Goal: Task Accomplishment & Management: Complete application form

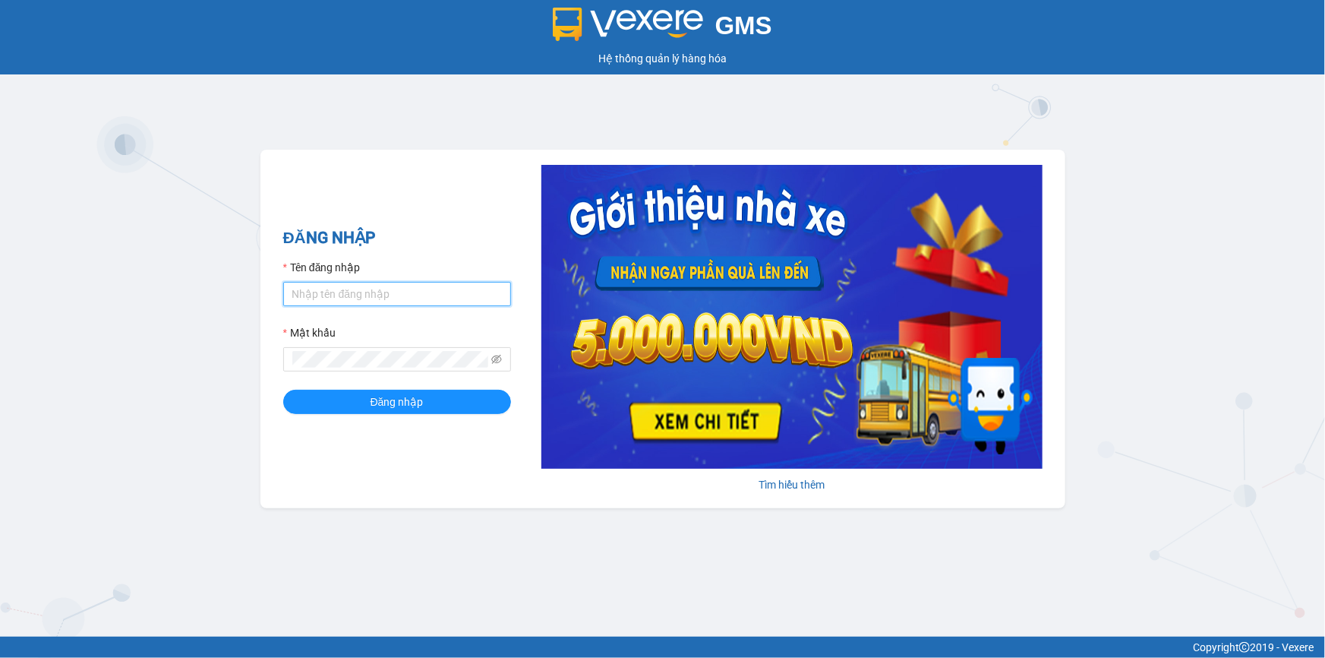
click at [442, 297] on input "Tên đăng nhập" at bounding box center [397, 294] width 228 height 24
type input "ngocbao.namhailimo"
click at [283, 390] on button "Đăng nhập" at bounding box center [397, 402] width 228 height 24
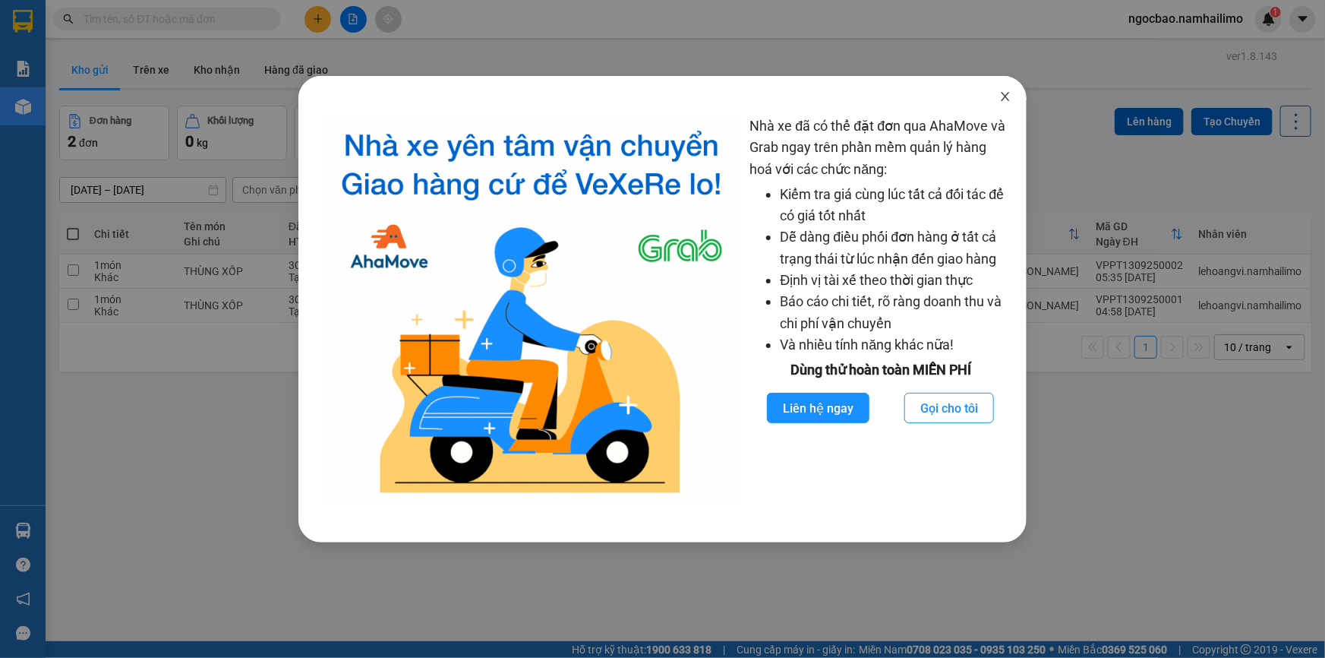
click at [1007, 106] on span "Close" at bounding box center [1005, 97] width 43 height 43
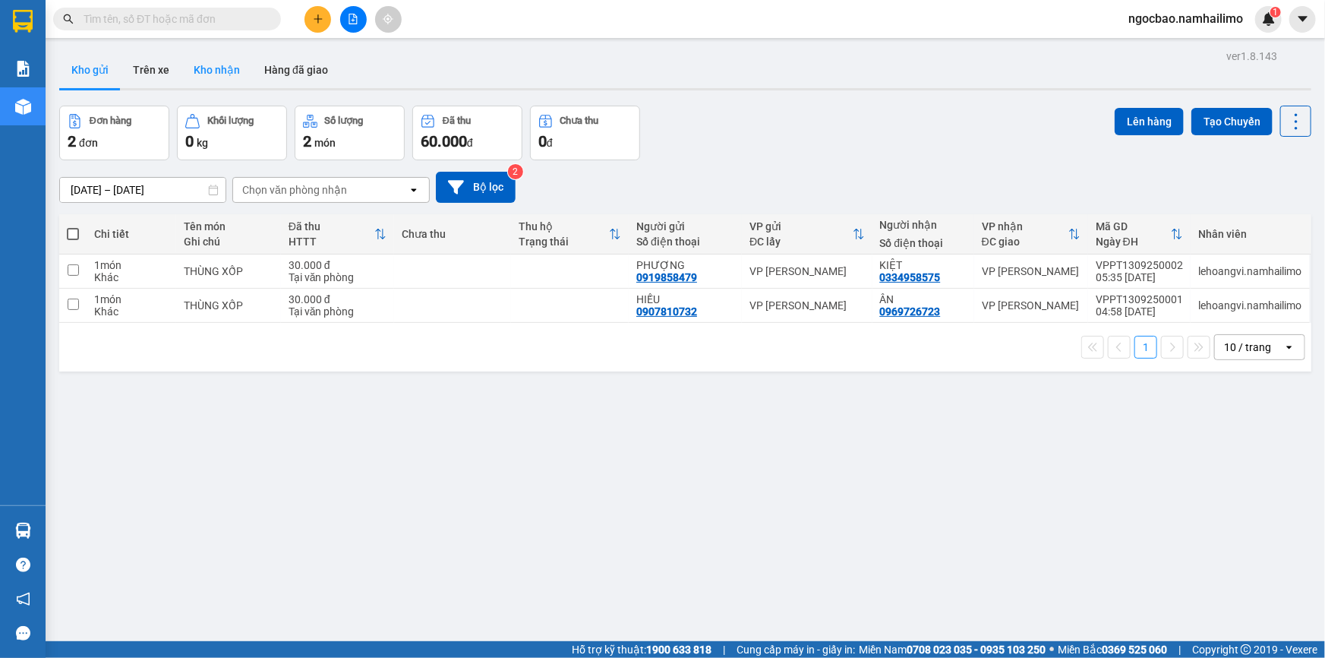
click at [224, 69] on button "Kho nhận" at bounding box center [216, 70] width 71 height 36
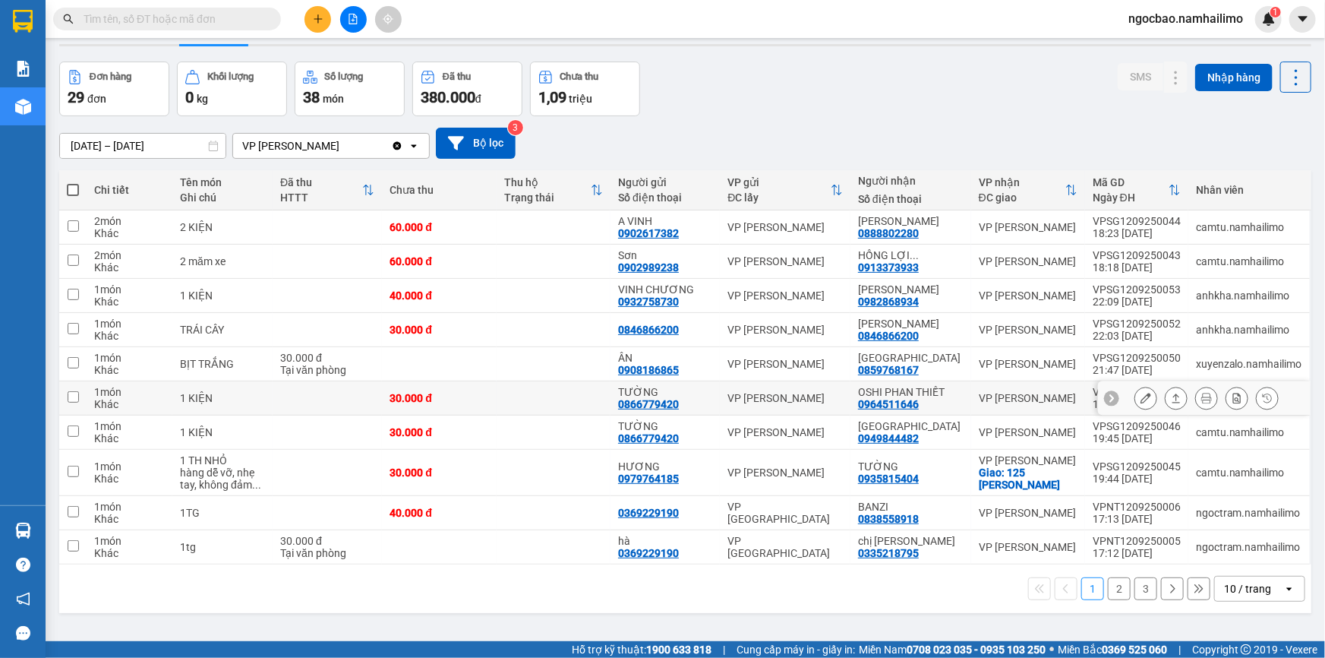
scroll to position [68, 0]
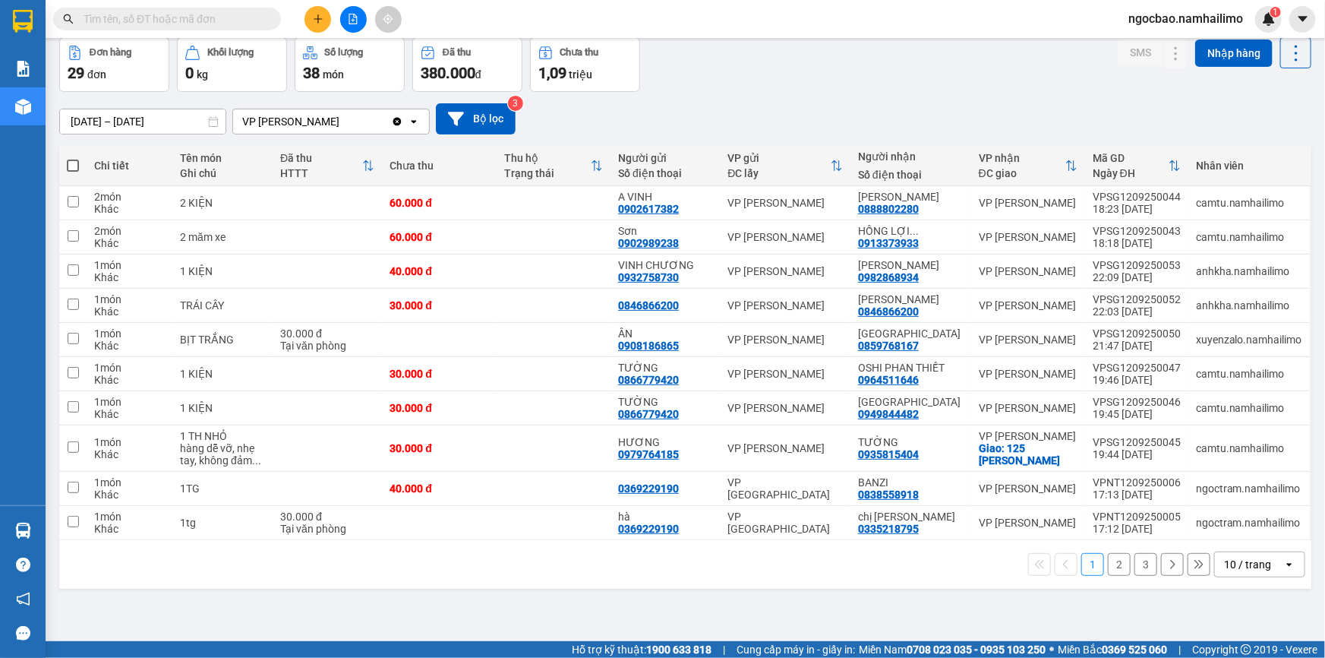
click at [1111, 560] on button "2" at bounding box center [1119, 564] width 23 height 23
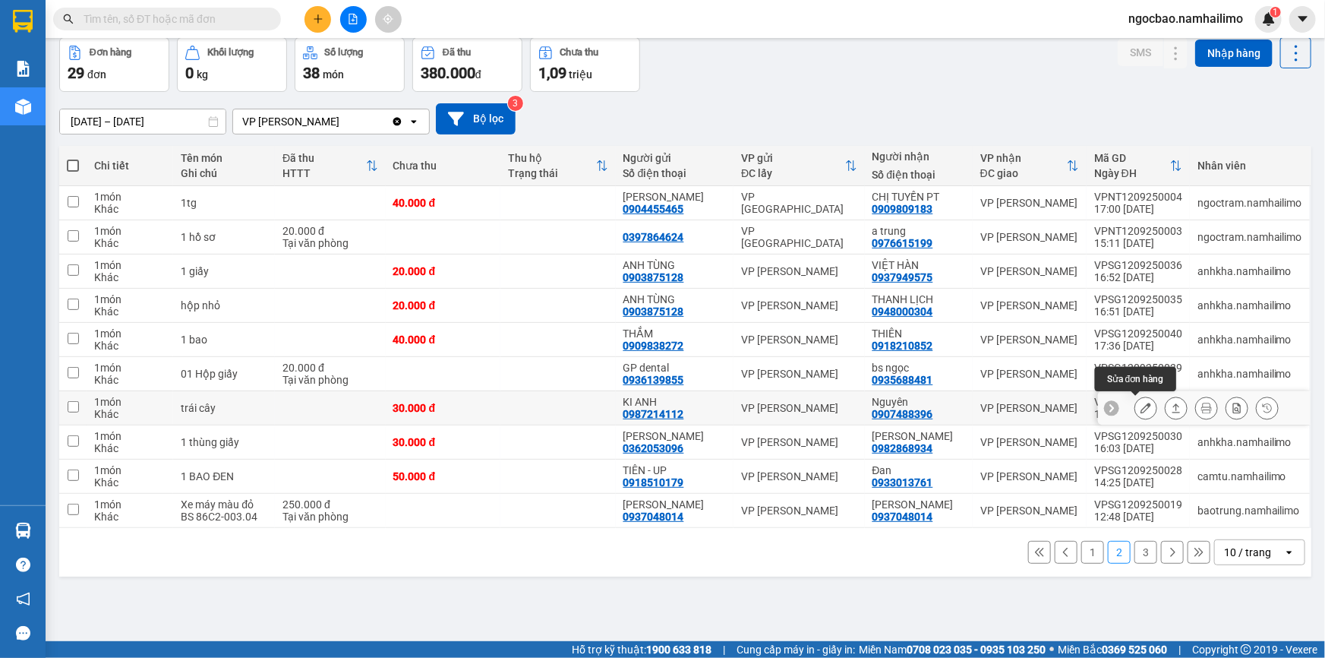
click at [1141, 409] on icon at bounding box center [1146, 407] width 11 height 11
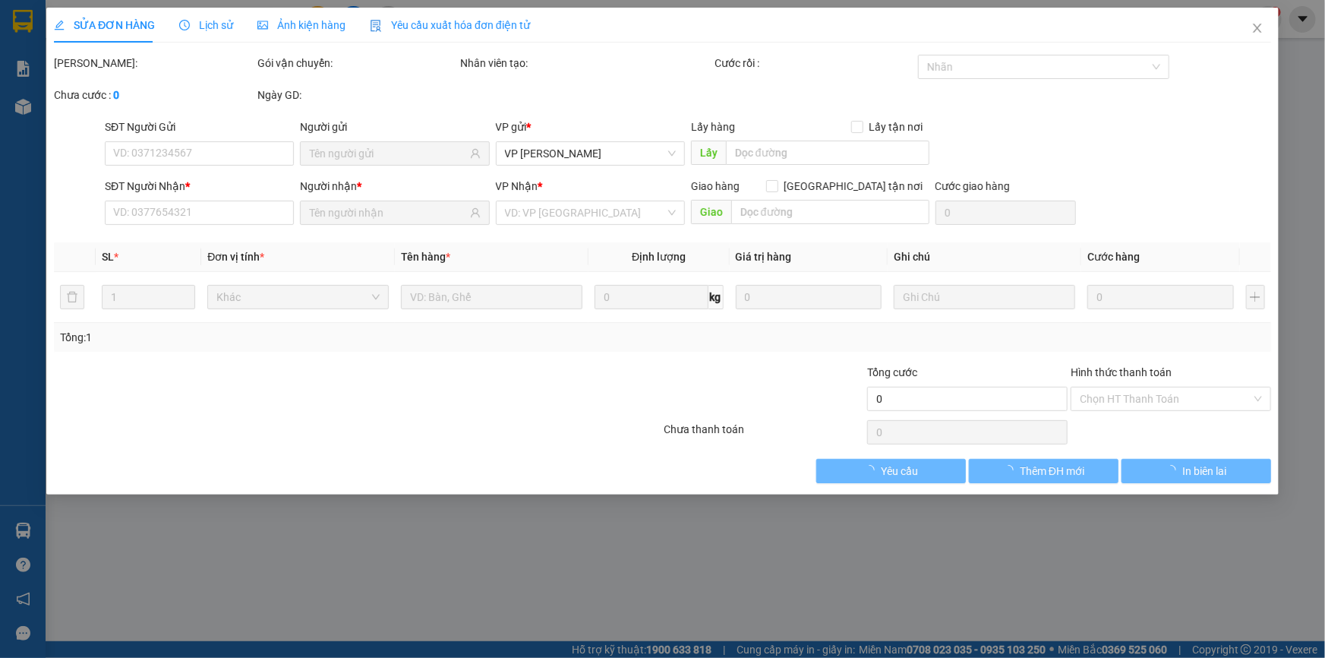
type input "0987214112"
type input "KI ANH"
type input "0907488396"
type input "Nguyên"
type input "30.000"
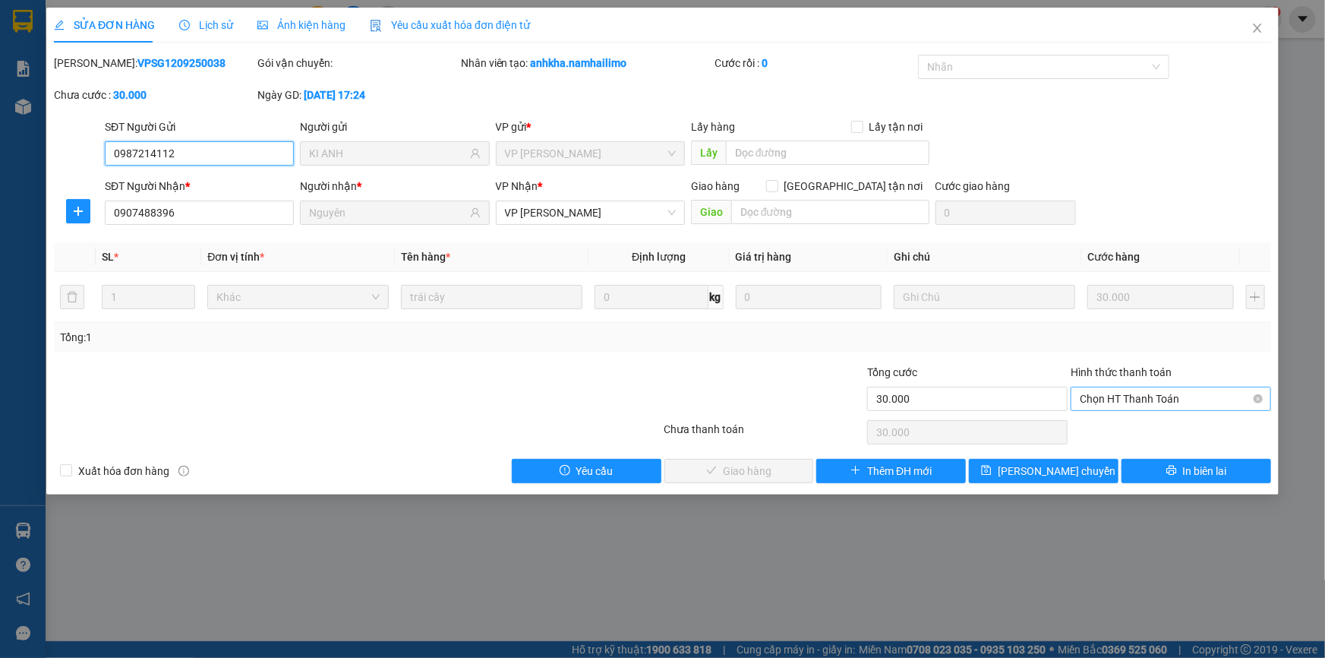
click at [1138, 397] on span "Chọn HT Thanh Toán" at bounding box center [1171, 398] width 182 height 23
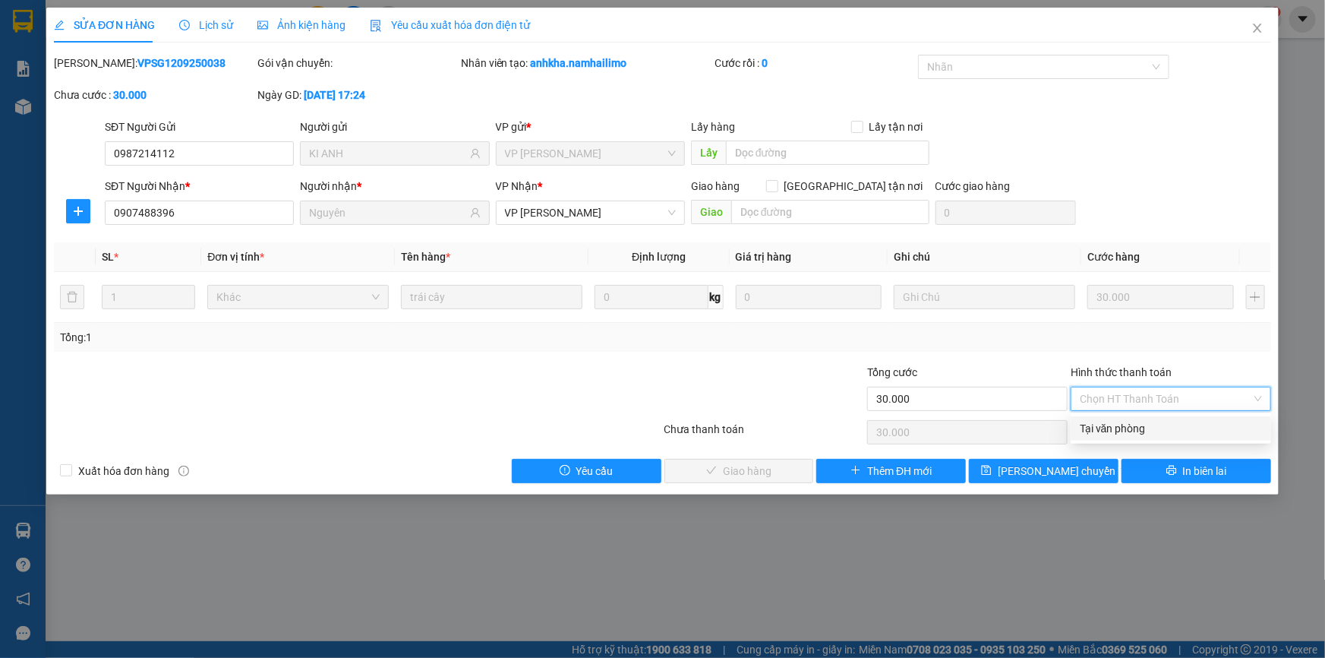
drag, startPoint x: 1124, startPoint y: 425, endPoint x: 1030, endPoint y: 444, distance: 95.3
click at [1112, 430] on div "Tại văn phòng" at bounding box center [1171, 428] width 182 height 17
type input "0"
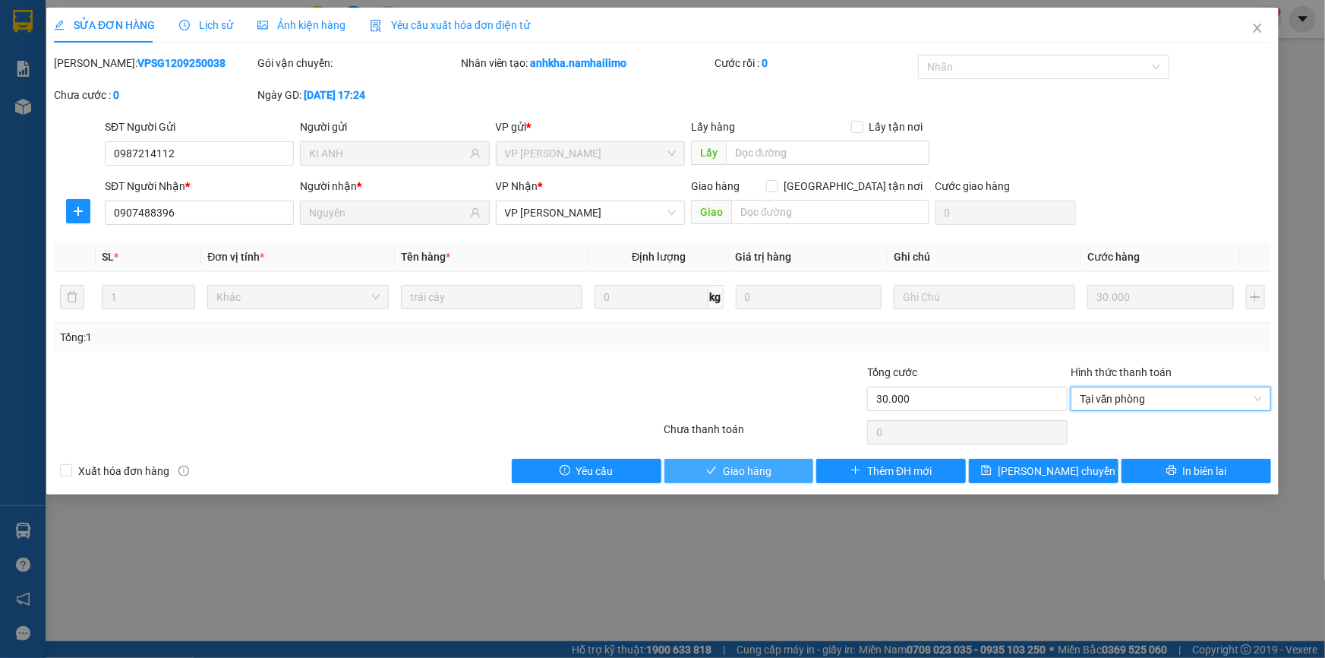
click at [746, 469] on span "Giao hàng" at bounding box center [747, 470] width 49 height 17
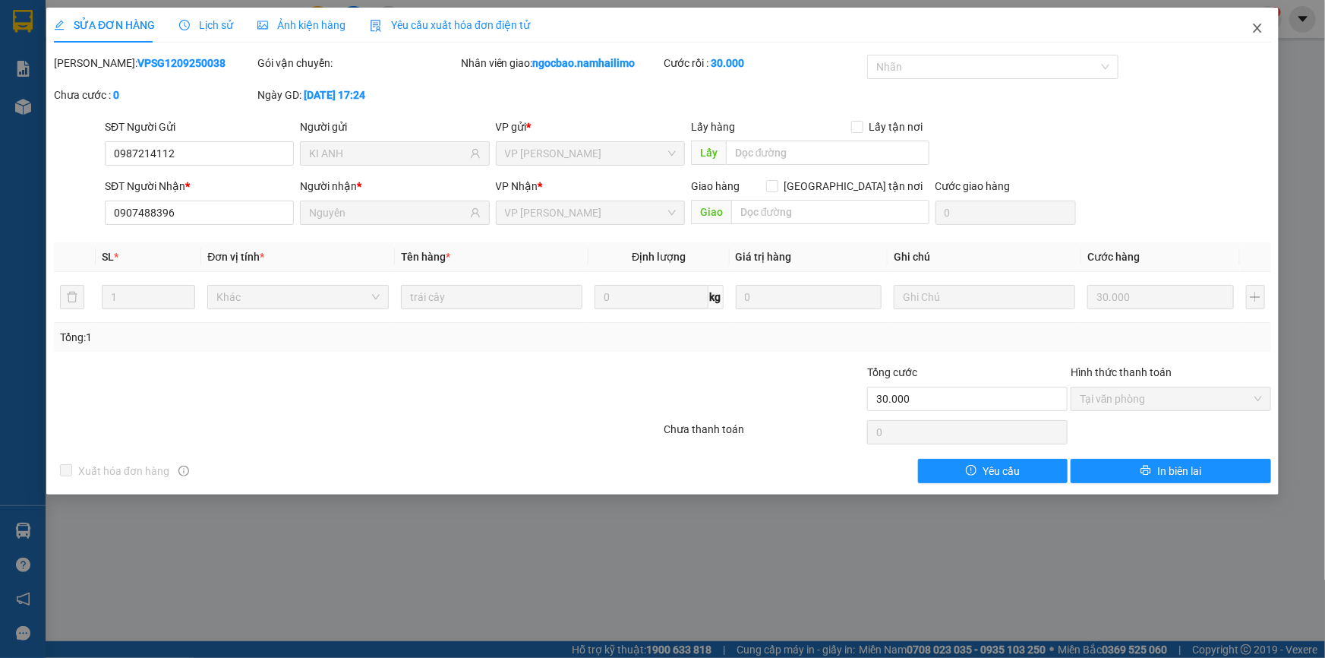
click at [1257, 25] on icon "close" at bounding box center [1257, 28] width 12 height 12
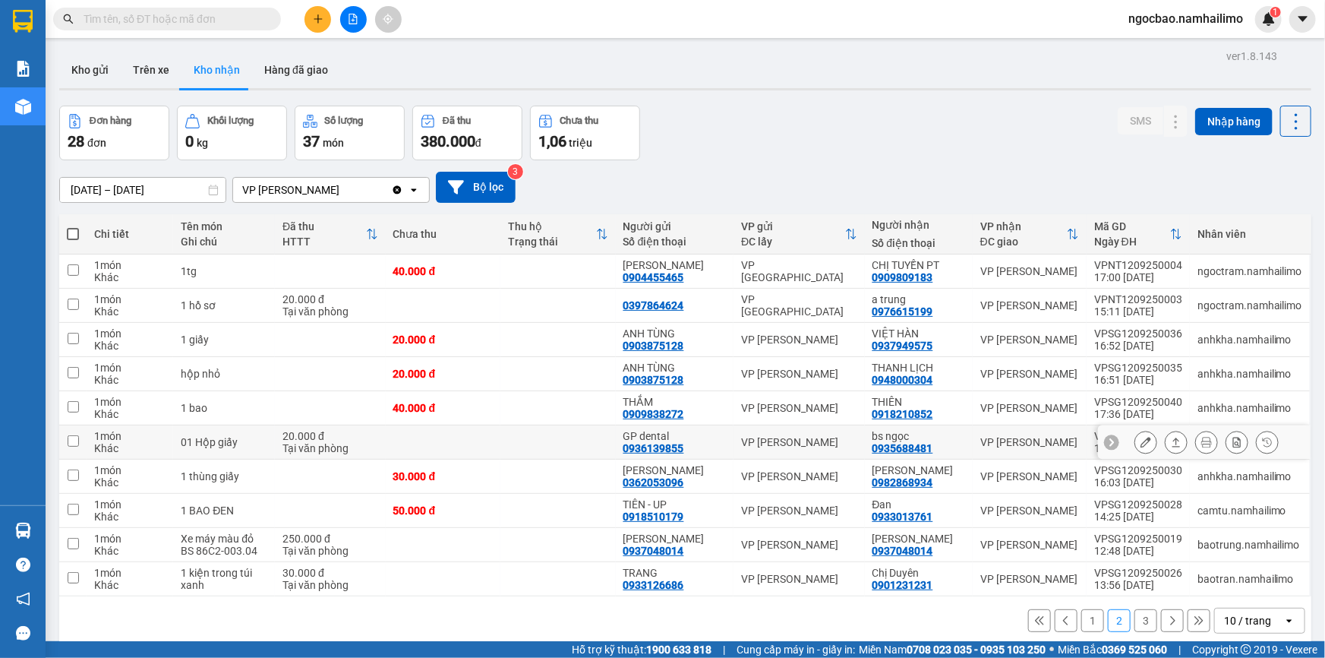
scroll to position [68, 0]
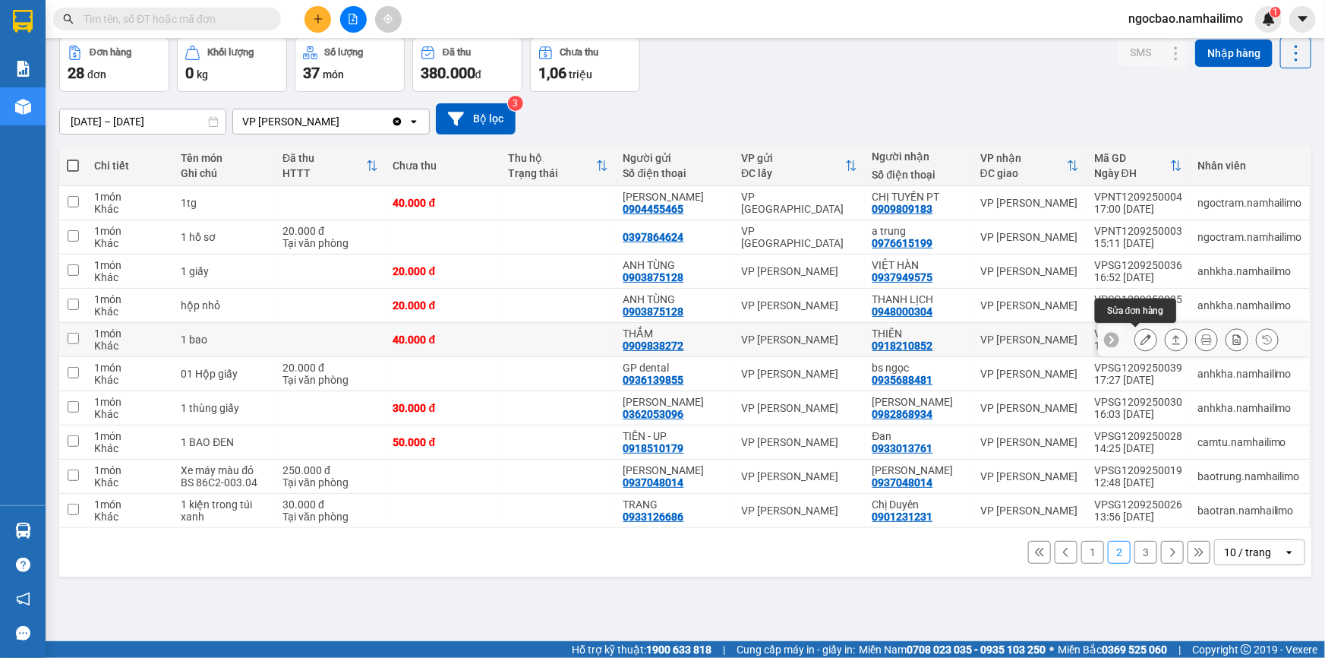
click at [1141, 336] on icon at bounding box center [1146, 339] width 11 height 11
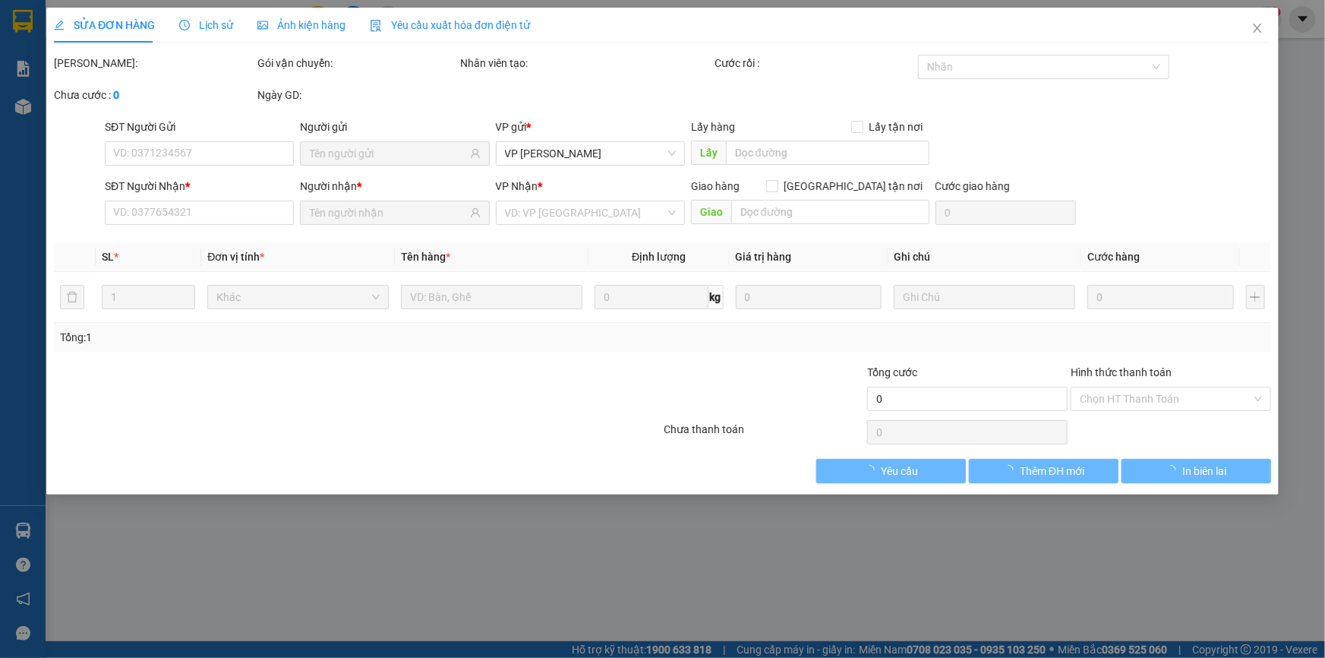
type input "0909838272"
type input "THẮM"
type input "0918210852"
type input "THIÊN"
type input "40.000"
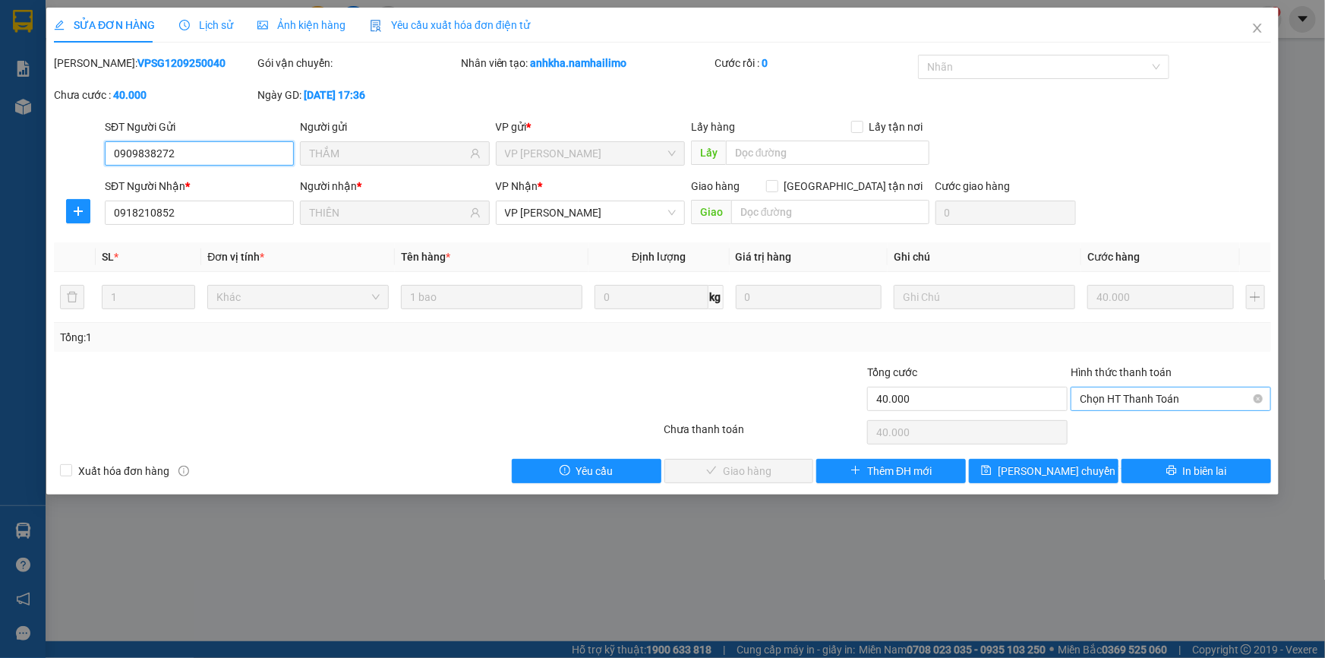
click at [1193, 400] on span "Chọn HT Thanh Toán" at bounding box center [1171, 398] width 182 height 23
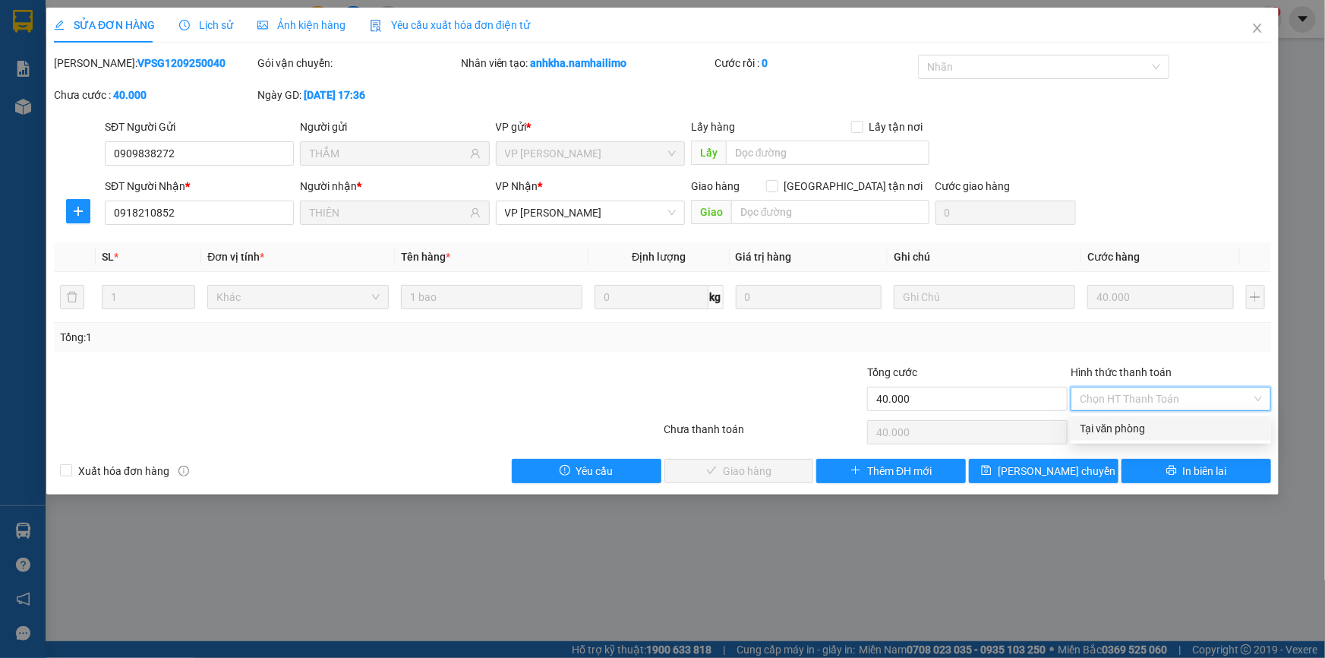
click at [1124, 428] on div "Tại văn phòng" at bounding box center [1171, 428] width 182 height 17
type input "0"
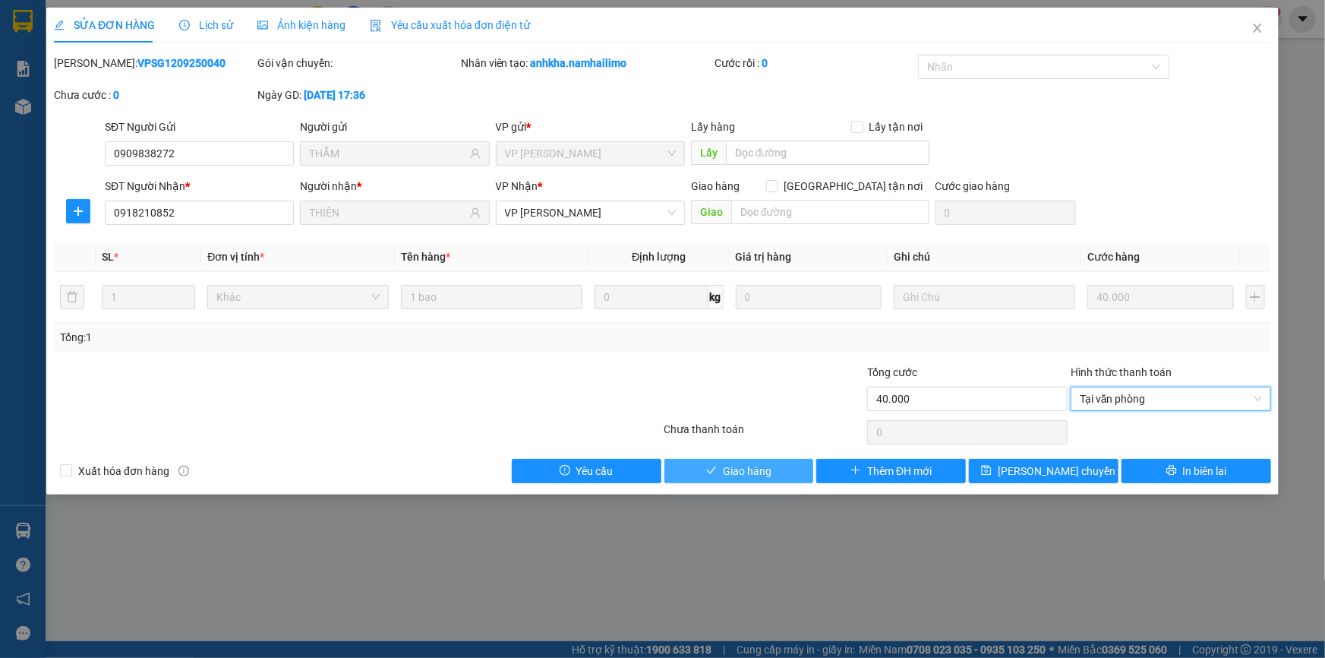
click at [768, 478] on button "Giao hàng" at bounding box center [739, 471] width 150 height 24
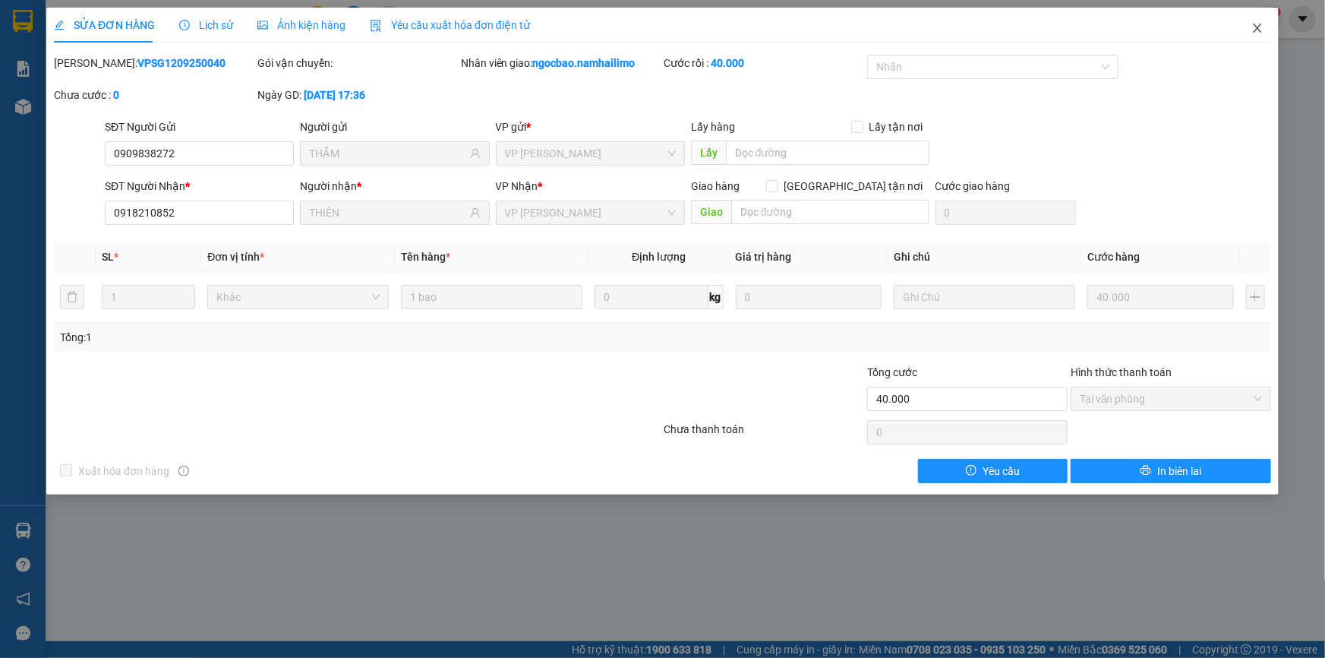
click at [1261, 27] on icon "close" at bounding box center [1257, 28] width 12 height 12
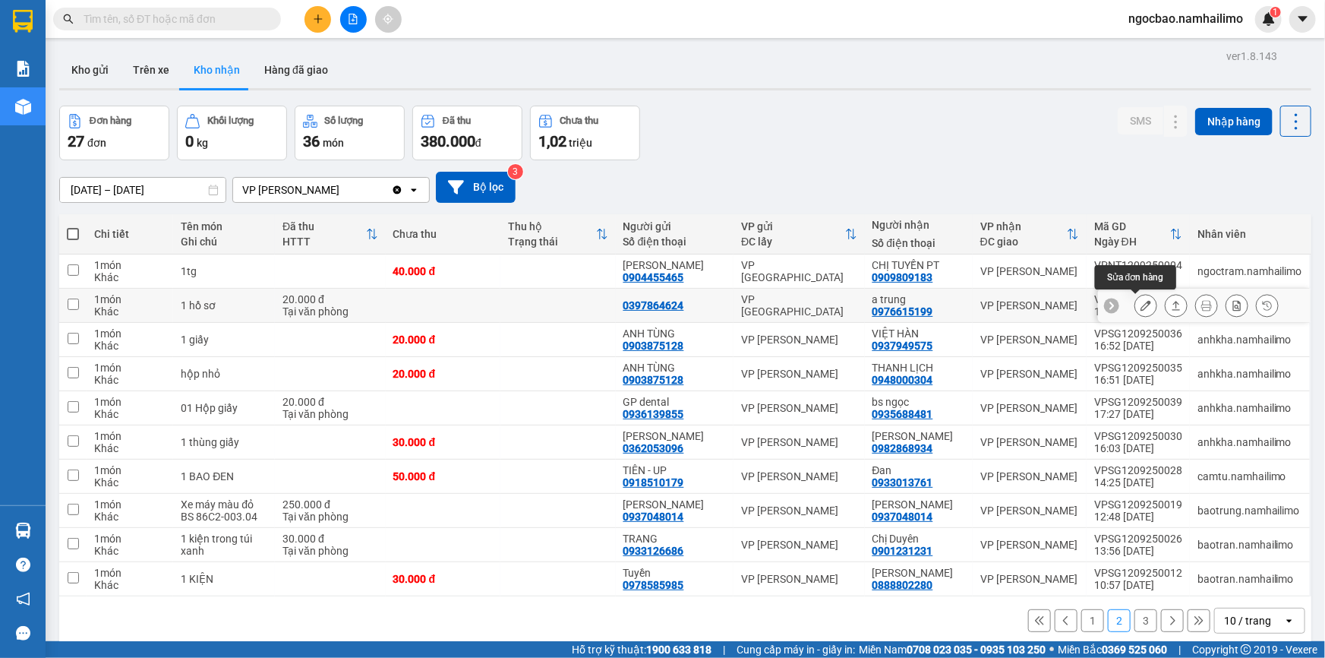
click at [1141, 308] on icon at bounding box center [1146, 305] width 11 height 11
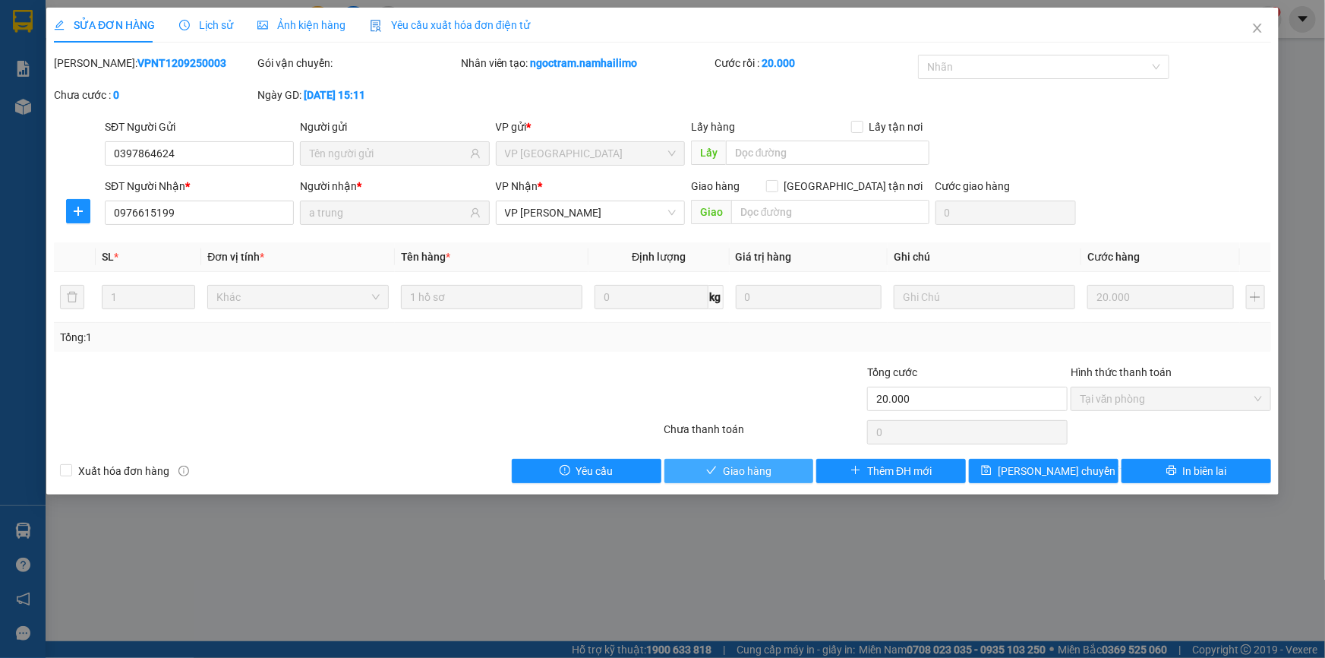
click at [771, 468] on button "Giao hàng" at bounding box center [739, 471] width 150 height 24
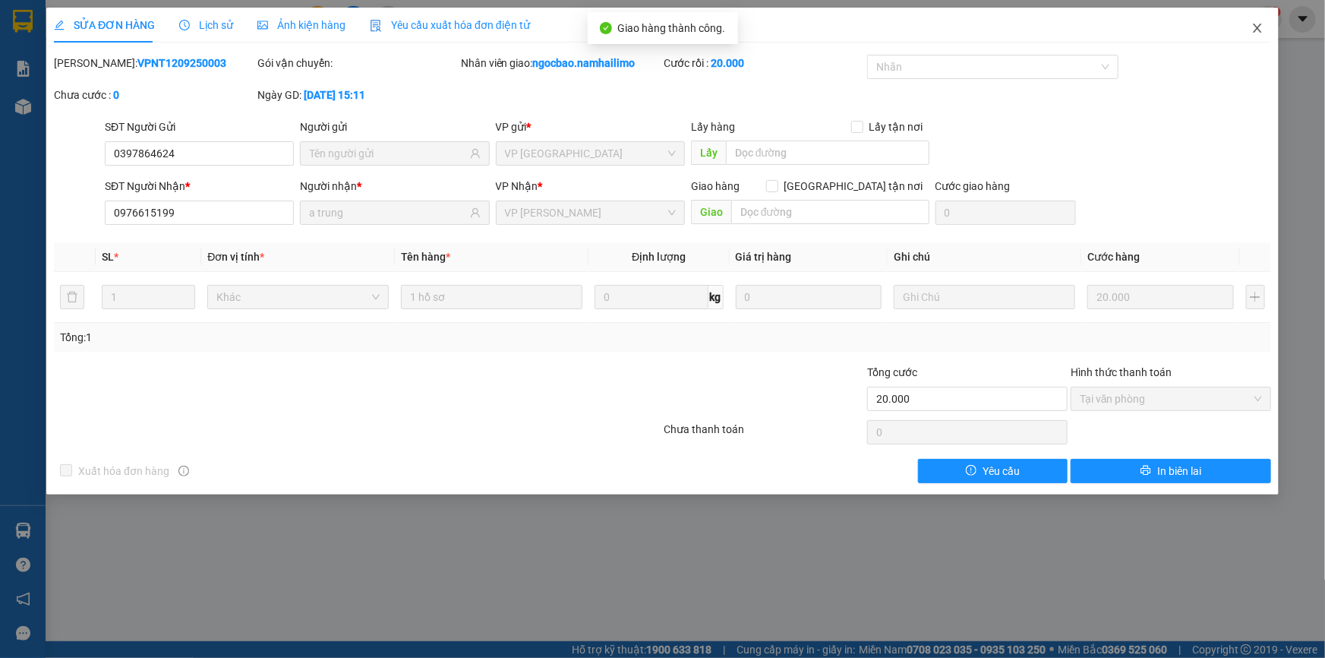
click at [1257, 30] on icon "close" at bounding box center [1257, 28] width 12 height 12
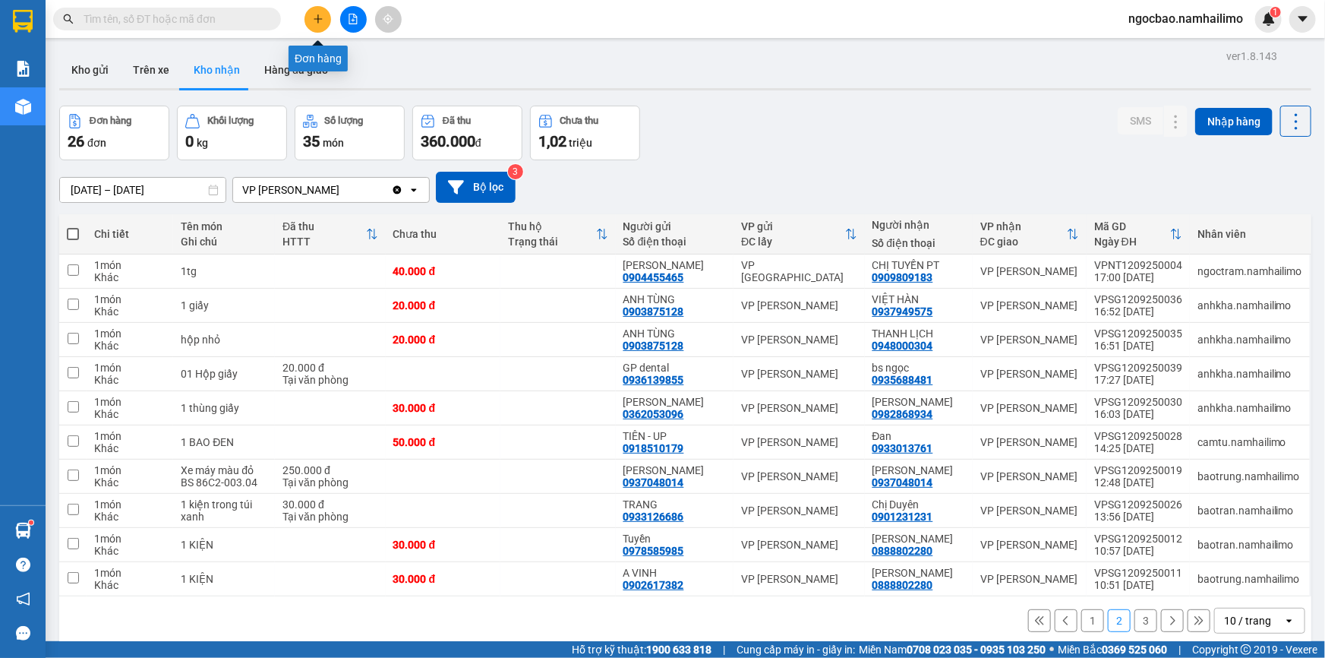
click at [313, 16] on icon "plus" at bounding box center [318, 19] width 11 height 11
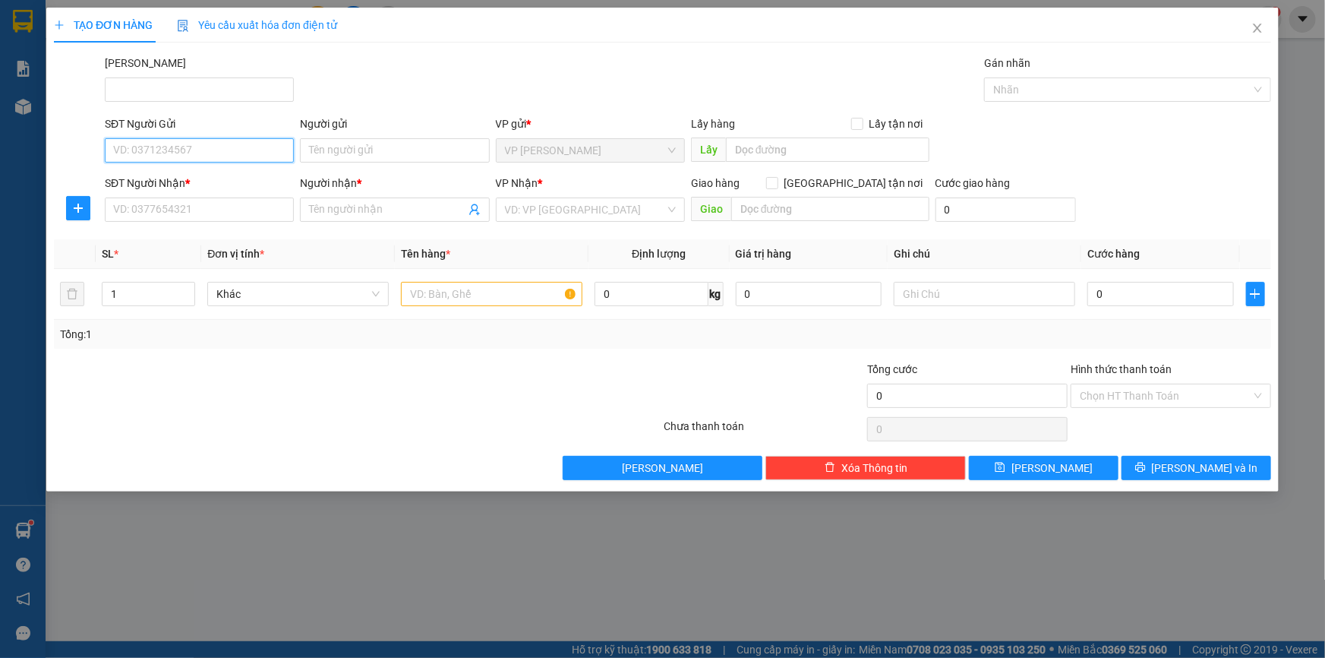
click at [239, 152] on input "SĐT Người Gửi" at bounding box center [199, 150] width 189 height 24
type input "0377908757"
click at [262, 178] on div "0377908757 - MẸ TRANG" at bounding box center [199, 180] width 171 height 17
type input "MẸ TRANG"
type input "0349833864"
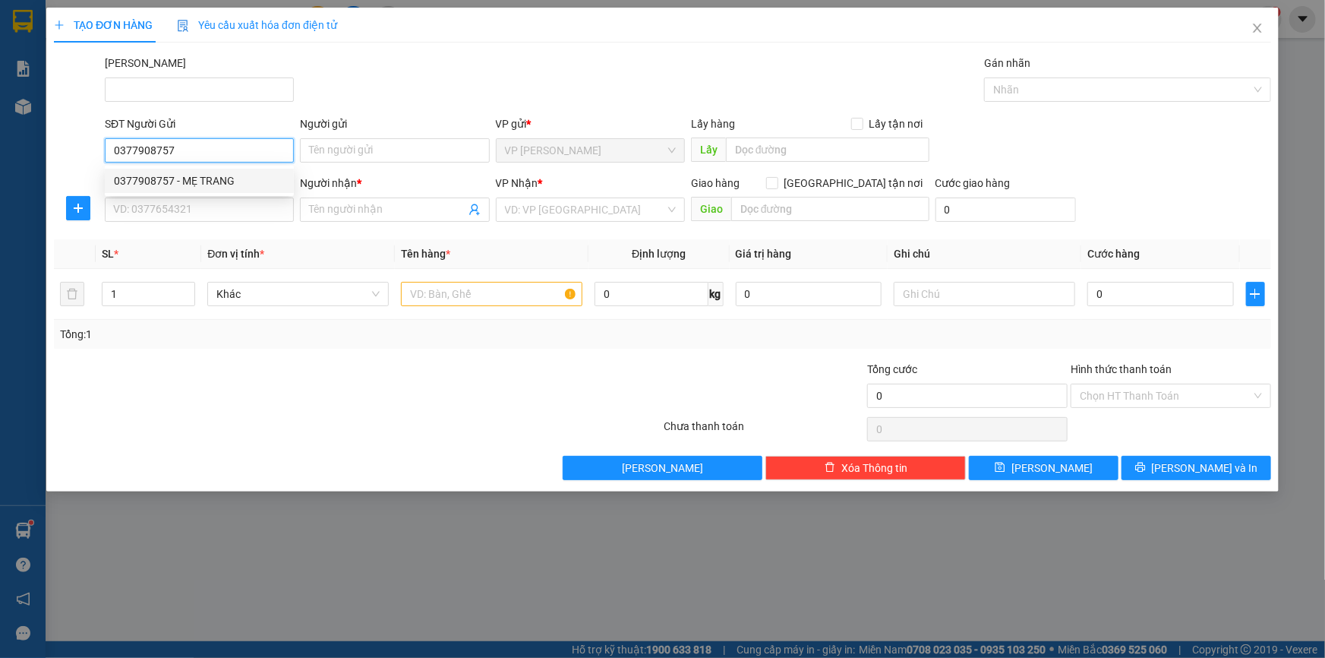
type input "NGUYÊN CON"
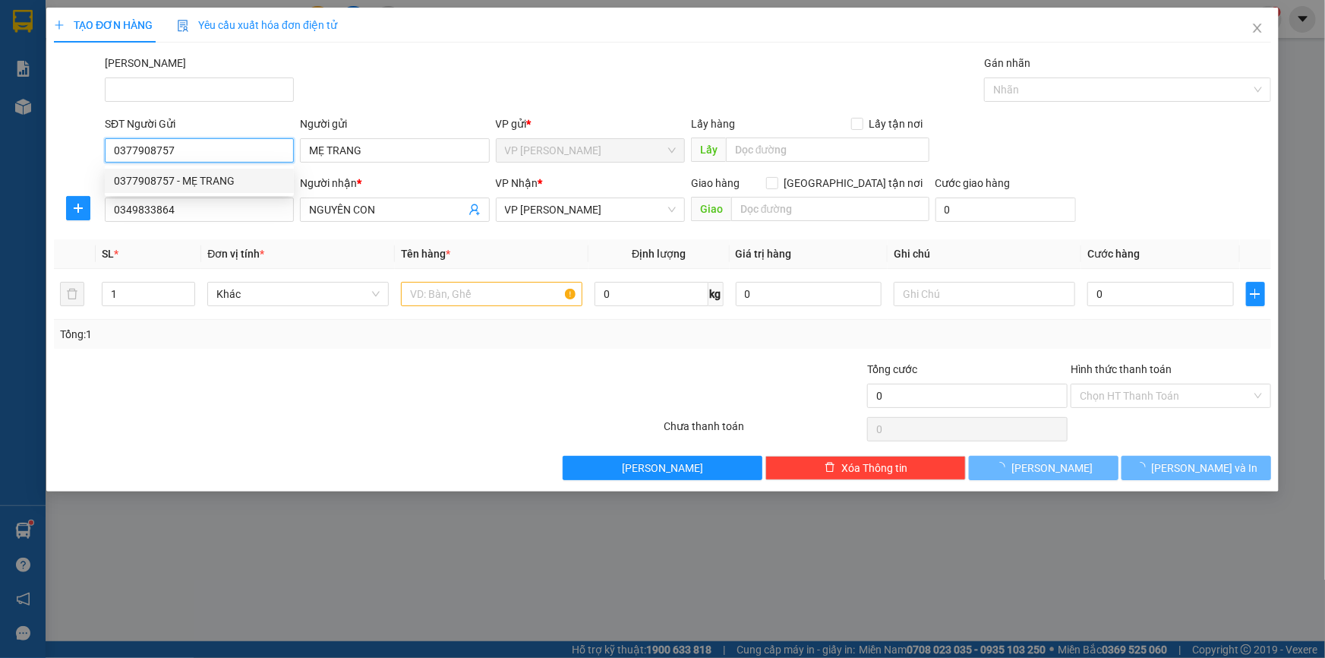
type input "30.000"
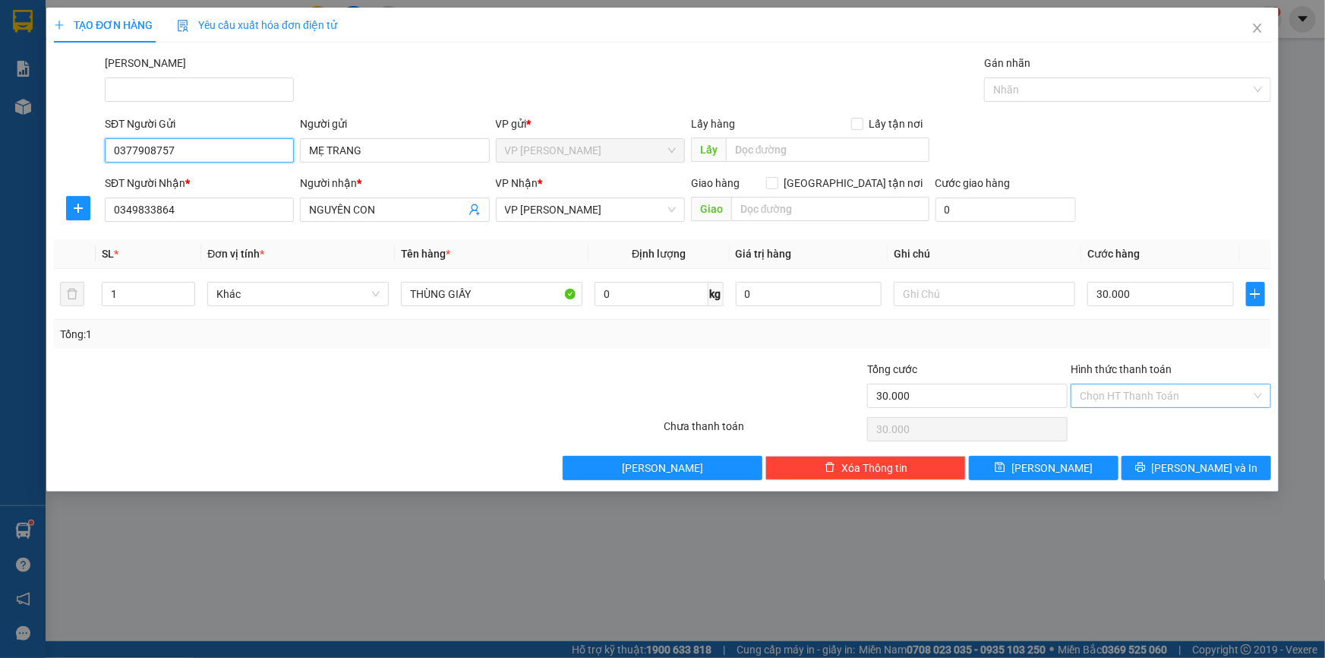
type input "0377908757"
click at [1109, 393] on input "Hình thức thanh toán" at bounding box center [1166, 395] width 172 height 23
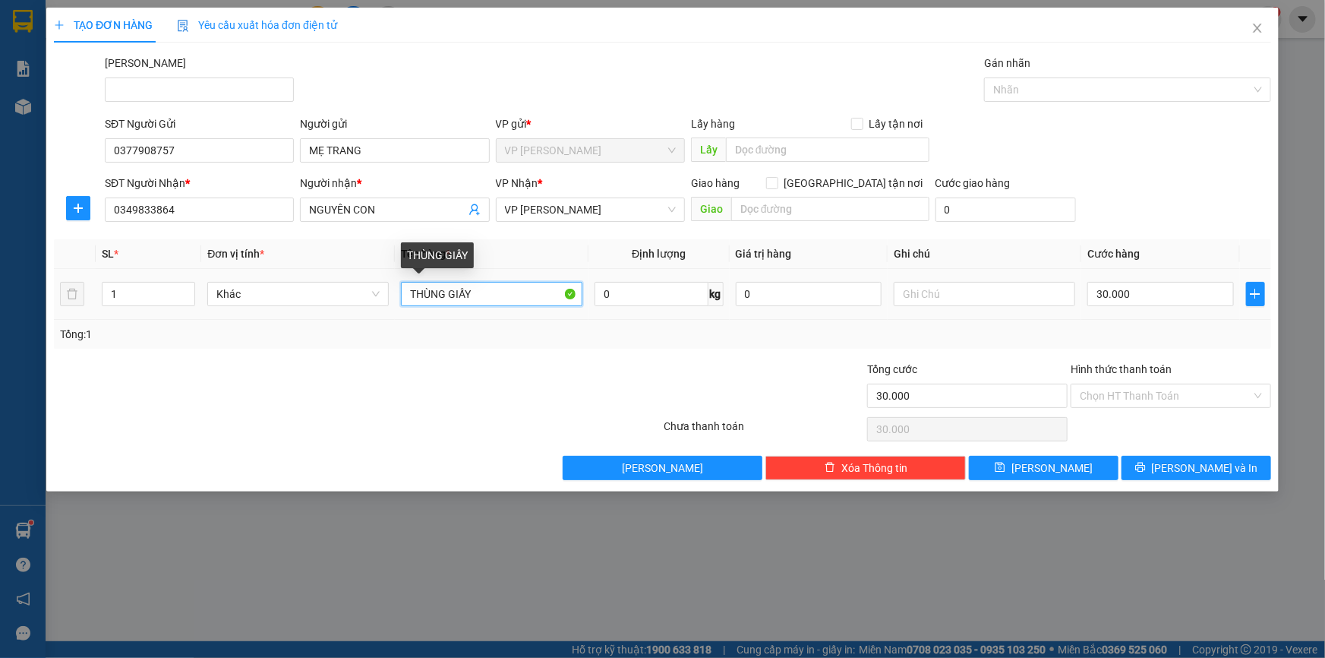
drag, startPoint x: 472, startPoint y: 292, endPoint x: 395, endPoint y: 279, distance: 77.7
click at [396, 288] on td "THÙNG GIẤY" at bounding box center [492, 294] width 194 height 51
type input "bịch đồ"
click at [1113, 399] on input "Hình thức thanh toán" at bounding box center [1166, 395] width 172 height 23
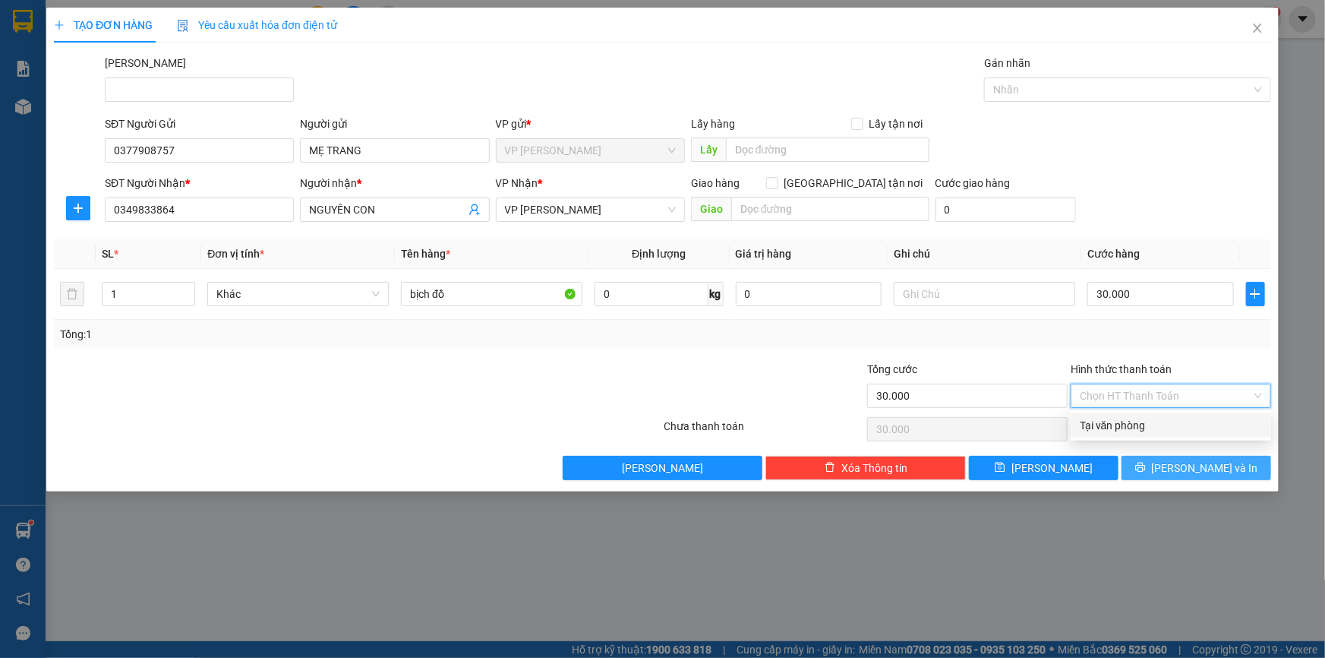
drag, startPoint x: 1113, startPoint y: 421, endPoint x: 1130, endPoint y: 475, distance: 56.4
click at [1115, 438] on div "Tại văn phòng Tại văn phòng" at bounding box center [1171, 425] width 200 height 30
click at [1144, 471] on button "Lưu và In" at bounding box center [1197, 468] width 150 height 24
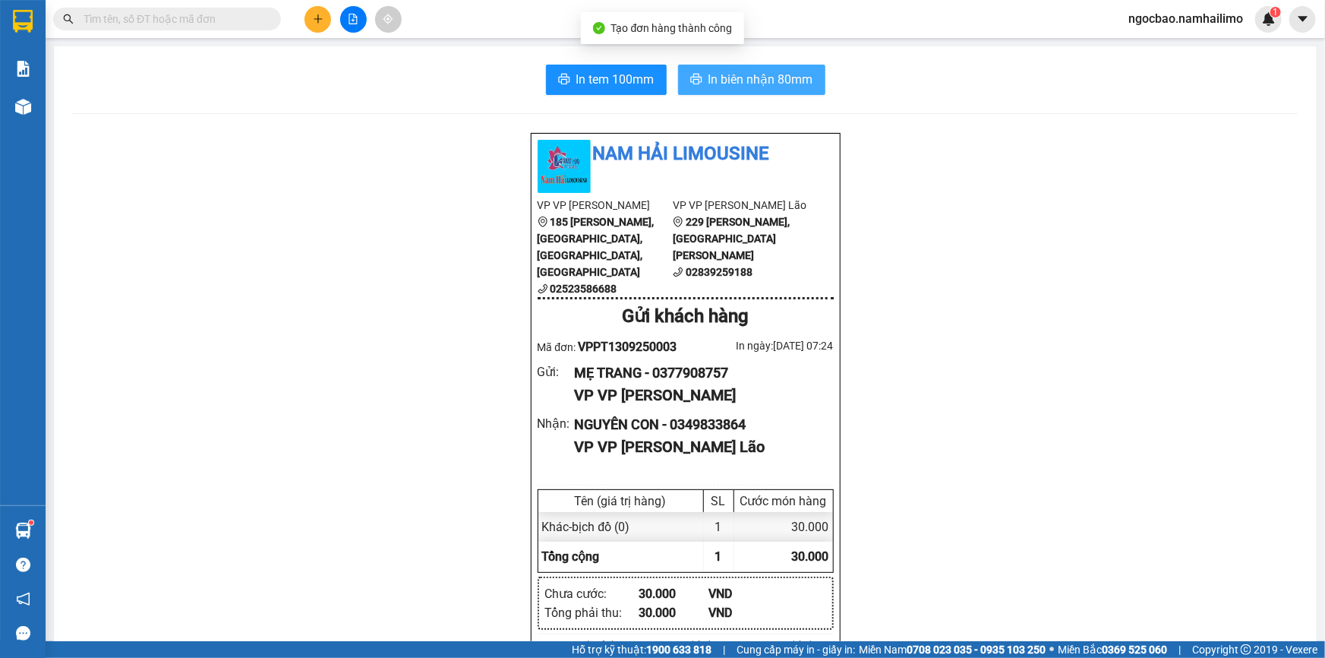
click at [780, 77] on span "In biên nhận 80mm" at bounding box center [760, 79] width 105 height 19
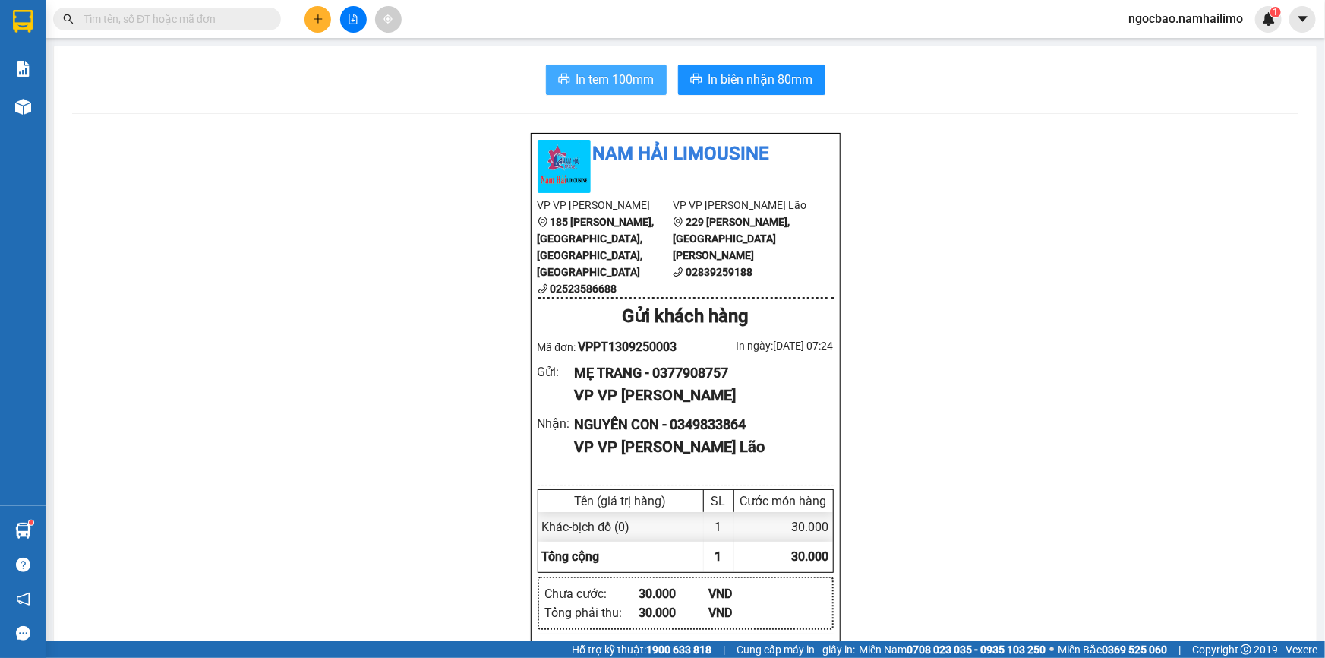
click at [619, 87] on span "In tem 100mm" at bounding box center [615, 79] width 78 height 19
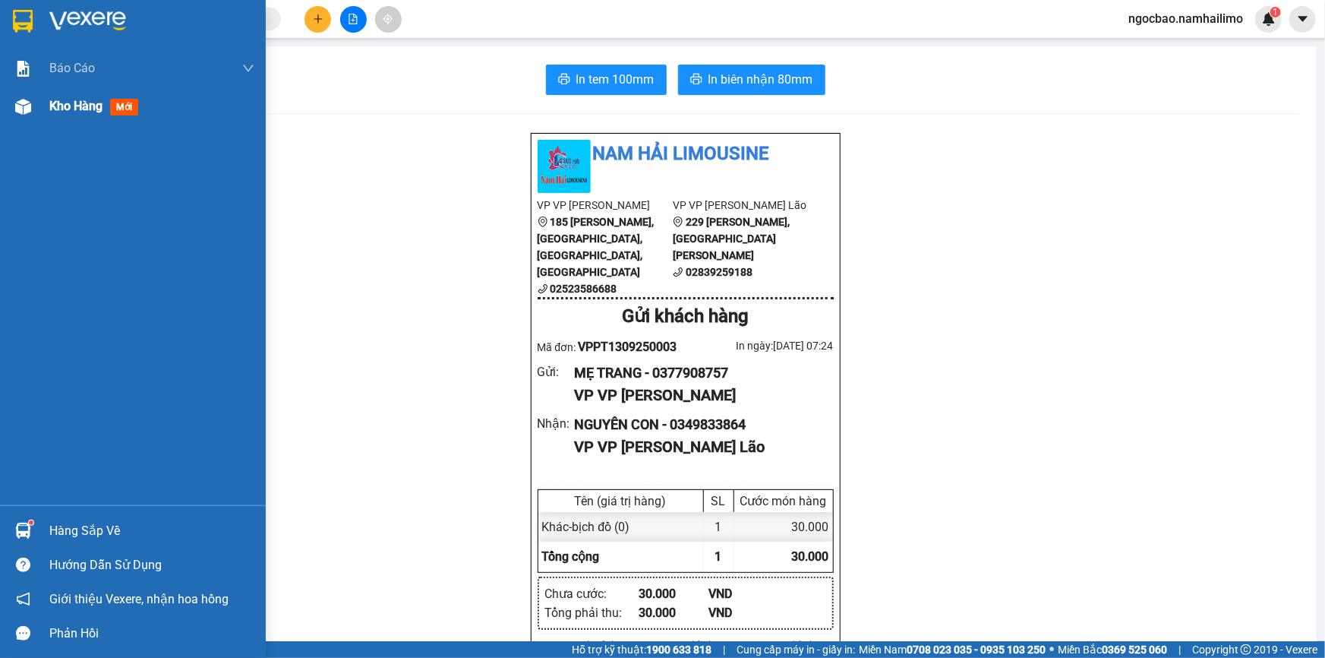
drag, startPoint x: 74, startPoint y: 109, endPoint x: 169, endPoint y: 123, distance: 95.9
click at [75, 109] on span "Kho hàng" at bounding box center [75, 106] width 53 height 14
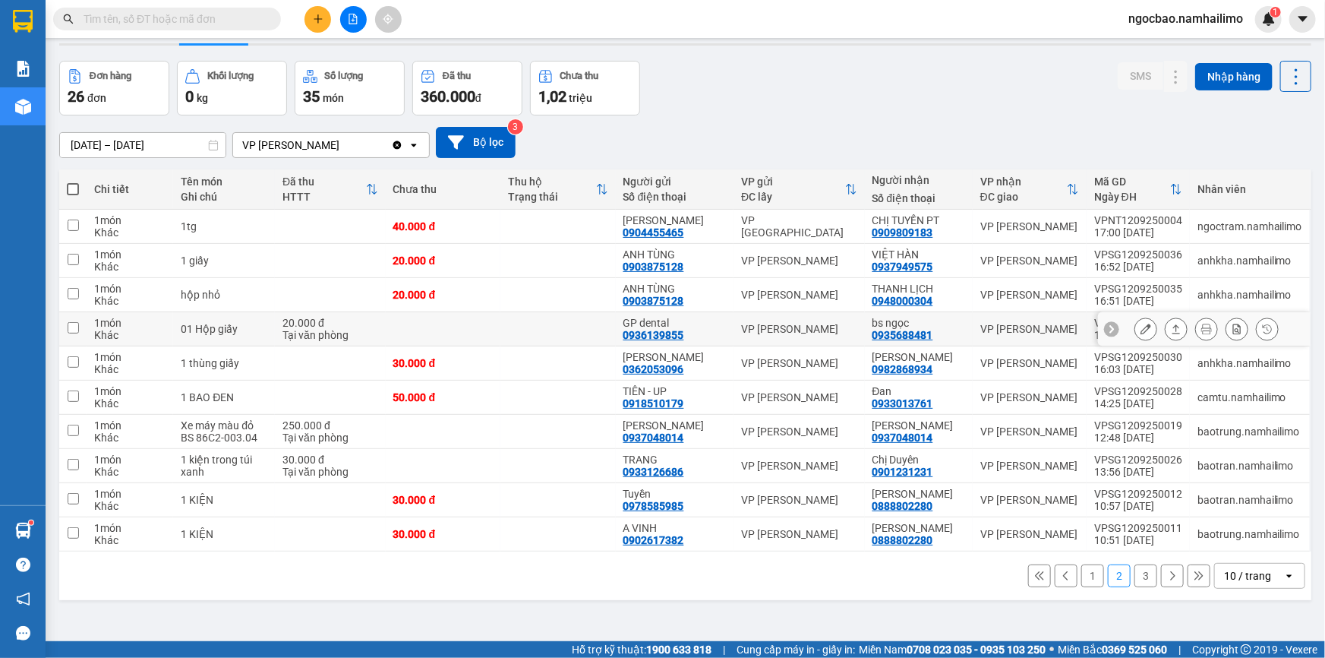
scroll to position [69, 0]
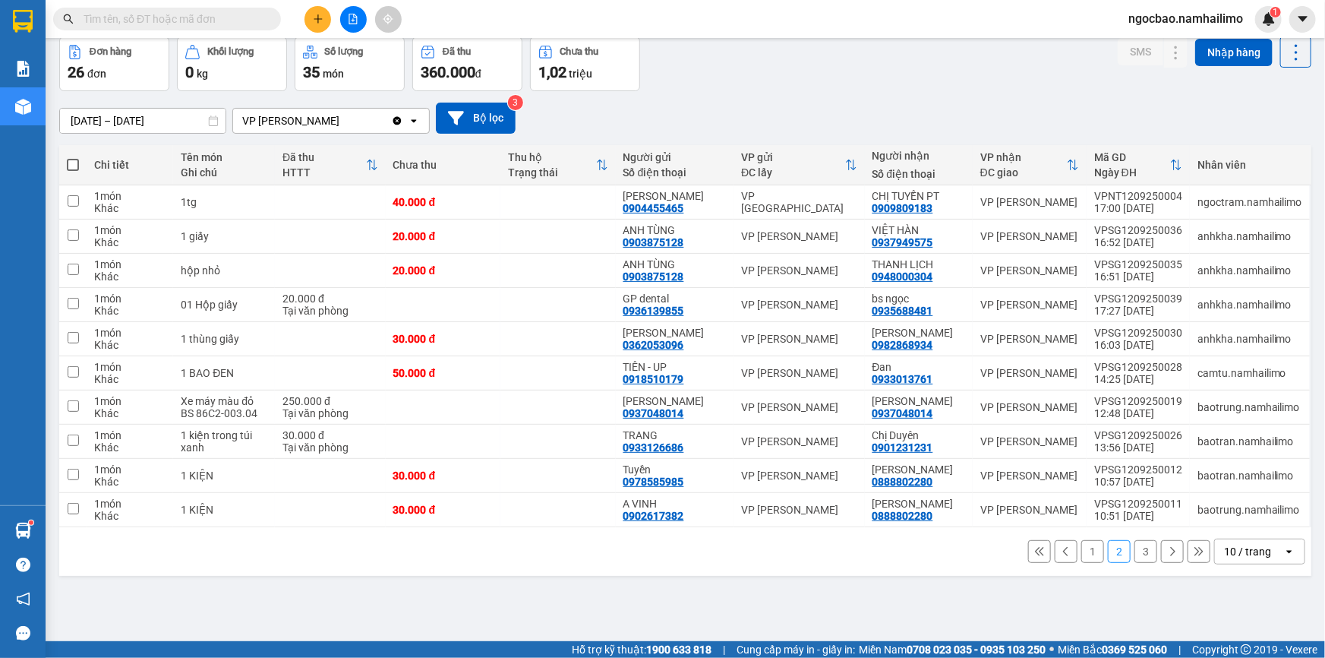
click at [1089, 554] on button "1" at bounding box center [1092, 551] width 23 height 23
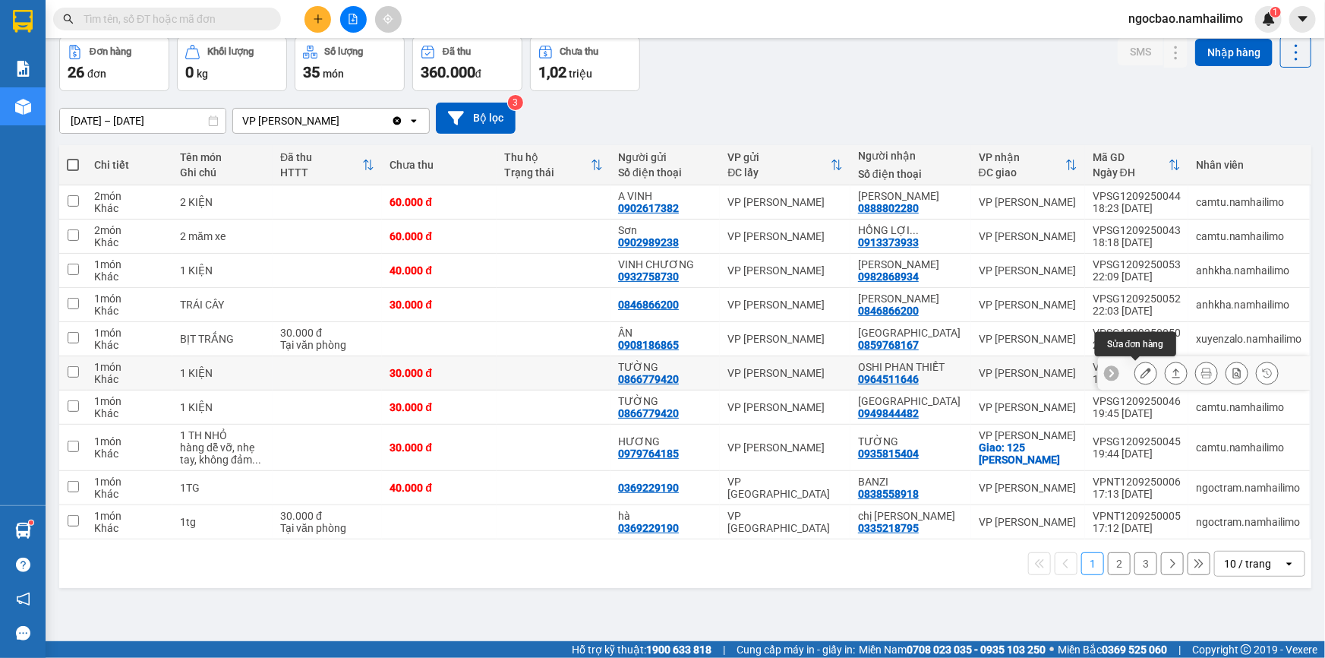
click at [1141, 376] on icon at bounding box center [1146, 373] width 11 height 11
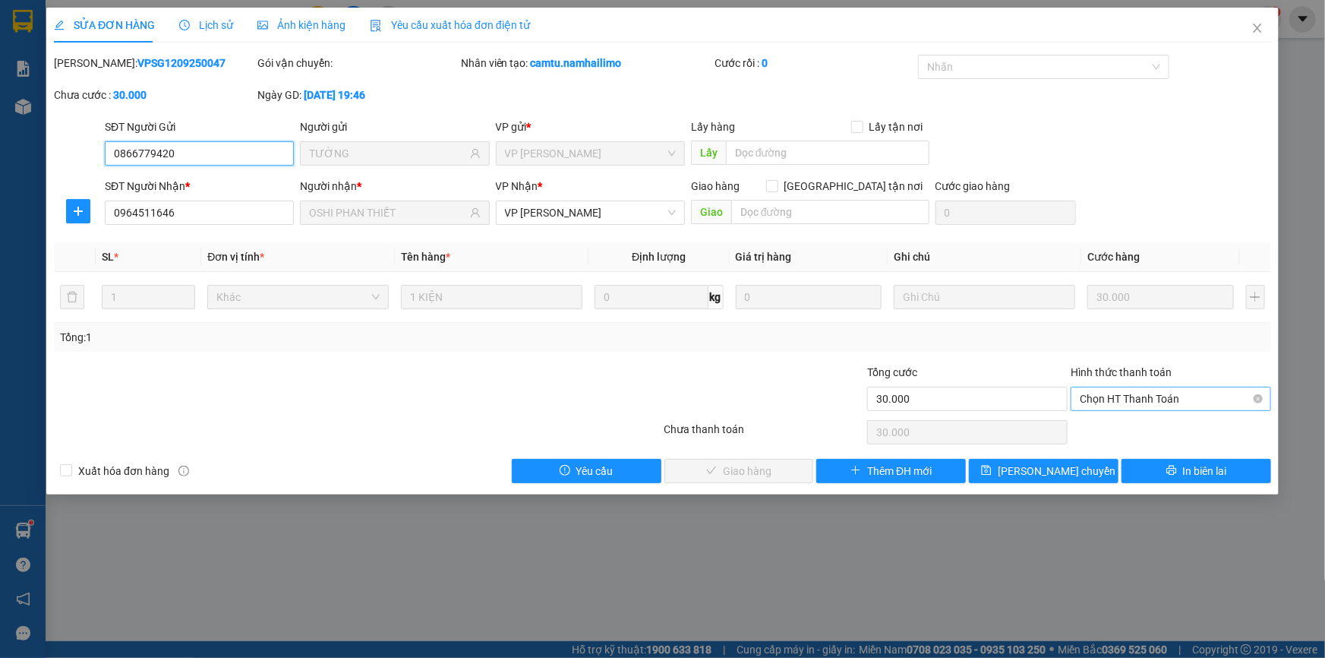
click at [1146, 396] on span "Chọn HT Thanh Toán" at bounding box center [1171, 398] width 182 height 23
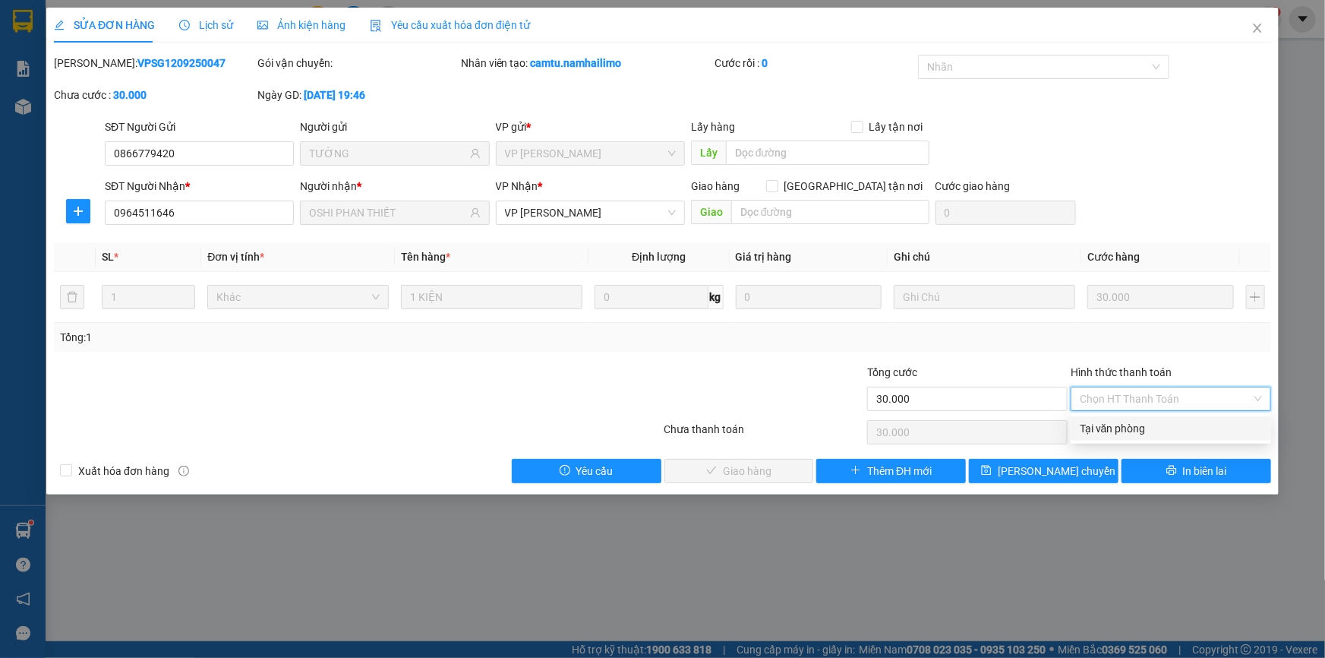
drag, startPoint x: 1156, startPoint y: 431, endPoint x: 874, endPoint y: 506, distance: 292.3
click at [1153, 433] on div "Tại văn phòng" at bounding box center [1171, 428] width 182 height 17
type input "0"
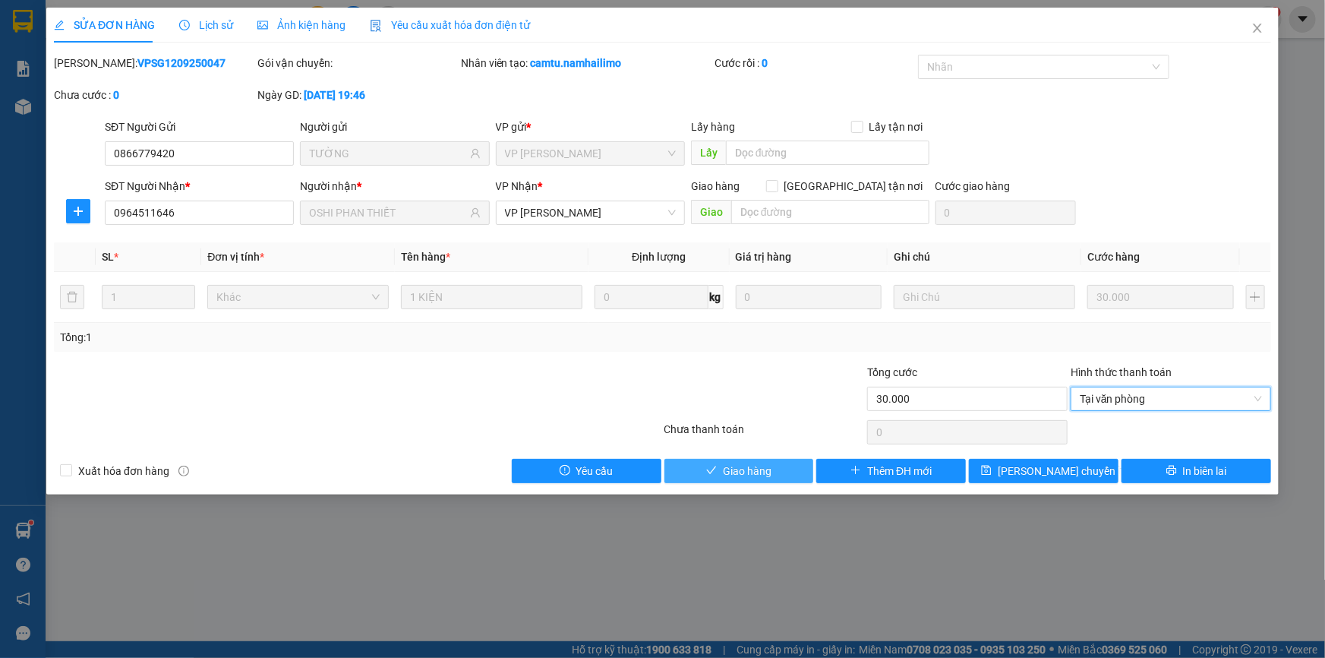
drag, startPoint x: 774, startPoint y: 469, endPoint x: 849, endPoint y: 468, distance: 75.2
click at [774, 469] on button "Giao hàng" at bounding box center [739, 471] width 150 height 24
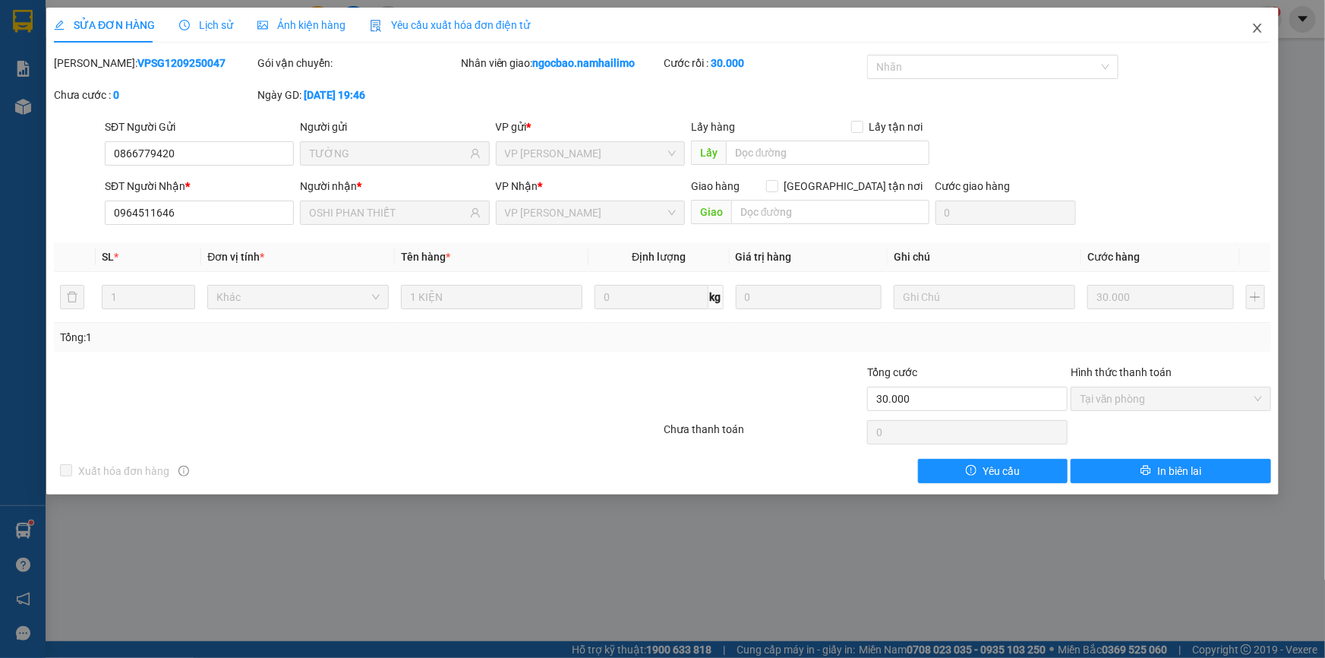
click at [1257, 31] on icon "close" at bounding box center [1257, 28] width 12 height 12
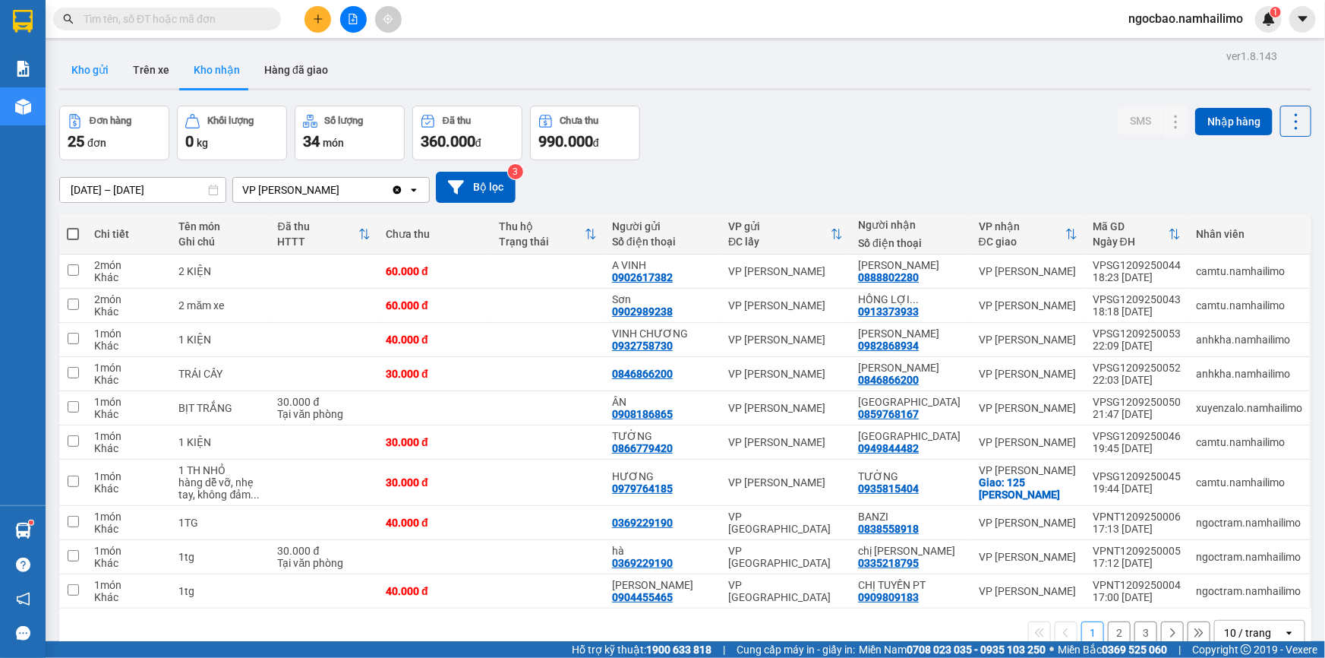
click at [106, 71] on button "Kho gửi" at bounding box center [90, 70] width 62 height 36
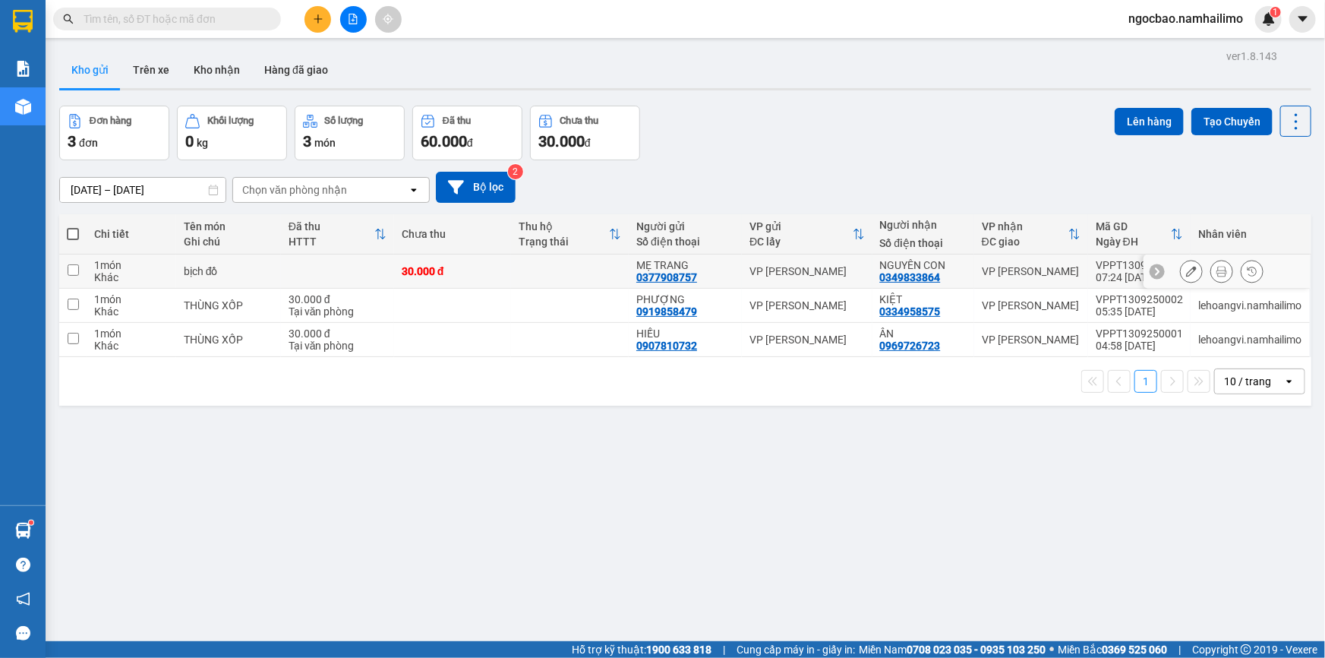
click at [62, 271] on td at bounding box center [72, 271] width 27 height 34
checkbox input "true"
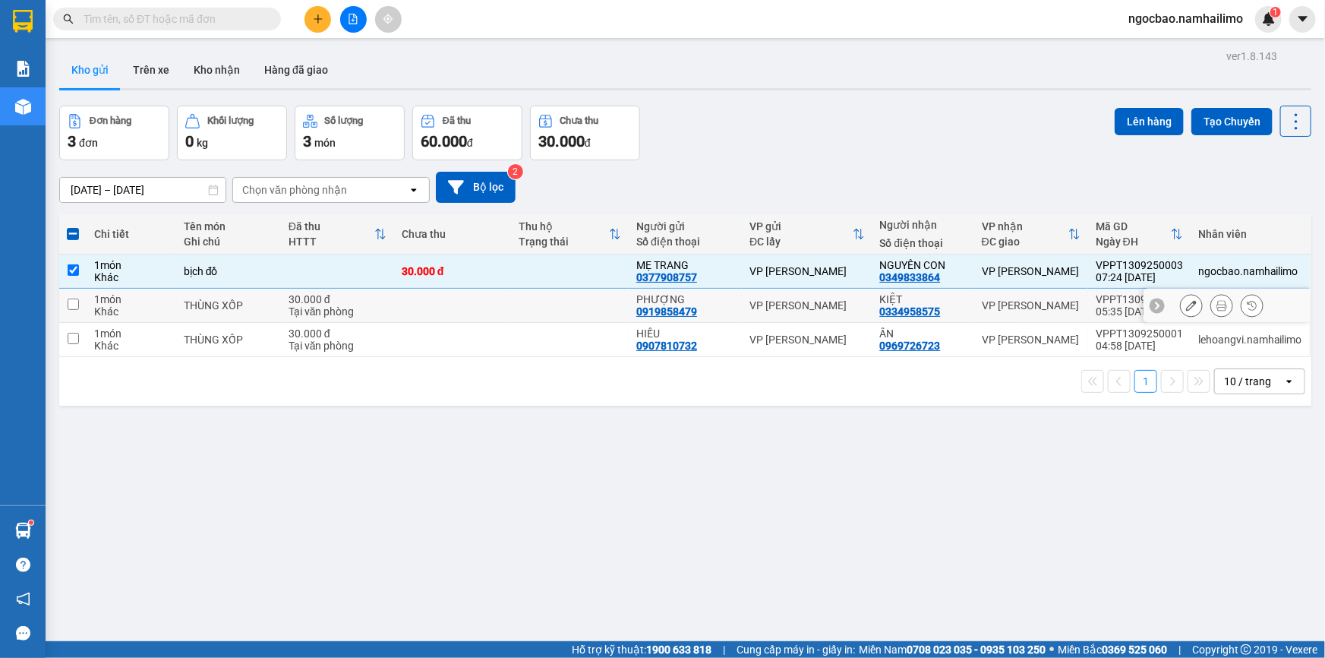
click at [76, 308] on input "checkbox" at bounding box center [73, 303] width 11 height 11
checkbox input "true"
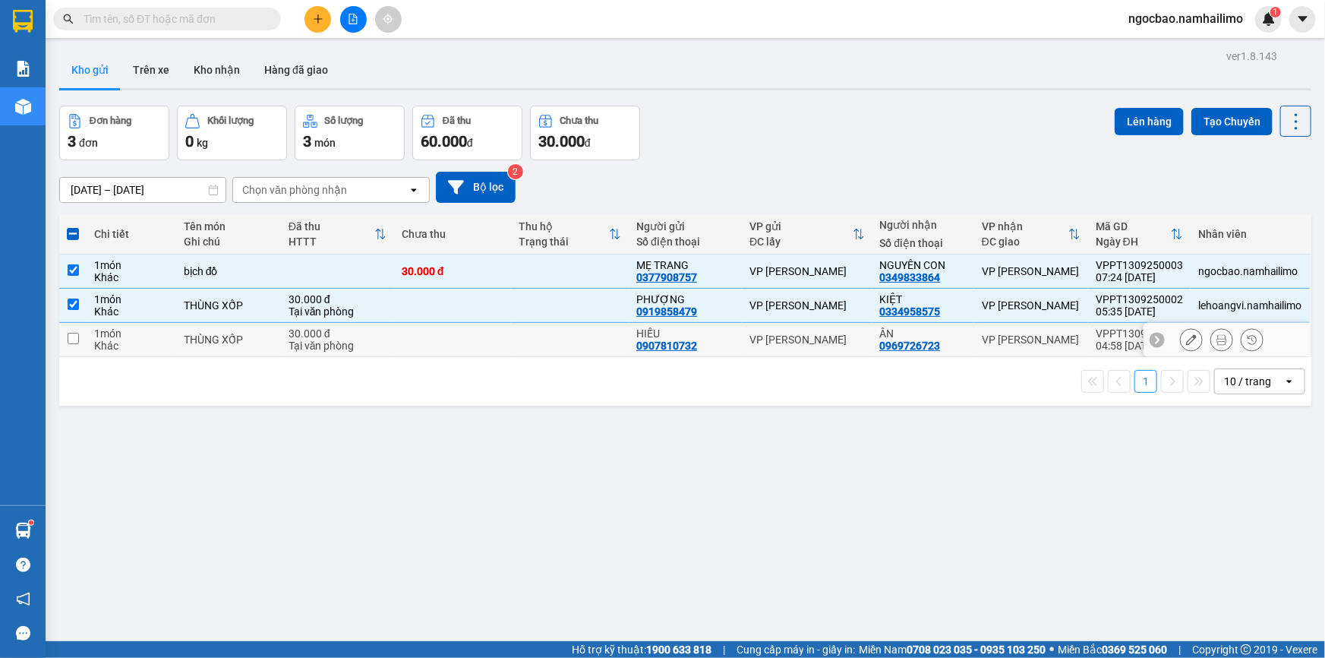
click at [71, 341] on input "checkbox" at bounding box center [73, 338] width 11 height 11
checkbox input "true"
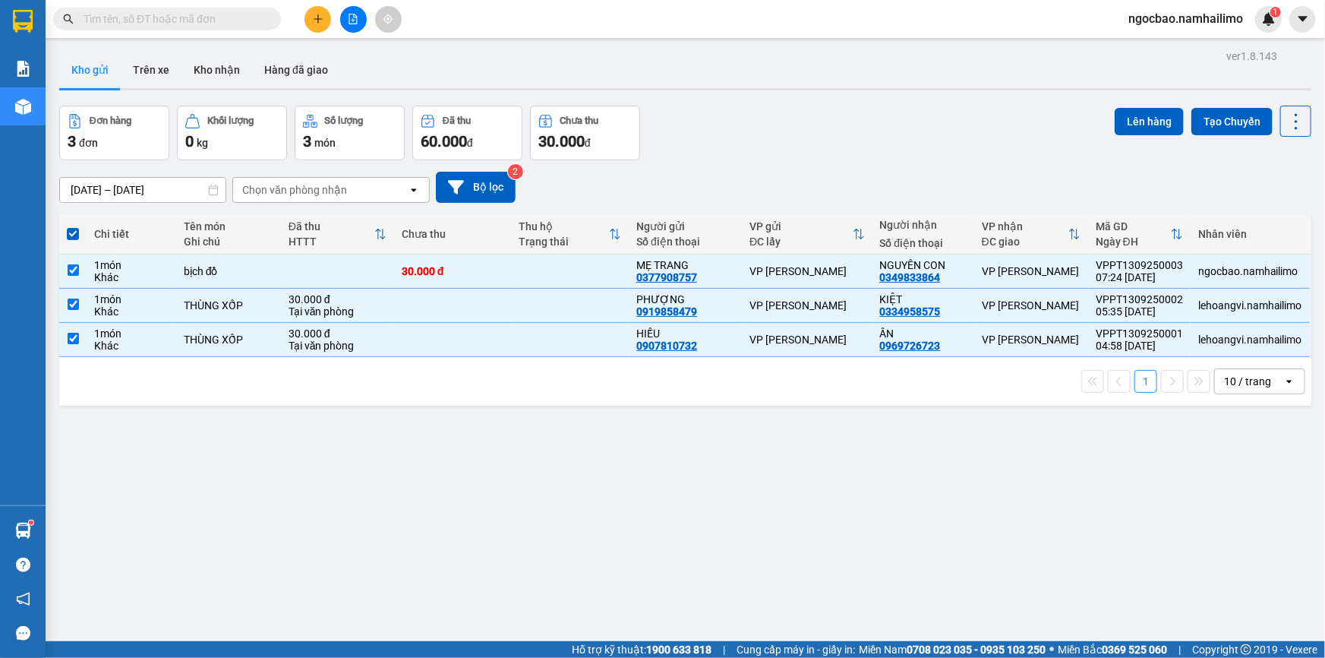
click at [416, 196] on div "open" at bounding box center [418, 190] width 21 height 24
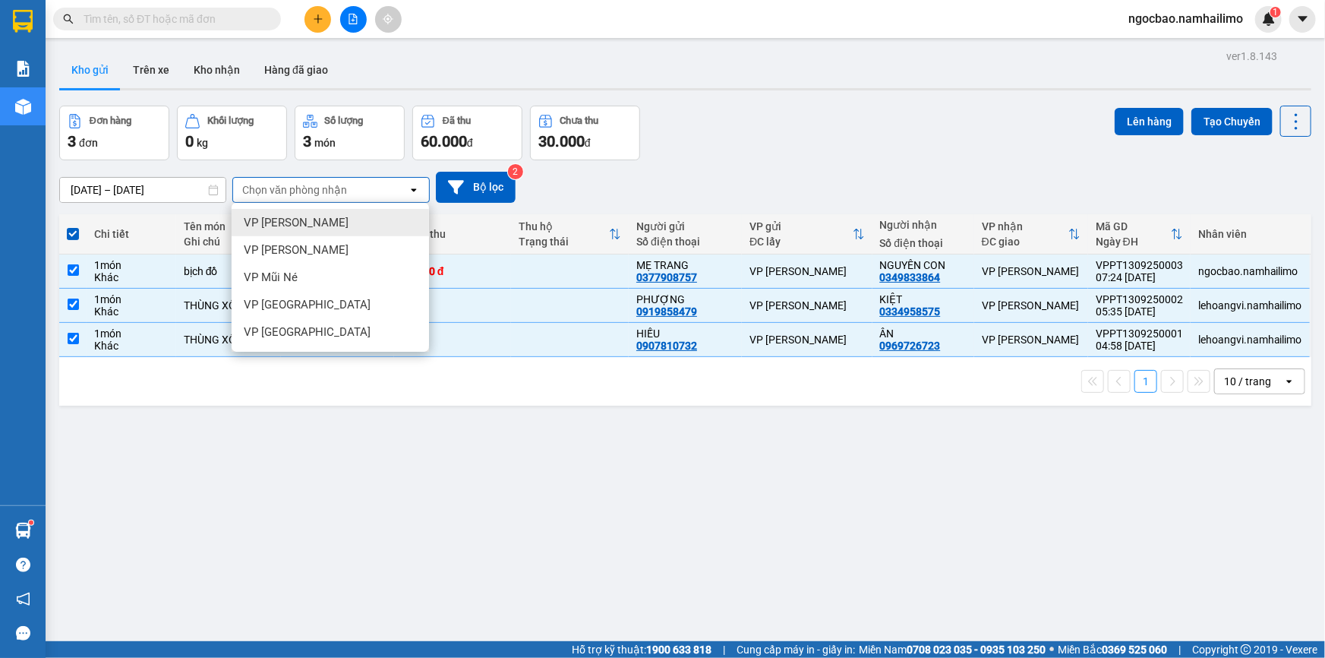
click at [301, 224] on span "VP Phạm Ngũ Lão" at bounding box center [296, 222] width 105 height 15
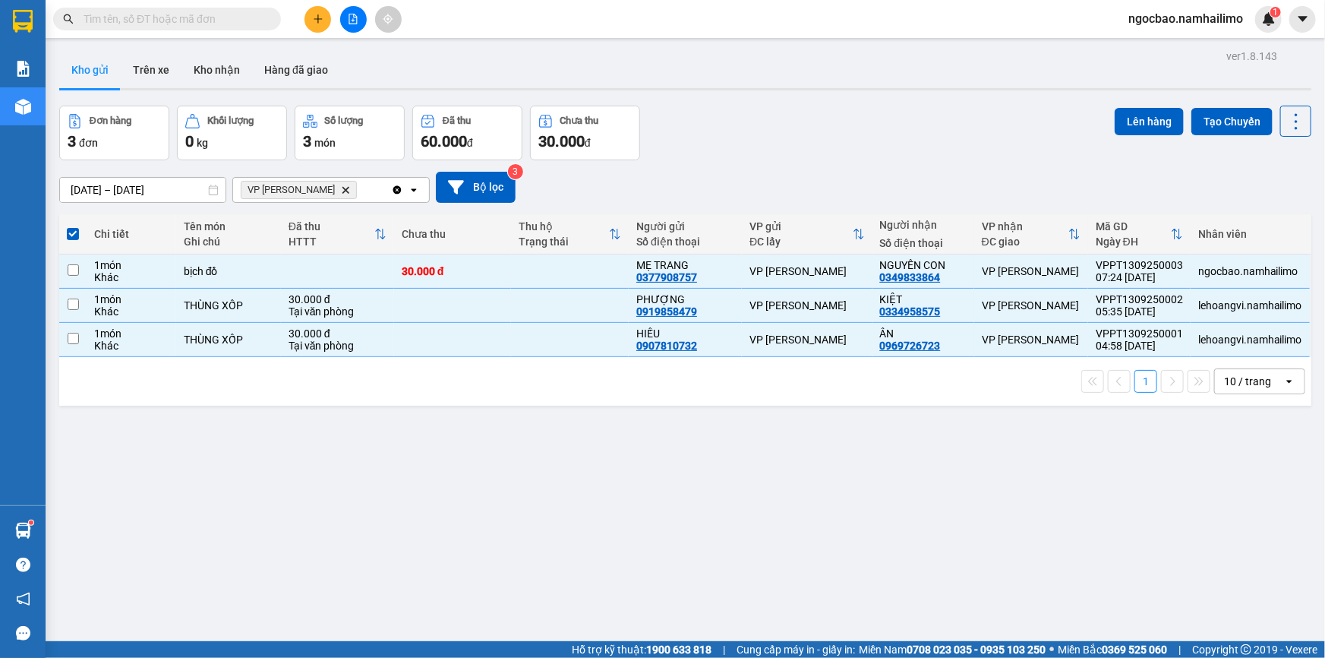
checkbox input "false"
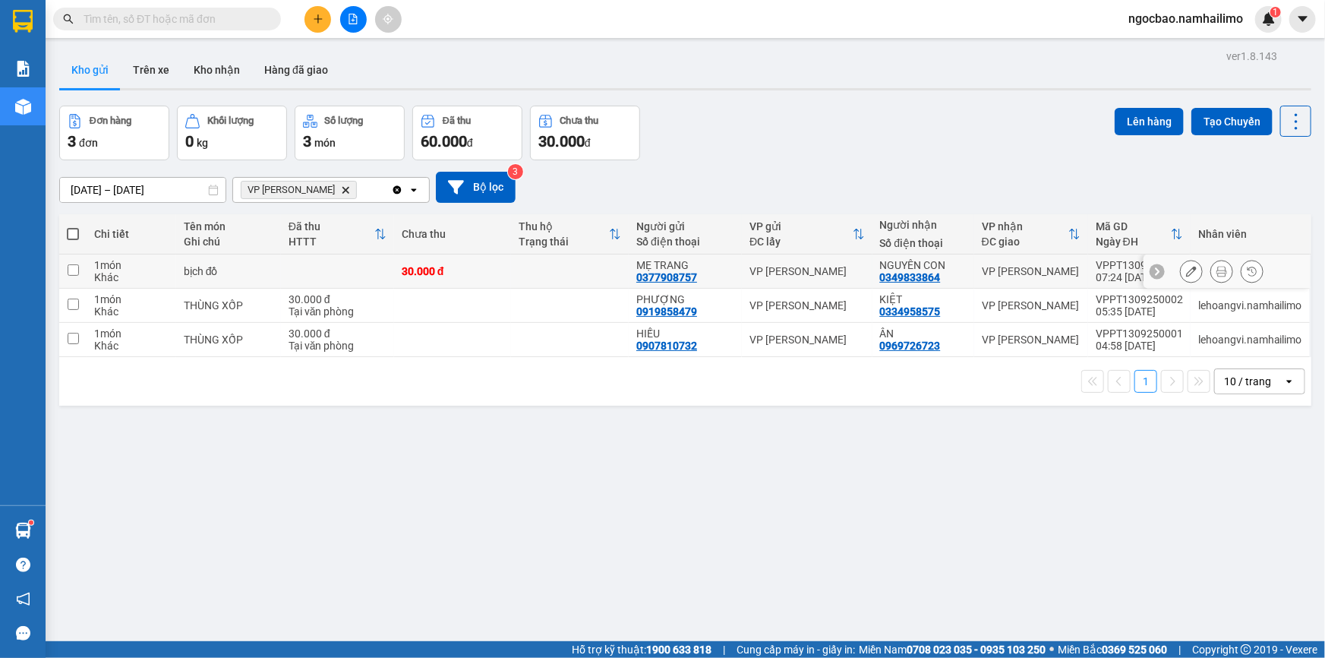
drag, startPoint x: 77, startPoint y: 270, endPoint x: 74, endPoint y: 282, distance: 13.1
click at [77, 275] on input "checkbox" at bounding box center [73, 269] width 11 height 11
checkbox input "true"
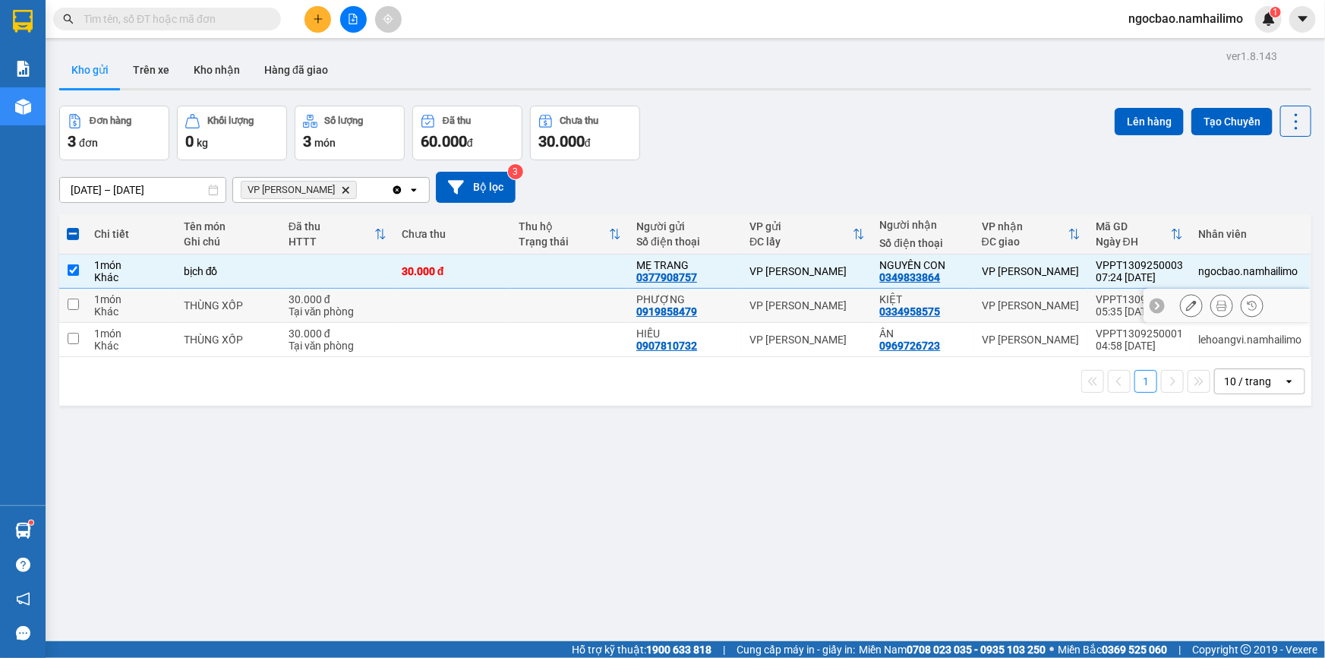
drag, startPoint x: 68, startPoint y: 308, endPoint x: 73, endPoint y: 326, distance: 18.3
click at [68, 311] on td at bounding box center [72, 306] width 27 height 34
checkbox input "true"
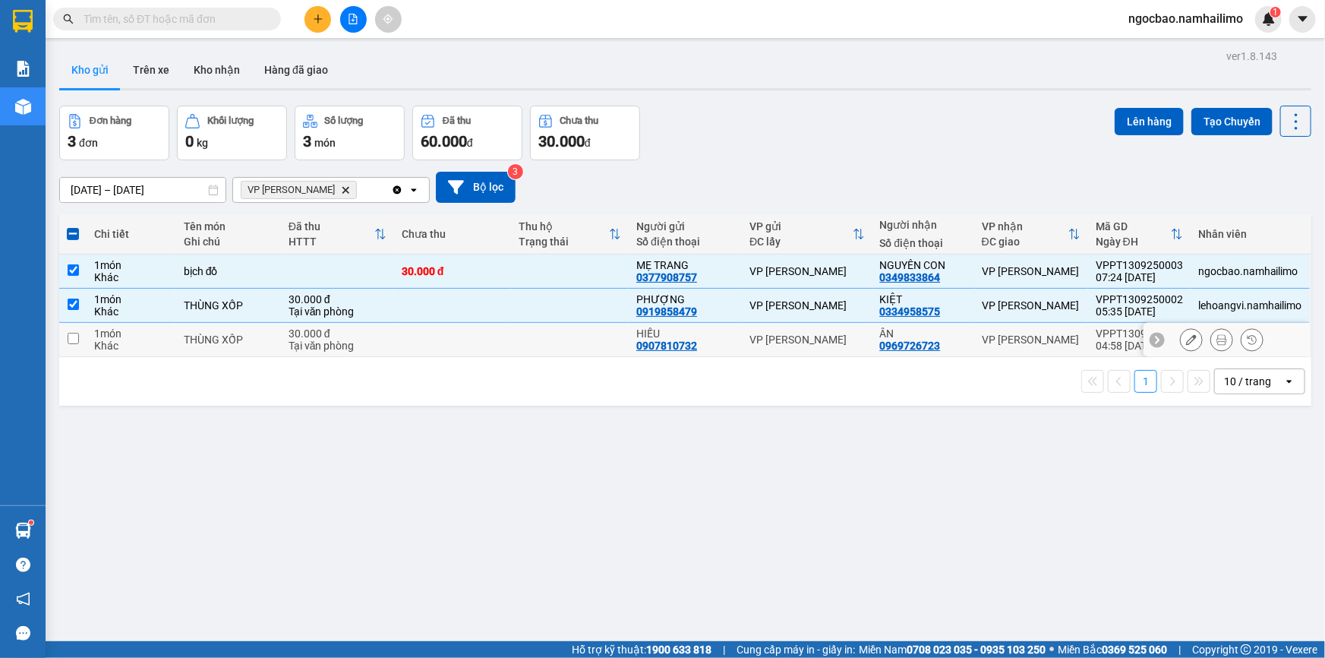
click at [76, 339] on input "checkbox" at bounding box center [73, 338] width 11 height 11
checkbox input "true"
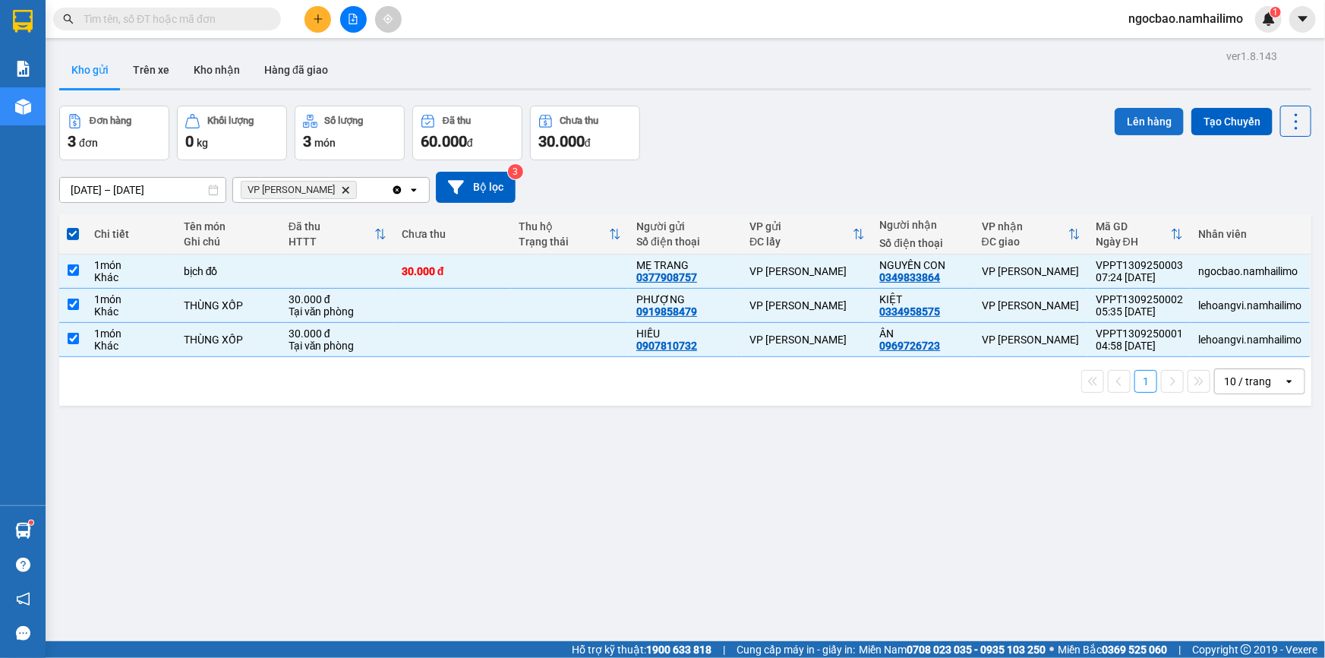
click at [1141, 121] on button "Lên hàng" at bounding box center [1149, 121] width 69 height 27
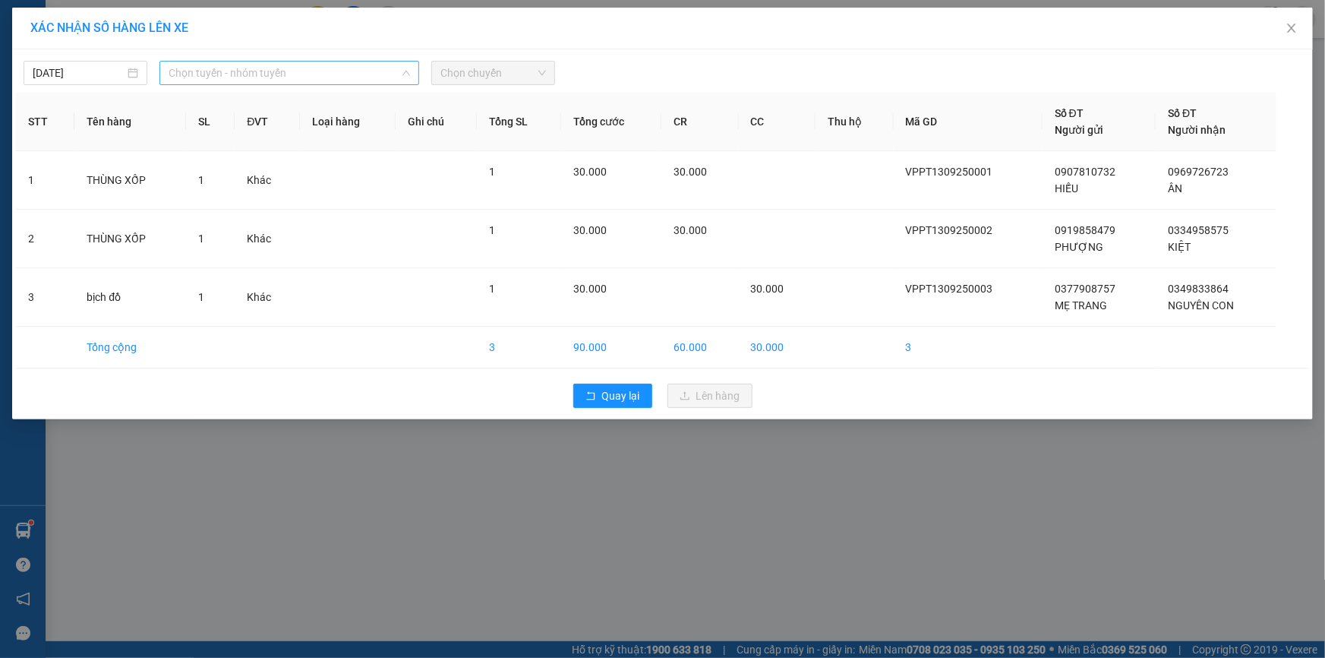
click at [386, 74] on span "Chọn tuyến - nhóm tuyến" at bounding box center [289, 73] width 241 height 23
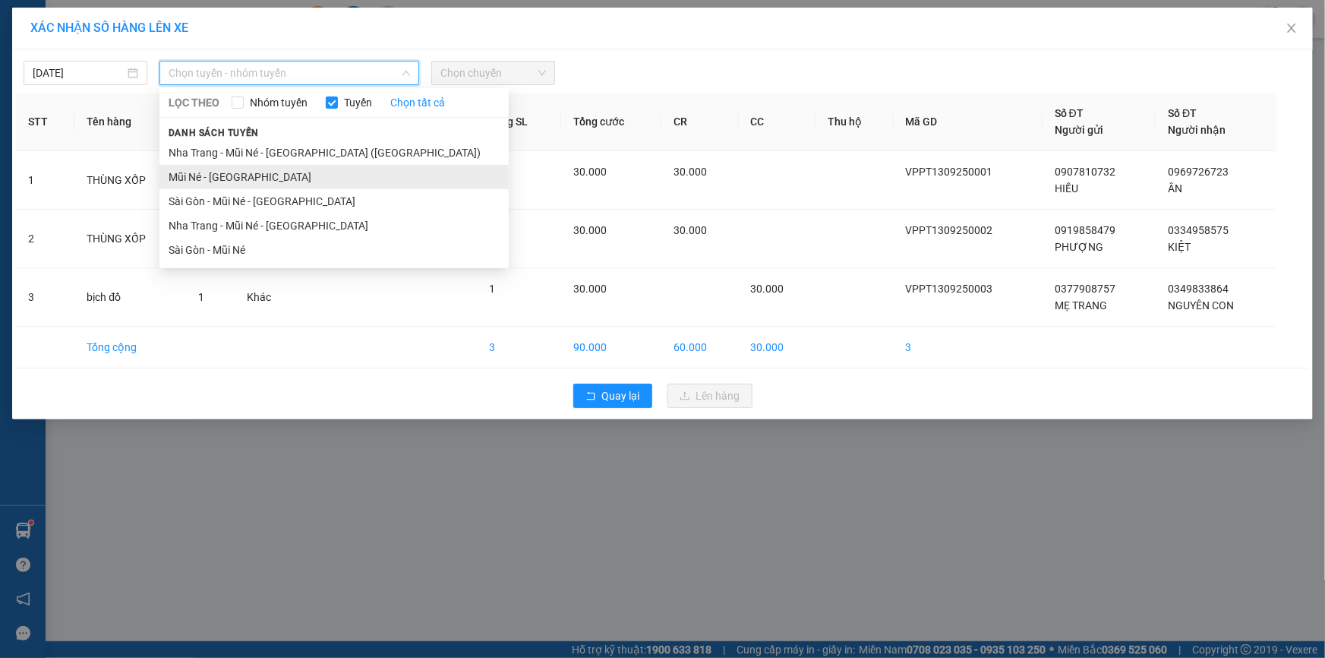
click at [232, 178] on li "Mũi Né - Sài Gòn" at bounding box center [333, 177] width 349 height 24
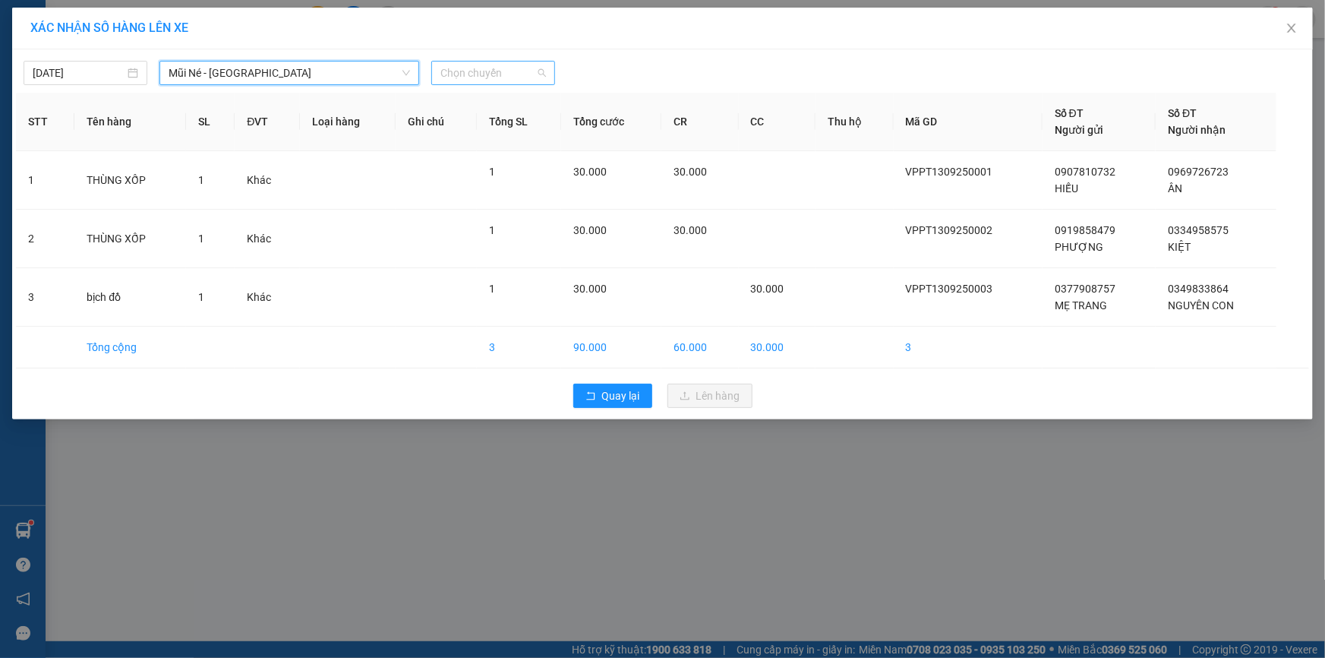
click at [534, 71] on span "Chọn chuyến" at bounding box center [493, 73] width 106 height 23
click at [463, 68] on span "Chọn chuyến" at bounding box center [493, 73] width 106 height 23
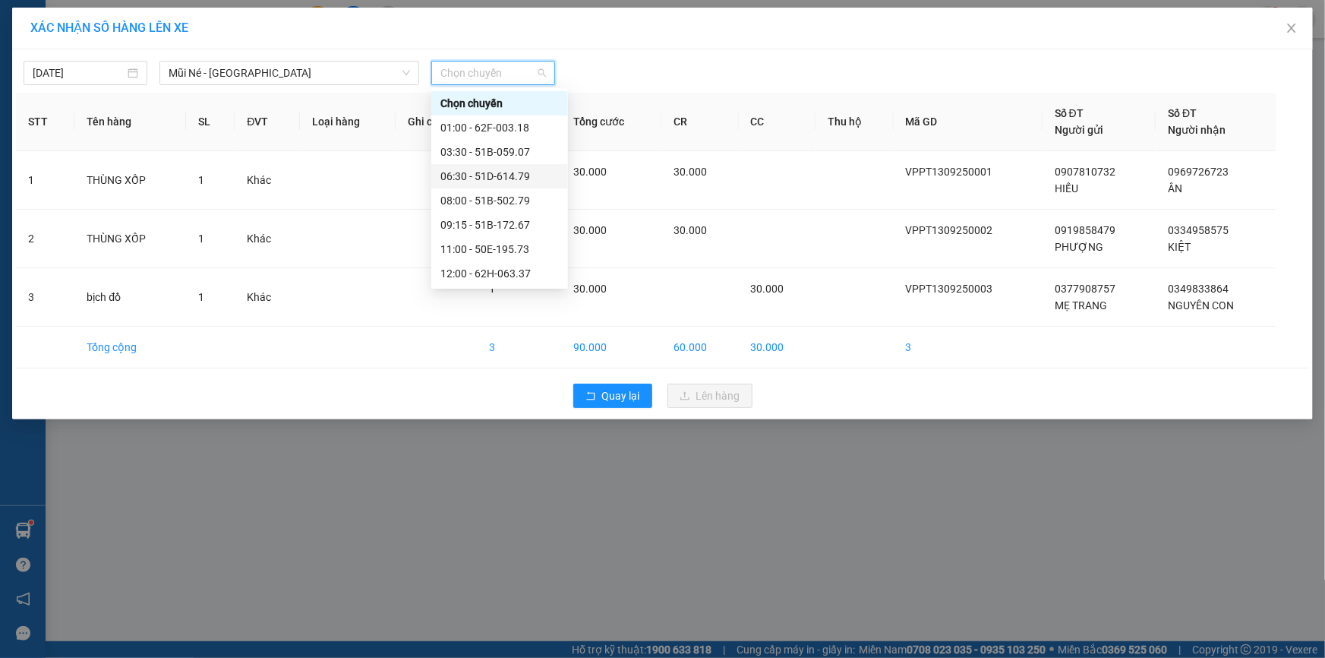
click at [503, 178] on div "06:30 - 51D-614.79" at bounding box center [499, 176] width 118 height 17
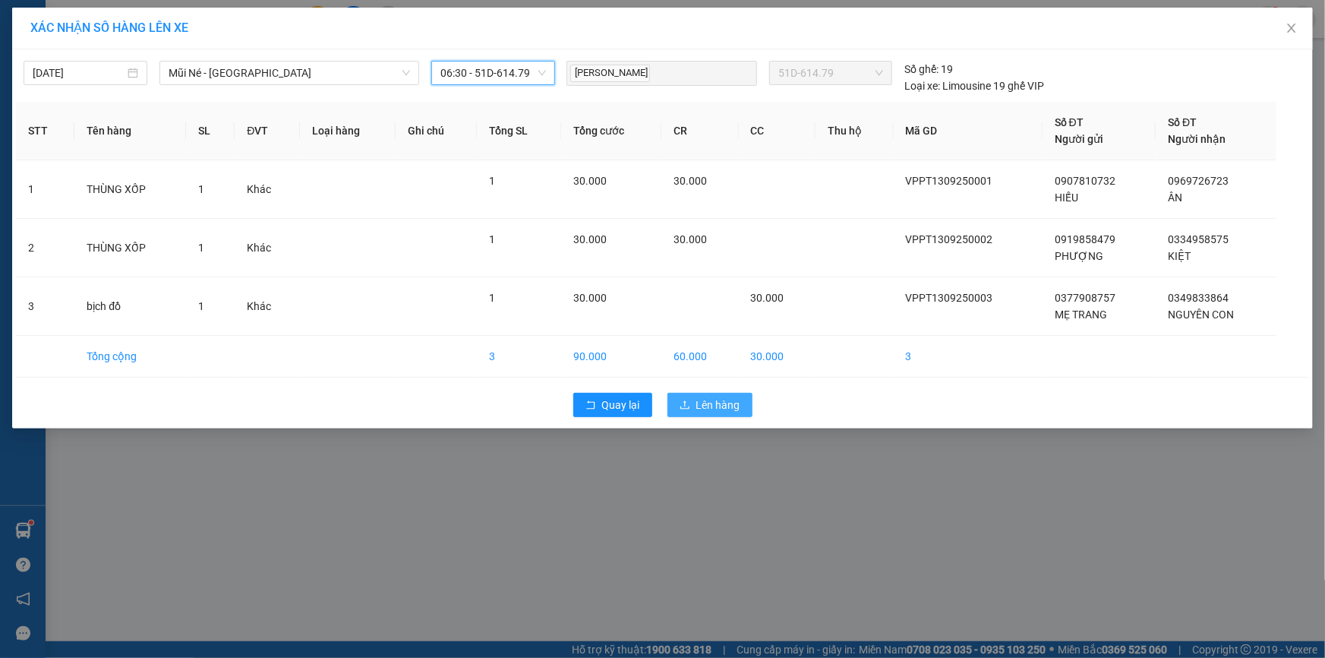
click at [727, 406] on span "Lên hàng" at bounding box center [718, 404] width 44 height 17
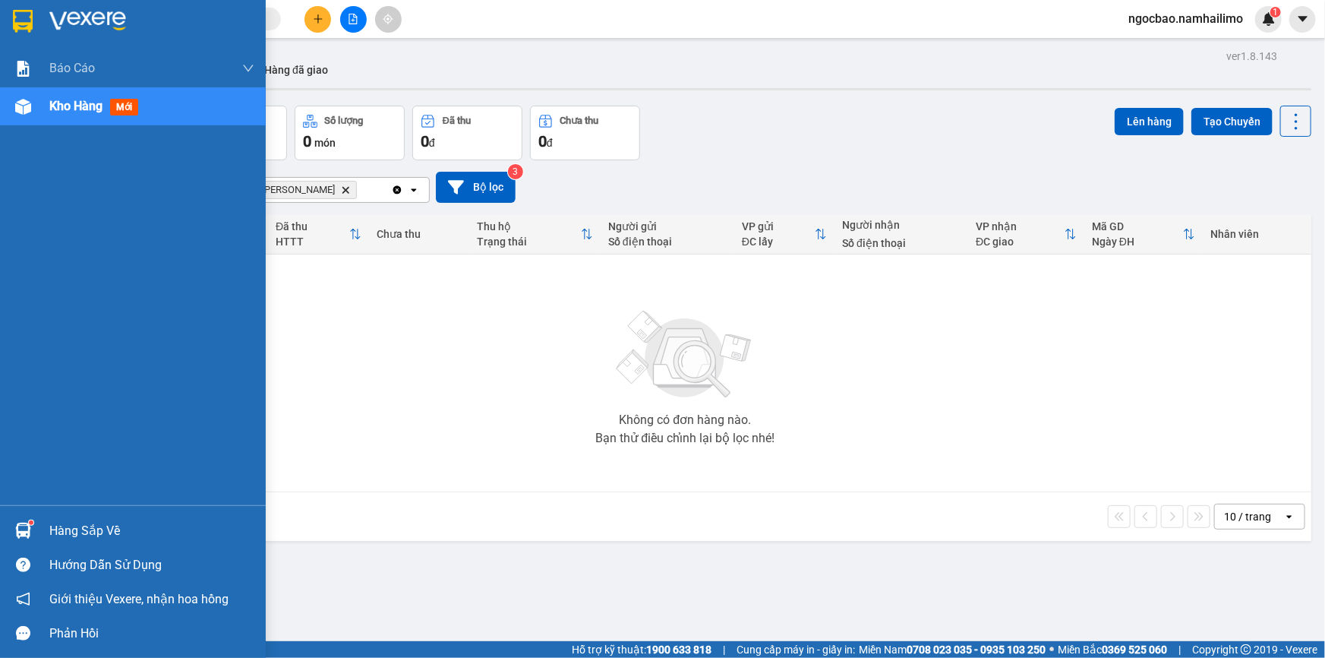
click at [74, 109] on span "Kho hàng" at bounding box center [75, 106] width 53 height 14
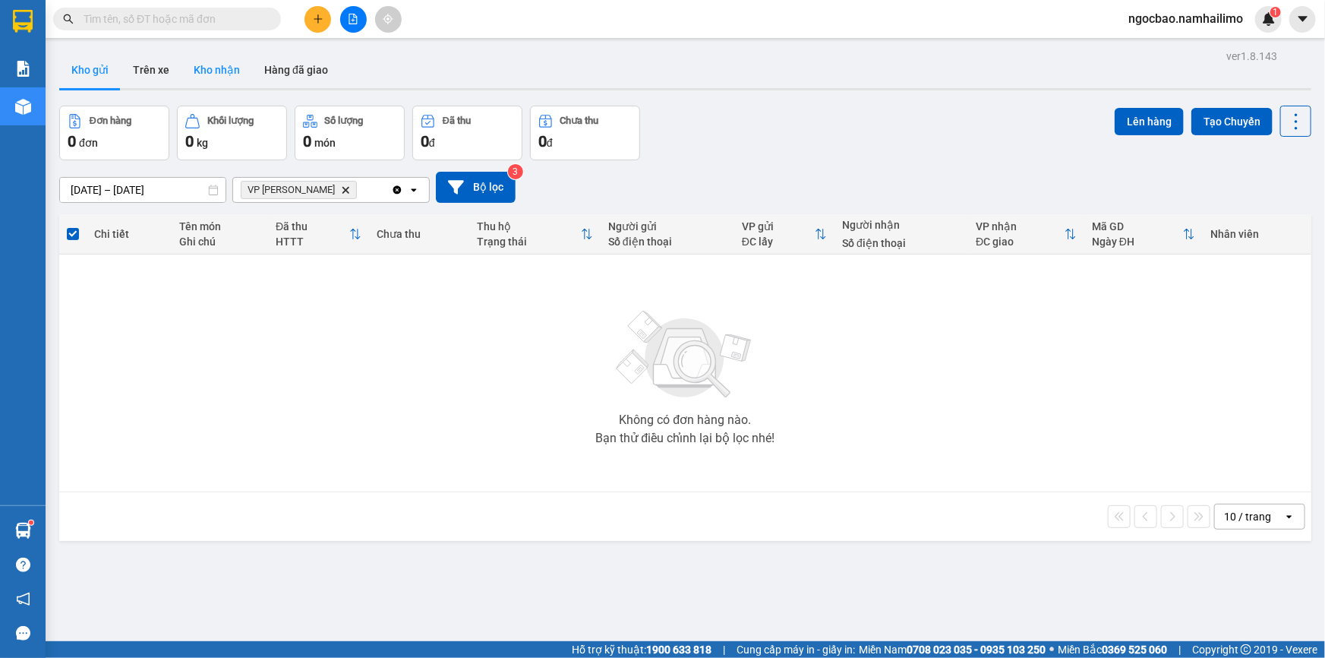
click at [203, 66] on button "Kho nhận" at bounding box center [216, 70] width 71 height 36
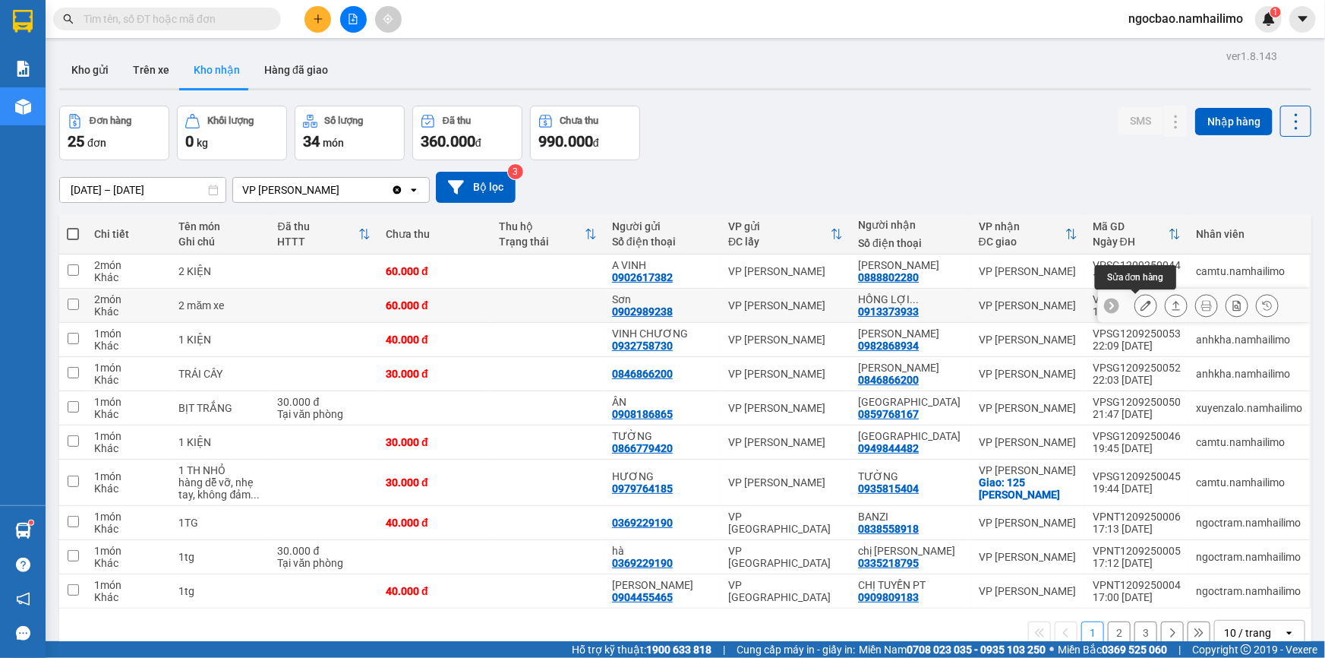
click at [1141, 307] on button at bounding box center [1145, 305] width 21 height 27
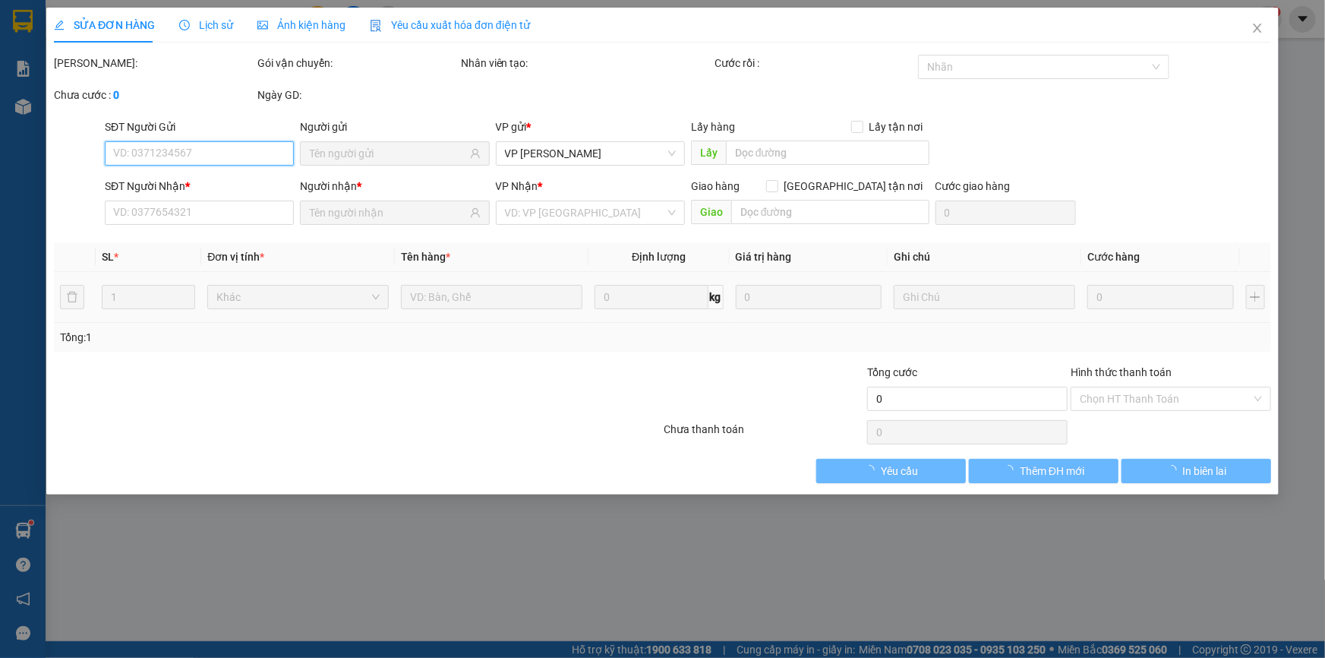
type input "0902989238"
type input "Sơn"
type input "0913373933"
type input "HỒNG LỢI 0913739933"
type input "60.000"
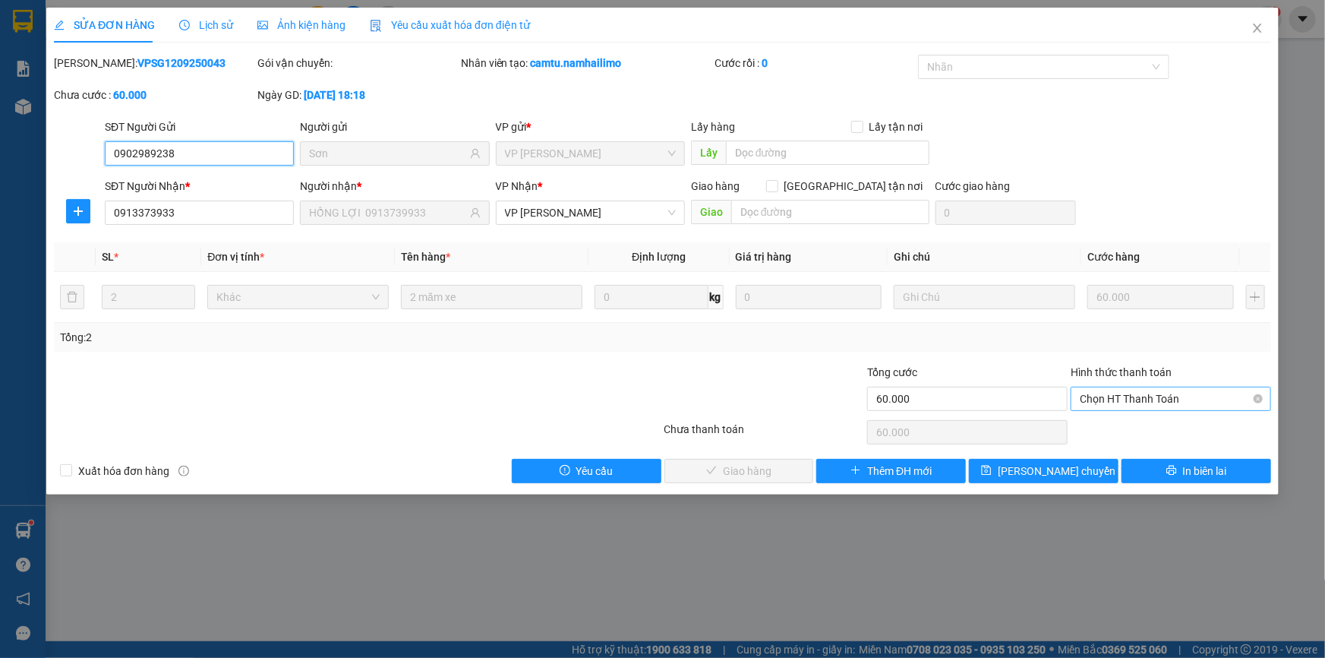
click at [1139, 399] on span "Chọn HT Thanh Toán" at bounding box center [1171, 398] width 182 height 23
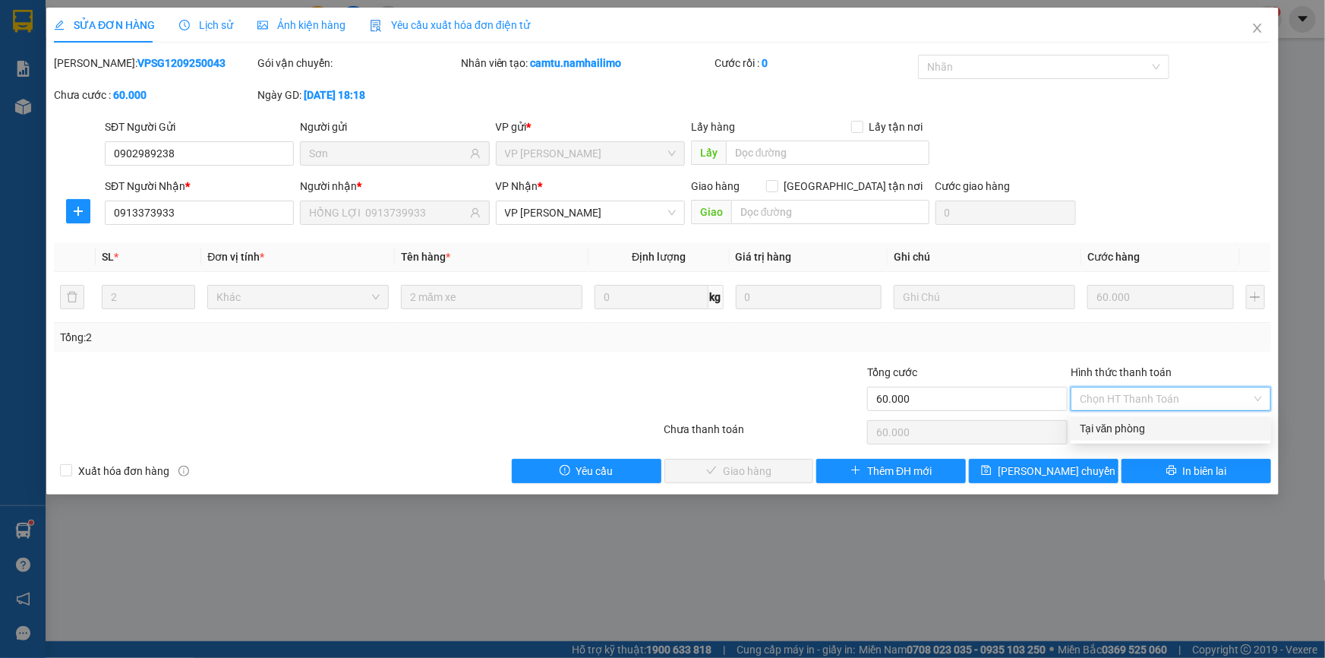
drag, startPoint x: 1118, startPoint y: 430, endPoint x: 1059, endPoint y: 449, distance: 61.5
click at [1117, 431] on div "Tại văn phòng" at bounding box center [1171, 428] width 182 height 17
type input "0"
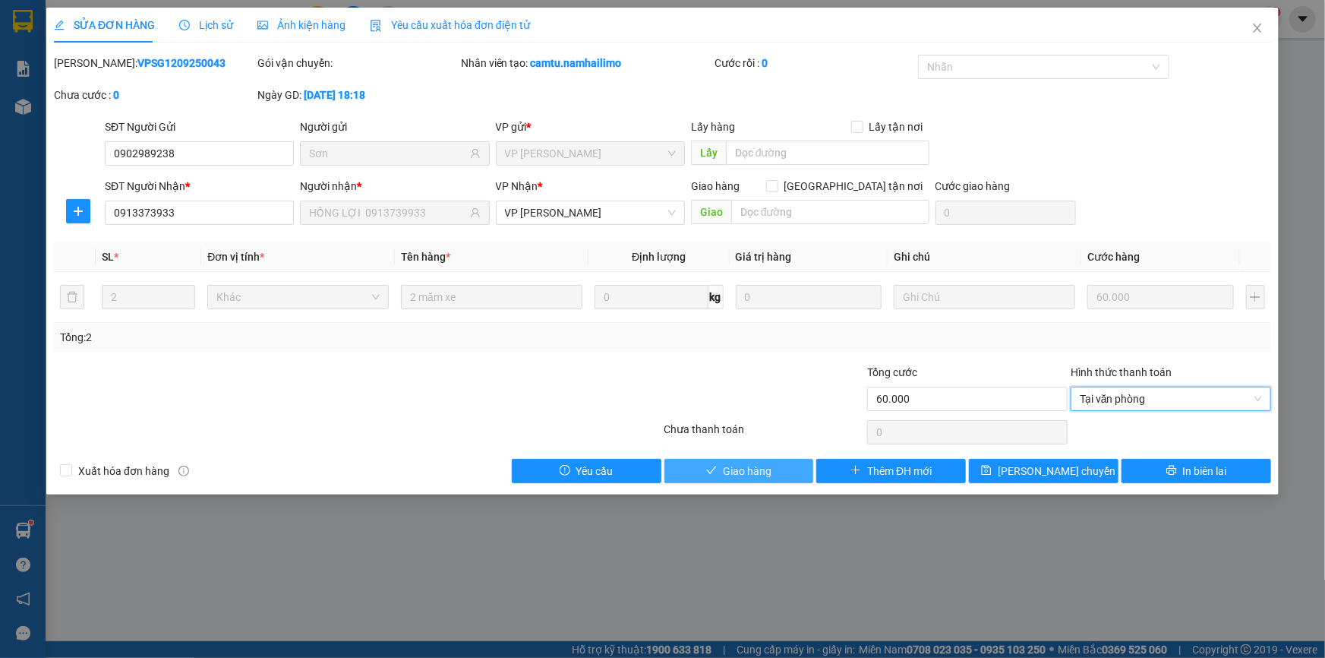
drag, startPoint x: 759, startPoint y: 473, endPoint x: 742, endPoint y: 478, distance: 17.5
click at [757, 473] on span "Giao hàng" at bounding box center [747, 470] width 49 height 17
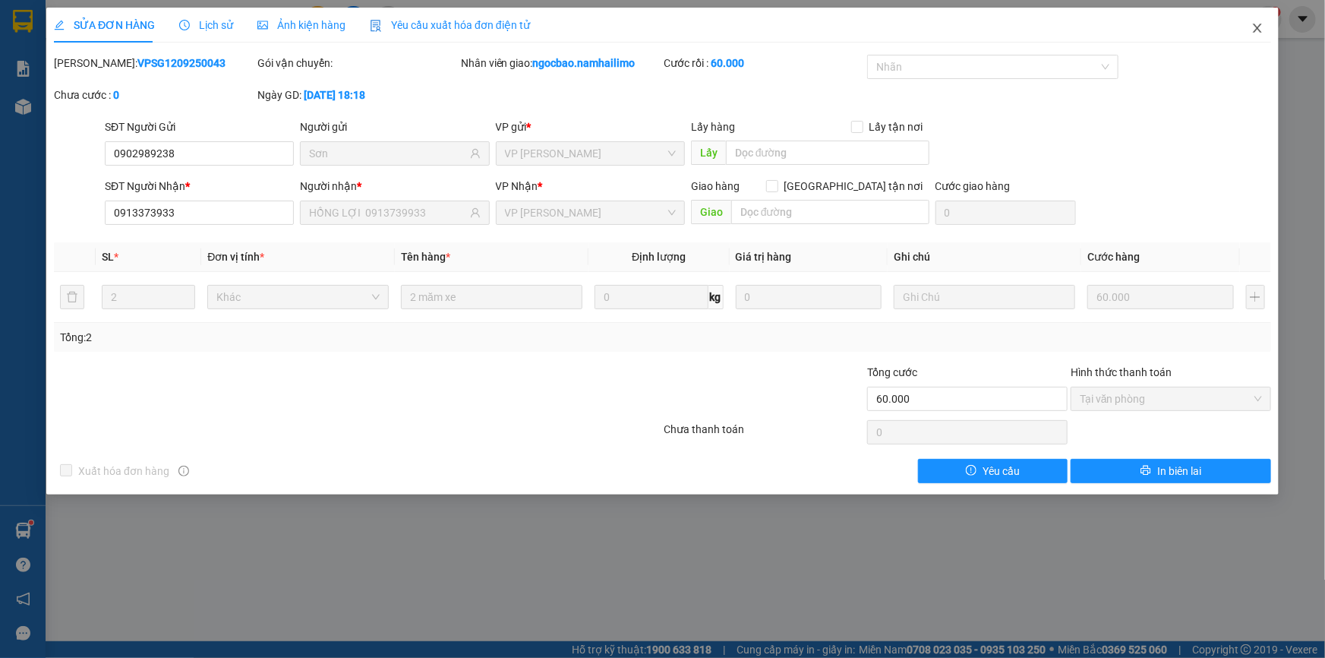
click at [1254, 26] on icon "close" at bounding box center [1257, 28] width 12 height 12
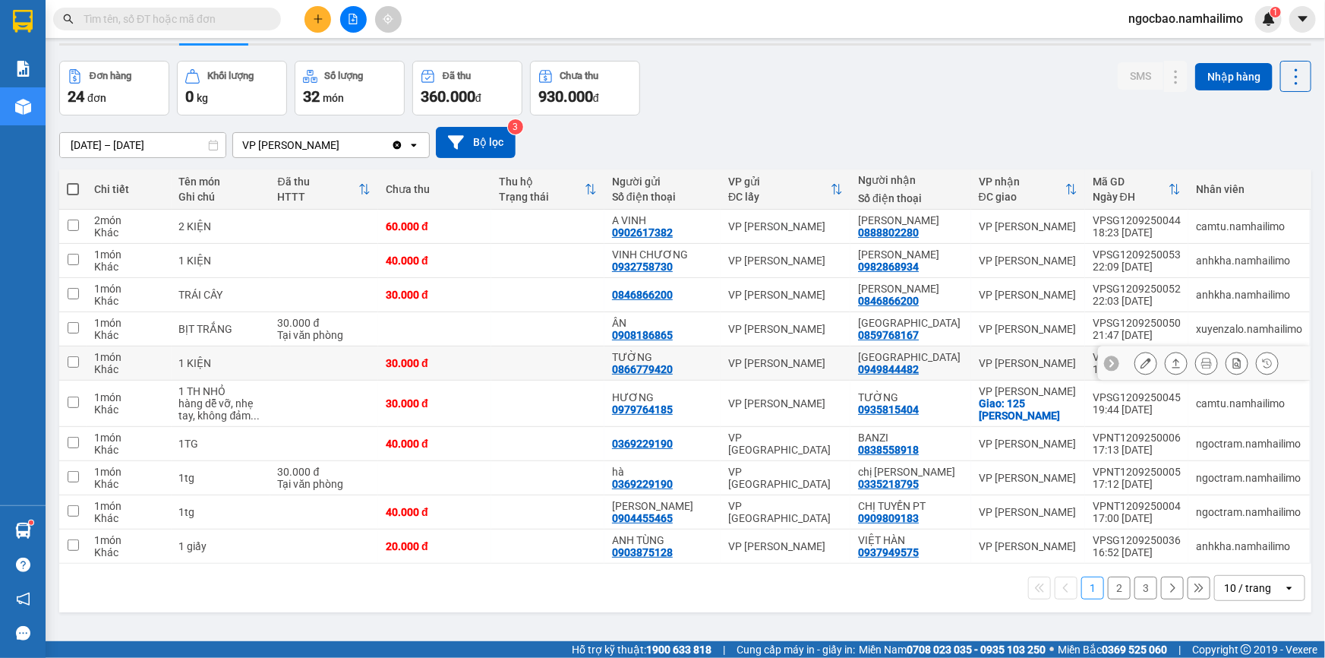
scroll to position [69, 0]
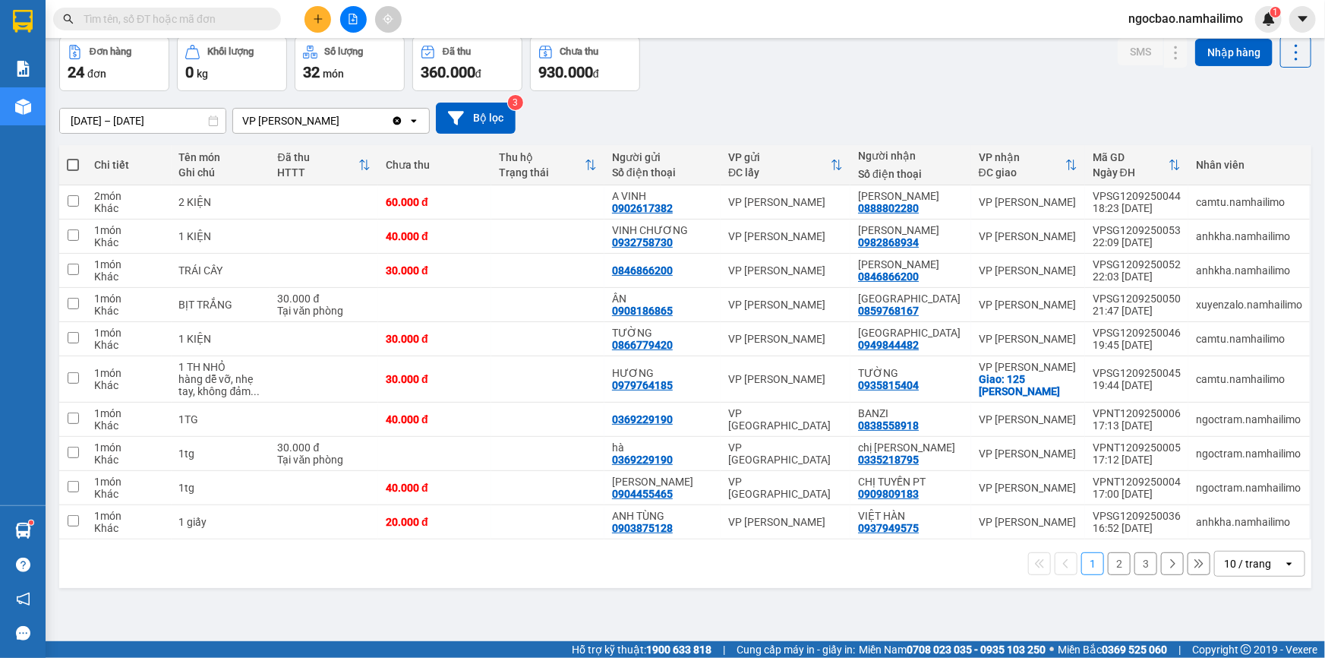
drag, startPoint x: 1104, startPoint y: 564, endPoint x: 1109, endPoint y: 555, distance: 10.5
click at [1108, 563] on button "2" at bounding box center [1119, 563] width 23 height 23
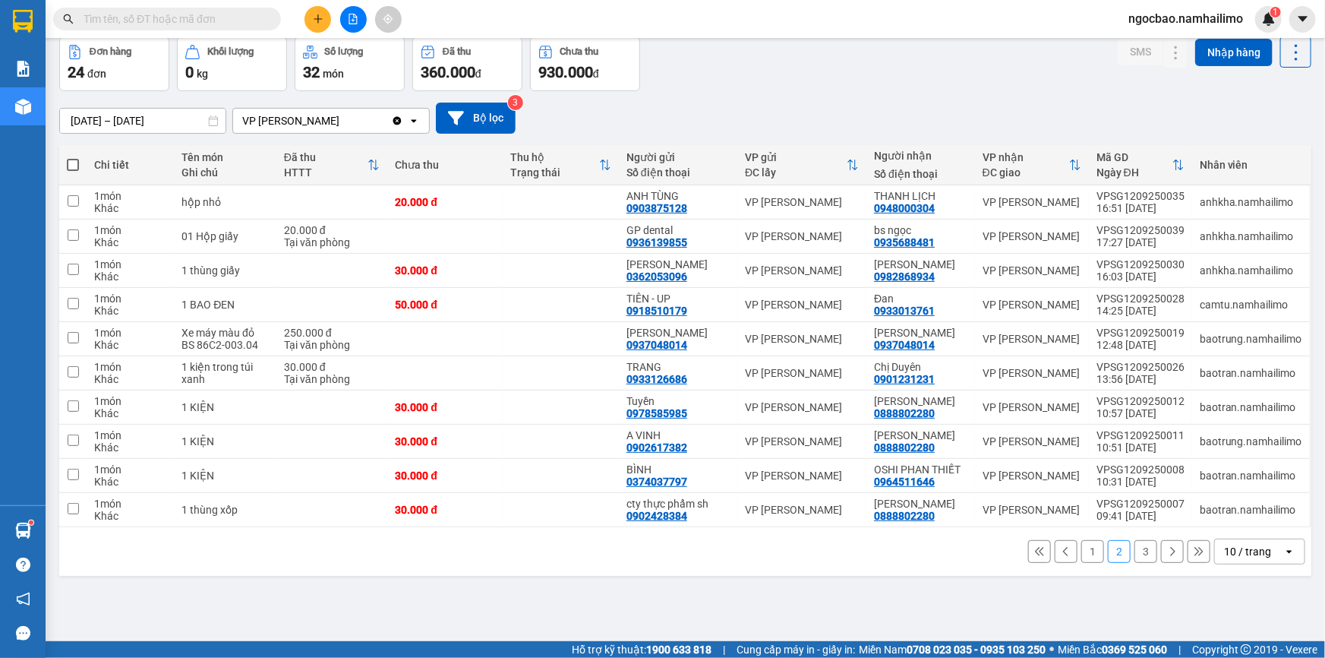
click at [1083, 546] on button "1" at bounding box center [1092, 551] width 23 height 23
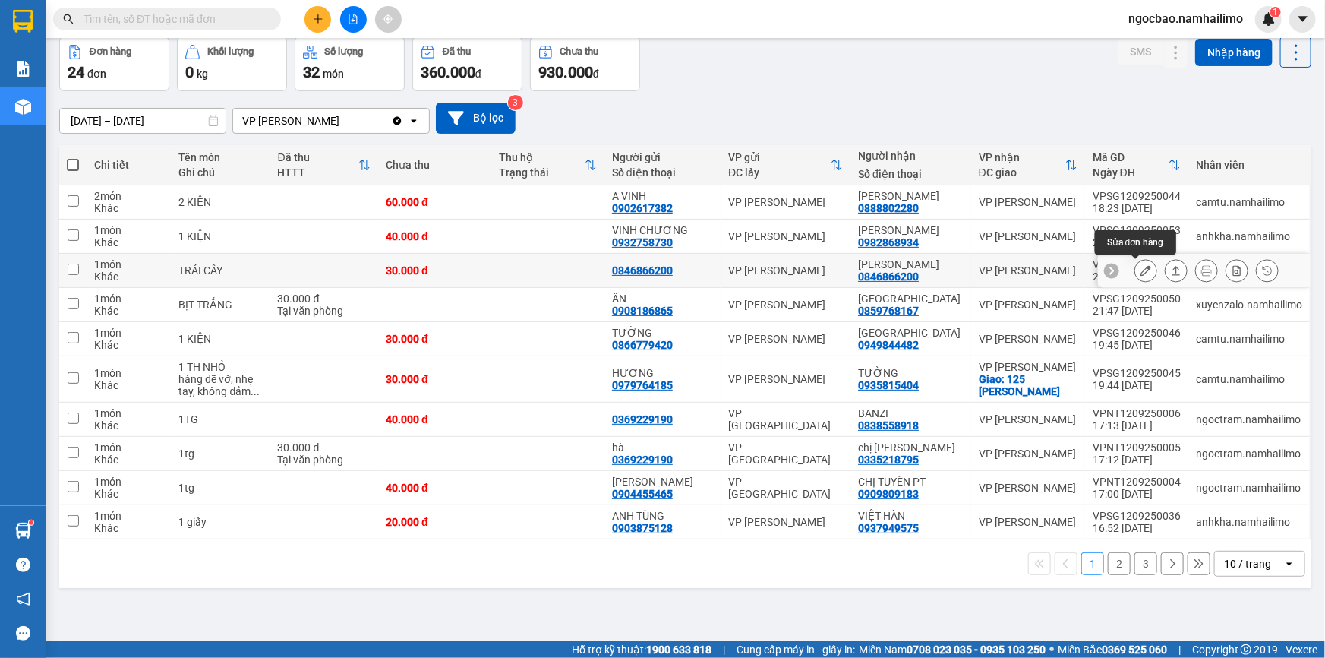
click at [1141, 270] on icon at bounding box center [1146, 270] width 11 height 11
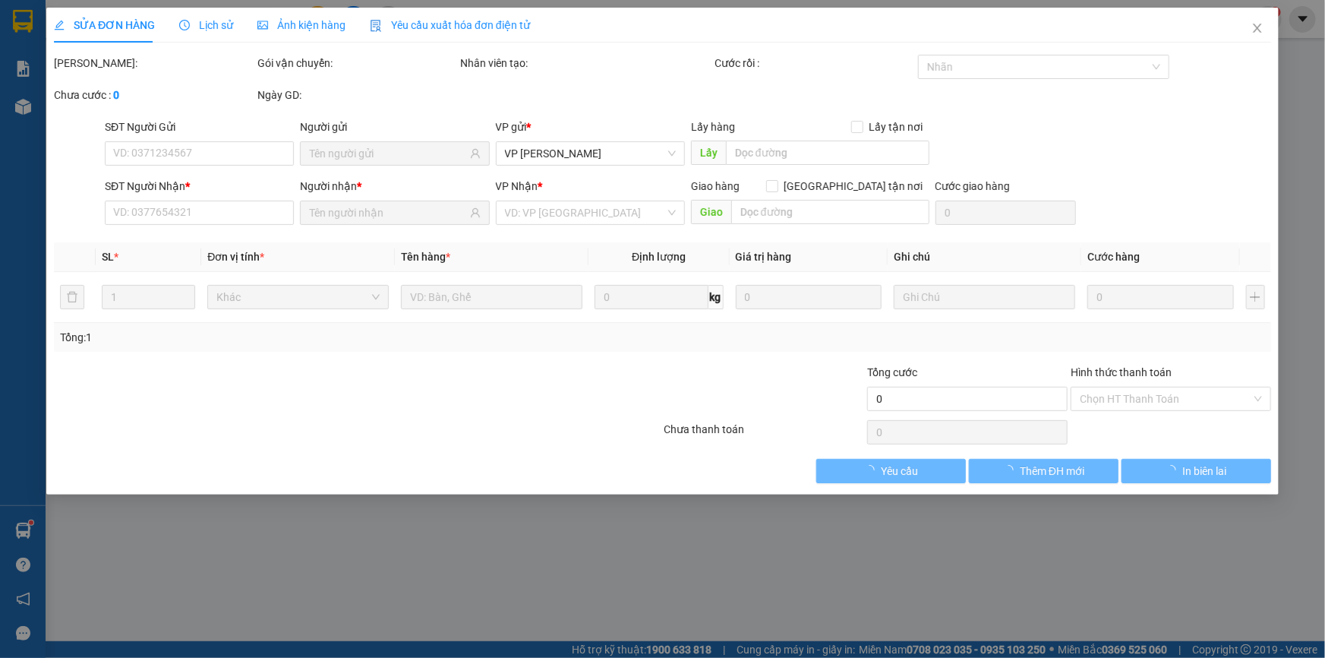
type input "0846866200"
type input "KIM THƯ"
type input "30.000"
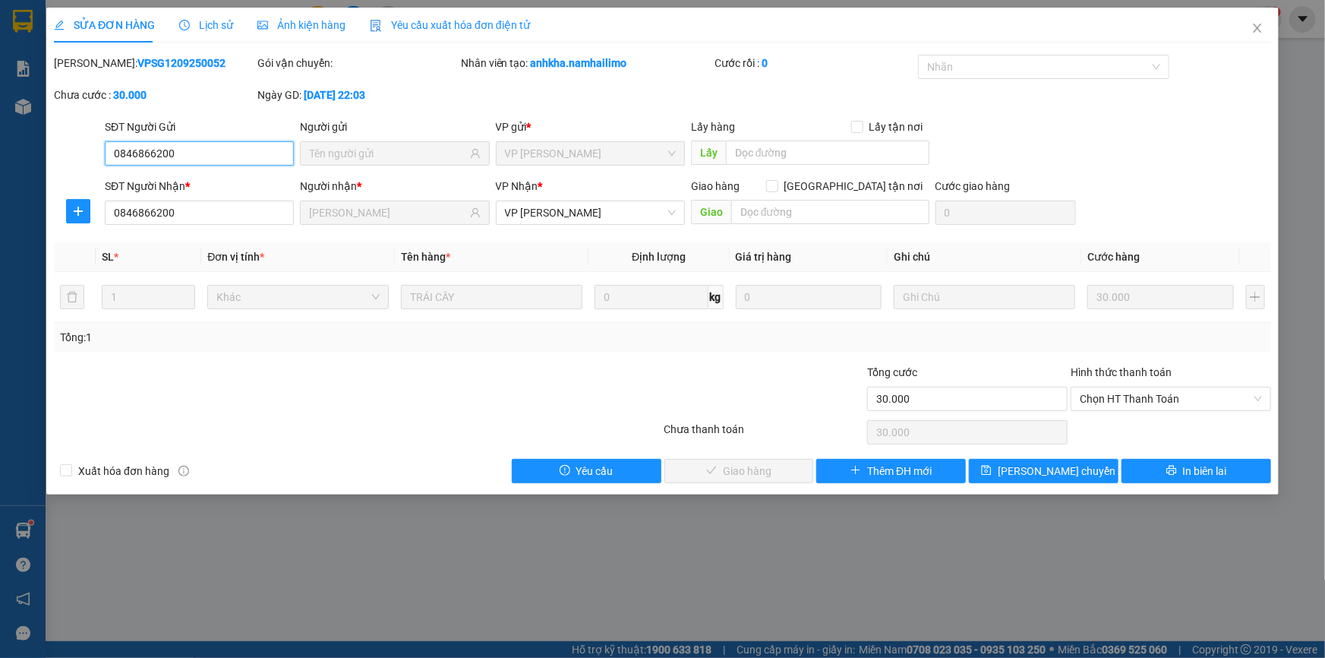
drag, startPoint x: 1170, startPoint y: 396, endPoint x: 993, endPoint y: 492, distance: 201.5
click at [1162, 406] on span "Chọn HT Thanh Toán" at bounding box center [1171, 398] width 182 height 23
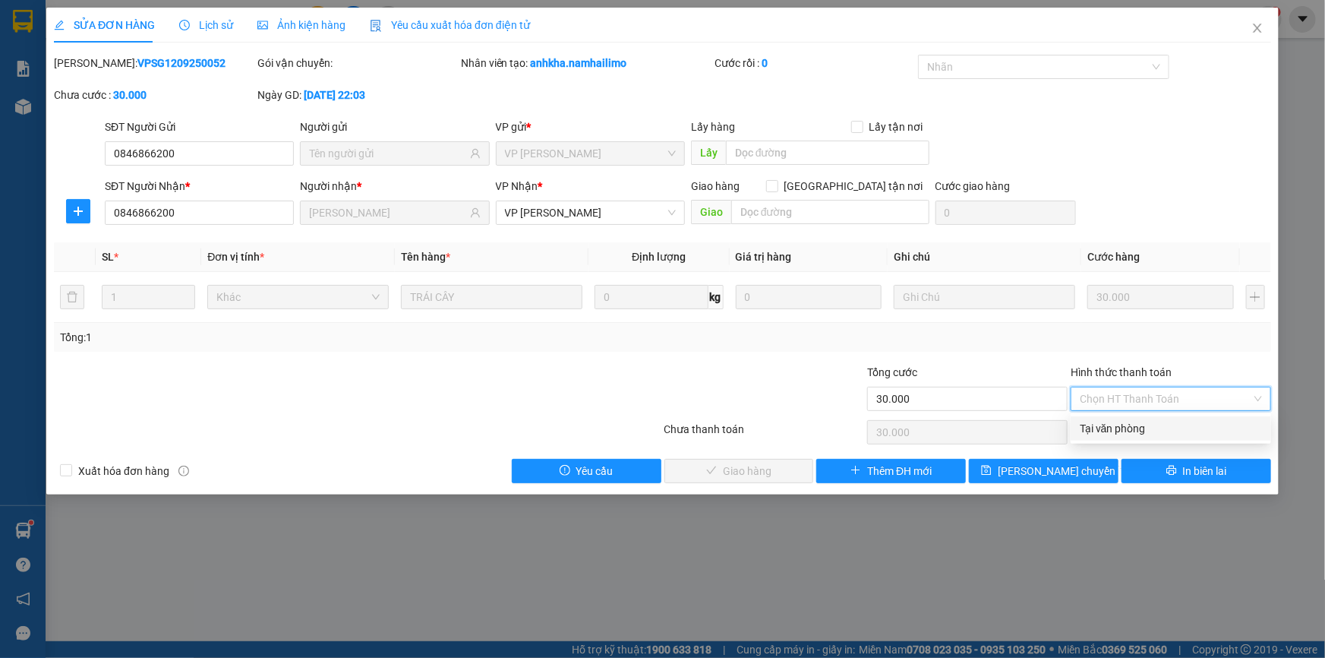
drag, startPoint x: 1147, startPoint y: 426, endPoint x: 1055, endPoint y: 445, distance: 93.1
click at [1134, 429] on div "Tại văn phòng" at bounding box center [1171, 428] width 182 height 17
type input "0"
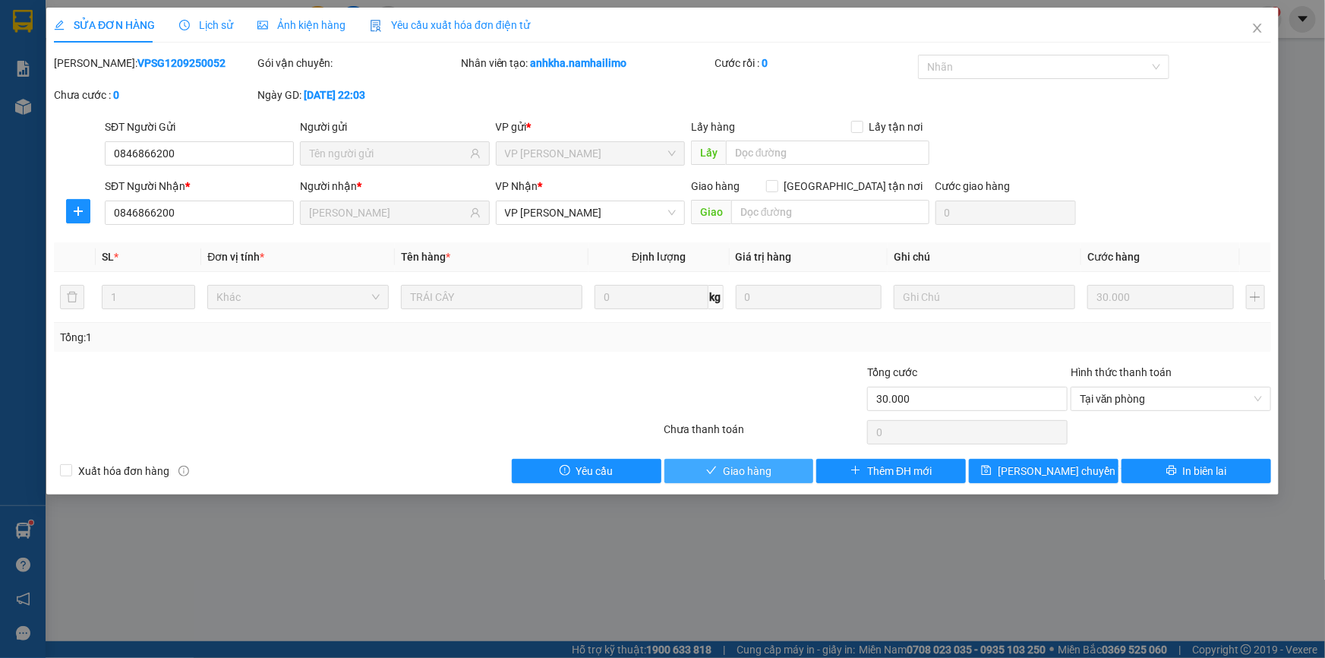
click at [733, 471] on span "Giao hàng" at bounding box center [747, 470] width 49 height 17
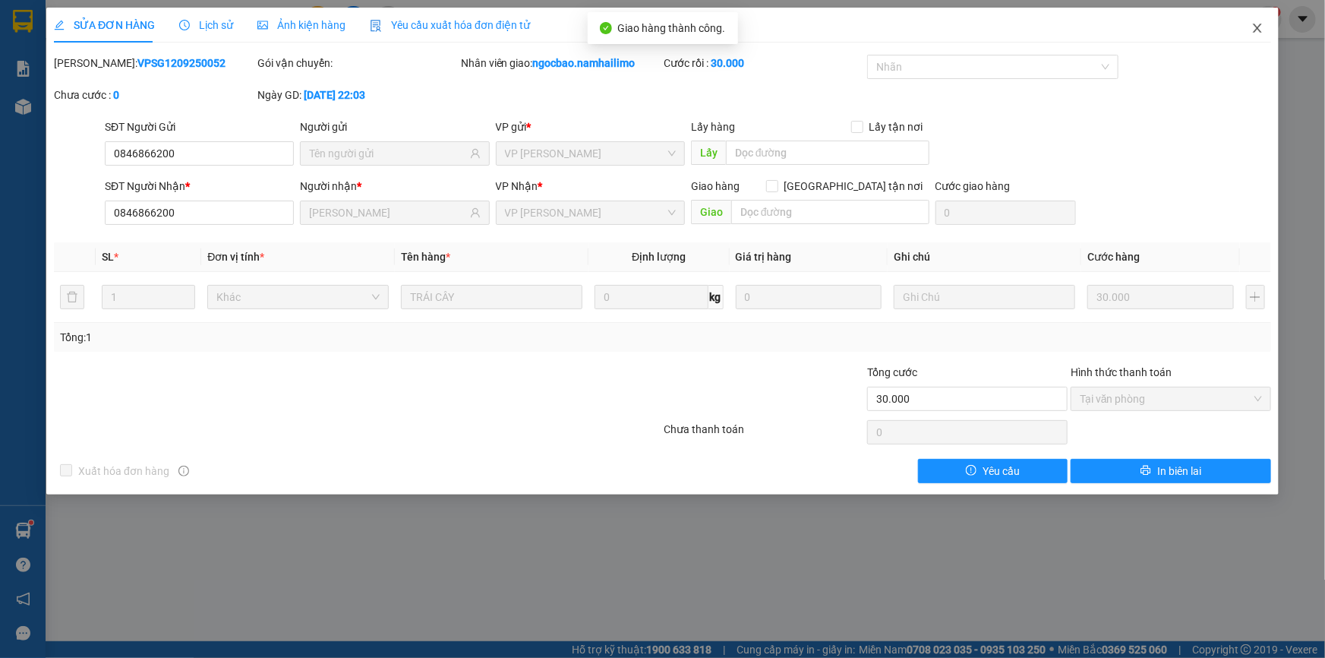
click at [1254, 30] on icon "close" at bounding box center [1257, 28] width 12 height 12
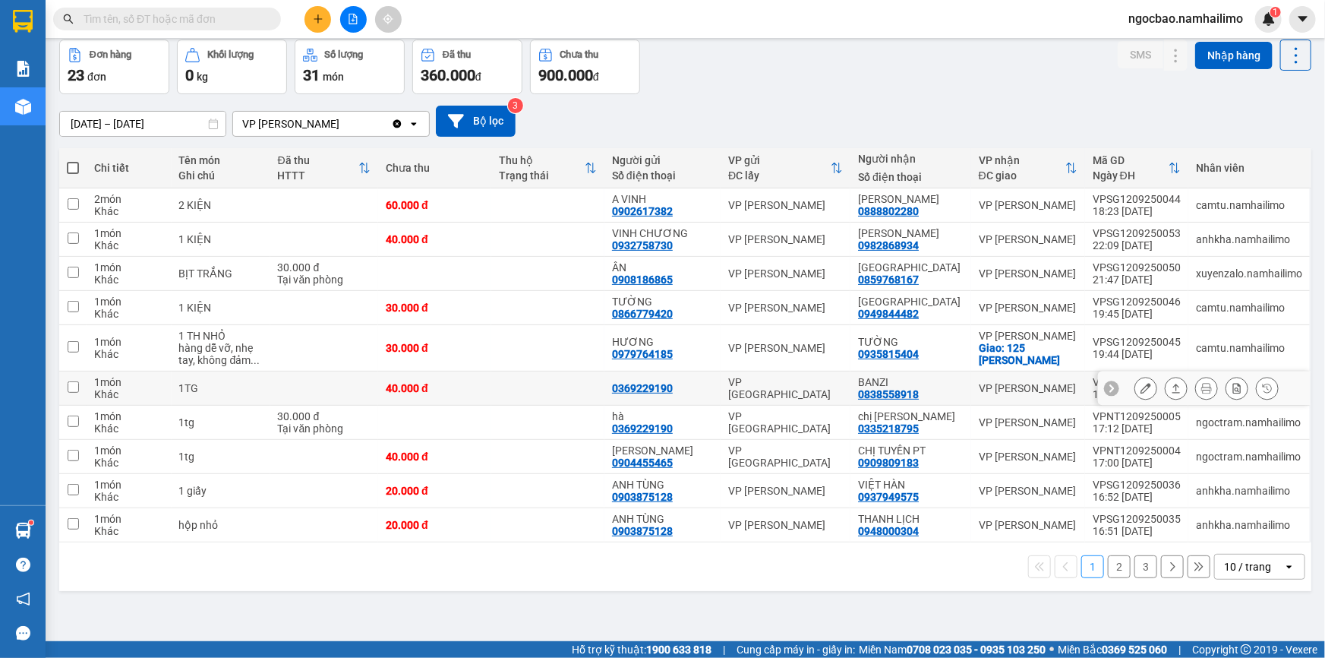
scroll to position [69, 0]
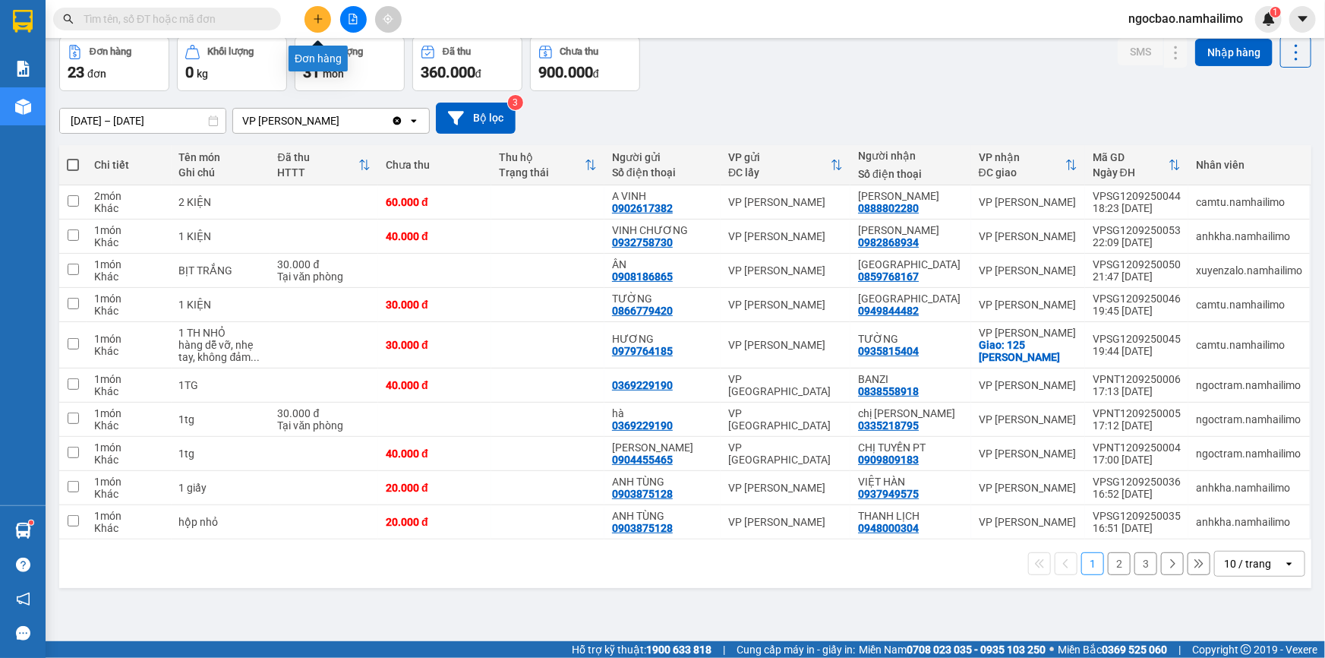
click at [320, 18] on icon "plus" at bounding box center [318, 18] width 8 height 1
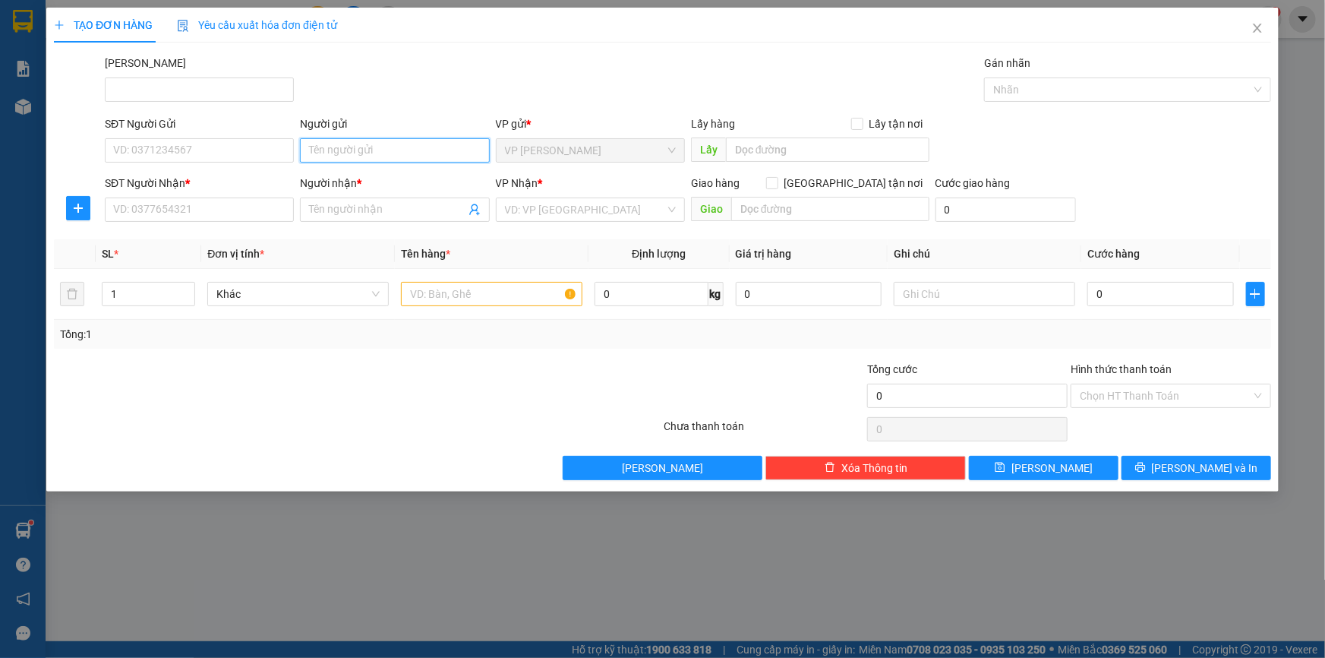
click at [357, 154] on input "Người gửi" at bounding box center [394, 150] width 189 height 24
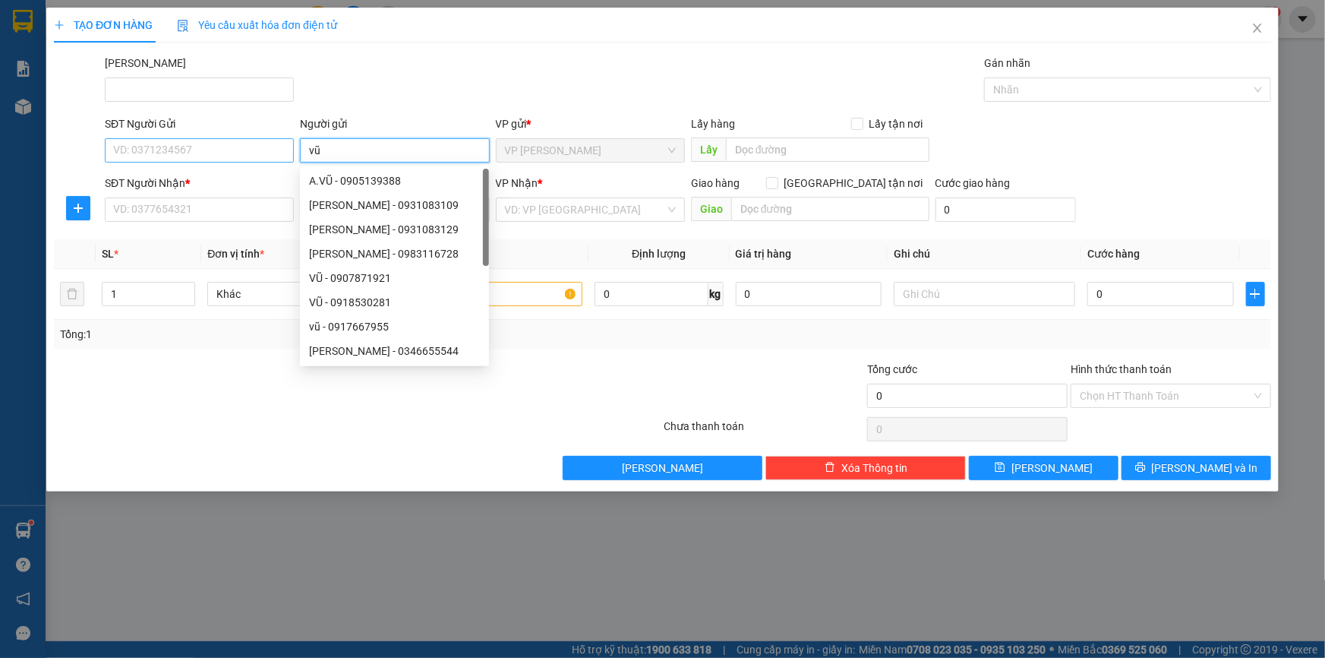
type input "vũ"
click at [222, 144] on input "SĐT Người Gửi" at bounding box center [199, 150] width 189 height 24
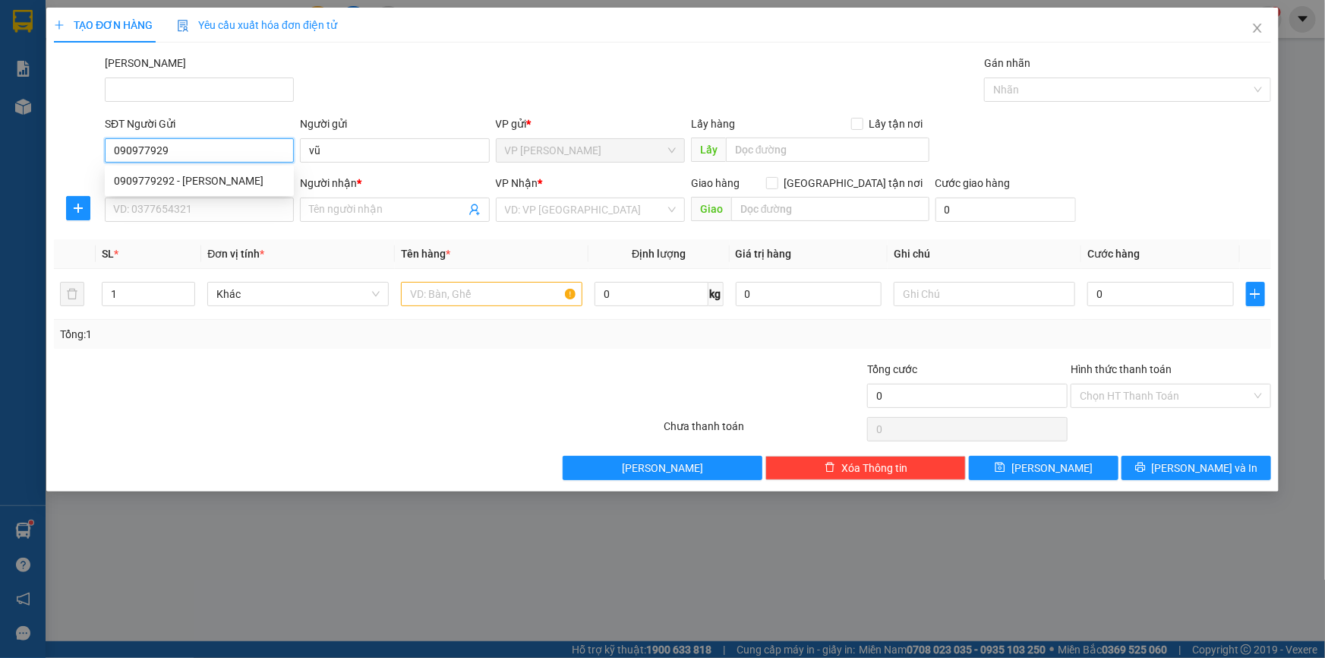
type input "0909779292"
click at [235, 181] on div "0909779292 - vũ" at bounding box center [199, 180] width 171 height 17
type input "0938793322"
type input "lĩnh"
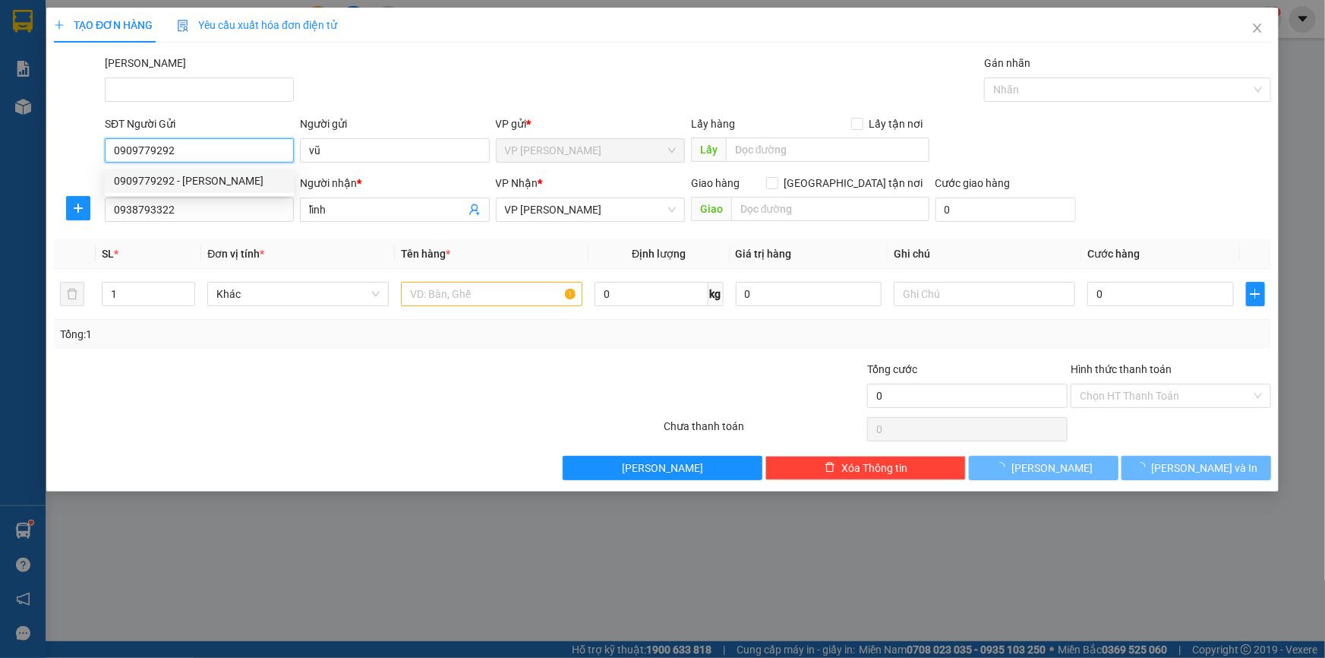
type input "30.000"
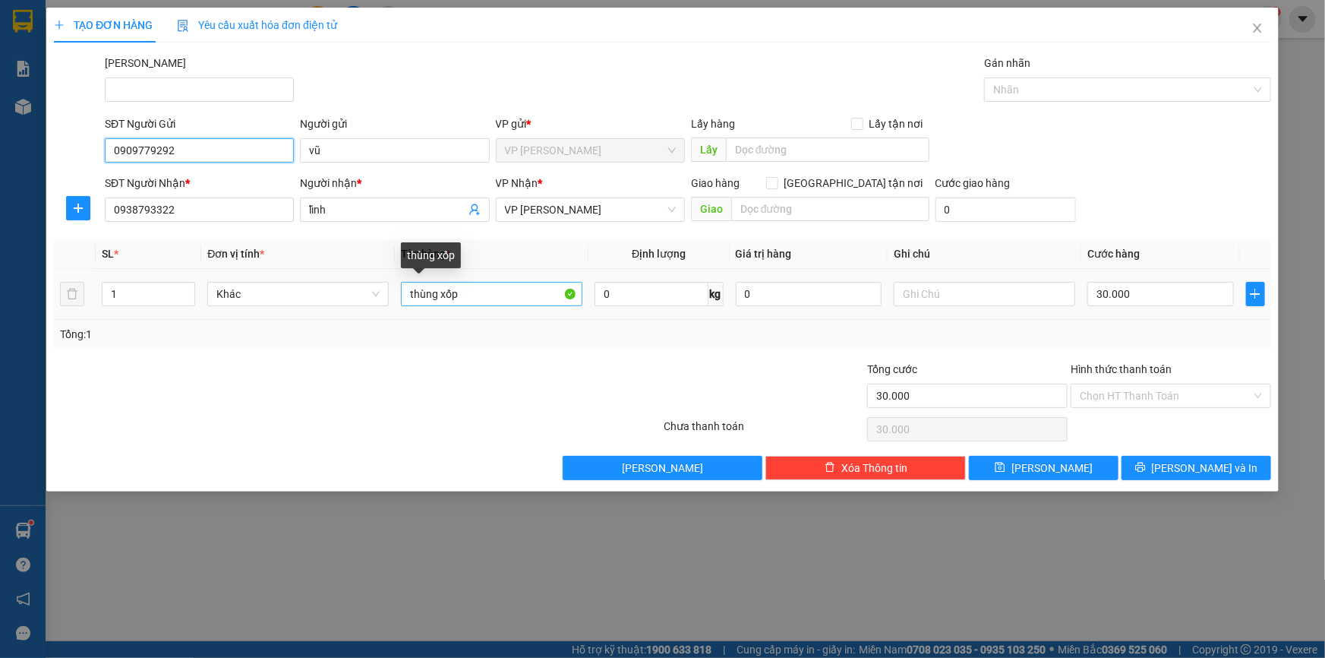
type input "0909779292"
click at [487, 295] on input "thùng xốp" at bounding box center [491, 294] width 181 height 24
drag, startPoint x: 478, startPoint y: 297, endPoint x: 405, endPoint y: 300, distance: 73.0
click at [409, 300] on input "thùng xốp" at bounding box center [491, 294] width 181 height 24
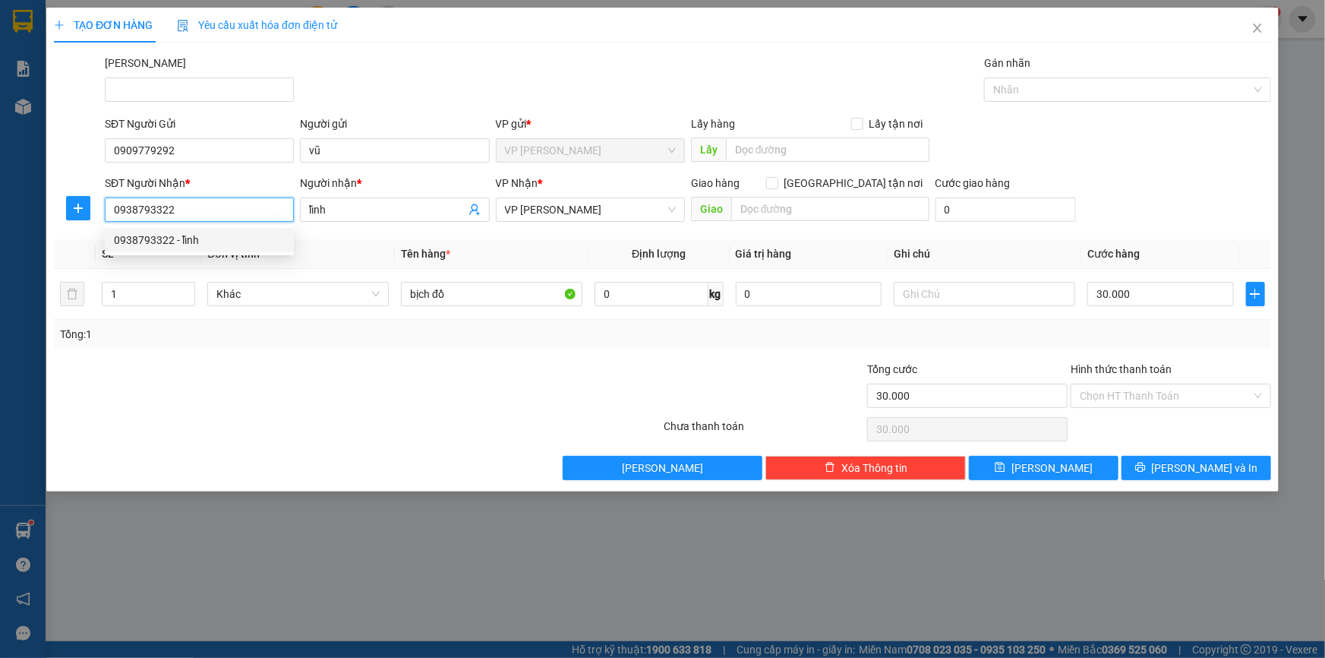
drag, startPoint x: 180, startPoint y: 210, endPoint x: 219, endPoint y: 209, distance: 39.5
click at [217, 213] on input "0938793322" at bounding box center [199, 209] width 189 height 24
click at [234, 210] on input "0938793322" at bounding box center [199, 209] width 189 height 24
click at [232, 241] on div "0938793322 - lĩnh" at bounding box center [199, 240] width 171 height 17
type input "thùng xốp"
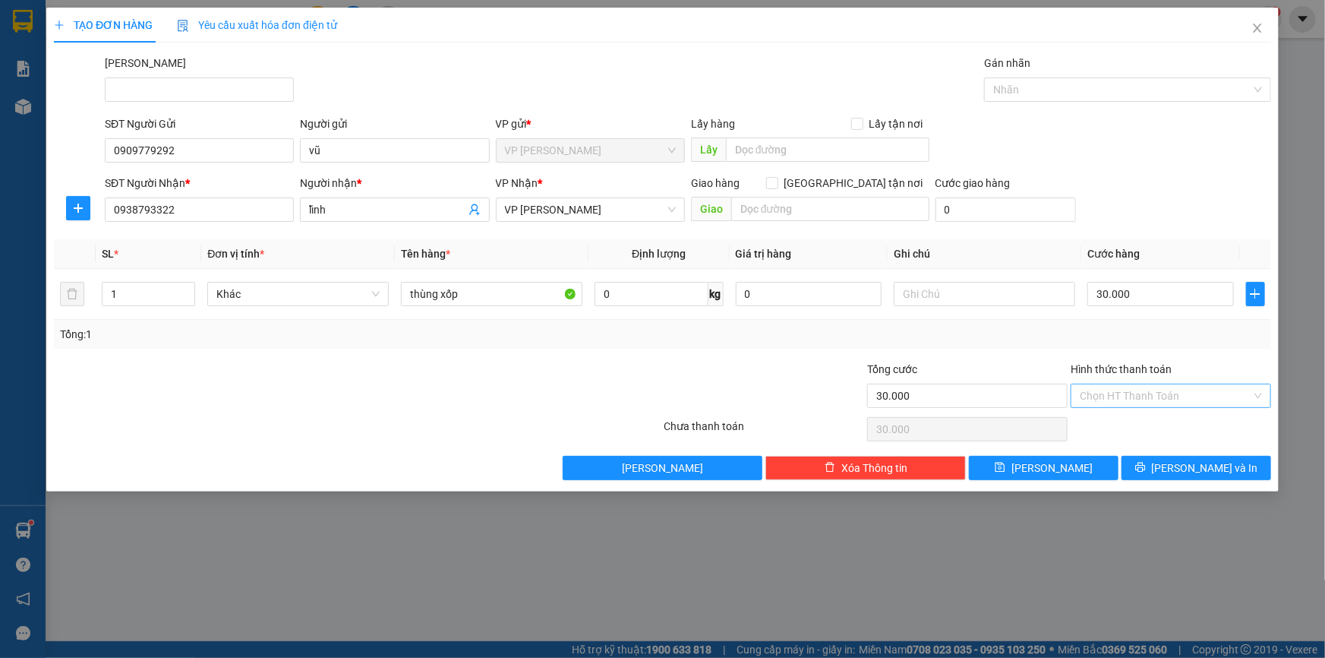
click at [1154, 396] on input "Hình thức thanh toán" at bounding box center [1166, 395] width 172 height 23
click at [1111, 425] on div "Tại văn phòng" at bounding box center [1171, 425] width 182 height 17
type input "0"
click at [1207, 462] on span "Lưu và In" at bounding box center [1205, 467] width 106 height 17
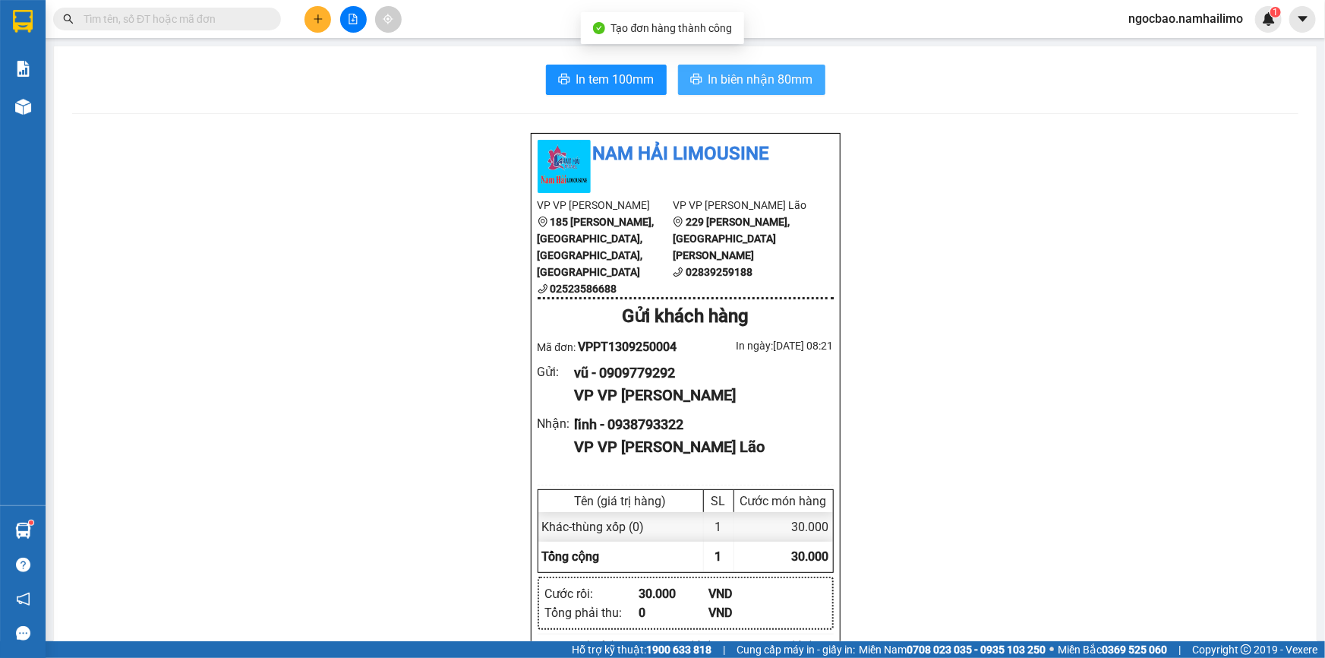
drag, startPoint x: 737, startPoint y: 76, endPoint x: 740, endPoint y: 63, distance: 13.3
click at [737, 76] on span "In biên nhận 80mm" at bounding box center [760, 79] width 105 height 19
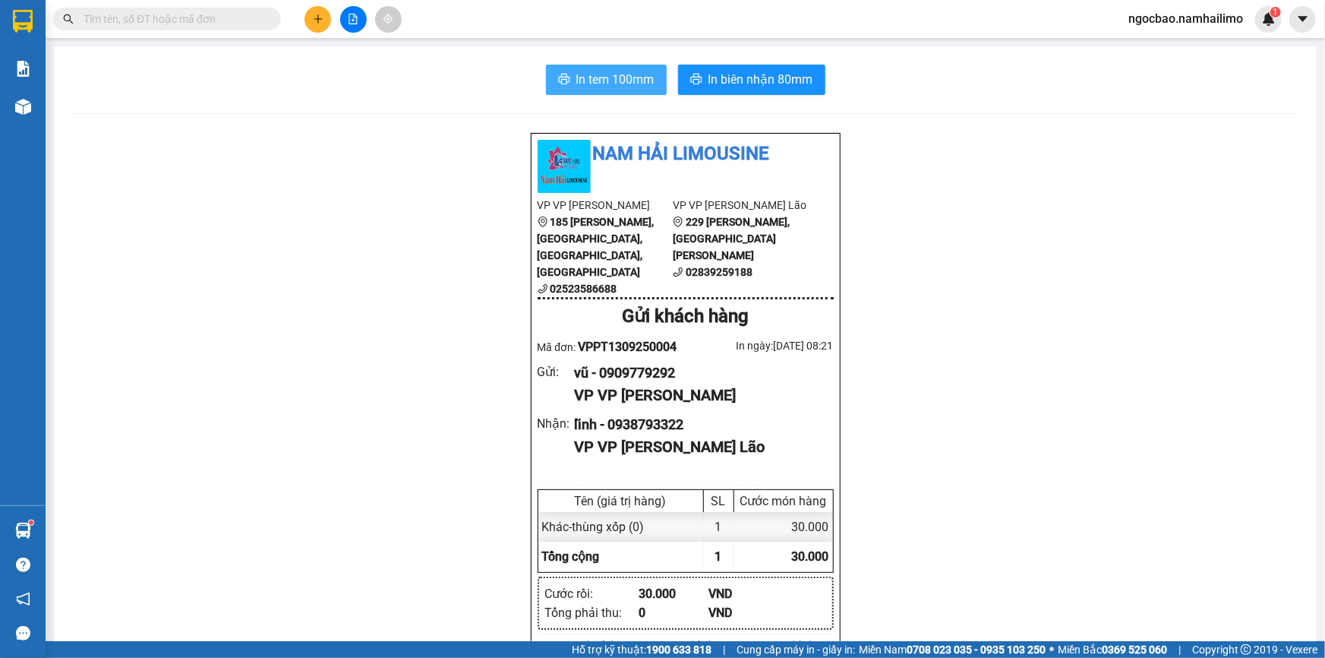
click at [623, 80] on span "In tem 100mm" at bounding box center [615, 79] width 78 height 19
click at [316, 14] on icon "plus" at bounding box center [318, 19] width 11 height 11
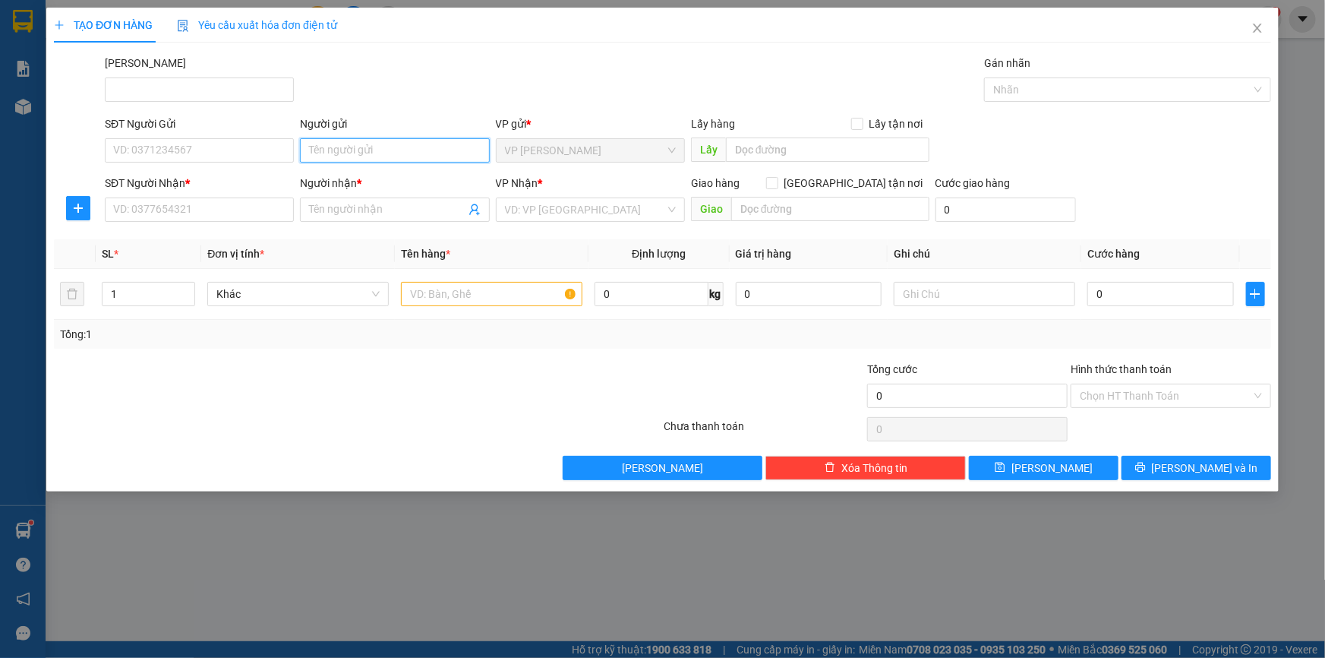
click at [404, 144] on input "Người gửi" at bounding box center [394, 150] width 189 height 24
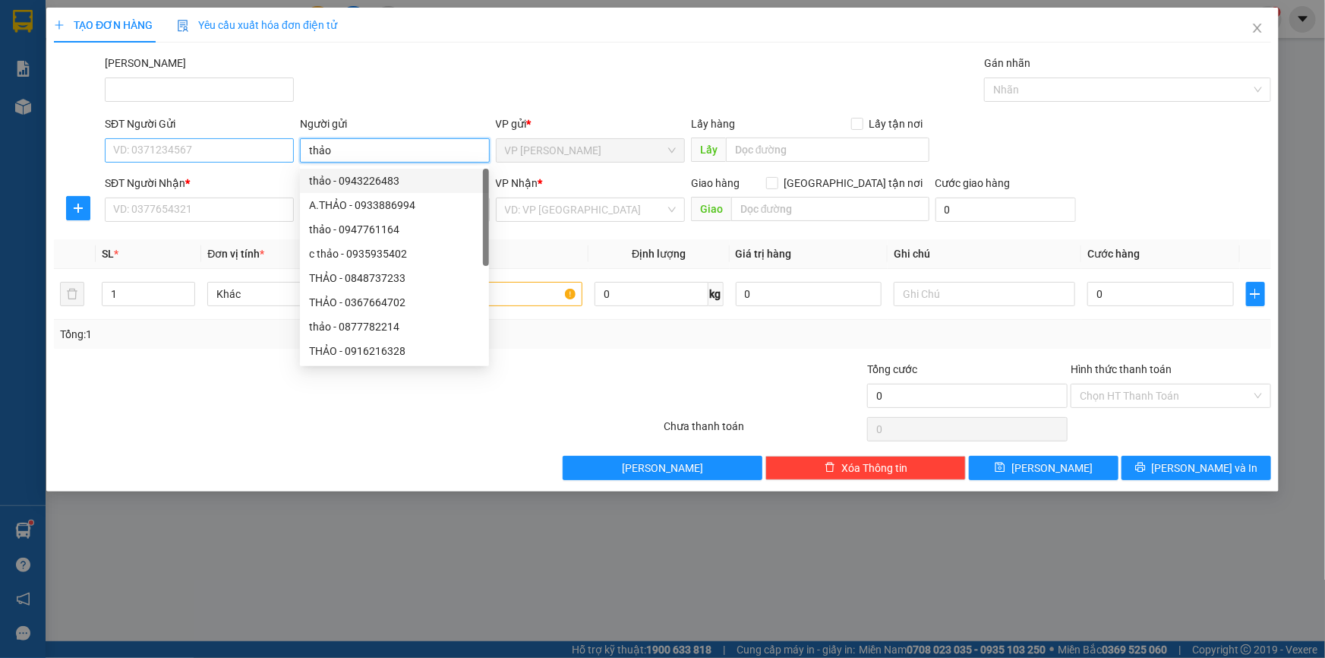
type input "thảo"
click at [221, 147] on input "SĐT Người Gửi" at bounding box center [199, 150] width 189 height 24
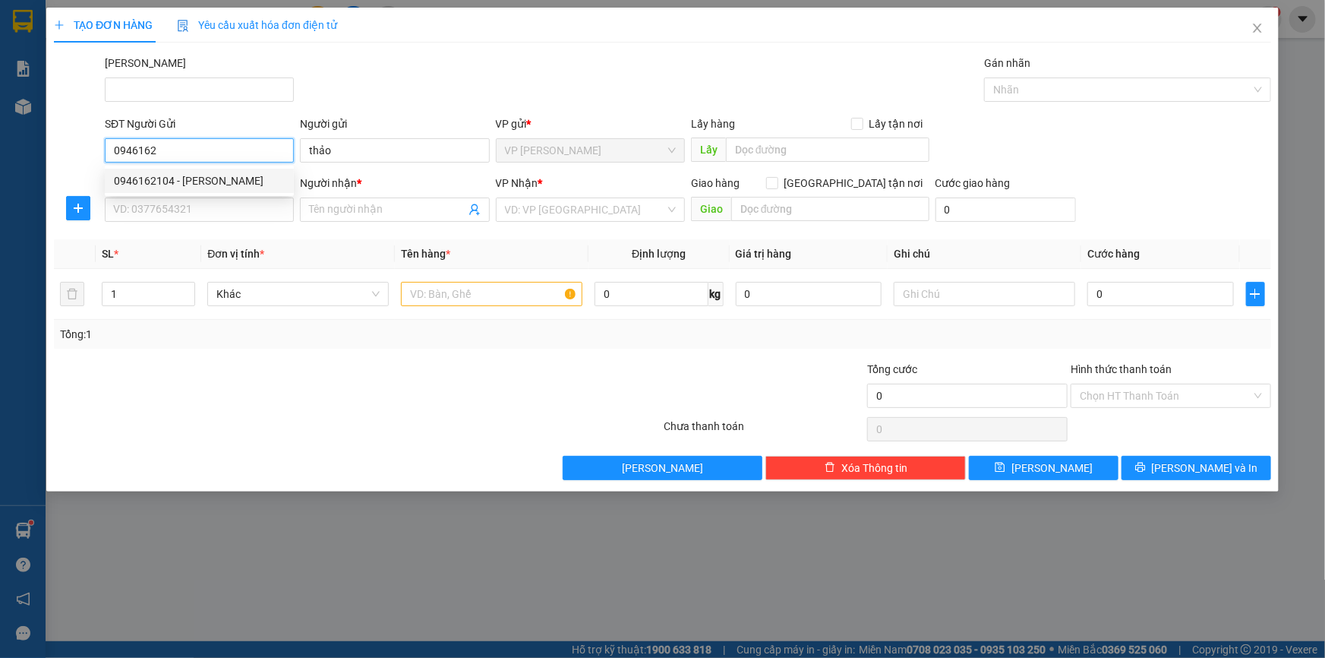
click at [249, 184] on div "0946162104 - THẢO" at bounding box center [199, 180] width 171 height 17
type input "0946162104"
type input "THẢO"
type input "0899453676"
type input "CHỊ HIẾU"
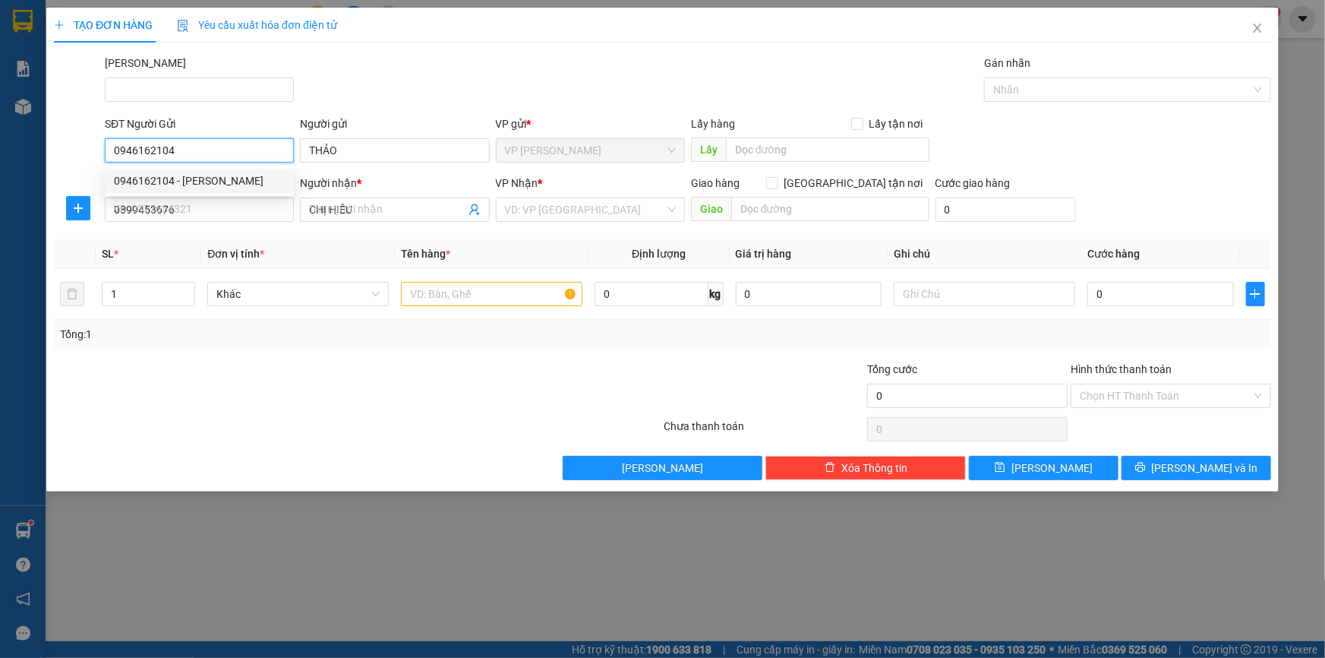
type input "100.000"
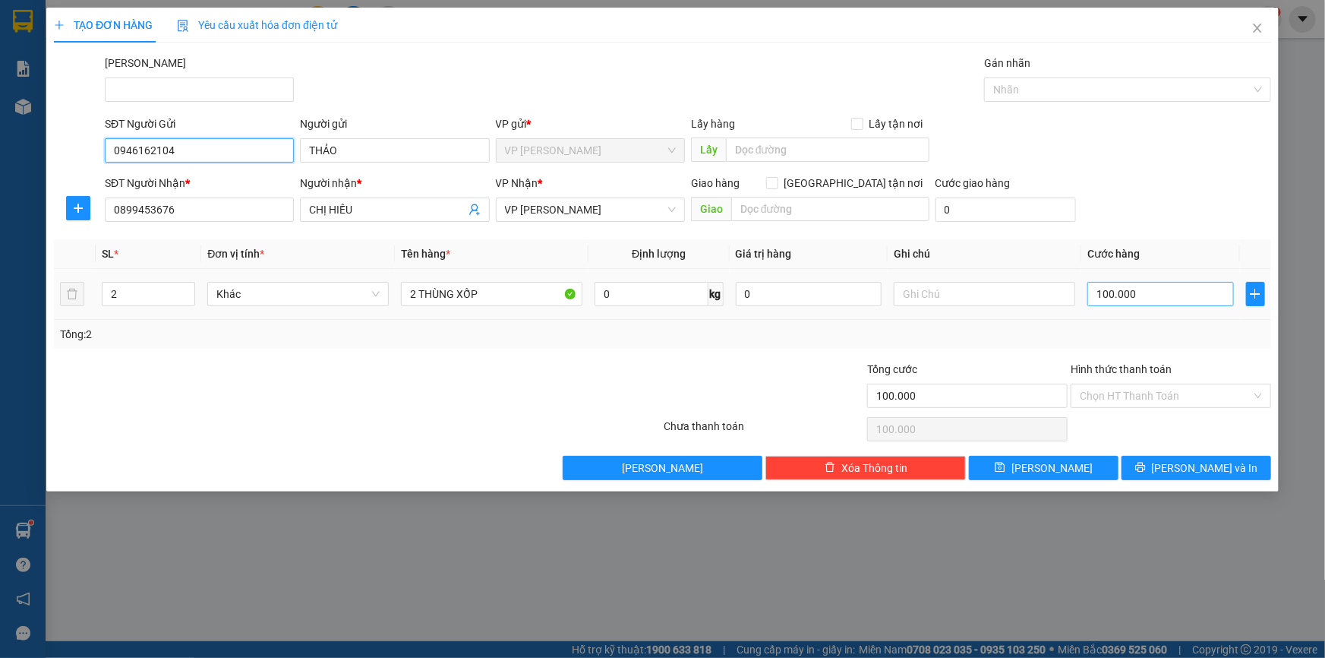
type input "0946162104"
type input "4"
type input "40"
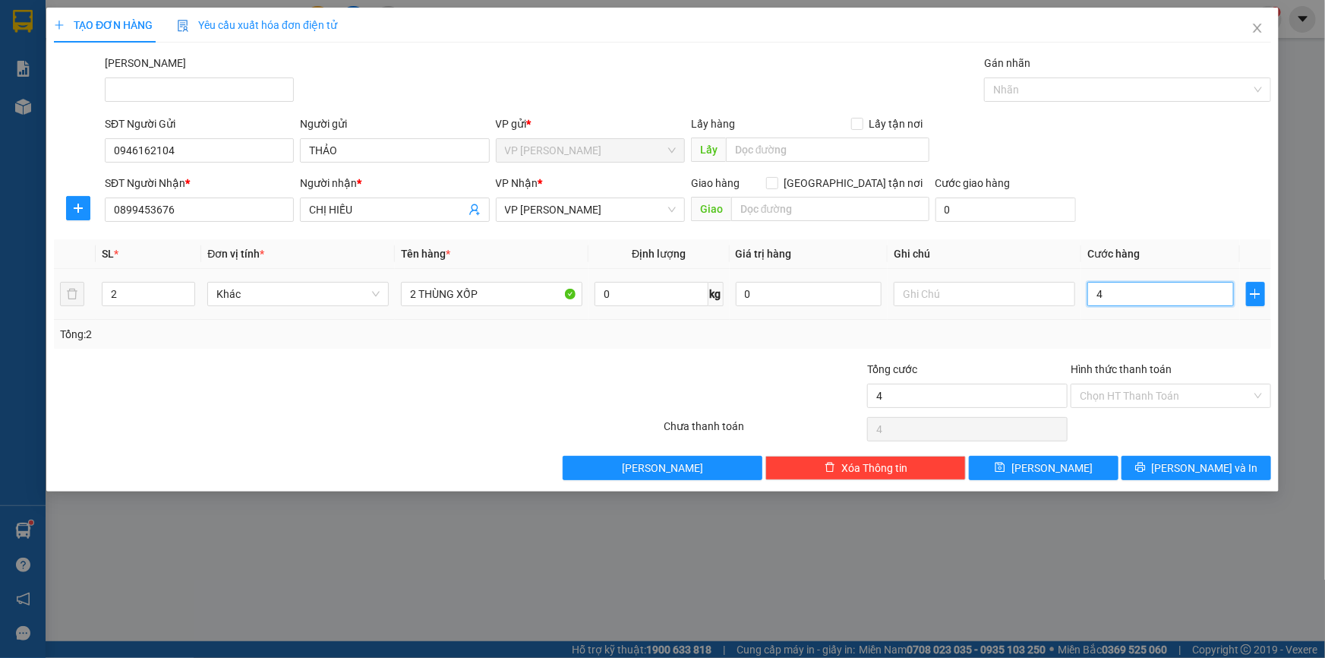
type input "40"
type input "40.000"
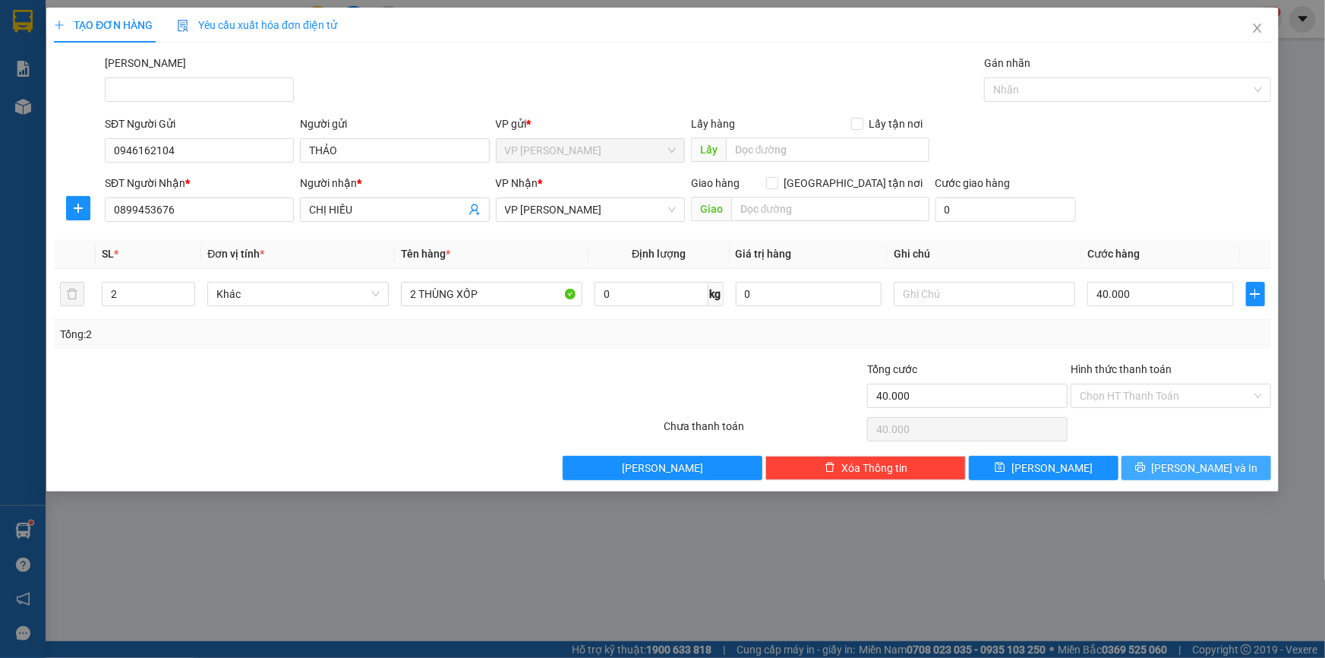
drag, startPoint x: 1161, startPoint y: 468, endPoint x: 1166, endPoint y: 461, distance: 8.2
click at [1162, 466] on button "Lưu và In" at bounding box center [1197, 468] width 150 height 24
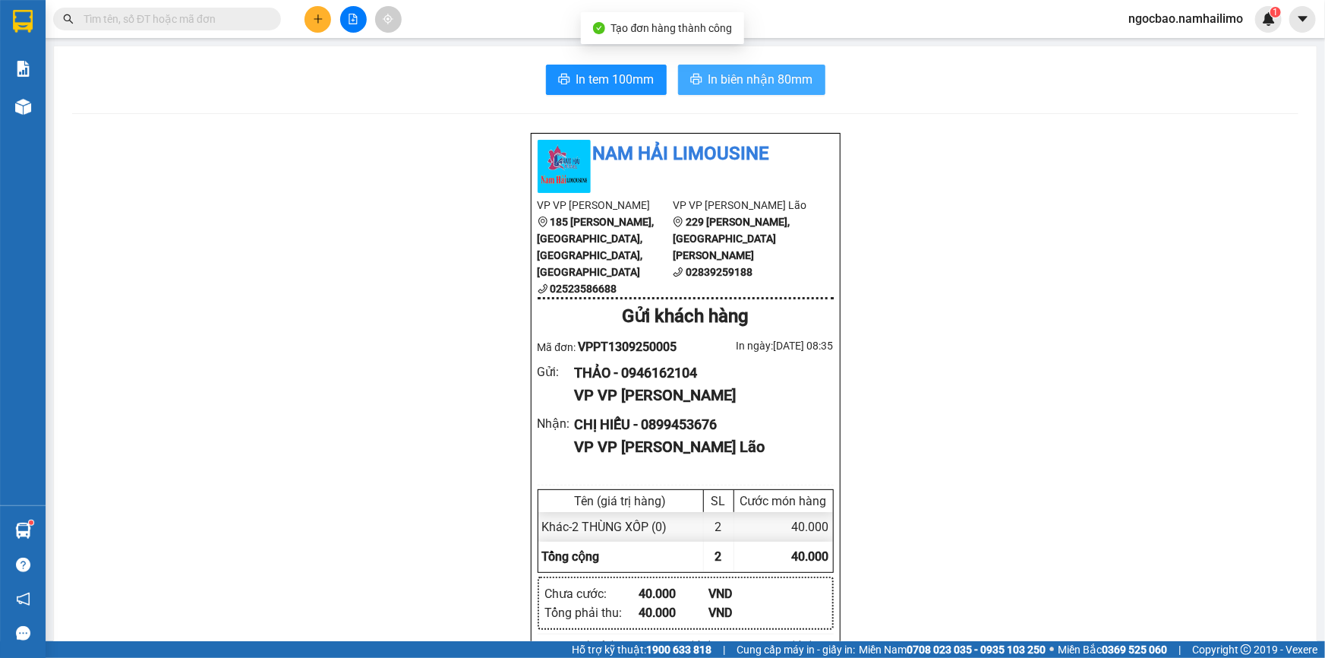
click at [742, 81] on span "In biên nhận 80mm" at bounding box center [760, 79] width 105 height 19
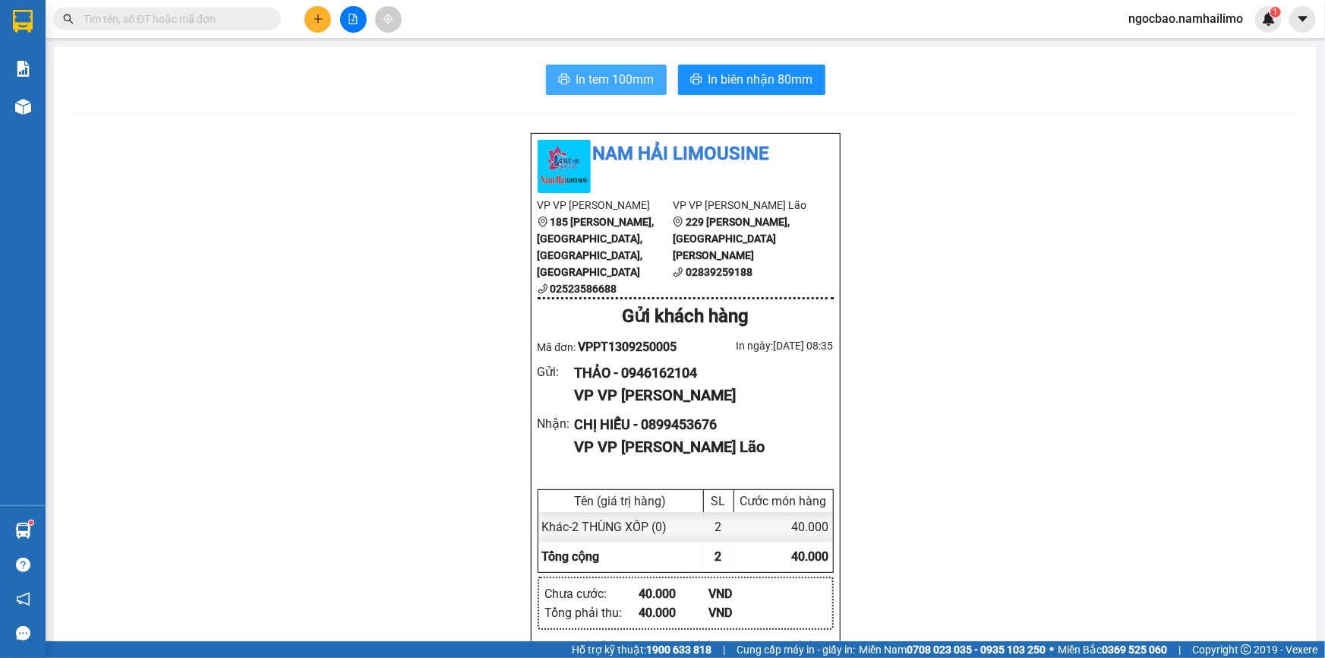
click at [640, 73] on span "In tem 100mm" at bounding box center [615, 79] width 78 height 19
click at [317, 18] on icon "plus" at bounding box center [318, 18] width 8 height 1
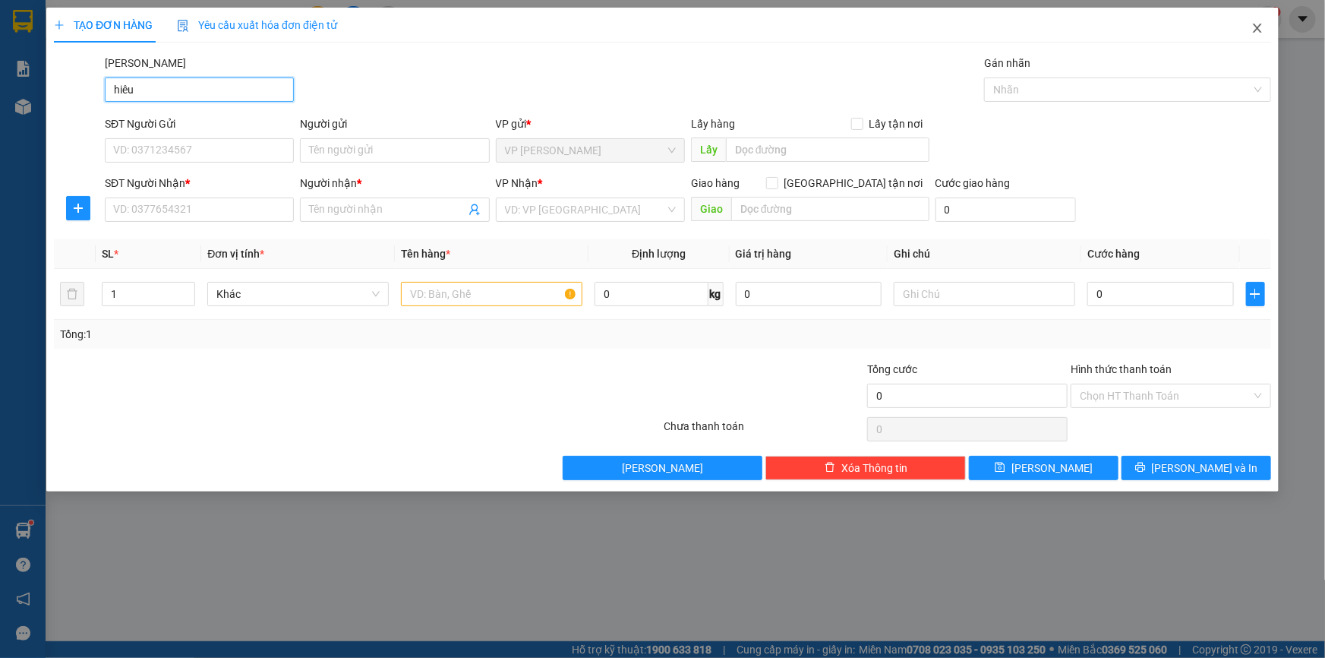
type input "hiêu"
click at [1261, 30] on icon "close" at bounding box center [1257, 28] width 12 height 12
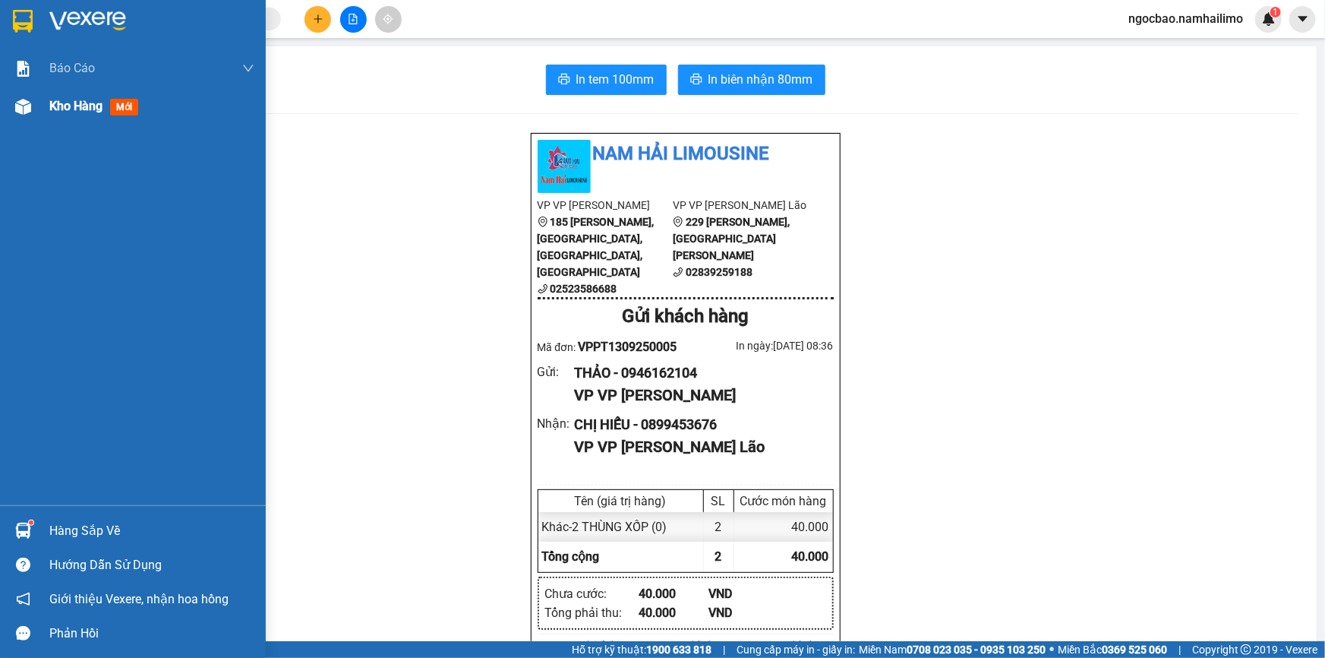
click at [70, 106] on span "Kho hàng" at bounding box center [75, 106] width 53 height 14
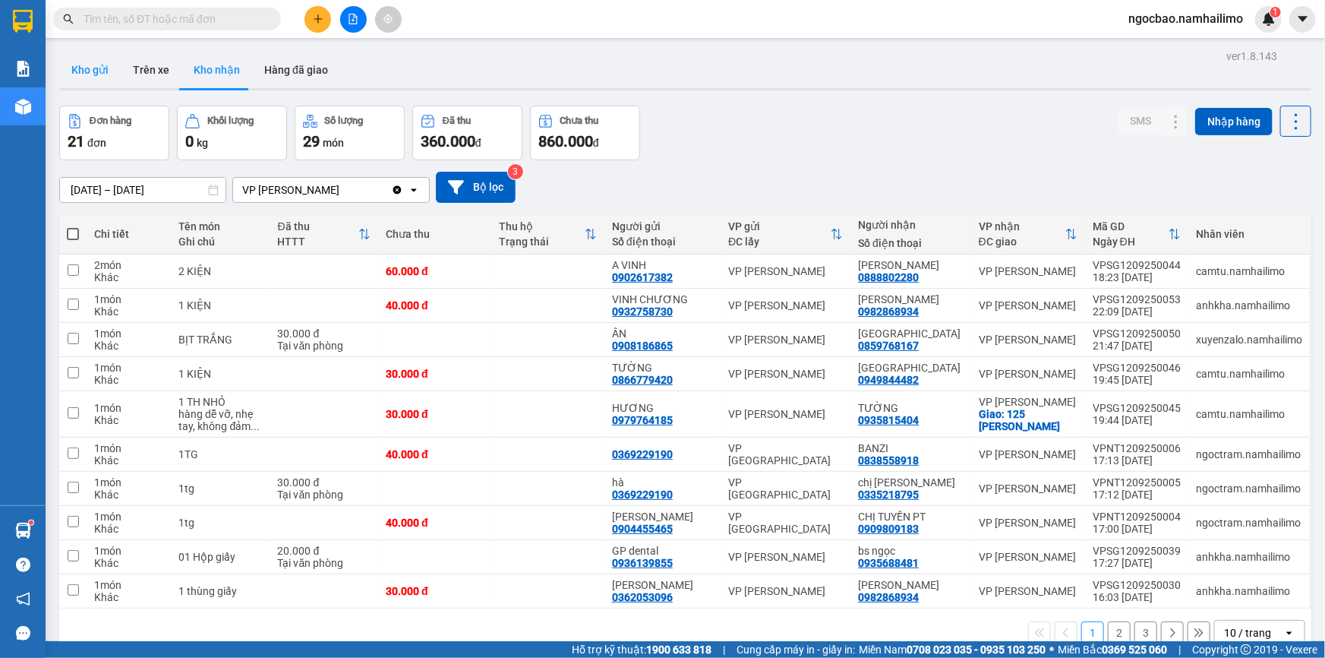
click at [90, 71] on button "Kho gửi" at bounding box center [90, 70] width 62 height 36
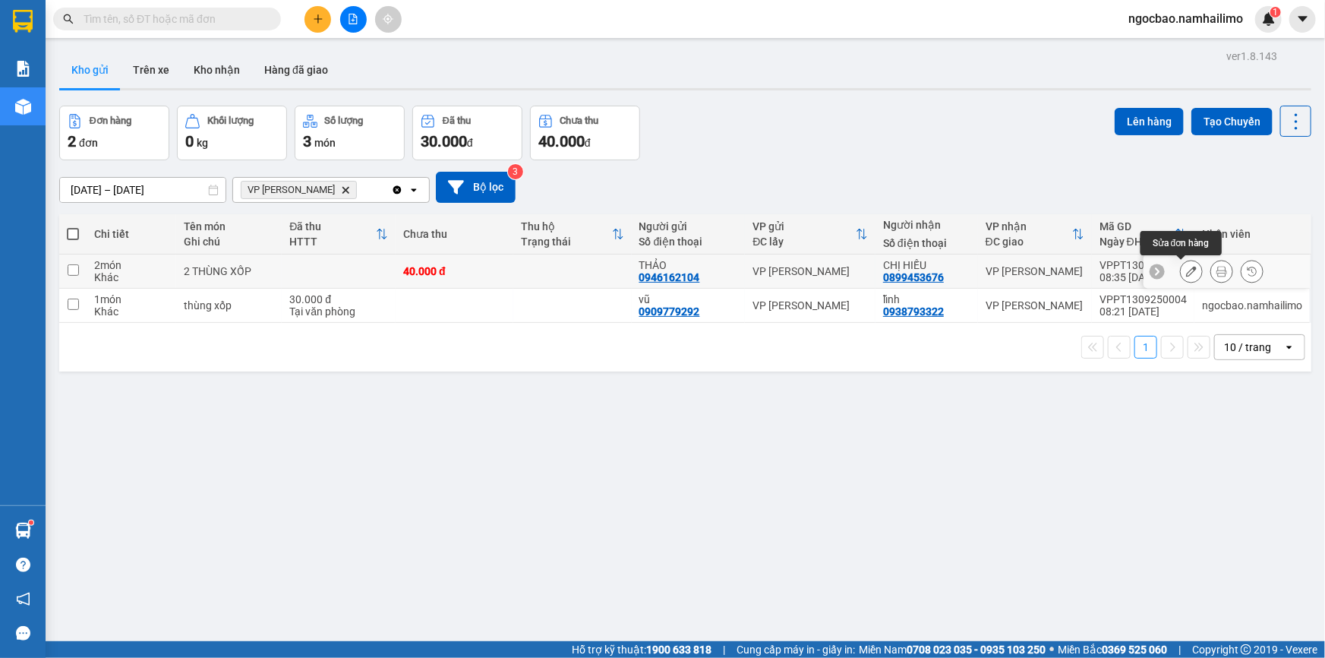
click at [1186, 270] on icon at bounding box center [1191, 271] width 11 height 11
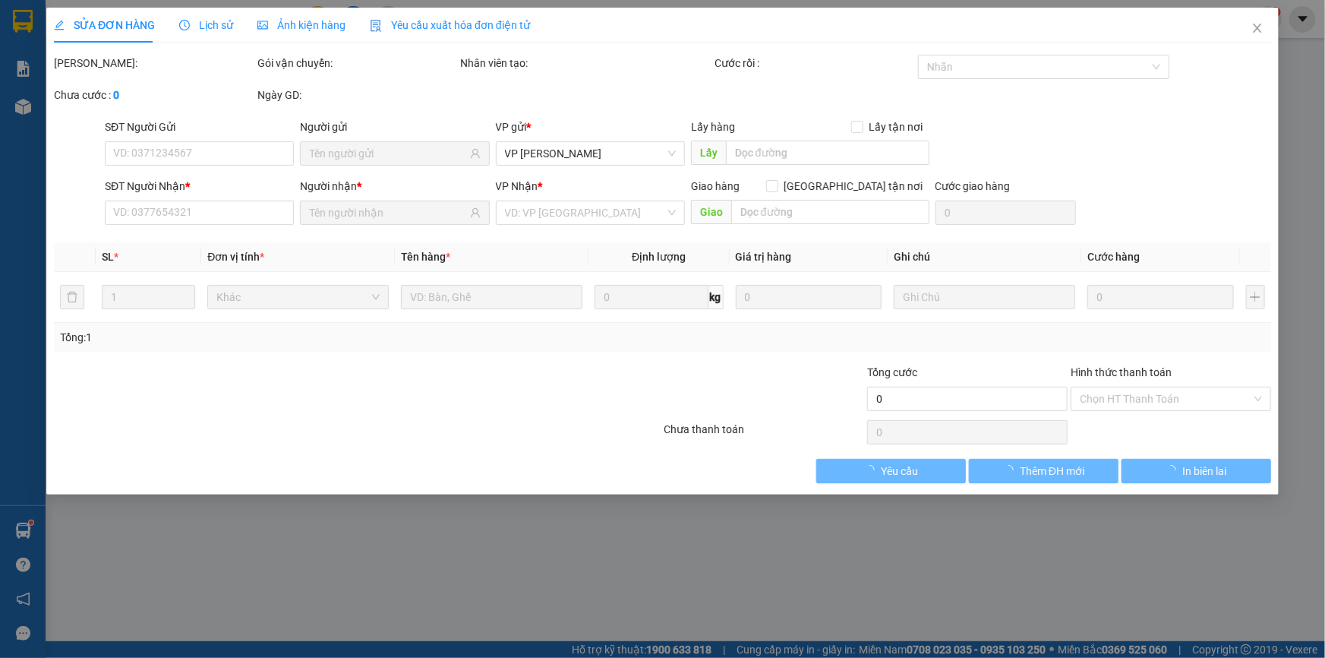
type input "0946162104"
type input "0899453676"
type input "40.000"
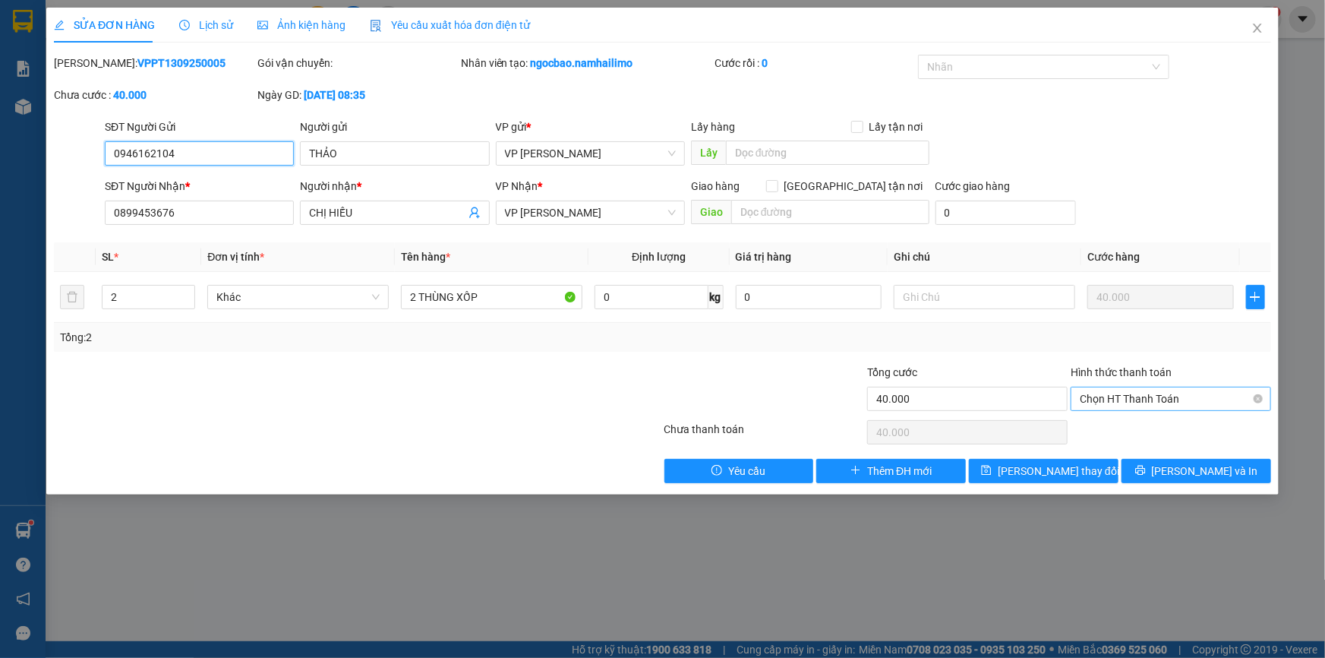
click at [1131, 398] on span "Chọn HT Thanh Toán" at bounding box center [1171, 398] width 182 height 23
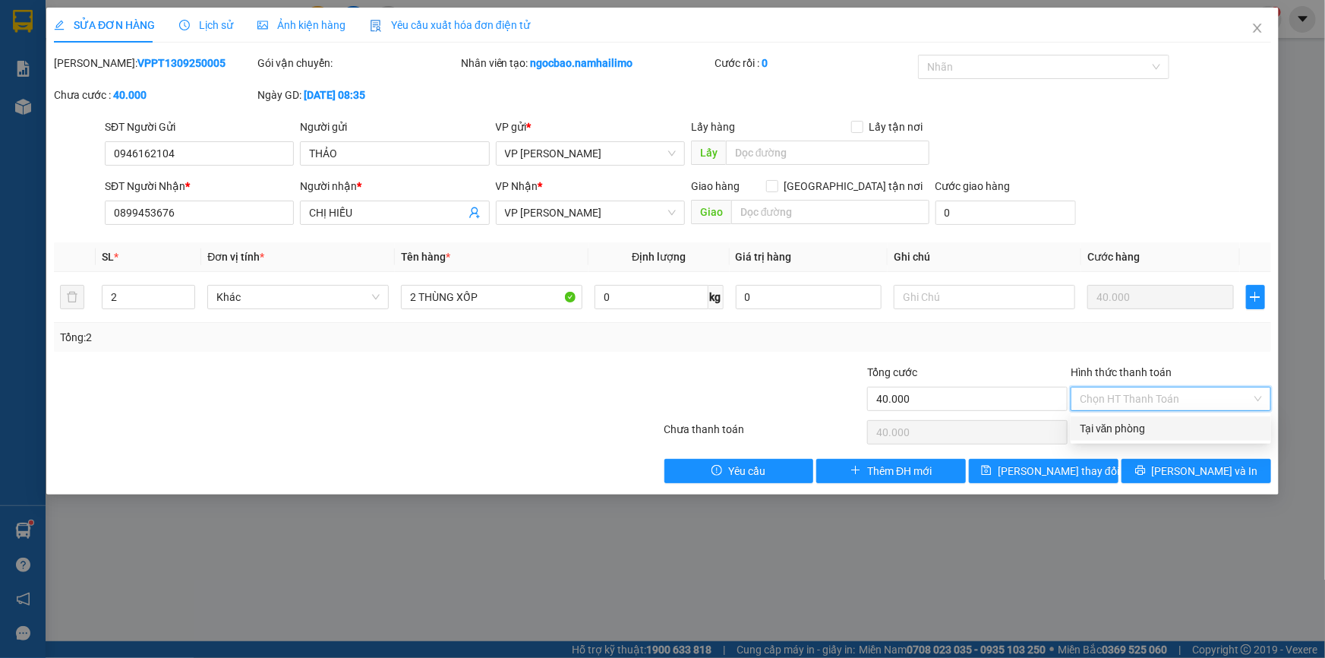
click at [1123, 431] on div "Tại văn phòng" at bounding box center [1171, 428] width 182 height 17
type input "0"
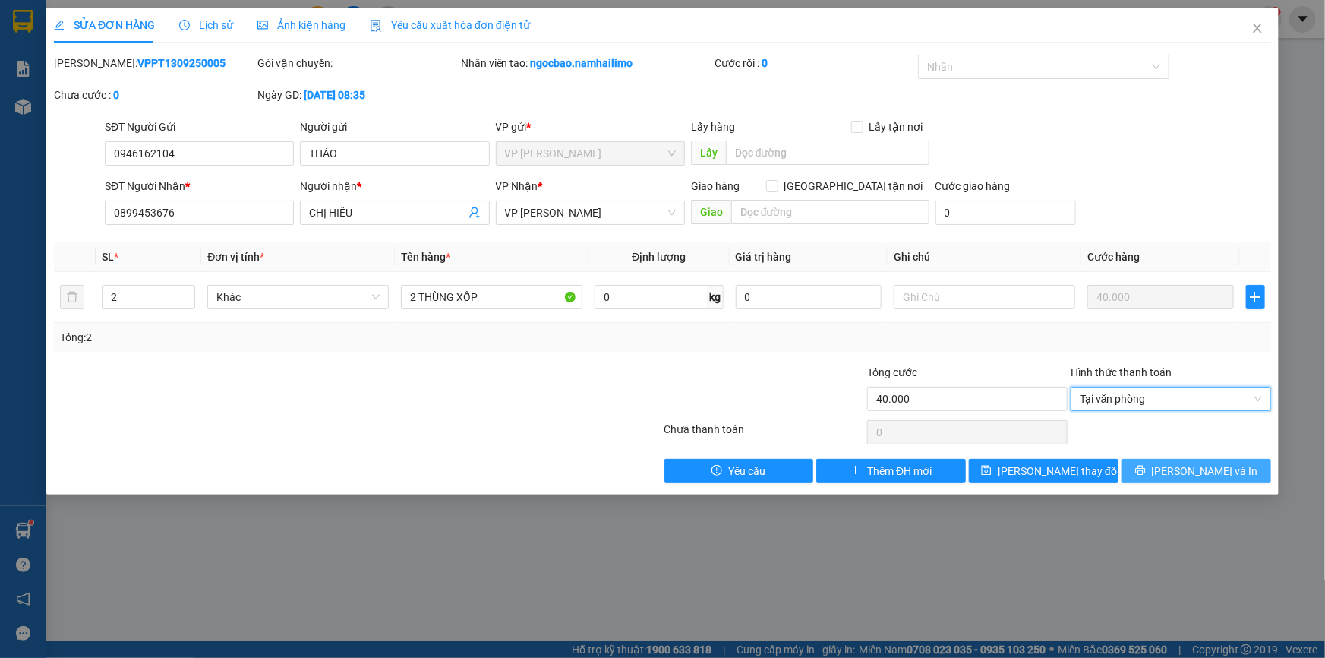
click at [1174, 477] on button "Lưu và In" at bounding box center [1197, 471] width 150 height 24
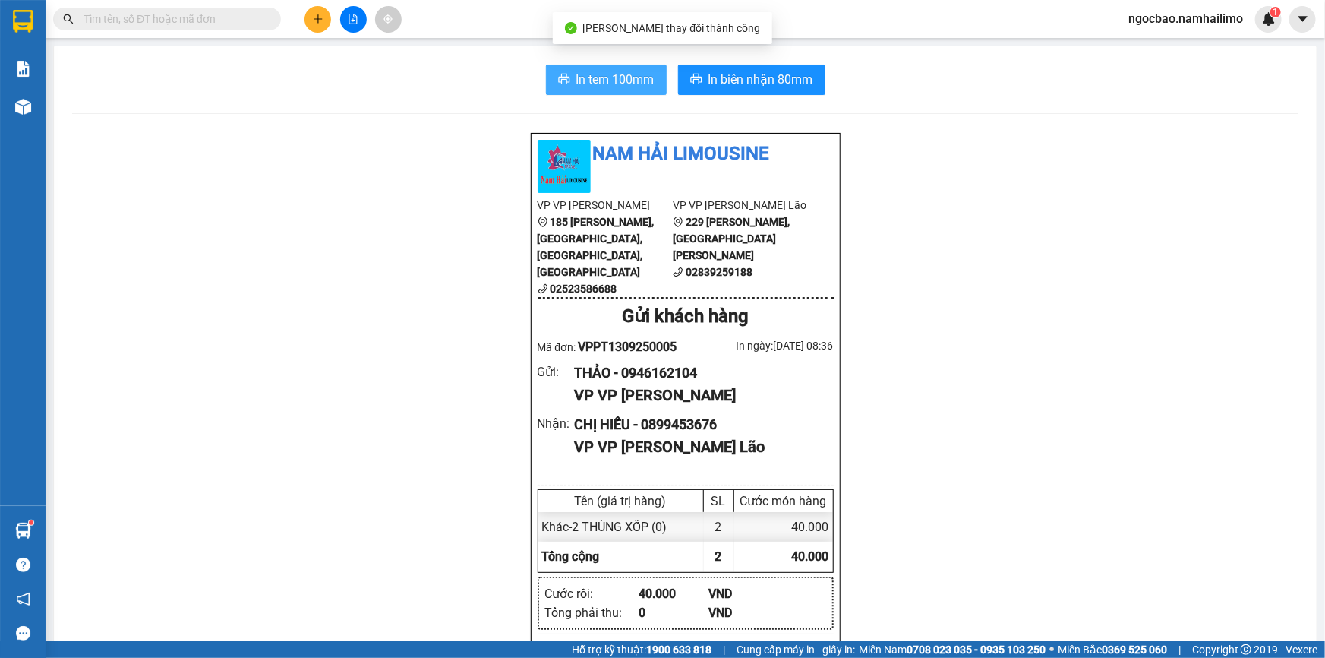
click at [623, 83] on span "In tem 100mm" at bounding box center [615, 79] width 78 height 19
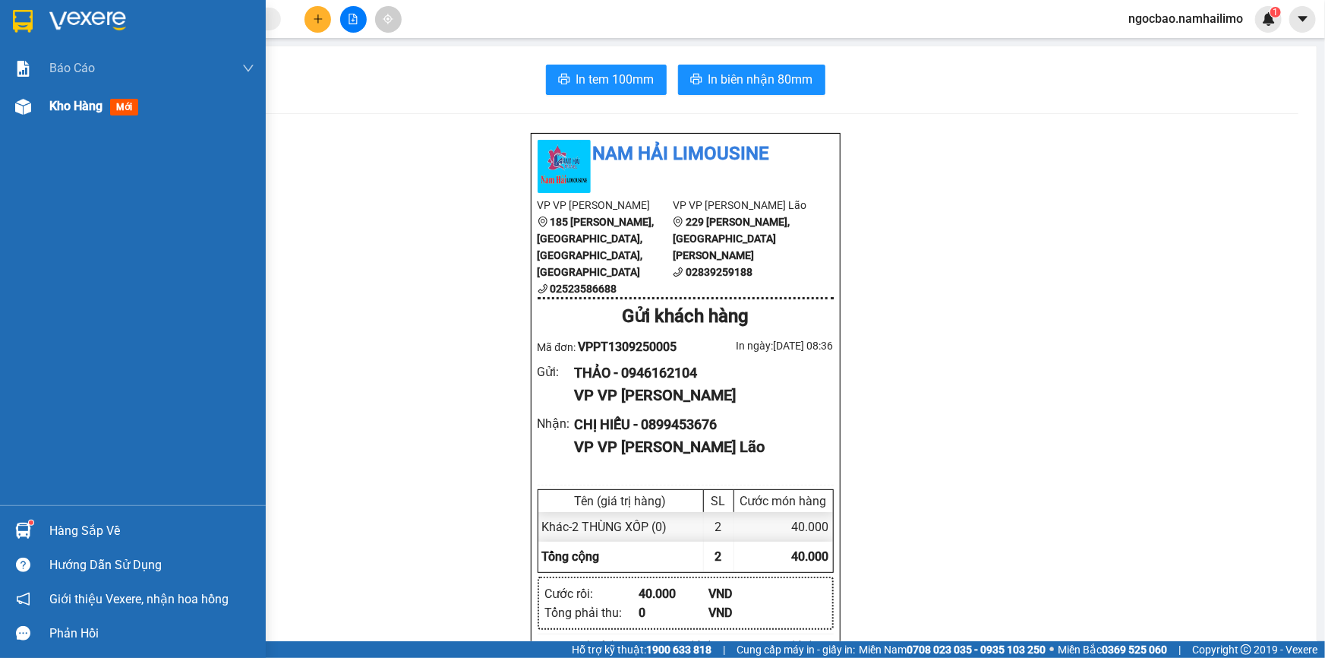
click at [65, 110] on span "Kho hàng" at bounding box center [75, 106] width 53 height 14
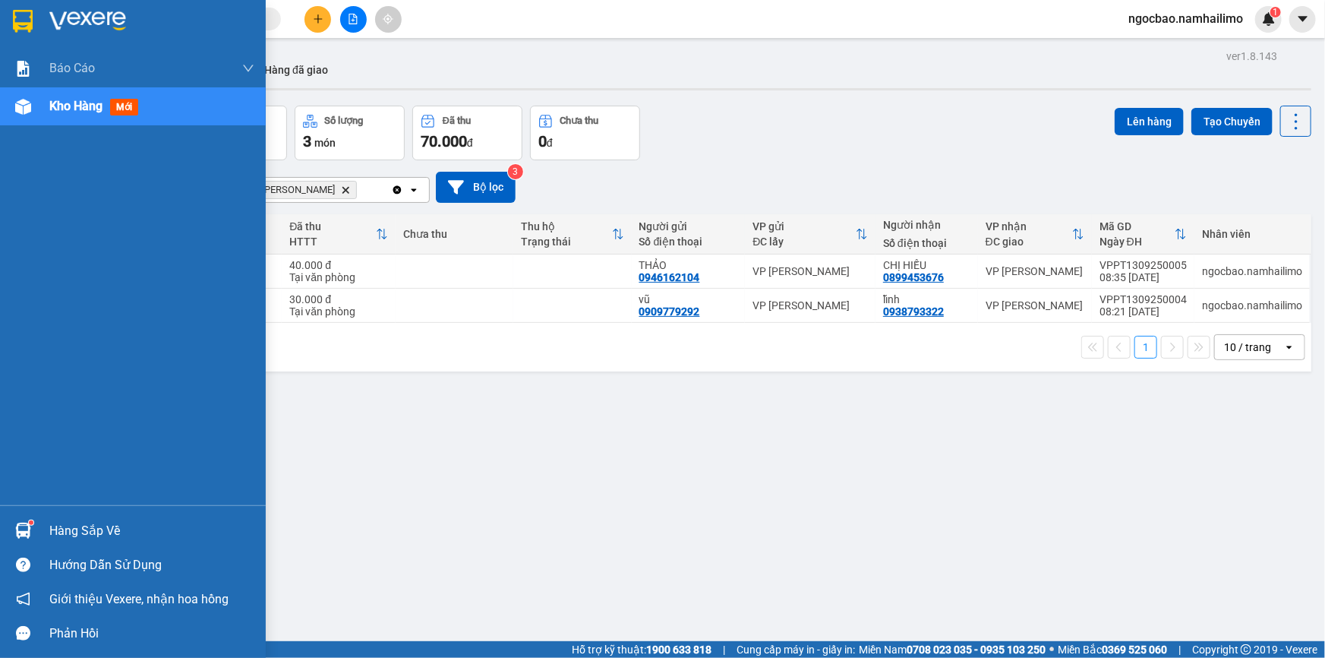
drag, startPoint x: 88, startPoint y: 101, endPoint x: 83, endPoint y: 111, distance: 11.2
click at [87, 105] on span "Kho hàng" at bounding box center [75, 106] width 53 height 14
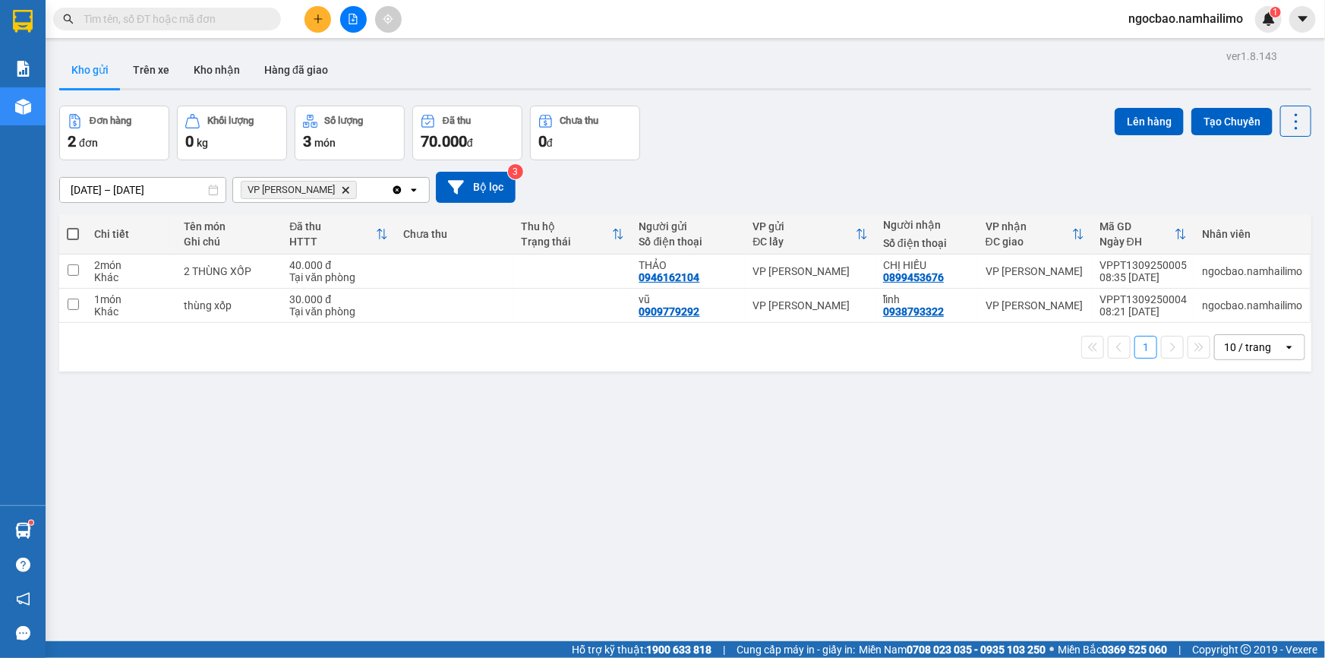
click at [84, 70] on button "Kho gửi" at bounding box center [90, 70] width 62 height 36
click at [322, 30] on button at bounding box center [317, 19] width 27 height 27
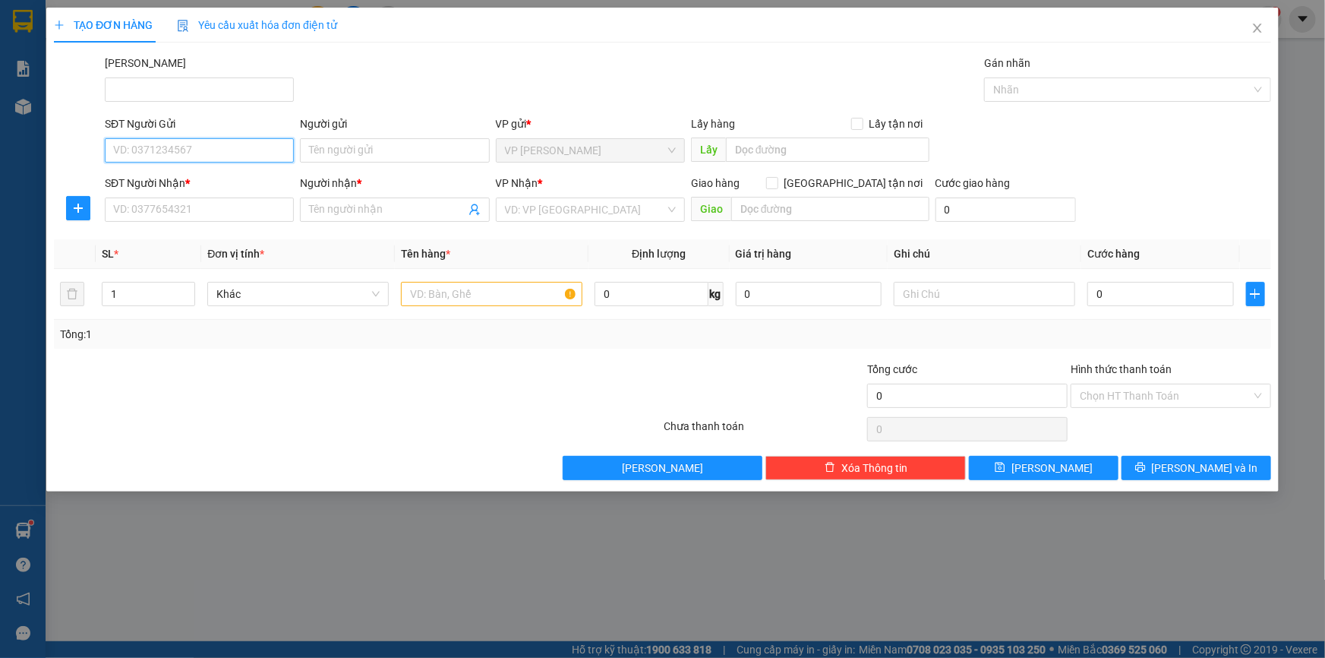
click at [186, 153] on input "SĐT Người Gửi" at bounding box center [199, 150] width 189 height 24
type input "0917486430"
click at [174, 178] on div "0917486430 - CÔ HƯỜNG" at bounding box center [199, 180] width 171 height 17
type input "CÔ HƯỜNG"
type input "0902410032"
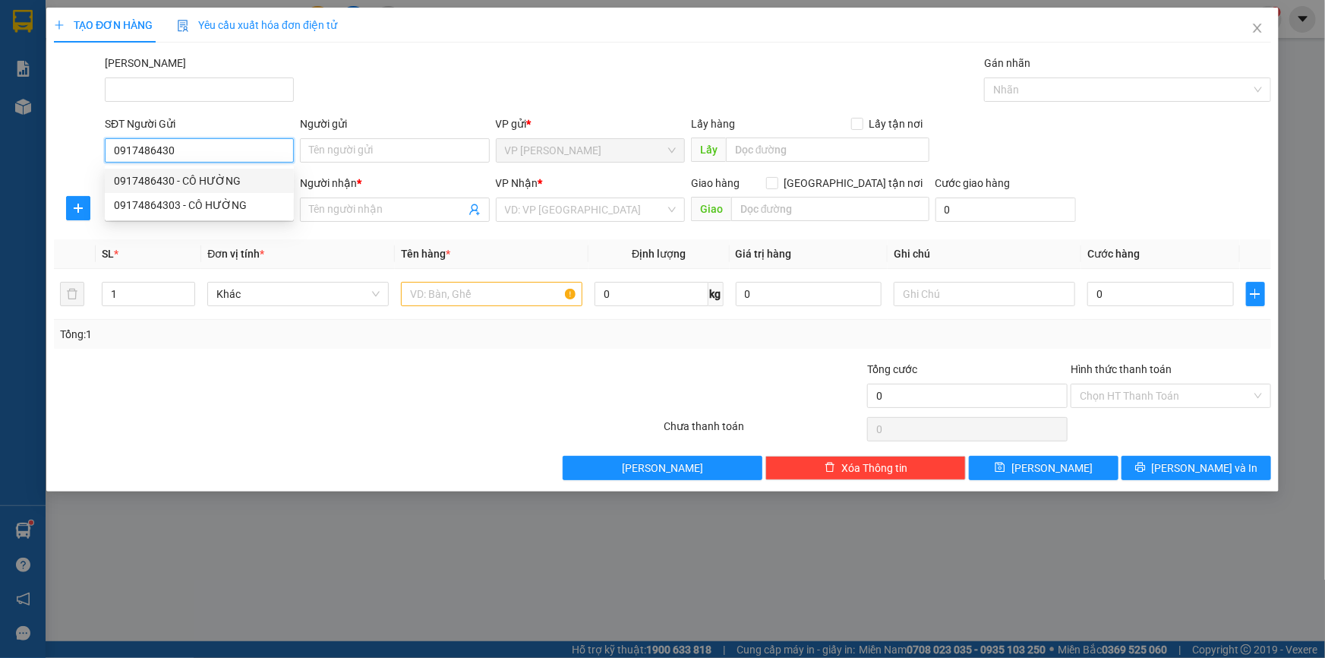
type input "ANH HIẾU"
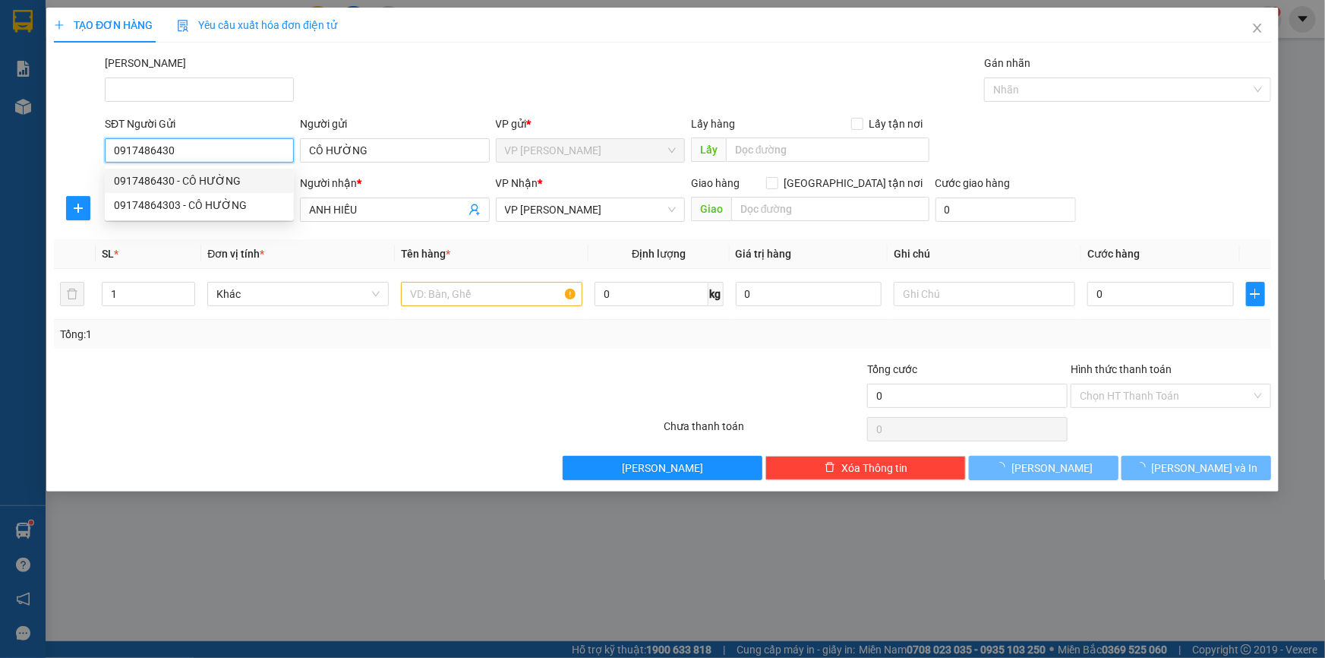
type input "30.000"
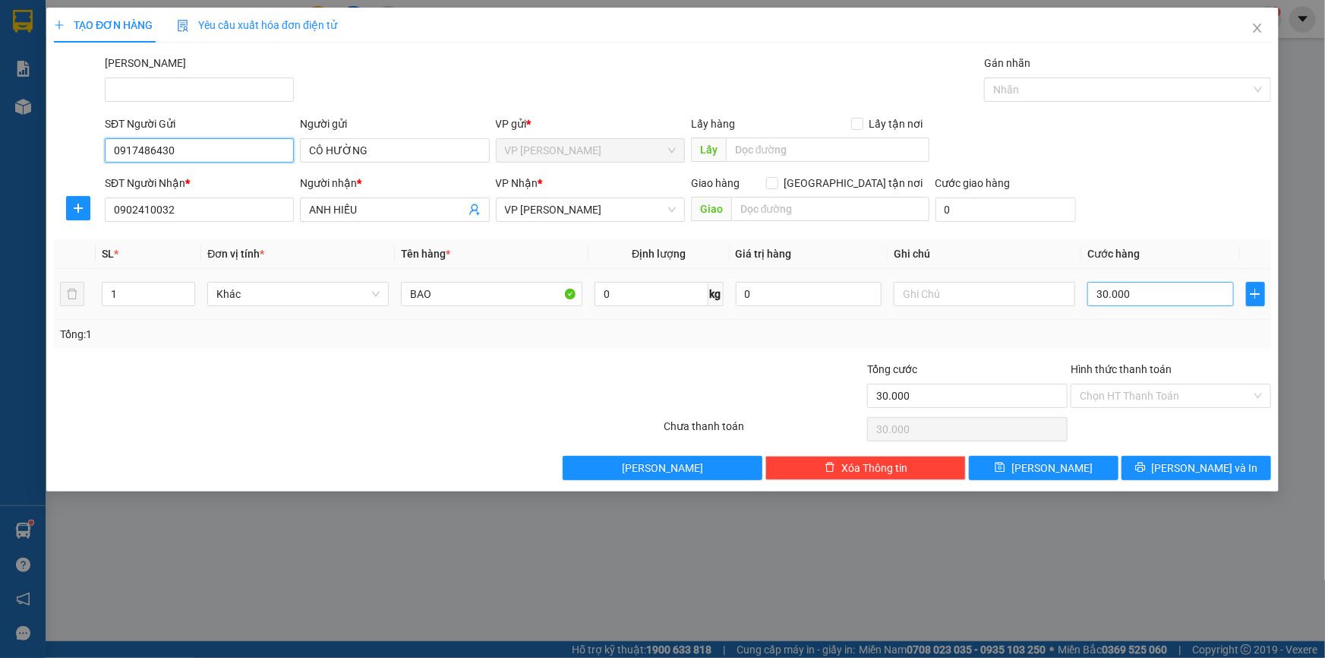
type input "0917486430"
click at [1157, 296] on input "30.000" at bounding box center [1160, 294] width 147 height 24
type input "4"
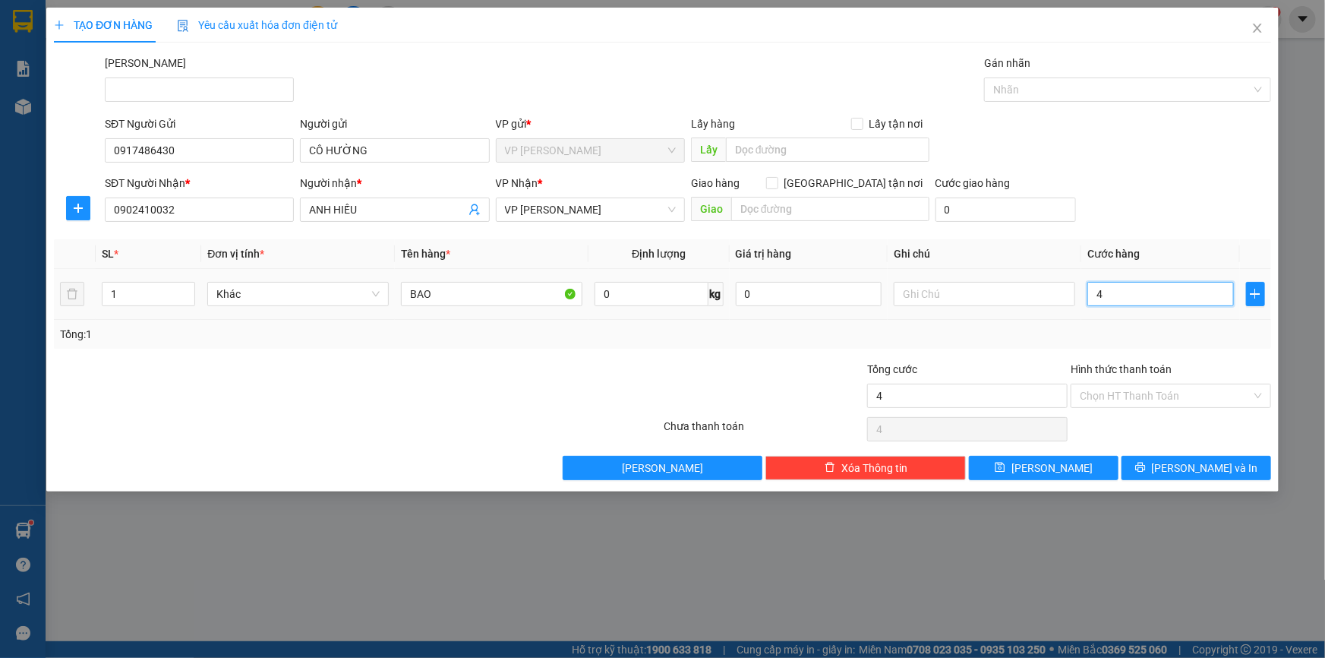
type input "40"
type input "40.000"
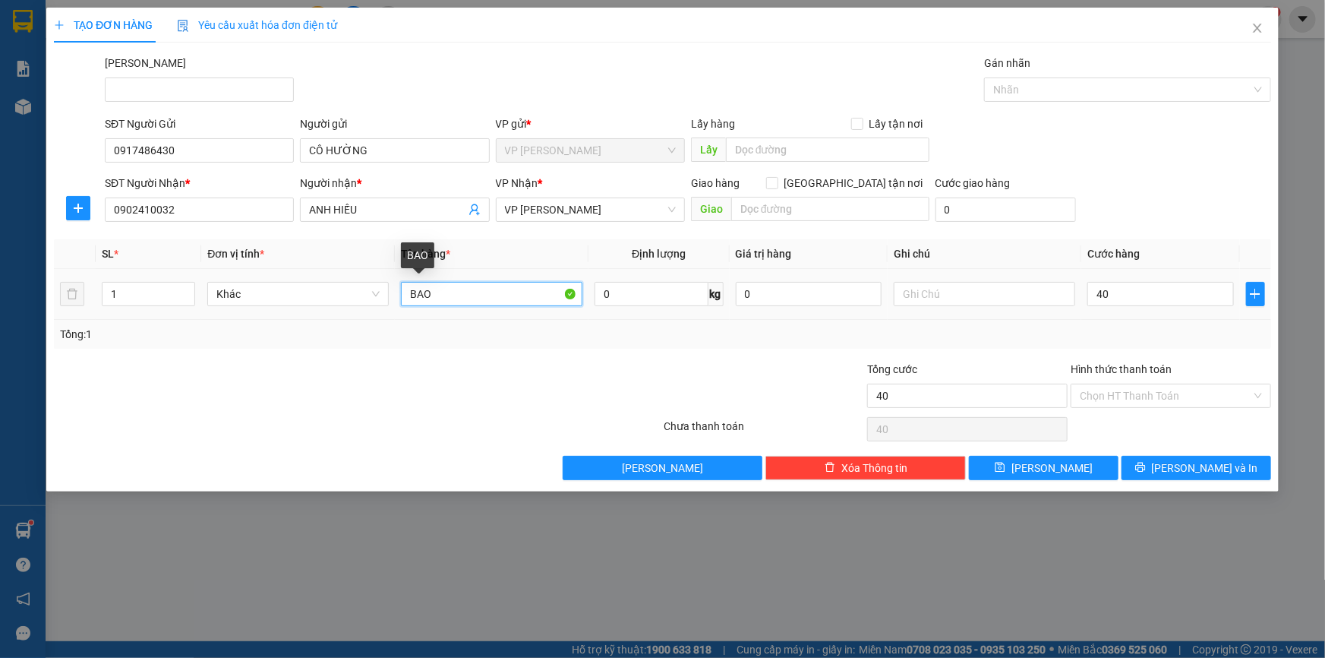
type input "40.000"
drag, startPoint x: 447, startPoint y: 294, endPoint x: 387, endPoint y: 295, distance: 60.0
click at [387, 295] on tr "1 Khác BAO 0 kg 0 40.000" at bounding box center [662, 294] width 1217 height 51
type input "thùng xốp"
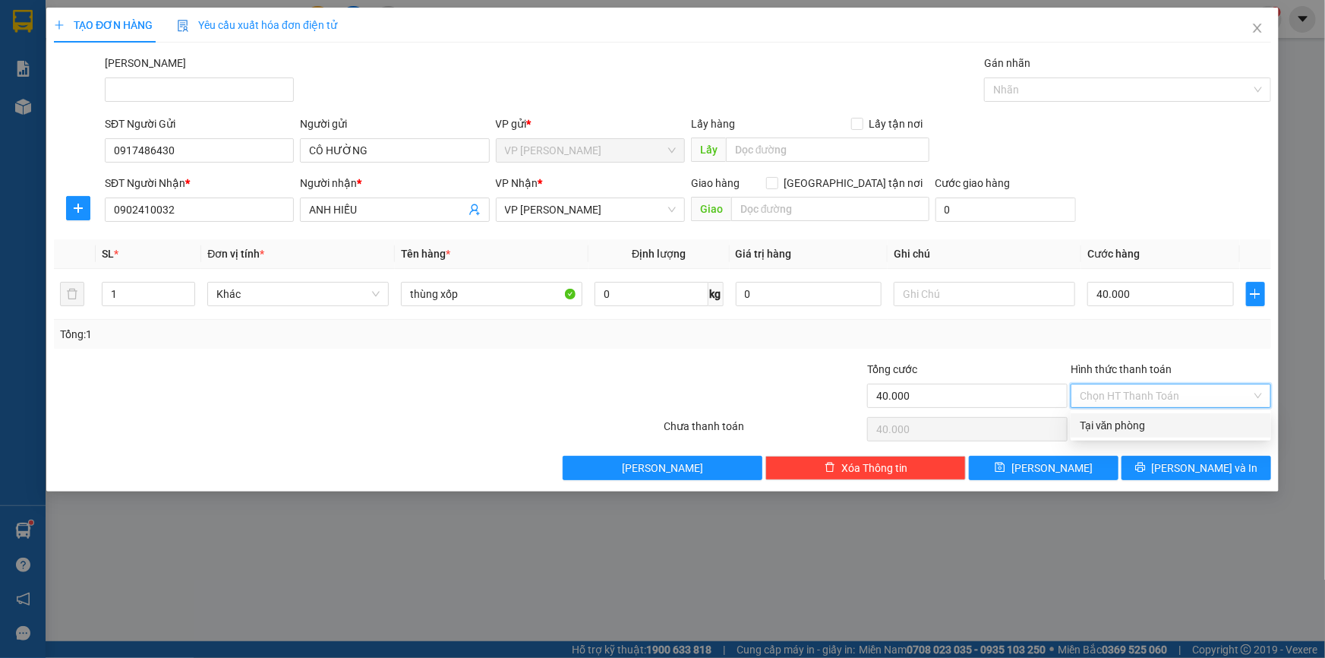
click at [1218, 395] on input "Hình thức thanh toán" at bounding box center [1166, 395] width 172 height 23
click at [1137, 427] on div "Tại văn phòng" at bounding box center [1171, 425] width 182 height 17
type input "0"
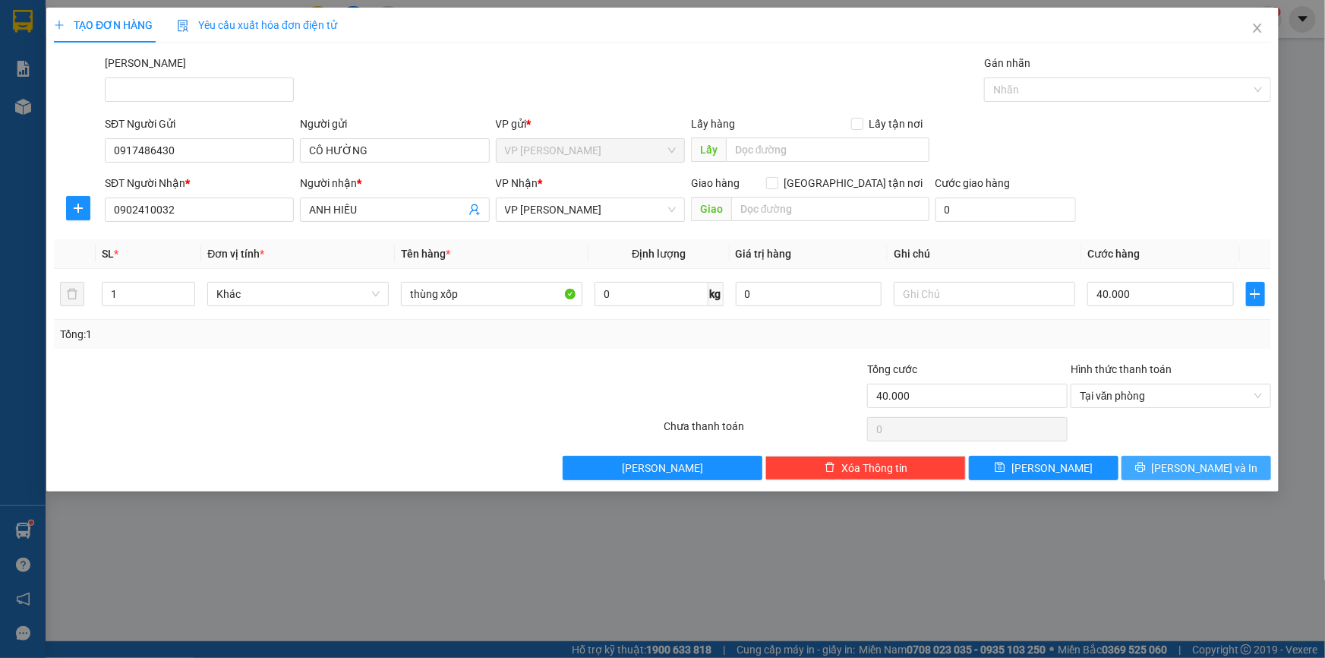
click at [1145, 465] on icon "printer" at bounding box center [1140, 467] width 10 height 10
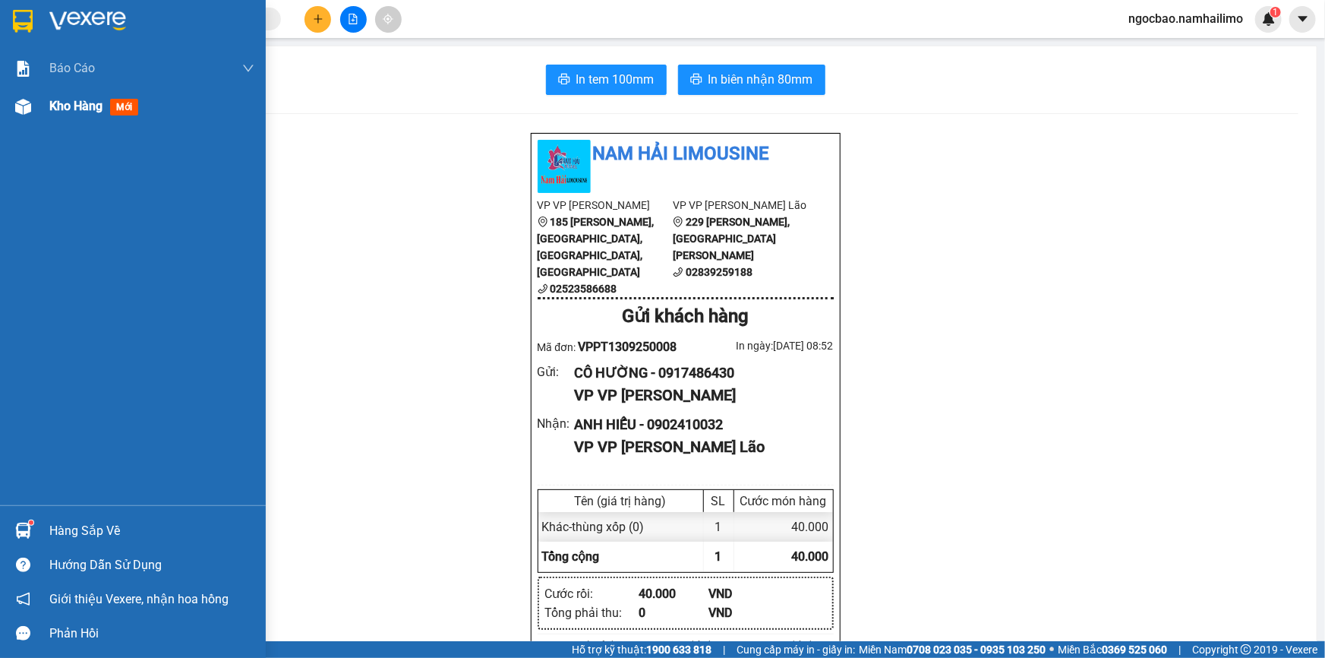
click at [64, 113] on span "Kho hàng" at bounding box center [75, 106] width 53 height 14
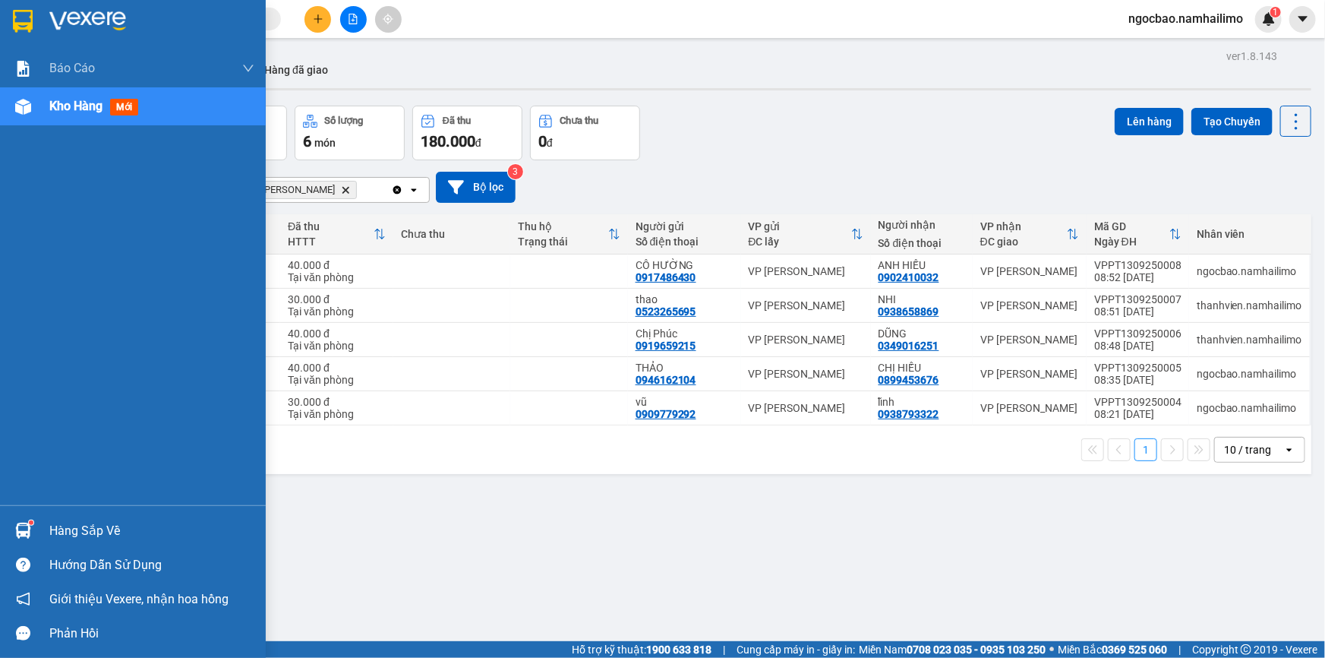
click at [76, 106] on span "Kho hàng" at bounding box center [75, 106] width 53 height 14
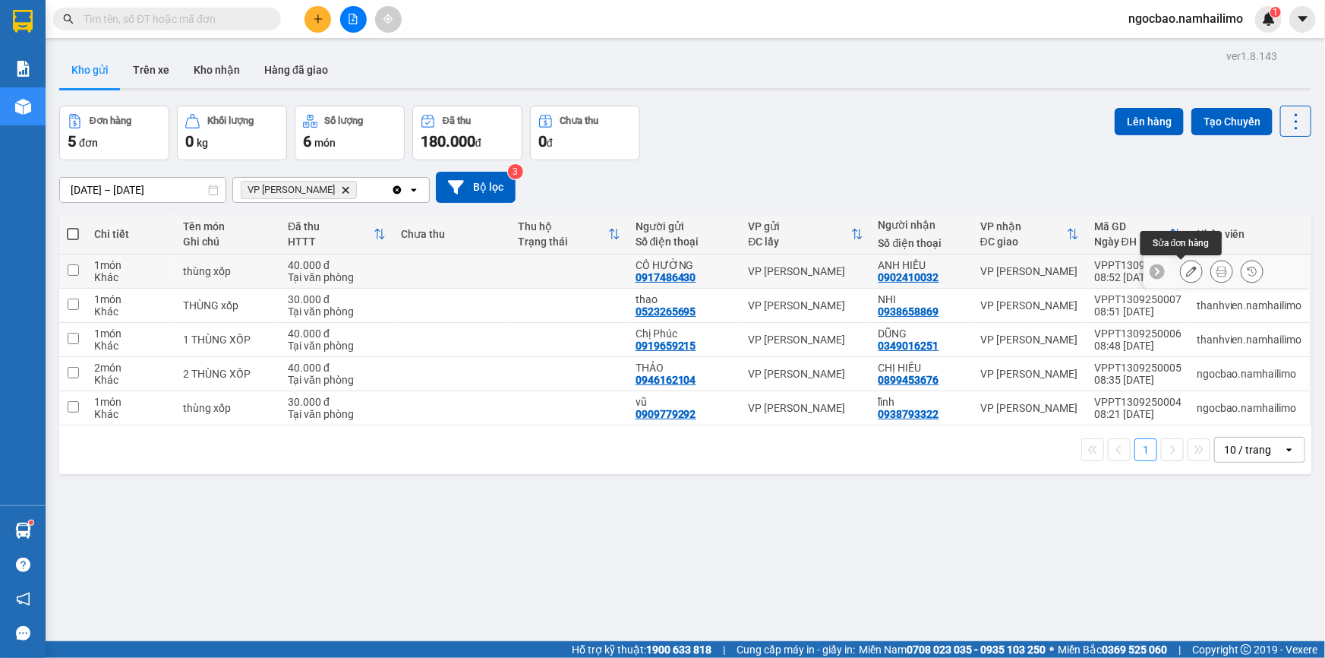
click at [1186, 270] on icon at bounding box center [1191, 271] width 11 height 11
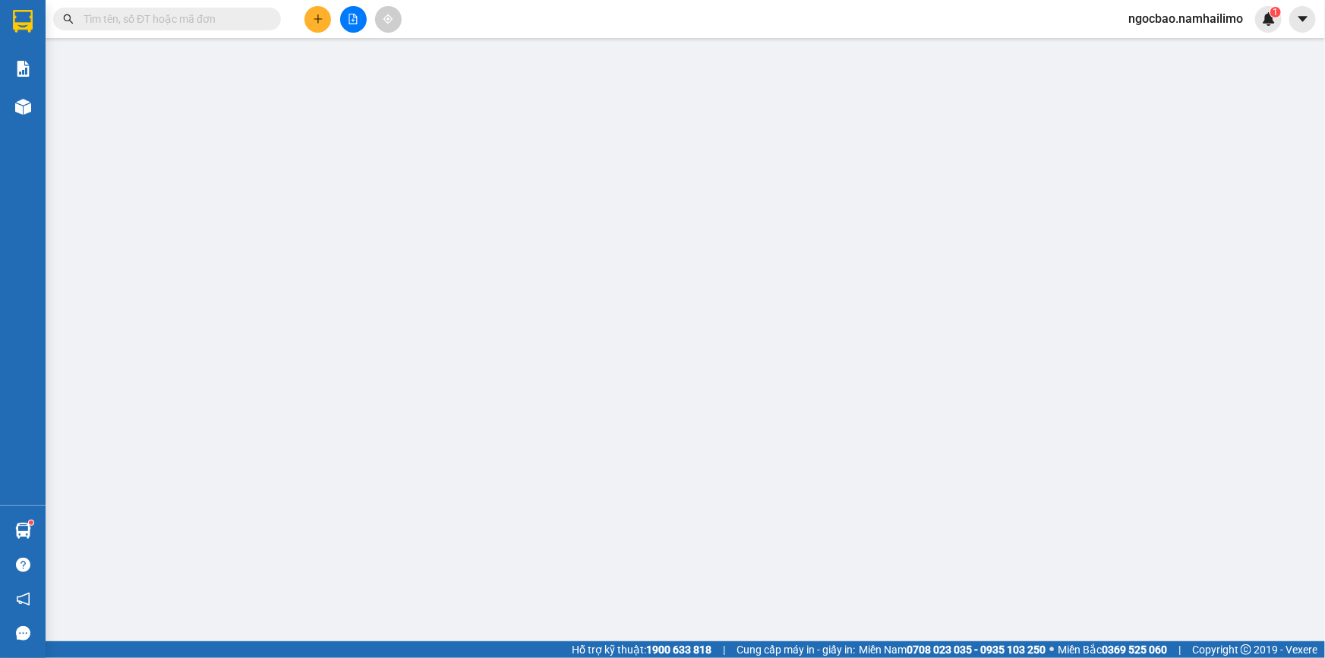
type input "0917486430"
type input "0902410032"
type input "40.000"
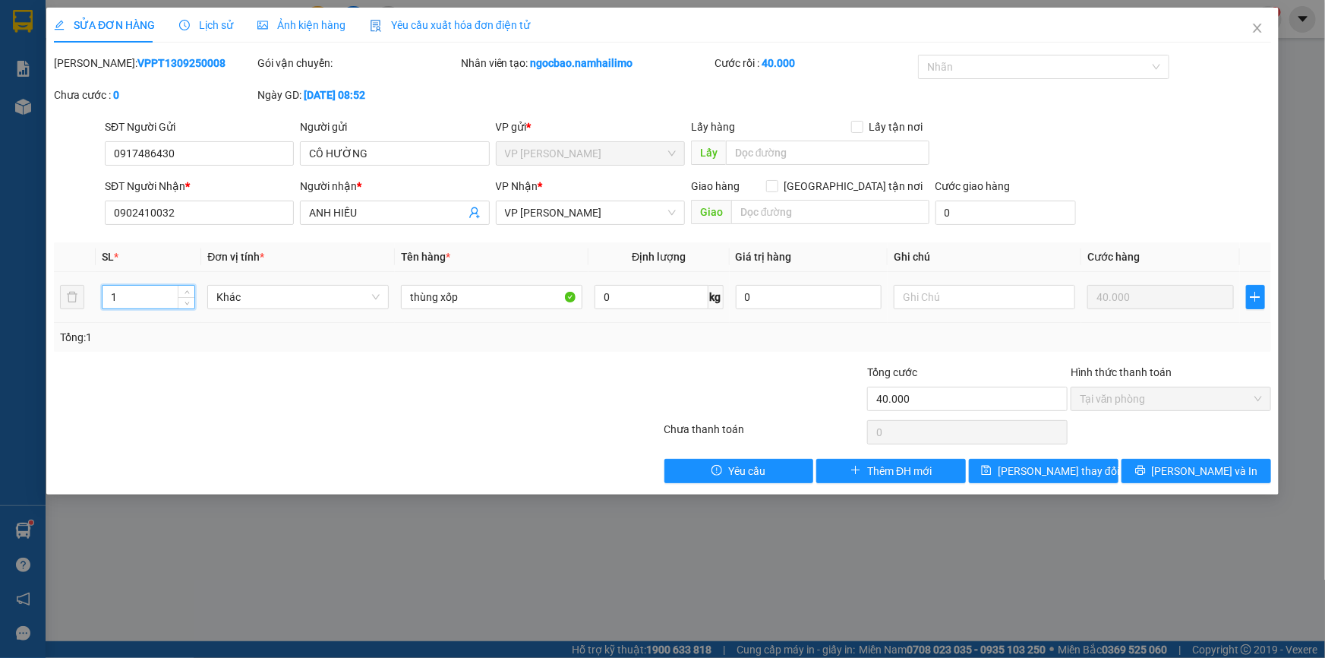
click at [114, 297] on input "1" at bounding box center [149, 297] width 92 height 23
type input "2"
click at [478, 293] on input "thùng xốp" at bounding box center [491, 297] width 181 height 24
type input "thùng xốp + bịch"
click at [931, 393] on input "40.000" at bounding box center [967, 399] width 200 height 24
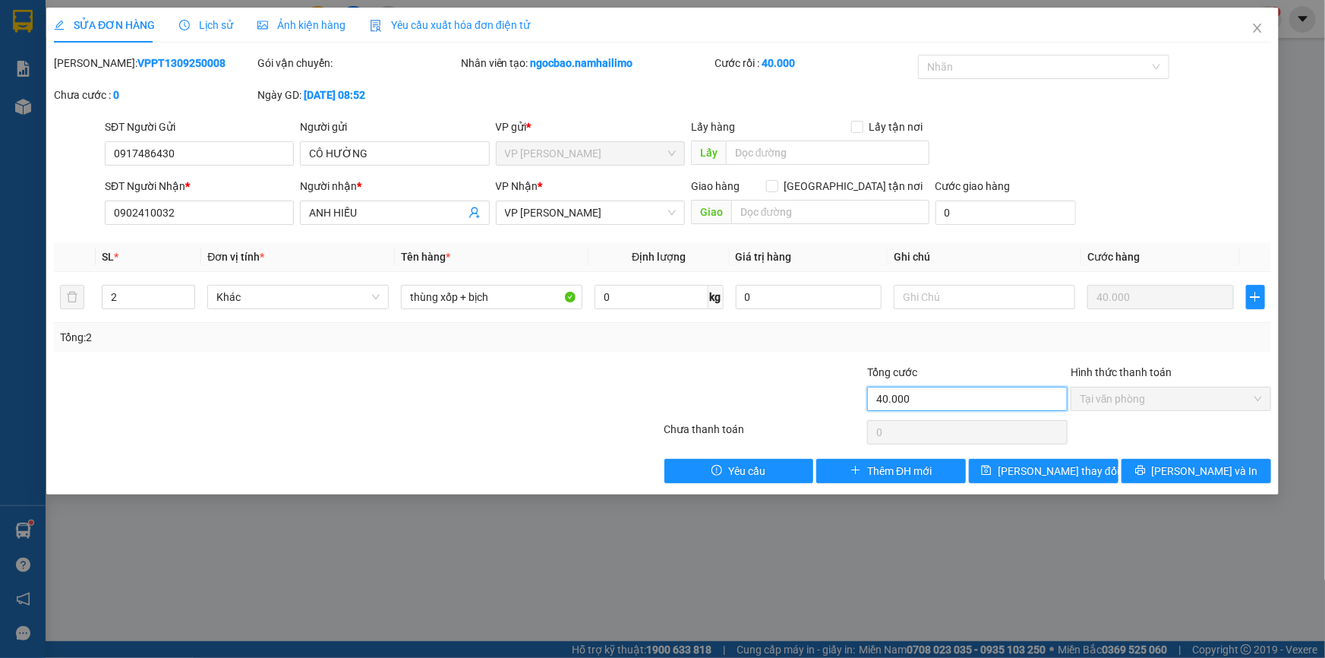
drag, startPoint x: 911, startPoint y: 396, endPoint x: 887, endPoint y: 396, distance: 24.3
click at [896, 396] on input "40.000" at bounding box center [967, 399] width 200 height 24
drag, startPoint x: 887, startPoint y: 396, endPoint x: 872, endPoint y: 400, distance: 15.7
click at [872, 400] on input "40.000" at bounding box center [967, 399] width 200 height 24
drag, startPoint x: 913, startPoint y: 398, endPoint x: 838, endPoint y: 395, distance: 75.2
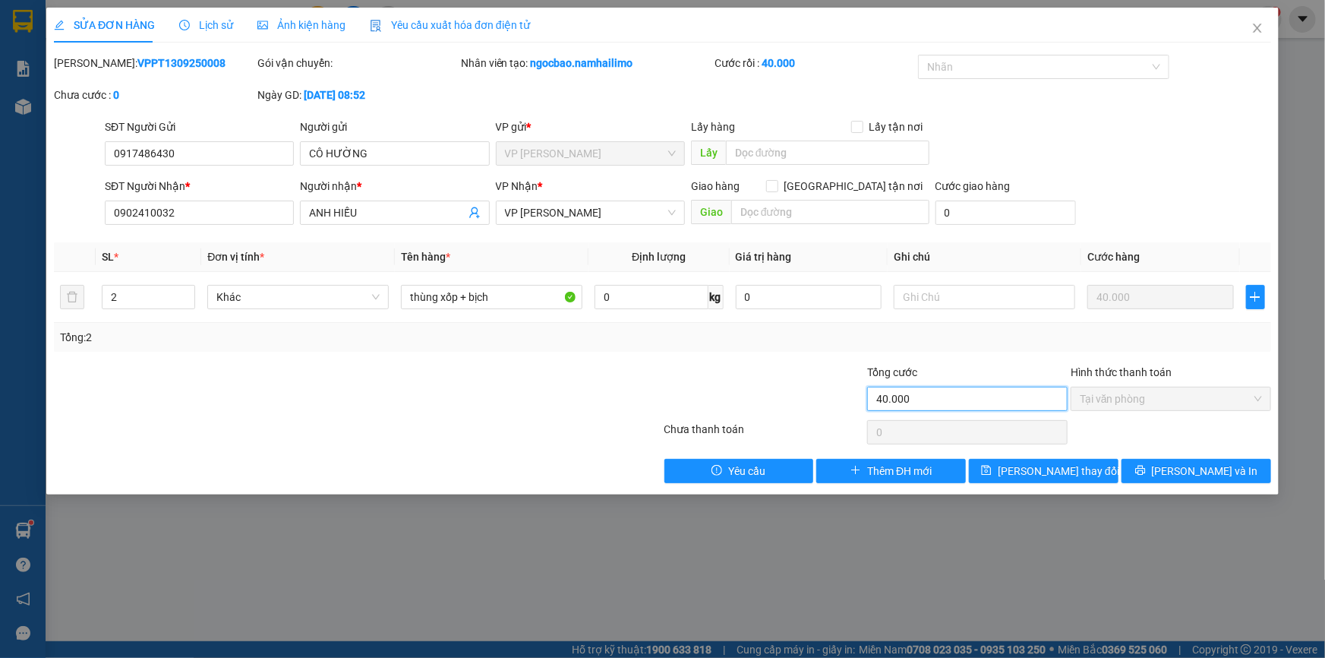
click at [851, 391] on div "Tổng cước 40.000 Hình thức thanh toán Tại văn phòng" at bounding box center [662, 390] width 1220 height 53
click at [948, 402] on input "40.000" at bounding box center [967, 399] width 200 height 24
click at [908, 406] on input "40.000" at bounding box center [967, 399] width 200 height 24
click at [919, 401] on input "40.000" at bounding box center [967, 399] width 200 height 24
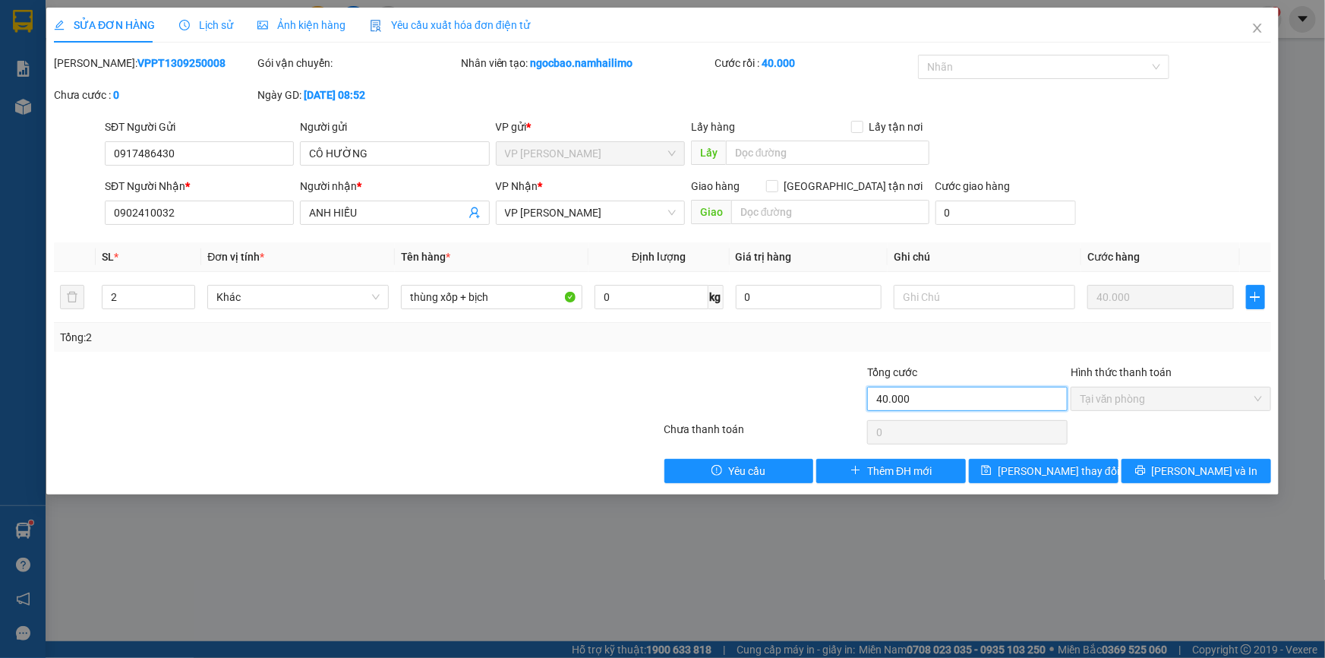
click at [923, 401] on input "40.000" at bounding box center [967, 399] width 200 height 24
click at [605, 388] on div at bounding box center [561, 390] width 204 height 53
drag, startPoint x: 1166, startPoint y: 403, endPoint x: 1151, endPoint y: 398, distance: 16.1
click at [1166, 401] on span "Tại văn phòng" at bounding box center [1171, 398] width 182 height 23
click at [961, 300] on input "text" at bounding box center [984, 297] width 181 height 24
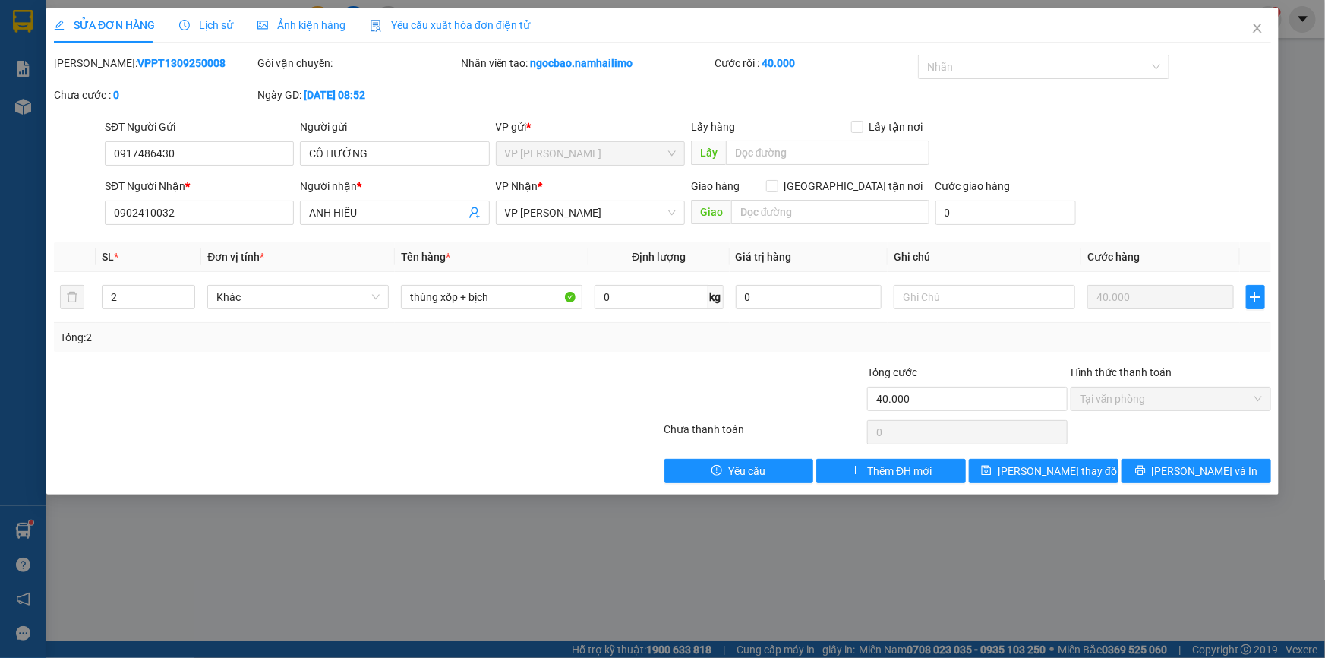
click at [121, 23] on span "SỬA ĐƠN HÀNG" at bounding box center [104, 25] width 101 height 12
drag, startPoint x: 1111, startPoint y: 405, endPoint x: 1065, endPoint y: 418, distance: 47.4
click at [1108, 406] on span "Tại văn phòng" at bounding box center [1171, 398] width 182 height 23
click at [967, 402] on input "40.000" at bounding box center [967, 399] width 200 height 24
click at [966, 402] on input "40.000" at bounding box center [967, 399] width 200 height 24
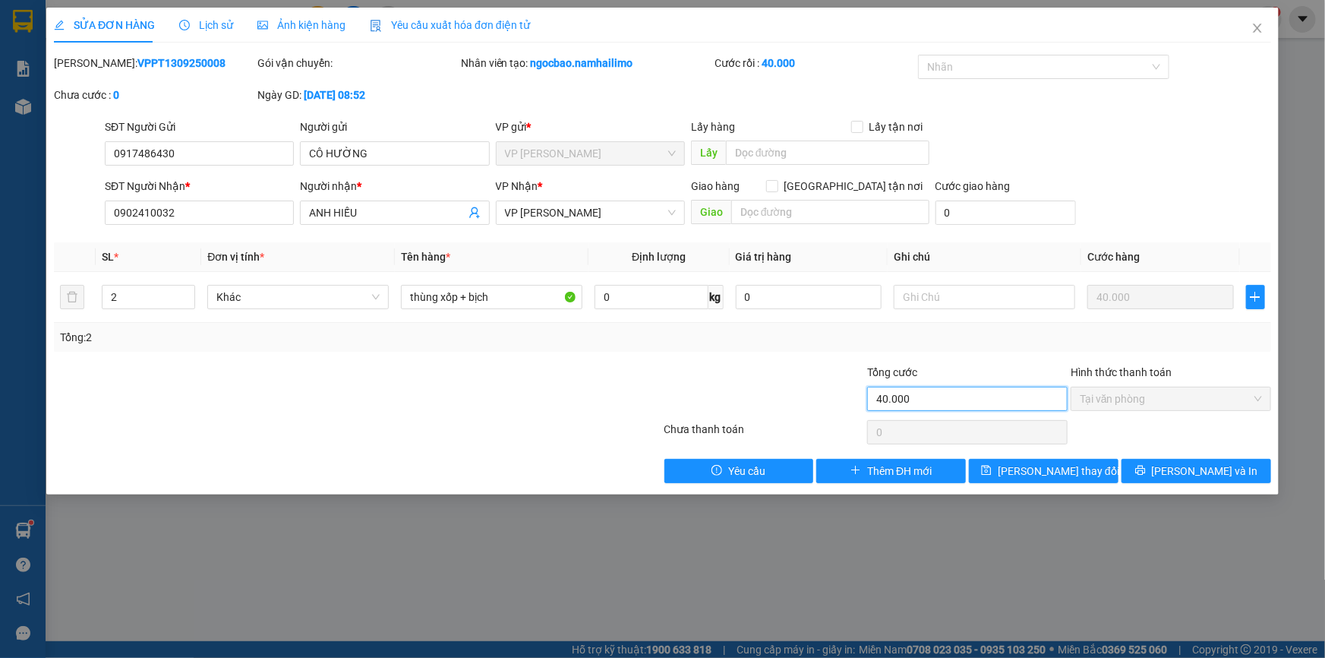
click at [964, 402] on input "40.000" at bounding box center [967, 399] width 200 height 24
click at [1253, 298] on icon "plus" at bounding box center [1255, 297] width 12 height 12
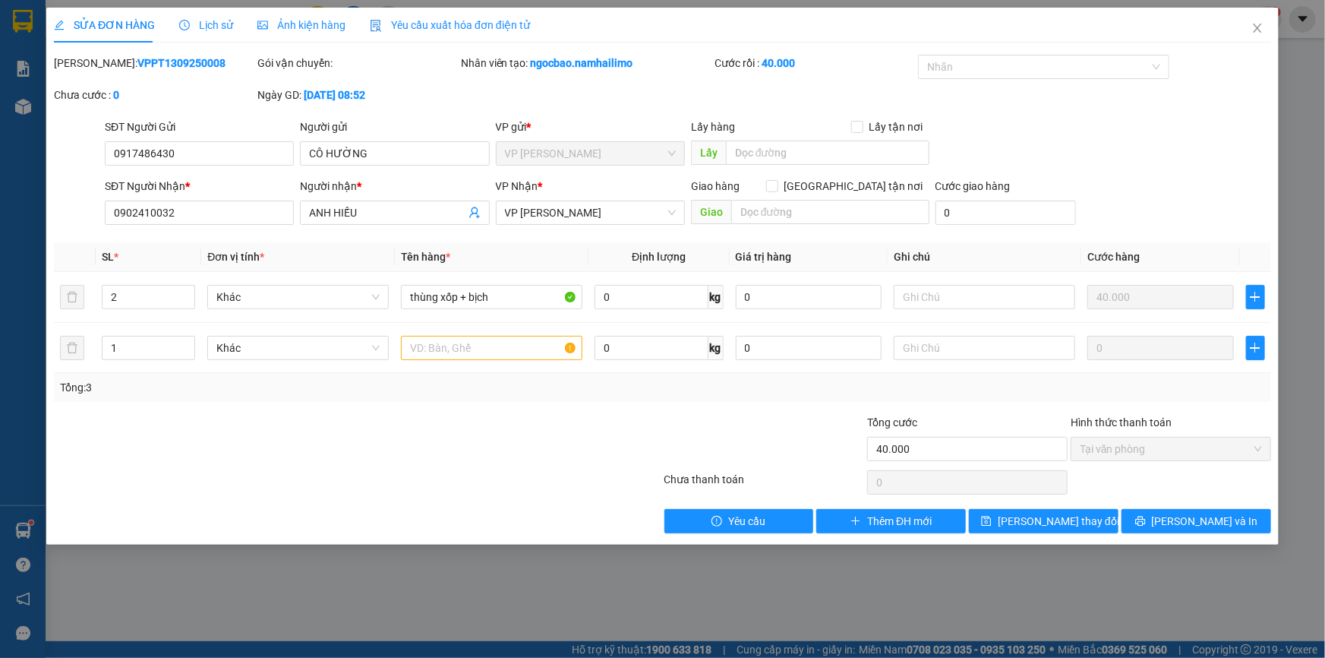
click at [1300, 238] on div "SỬA ĐƠN HÀNG Lịch sử Ảnh kiện hàng Yêu cầu xuất hóa đơn điện tử Total Paid Fee …" at bounding box center [662, 329] width 1325 height 658
click at [1255, 30] on icon "close" at bounding box center [1257, 28] width 12 height 12
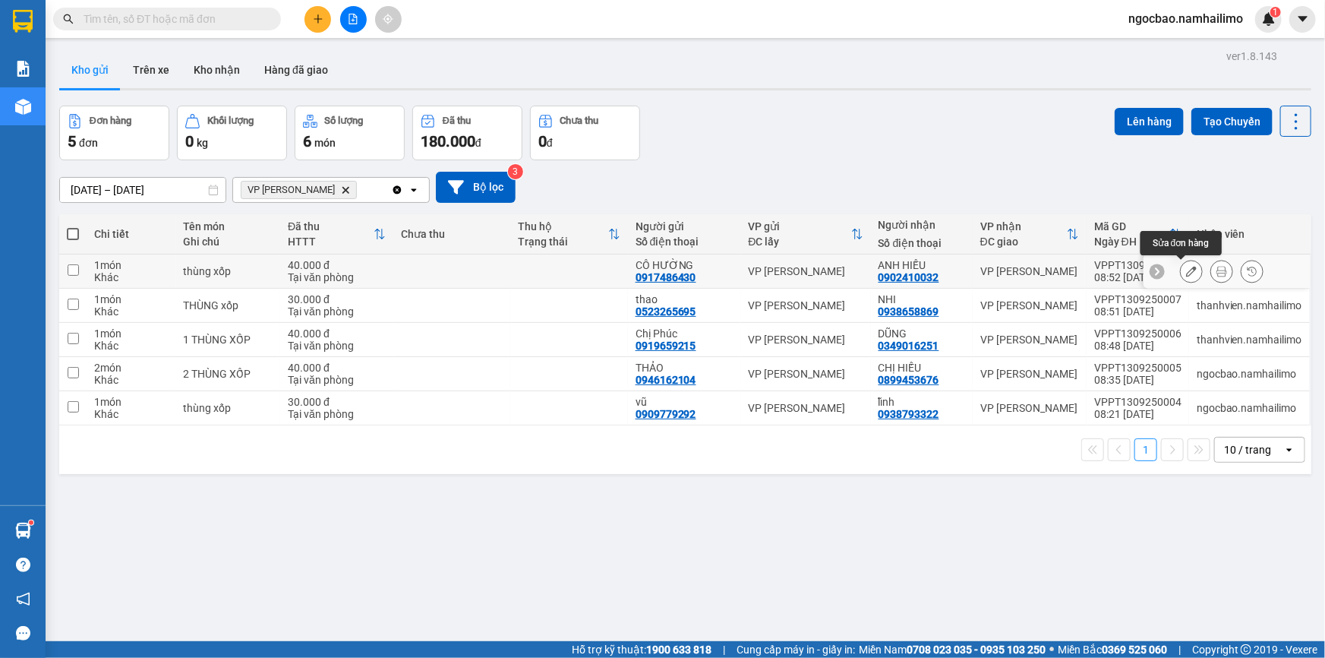
click at [1186, 269] on icon at bounding box center [1191, 271] width 11 height 11
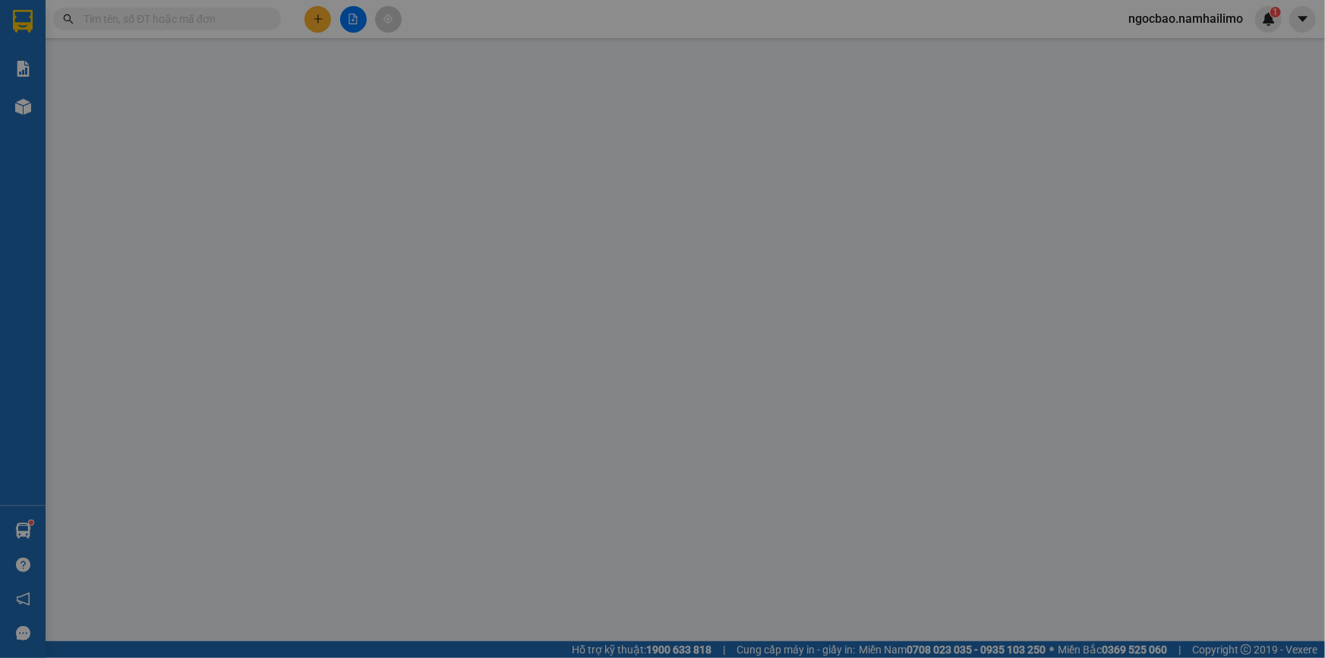
type input "0917486430"
type input "0902410032"
type input "40.000"
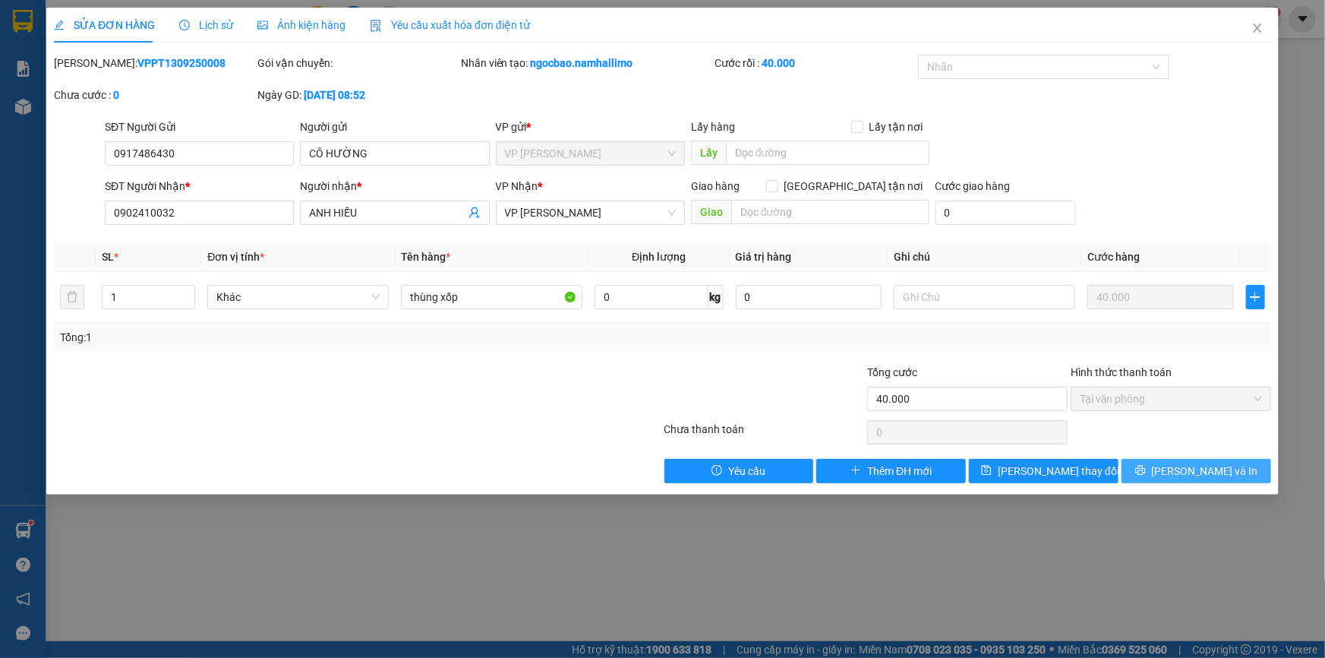
click at [1215, 471] on span "Lưu và In" at bounding box center [1205, 470] width 106 height 17
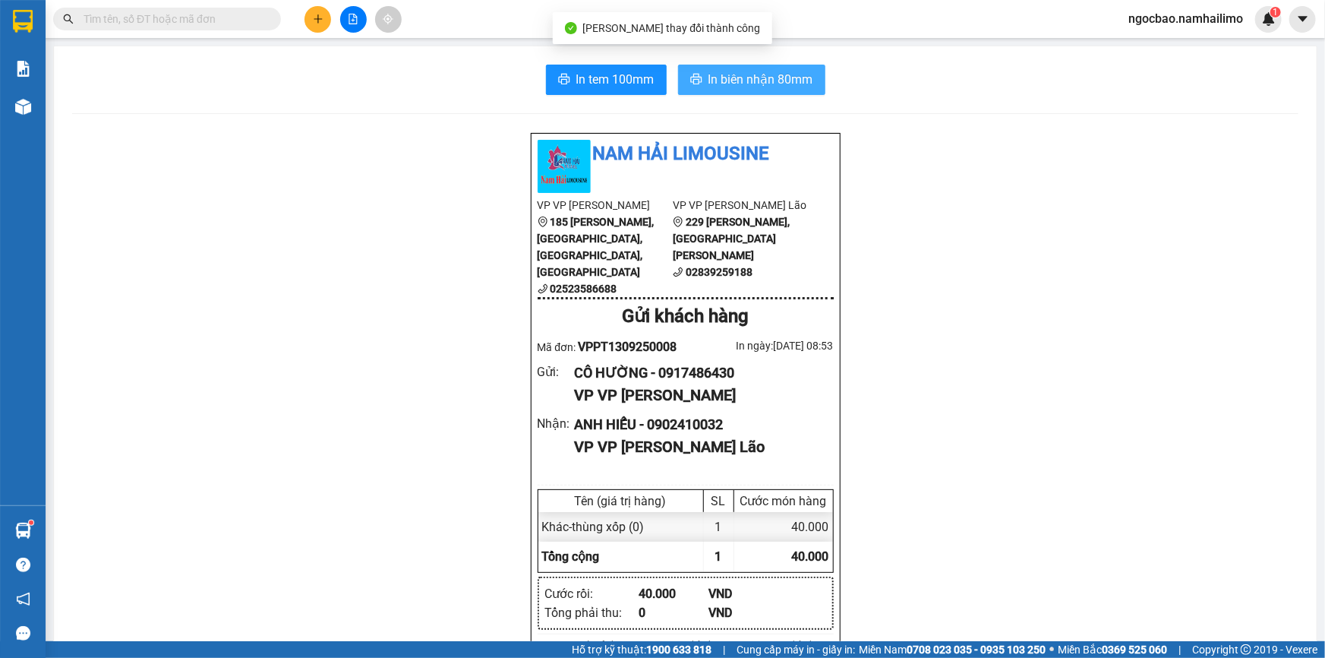
click at [712, 82] on span "In biên nhận 80mm" at bounding box center [760, 79] width 105 height 19
drag, startPoint x: 613, startPoint y: 76, endPoint x: 819, endPoint y: 83, distance: 206.7
click at [615, 77] on span "In tem 100mm" at bounding box center [615, 79] width 78 height 19
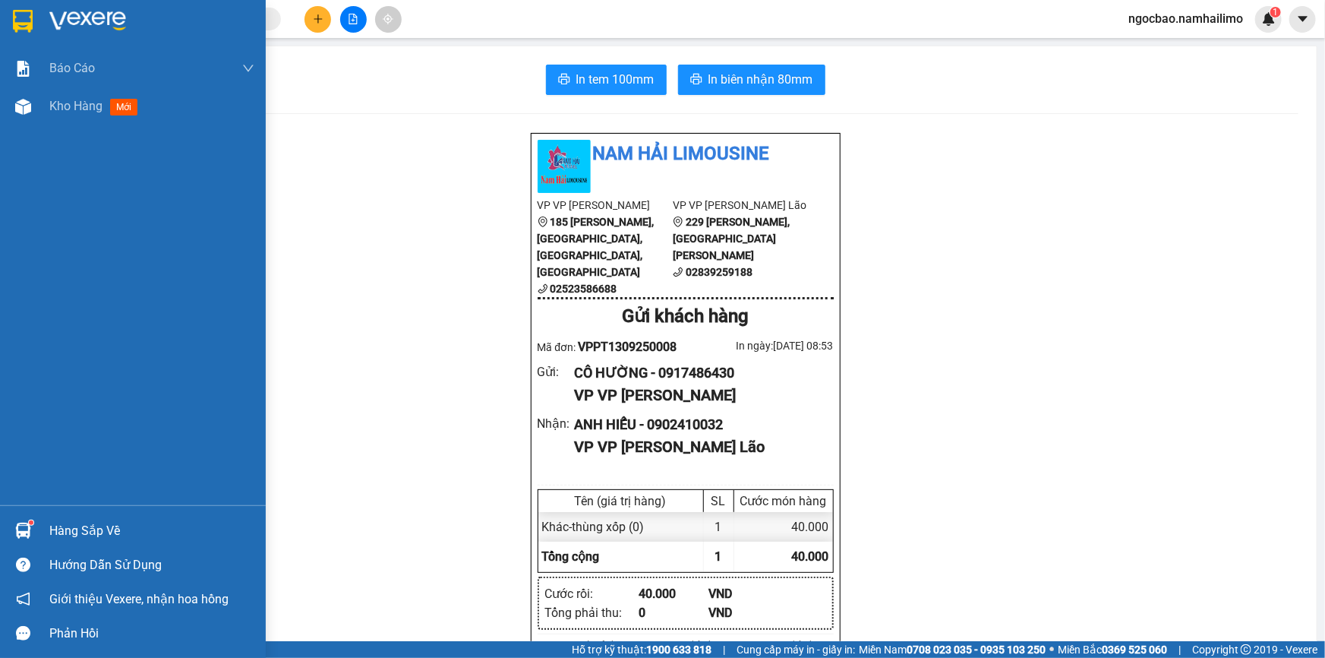
drag, startPoint x: 67, startPoint y: 109, endPoint x: 173, endPoint y: 32, distance: 131.1
click at [68, 109] on span "Kho hàng" at bounding box center [75, 106] width 53 height 14
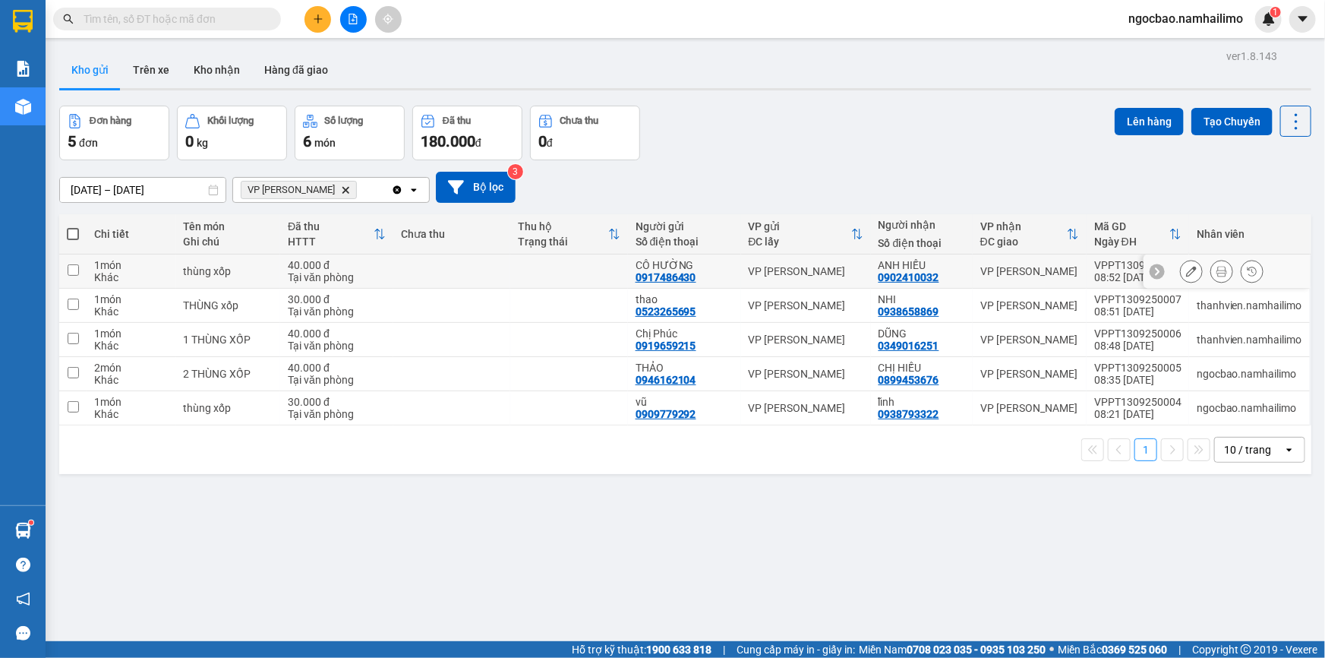
click at [714, 269] on div "CÔ HƯỜNG" at bounding box center [685, 265] width 98 height 12
checkbox input "true"
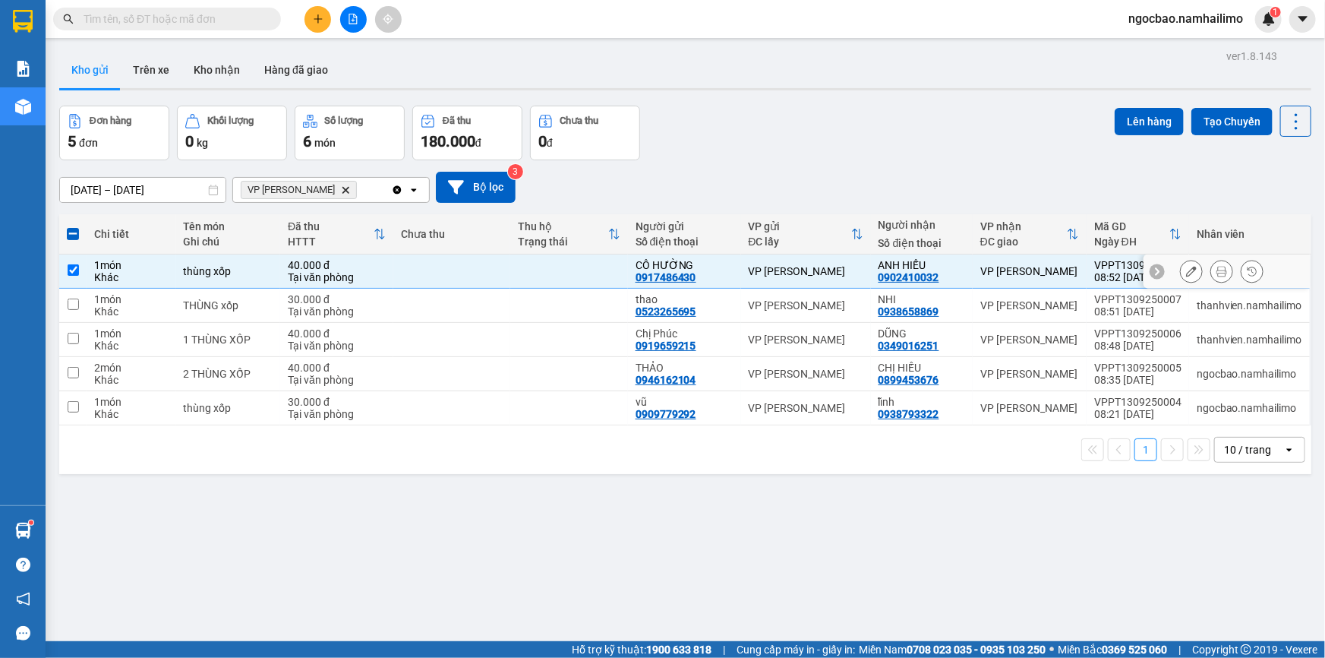
click at [1186, 272] on icon at bounding box center [1191, 271] width 11 height 11
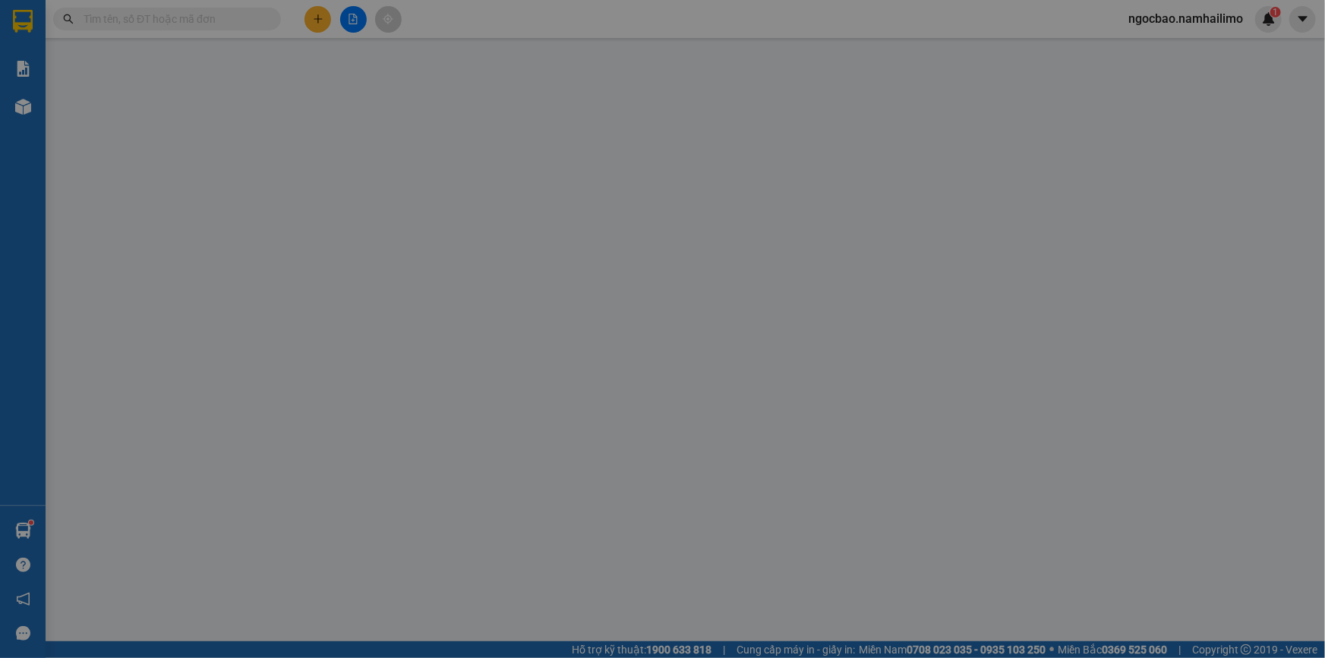
type input "0917486430"
type input "0902410032"
type input "40.000"
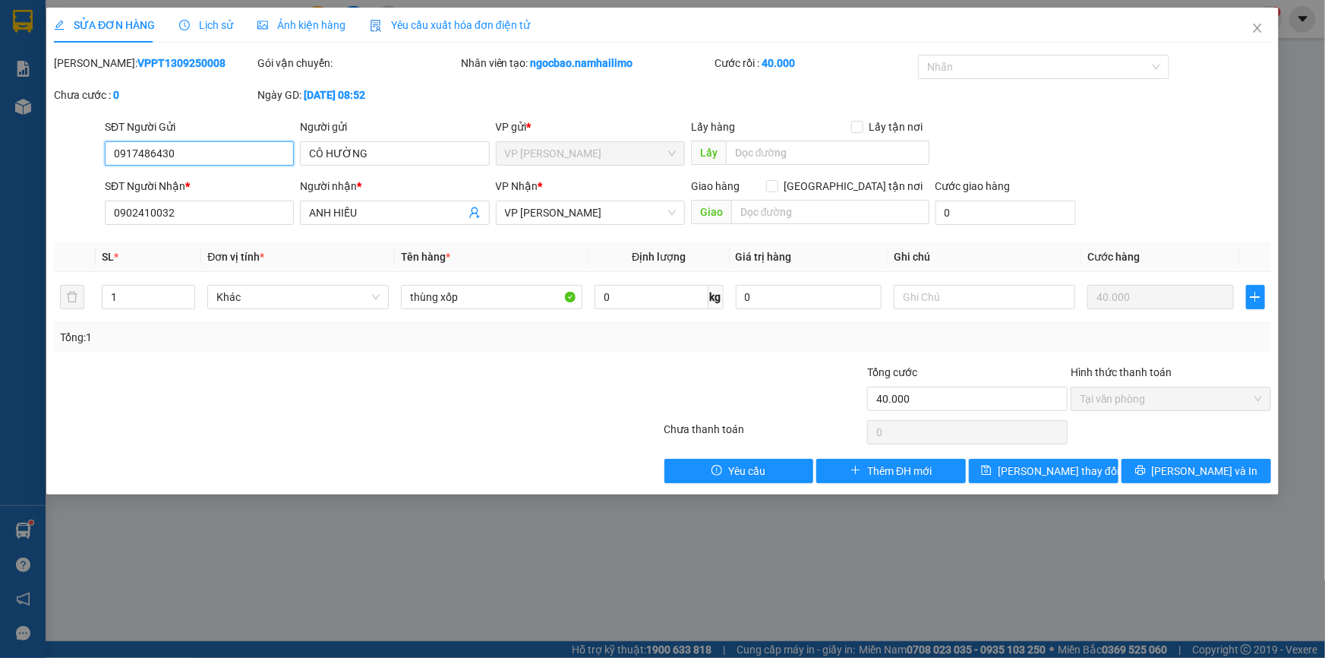
click at [1167, 405] on span "Tại văn phòng" at bounding box center [1171, 398] width 182 height 23
click at [1195, 404] on span "Tại văn phòng" at bounding box center [1171, 398] width 182 height 23
click at [1196, 405] on span "Tại văn phòng" at bounding box center [1171, 398] width 182 height 23
drag, startPoint x: 1196, startPoint y: 405, endPoint x: 1236, endPoint y: 407, distance: 40.3
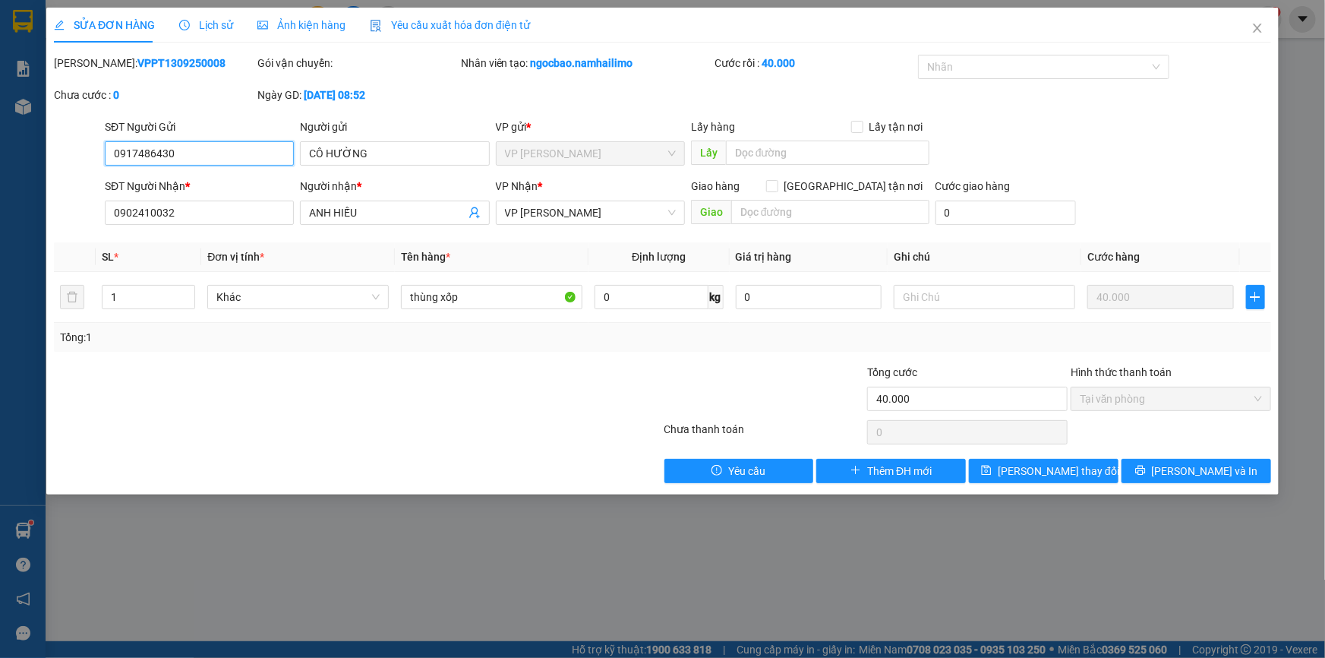
click at [1196, 405] on span "Tại văn phòng" at bounding box center [1171, 398] width 182 height 23
click at [1264, 402] on div "Tại văn phòng" at bounding box center [1171, 399] width 200 height 24
click at [1263, 403] on div "Tại văn phòng" at bounding box center [1171, 399] width 200 height 24
drag, startPoint x: 1262, startPoint y: 403, endPoint x: 1253, endPoint y: 398, distance: 10.5
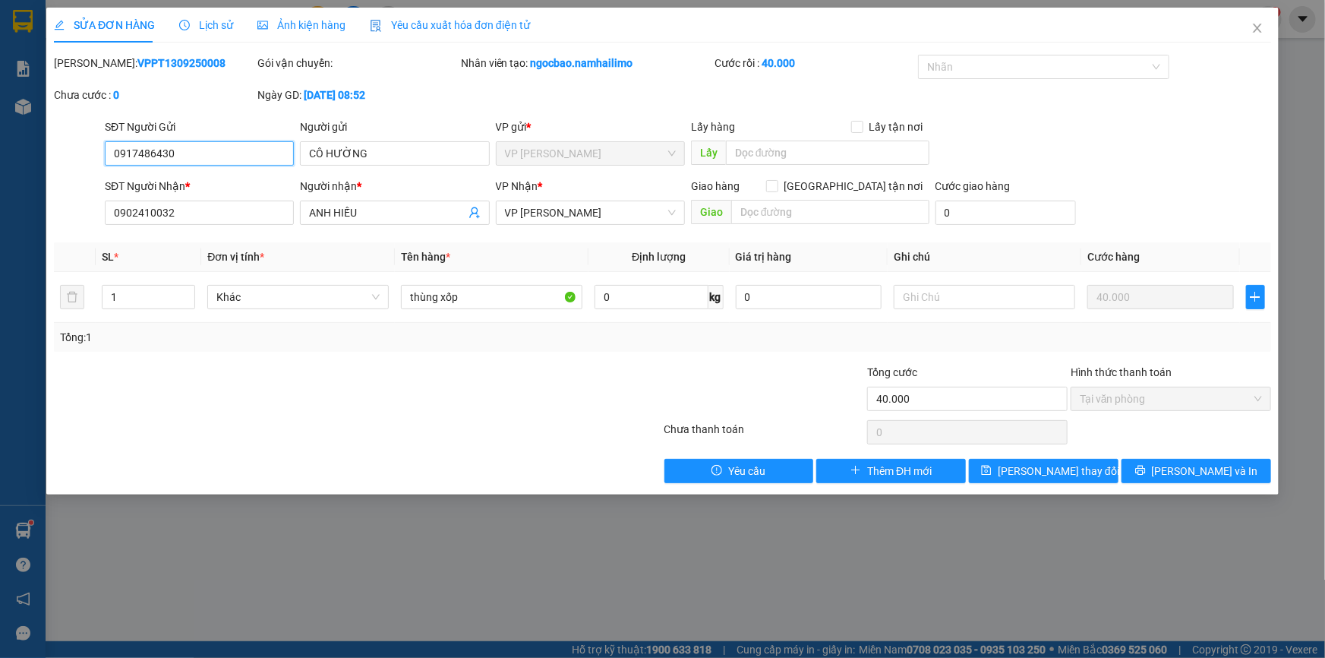
click at [1261, 404] on div "Tại văn phòng" at bounding box center [1171, 399] width 200 height 24
click at [1115, 402] on span "Tại văn phòng" at bounding box center [1171, 398] width 182 height 23
click at [1118, 400] on span "Tại văn phòng" at bounding box center [1171, 398] width 182 height 23
drag, startPoint x: 1117, startPoint y: 400, endPoint x: 1105, endPoint y: 399, distance: 12.2
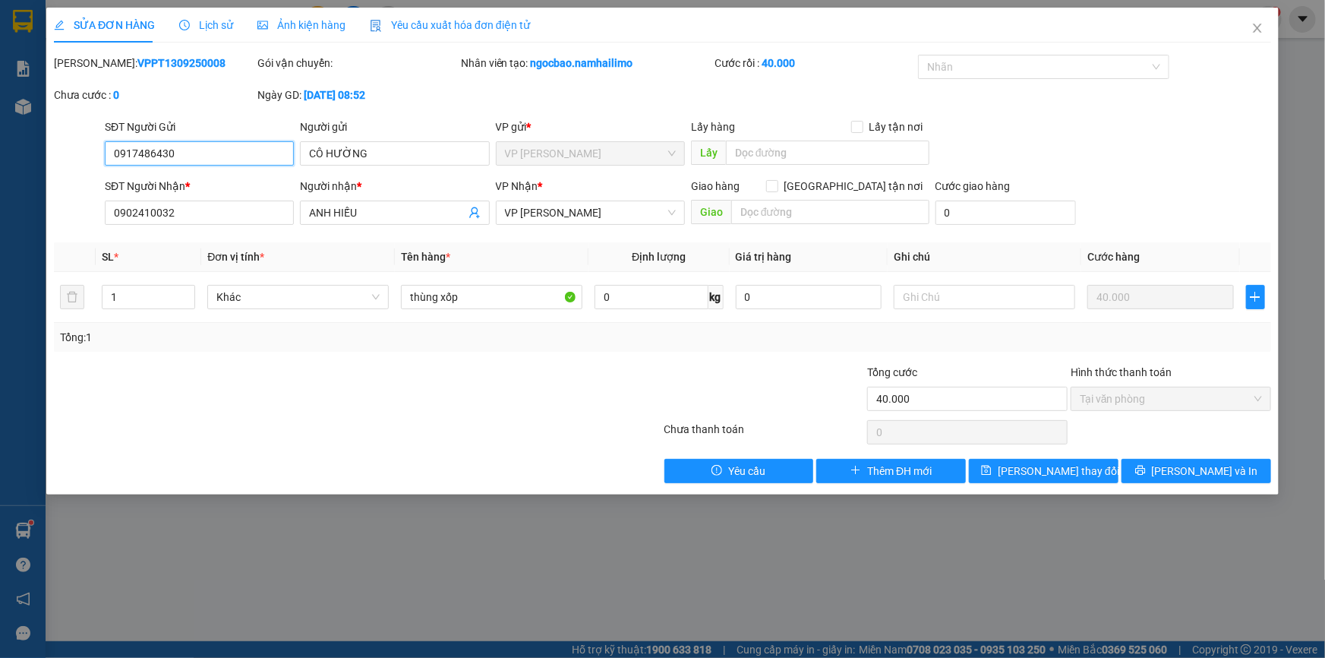
click at [1115, 400] on span "Tại văn phòng" at bounding box center [1171, 398] width 182 height 23
click at [1260, 297] on icon "plus" at bounding box center [1255, 297] width 12 height 12
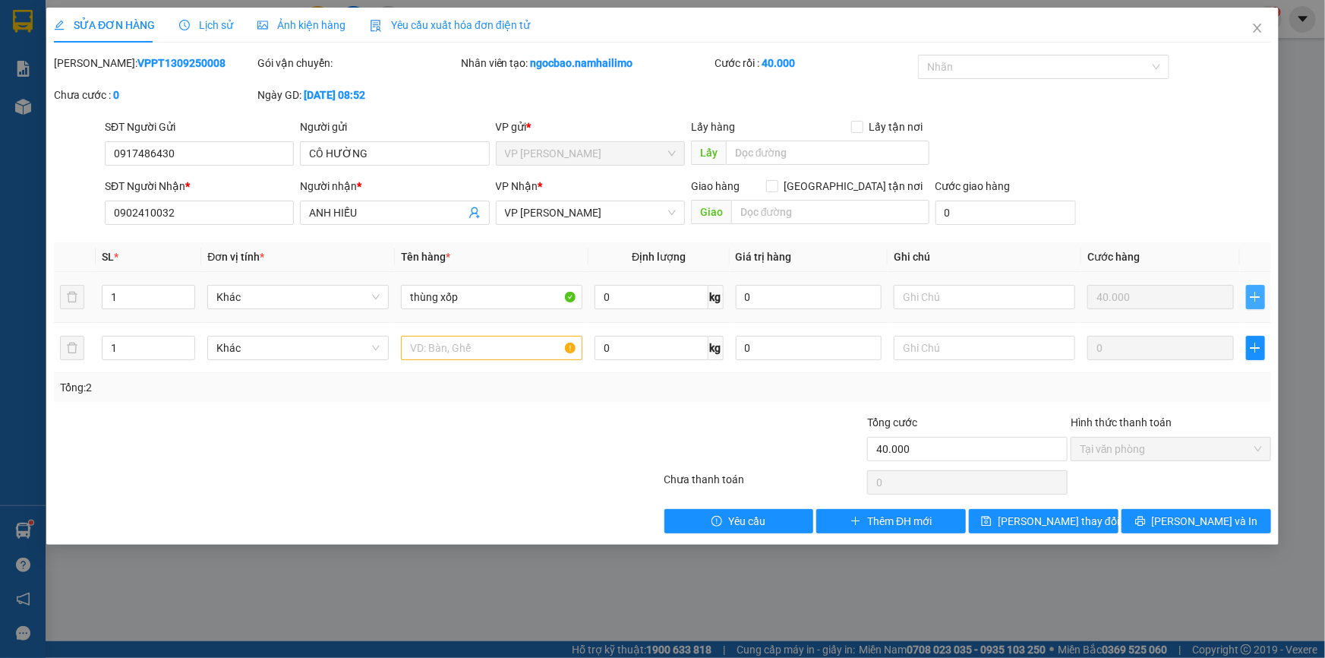
click at [1257, 297] on icon "plus" at bounding box center [1255, 297] width 12 height 12
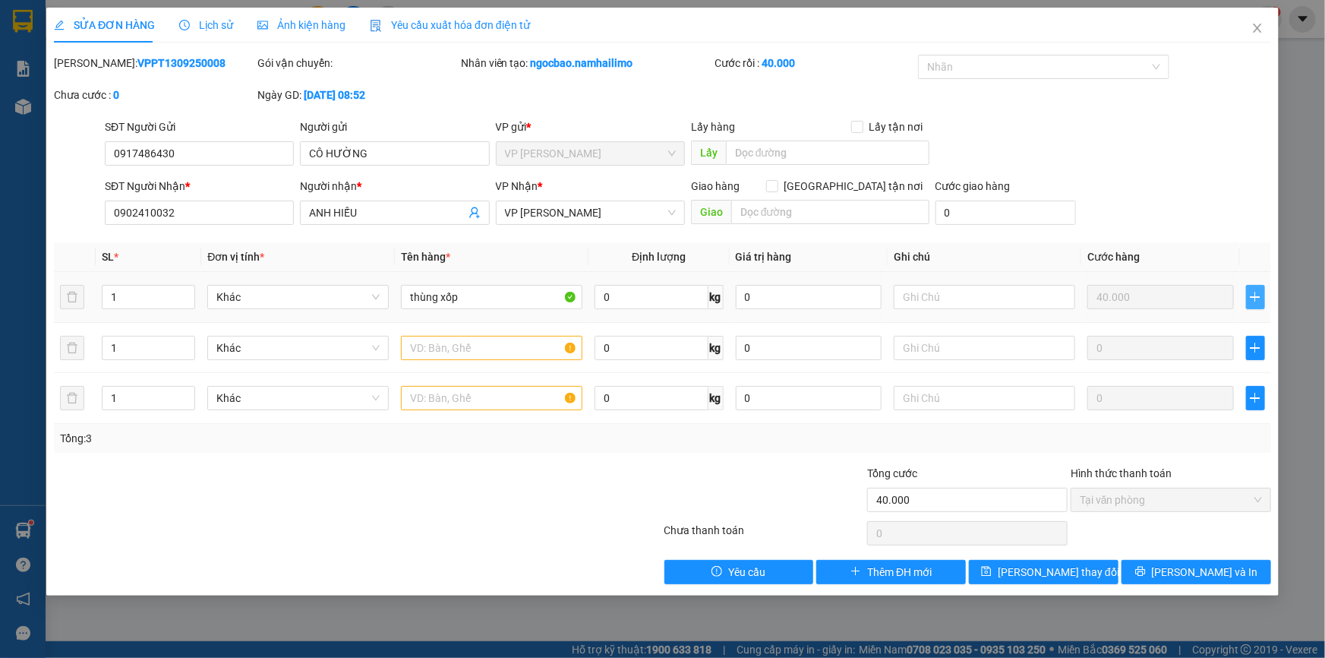
click at [1257, 296] on icon "plus" at bounding box center [1255, 297] width 12 height 12
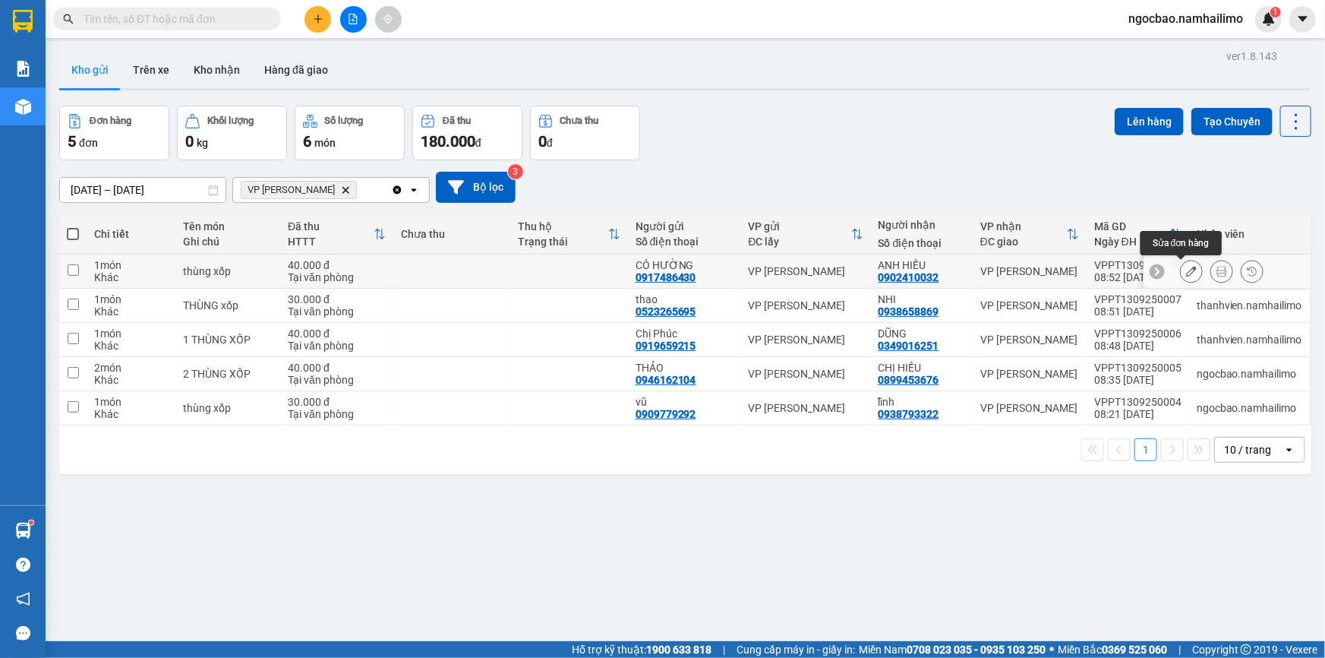
click at [1186, 272] on icon at bounding box center [1191, 271] width 11 height 11
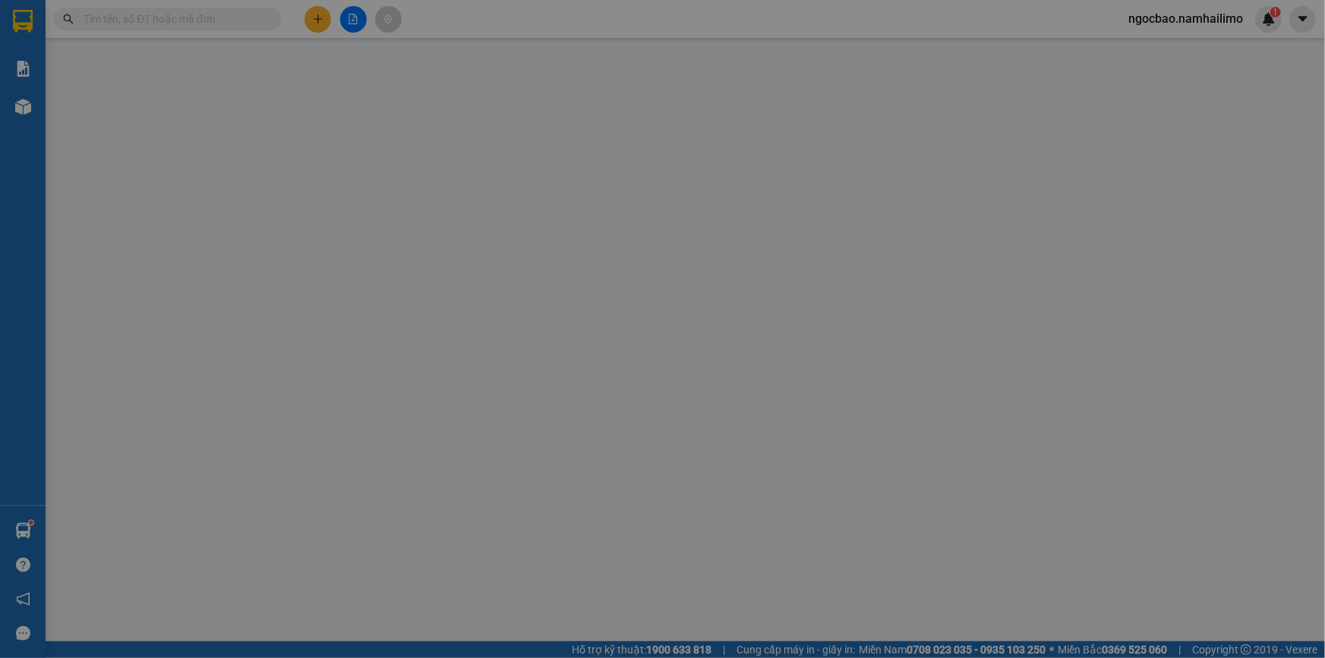
type input "0917486430"
type input "0902410032"
type input "40.000"
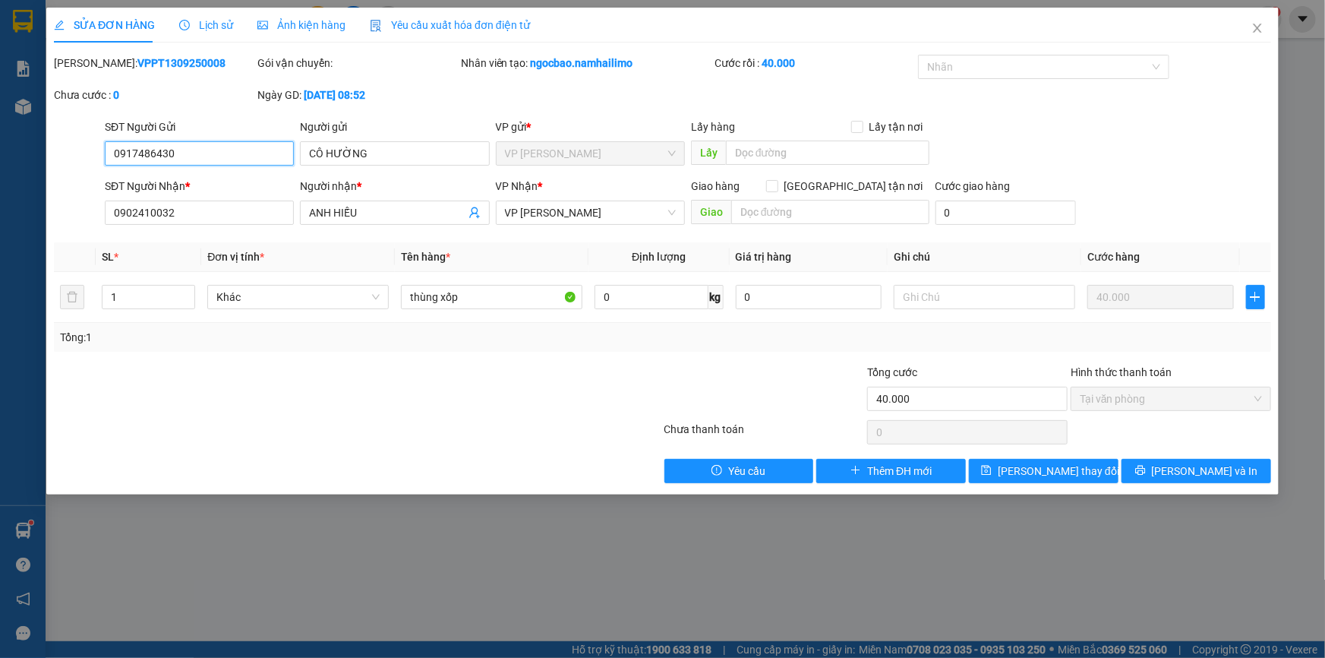
click at [1128, 402] on span "Tại văn phòng" at bounding box center [1171, 398] width 182 height 23
click at [977, 399] on input "40.000" at bounding box center [967, 399] width 200 height 24
click at [1132, 398] on span "Tại văn phòng" at bounding box center [1171, 398] width 182 height 23
click at [1133, 399] on span "Tại văn phòng" at bounding box center [1171, 398] width 182 height 23
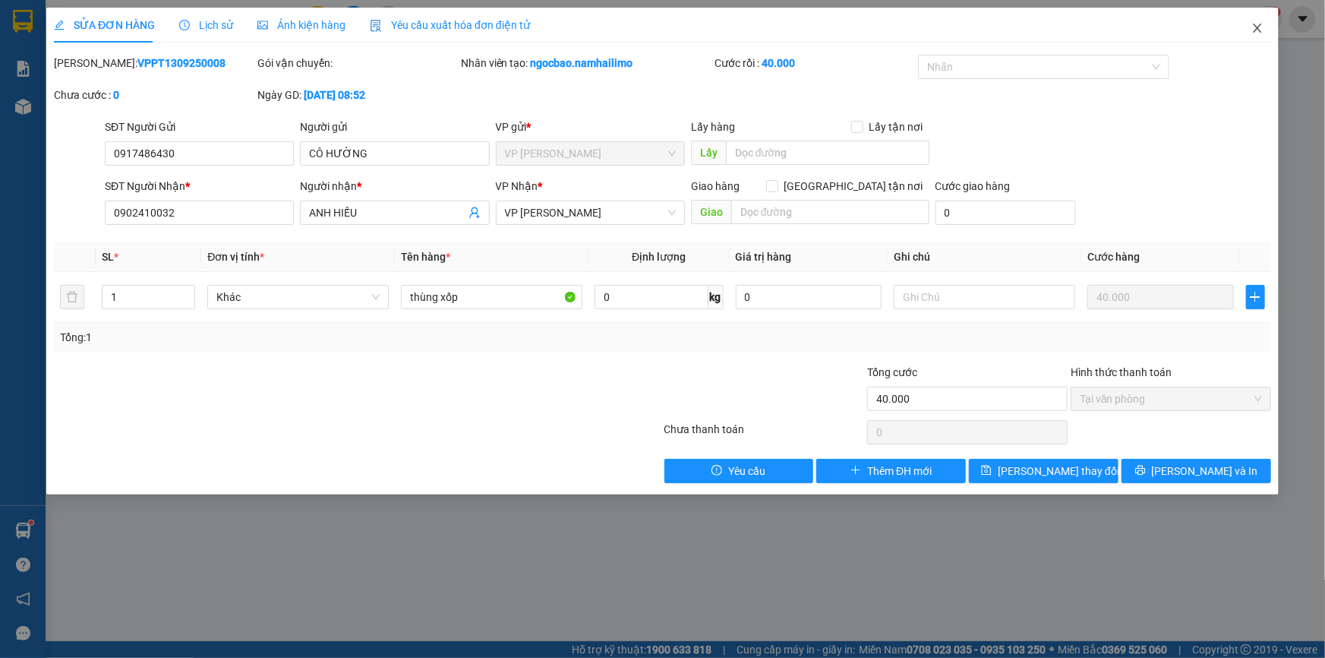
click at [1258, 29] on icon "close" at bounding box center [1257, 28] width 8 height 9
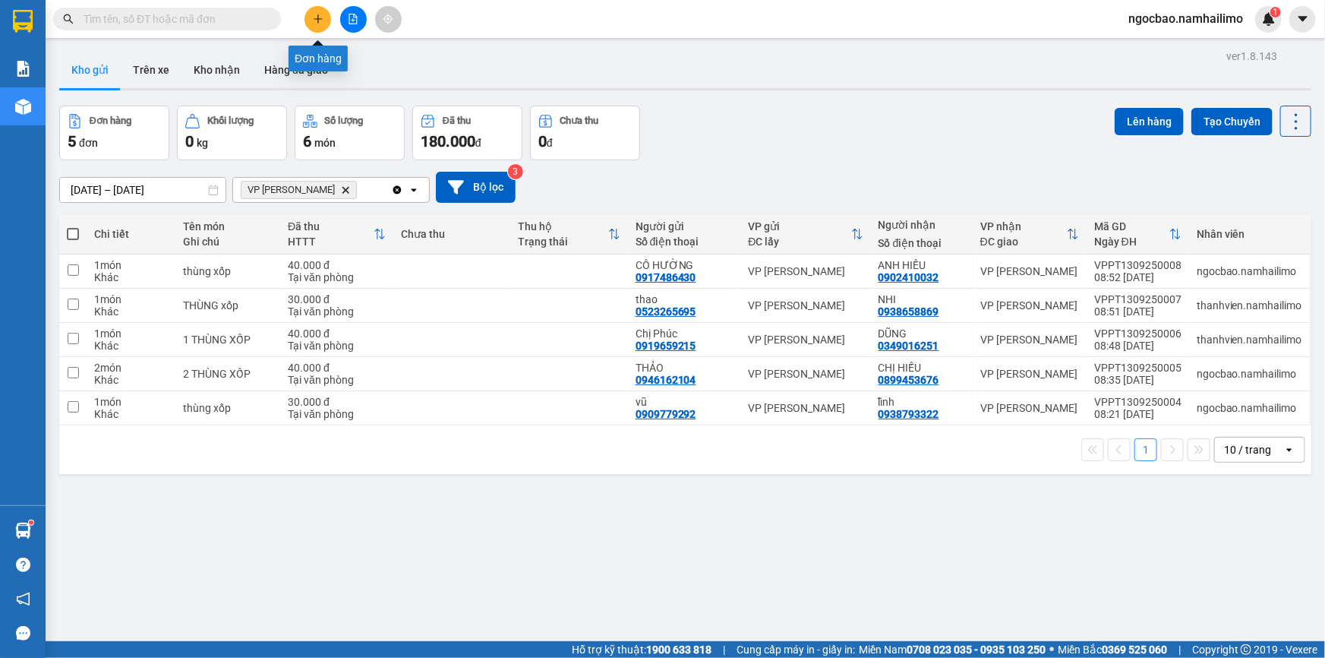
click at [323, 22] on icon "plus" at bounding box center [318, 19] width 11 height 11
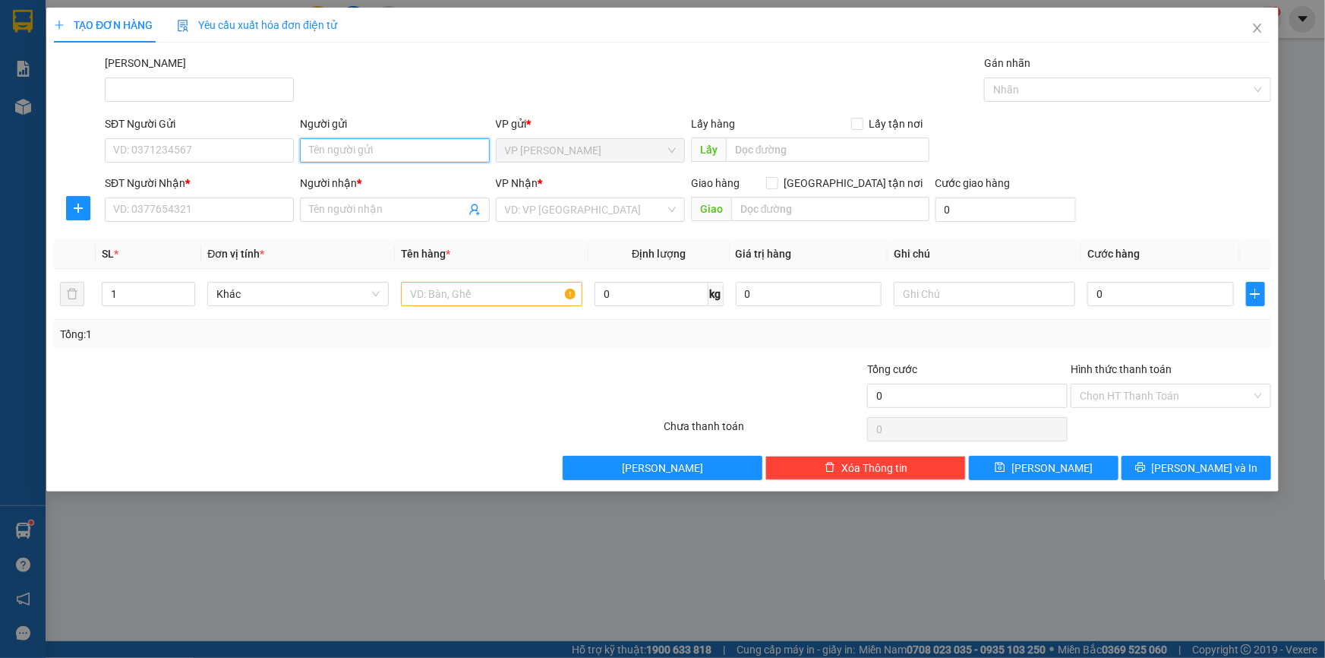
click at [374, 153] on input "Người gửi" at bounding box center [394, 150] width 189 height 24
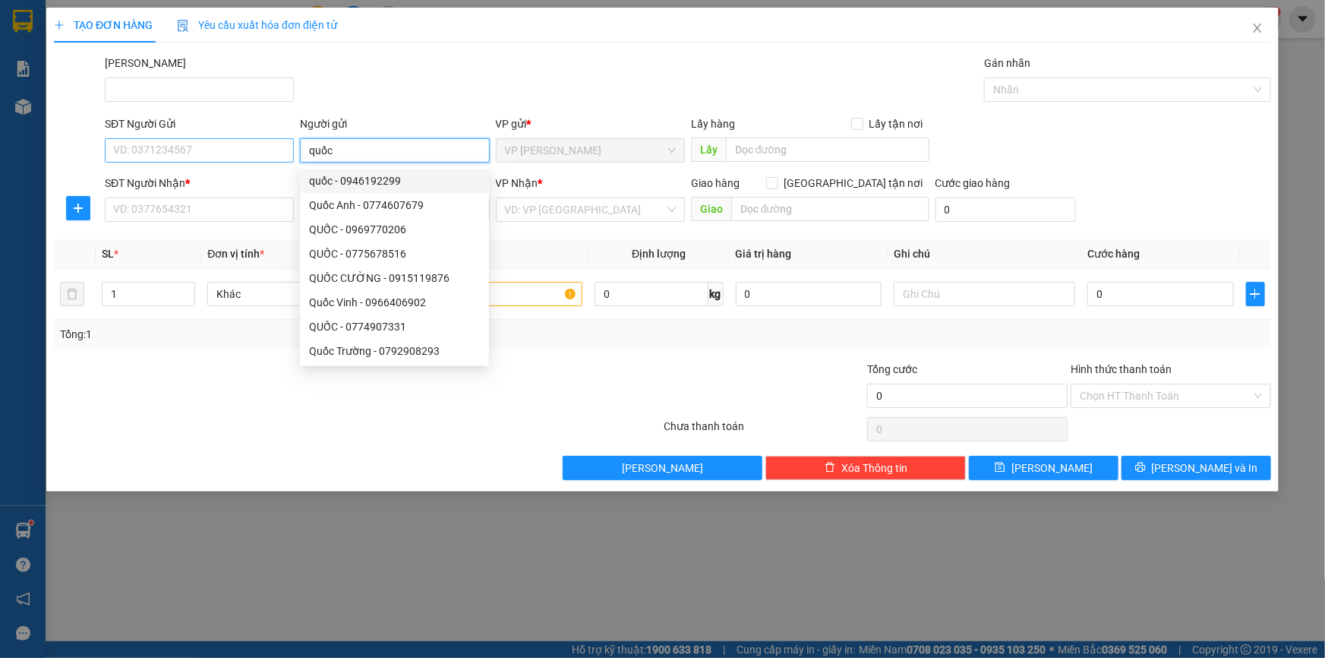
type input "quốc"
click at [257, 154] on input "SĐT Người Gửi" at bounding box center [199, 150] width 189 height 24
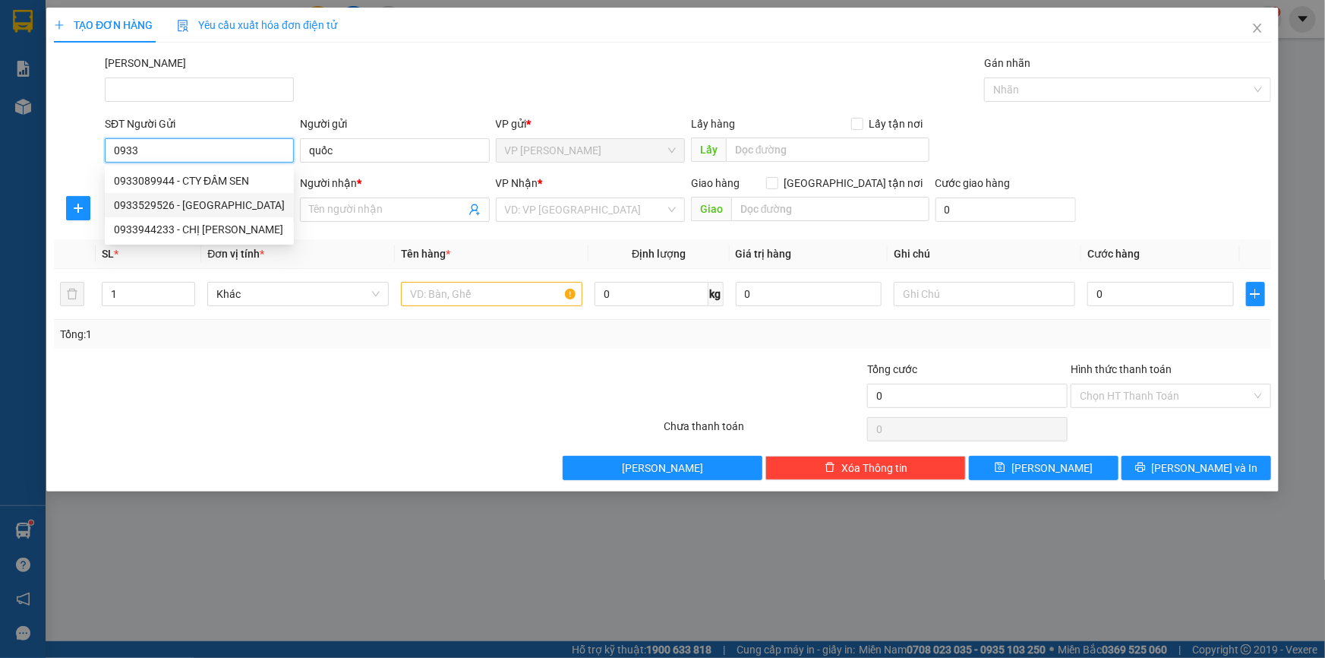
click at [140, 202] on div "0933529526 - ANH QUỐC" at bounding box center [199, 205] width 171 height 17
type input "0933529526"
type input "ANH QUỐC"
type input "0906538418"
type input "BẢO ANH"
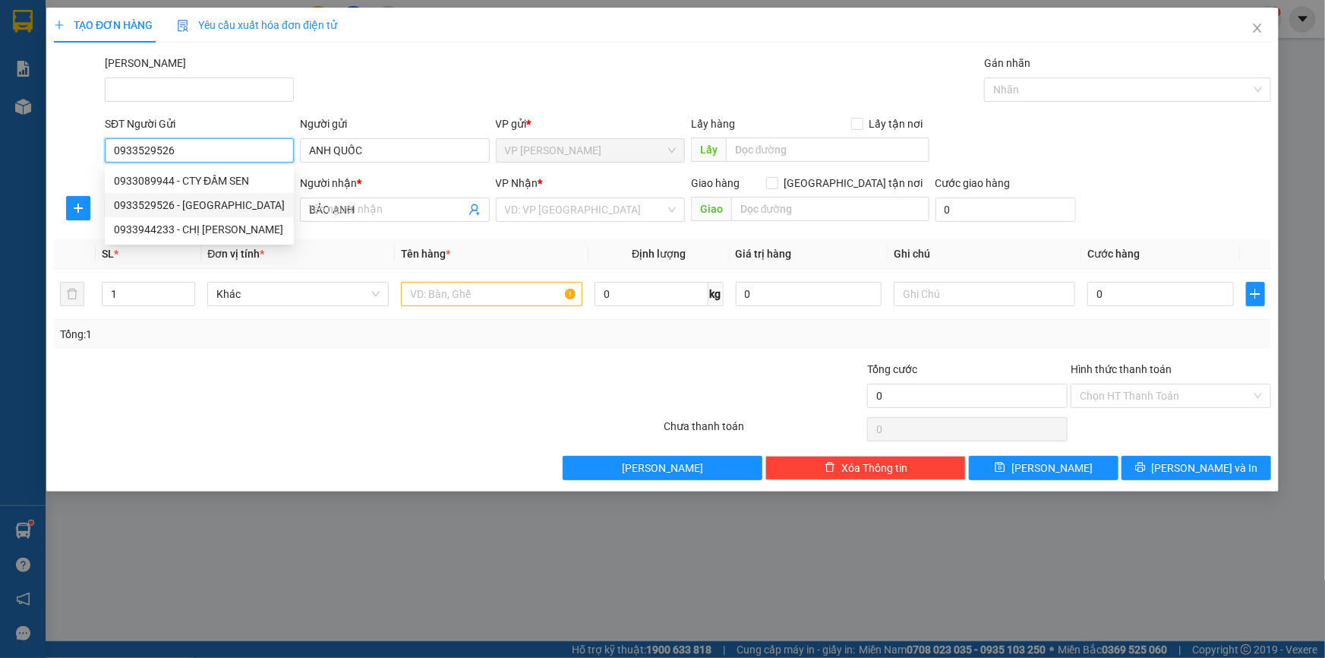
type input "30.000"
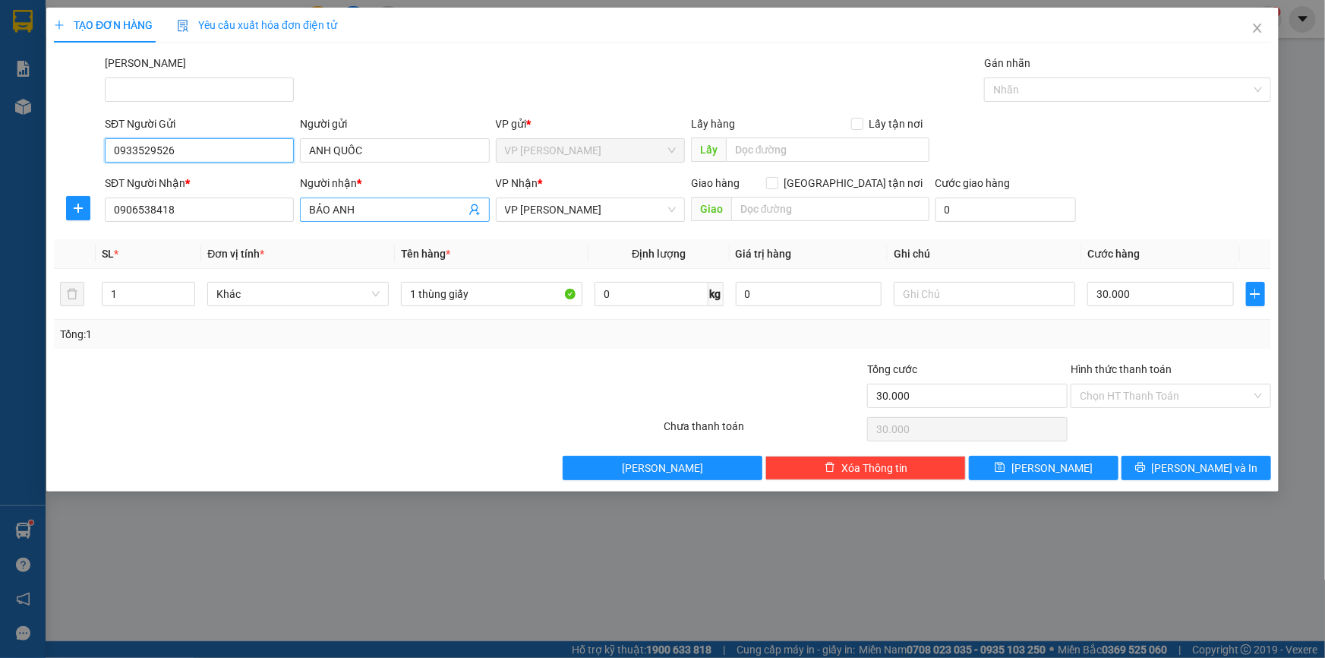
type input "0933529526"
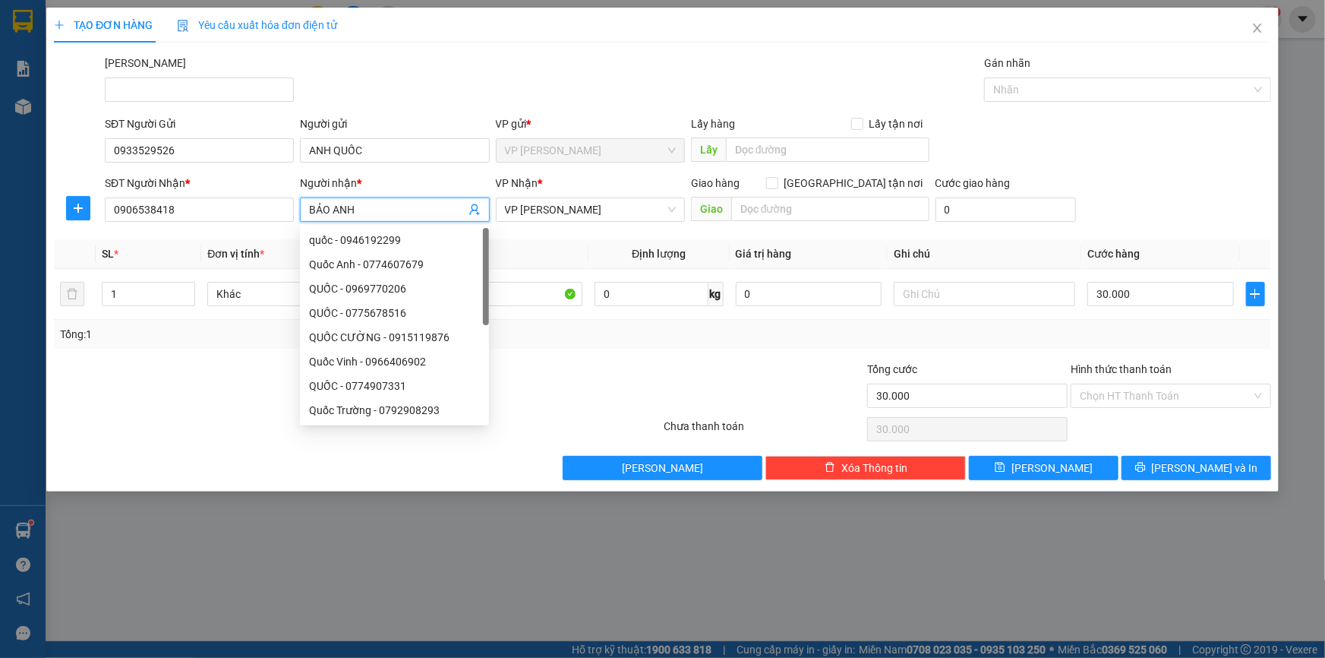
drag, startPoint x: 378, startPoint y: 210, endPoint x: 305, endPoint y: 218, distance: 73.3
click at [305, 218] on span "BẢO ANH" at bounding box center [394, 209] width 189 height 24
type input "hưng"
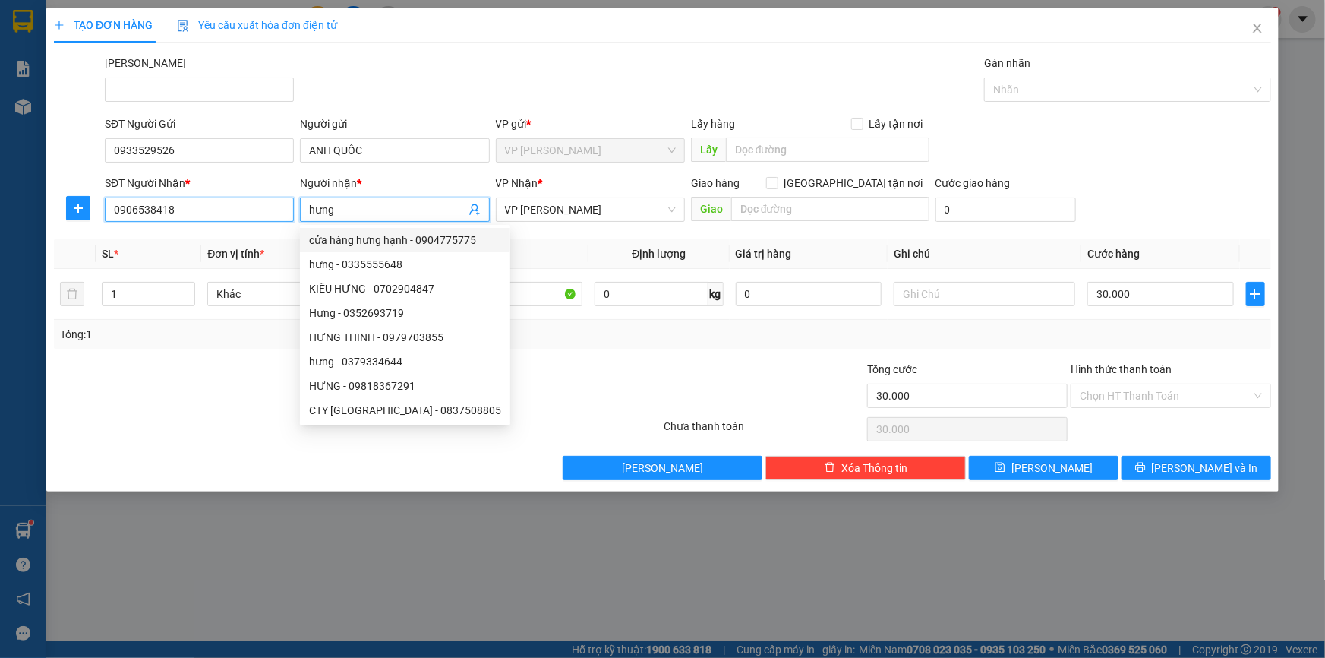
click at [220, 204] on input "0906538418" at bounding box center [199, 209] width 189 height 24
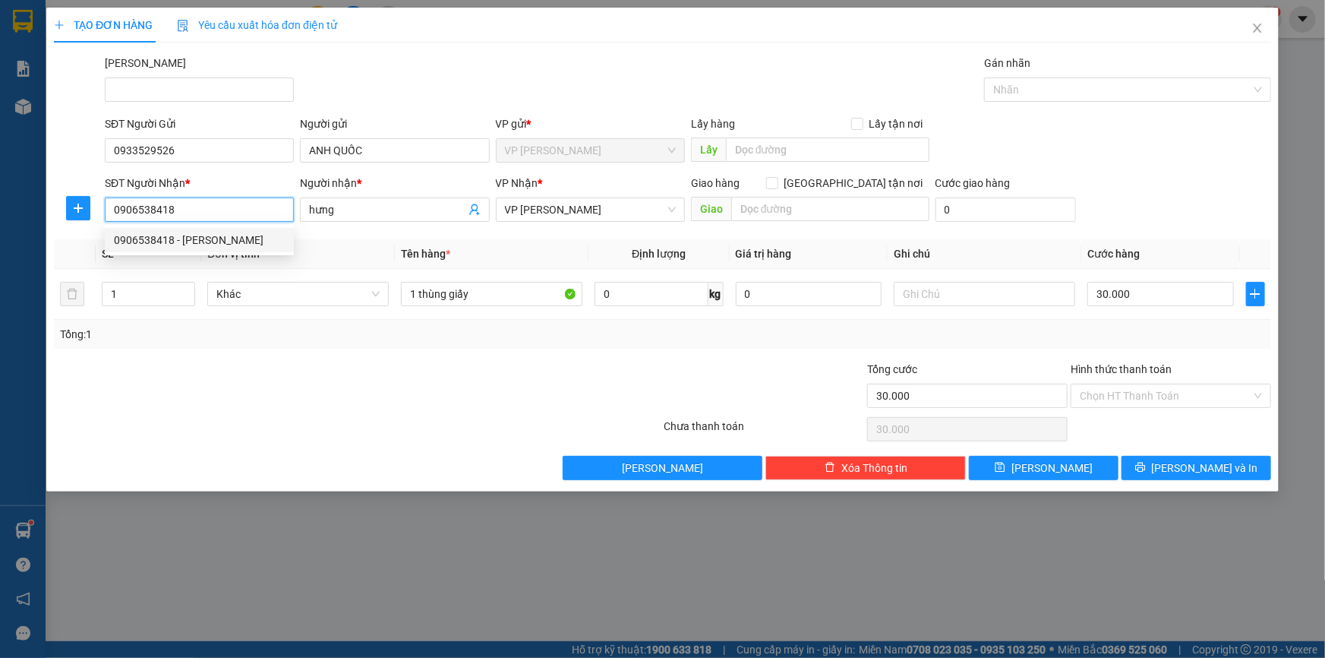
drag, startPoint x: 193, startPoint y: 204, endPoint x: 99, endPoint y: 213, distance: 94.6
click at [99, 213] on div "SĐT Người Nhận * 0906538418 Người nhận * hưng VP Nhận * VP Phạm Ngũ Lão Giao hà…" at bounding box center [662, 201] width 1220 height 53
click at [168, 238] on div "0945385039 - HƯNG" at bounding box center [199, 240] width 171 height 17
type input "0945385039"
type input "HƯNG"
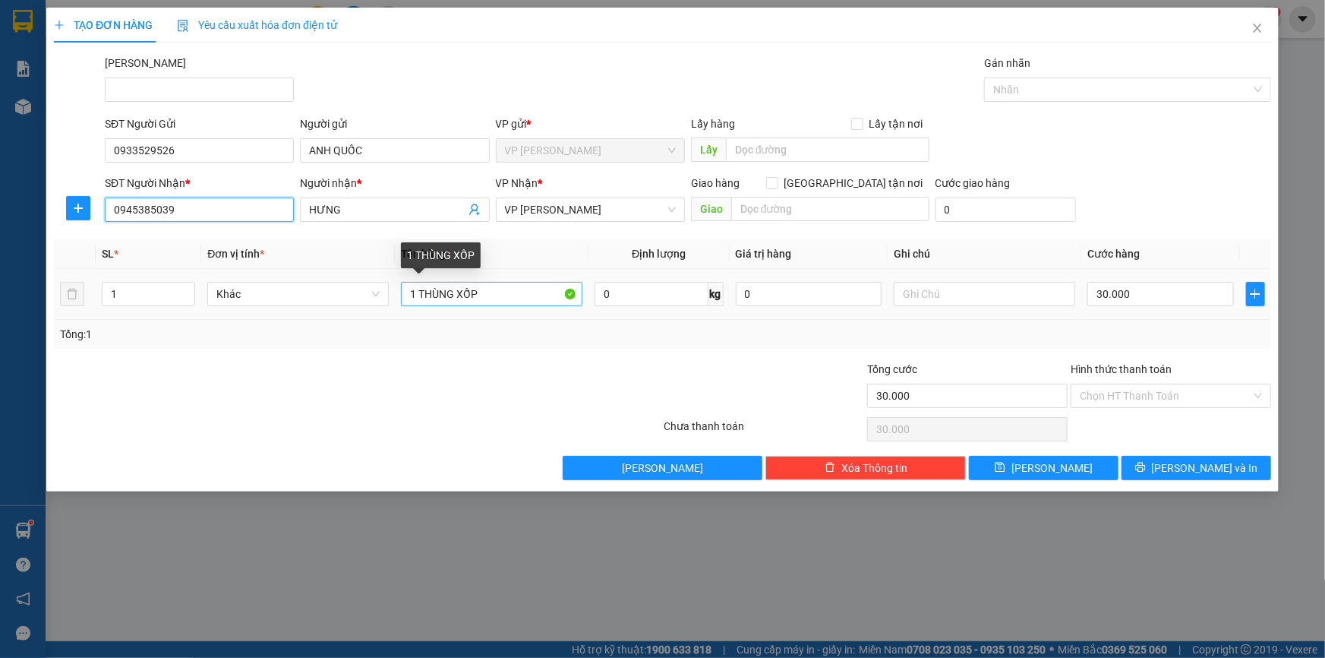
type input "0945385039"
drag, startPoint x: 481, startPoint y: 292, endPoint x: 456, endPoint y: 294, distance: 25.9
click at [456, 294] on input "1 THÙNG XỐP" at bounding box center [491, 294] width 181 height 24
click at [453, 295] on input "1 THÙNGgiấy" at bounding box center [491, 294] width 181 height 24
type input "1 THÙNG giấy"
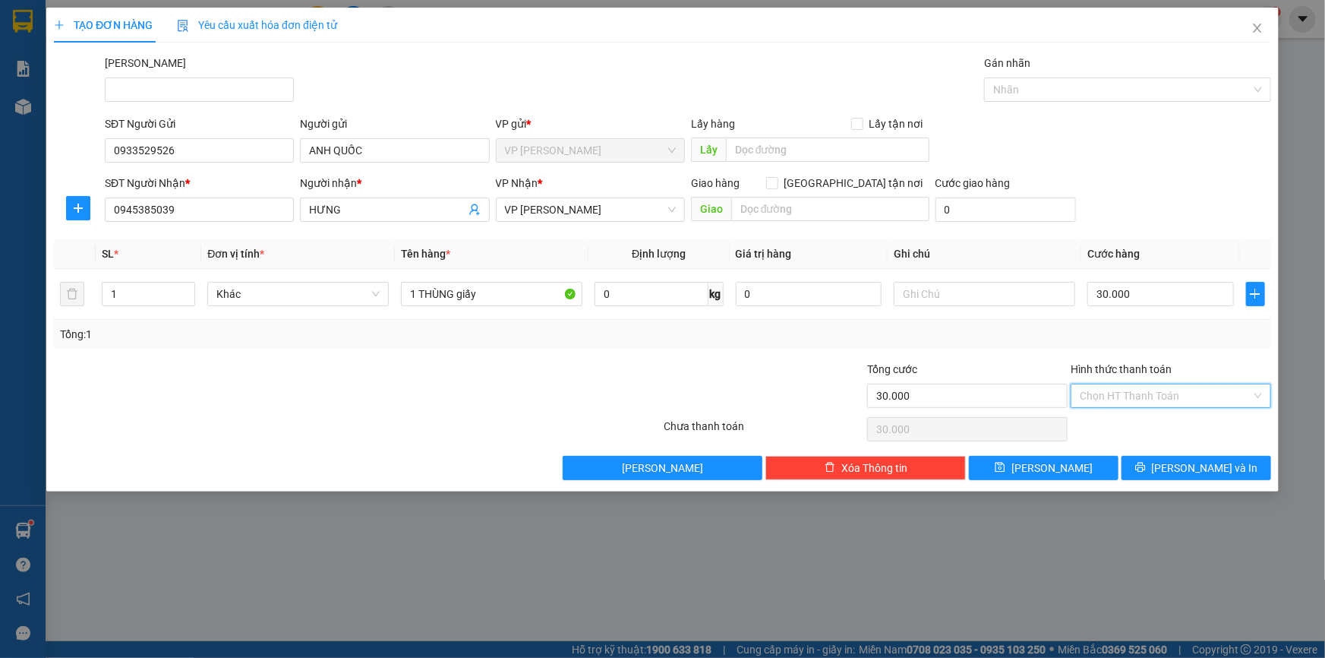
click at [1162, 393] on input "Hình thức thanh toán" at bounding box center [1166, 395] width 172 height 23
drag, startPoint x: 1134, startPoint y: 428, endPoint x: 1143, endPoint y: 412, distance: 18.7
click at [1136, 428] on div "Tại văn phòng" at bounding box center [1171, 425] width 182 height 17
type input "0"
click at [1145, 467] on icon "printer" at bounding box center [1140, 467] width 10 height 10
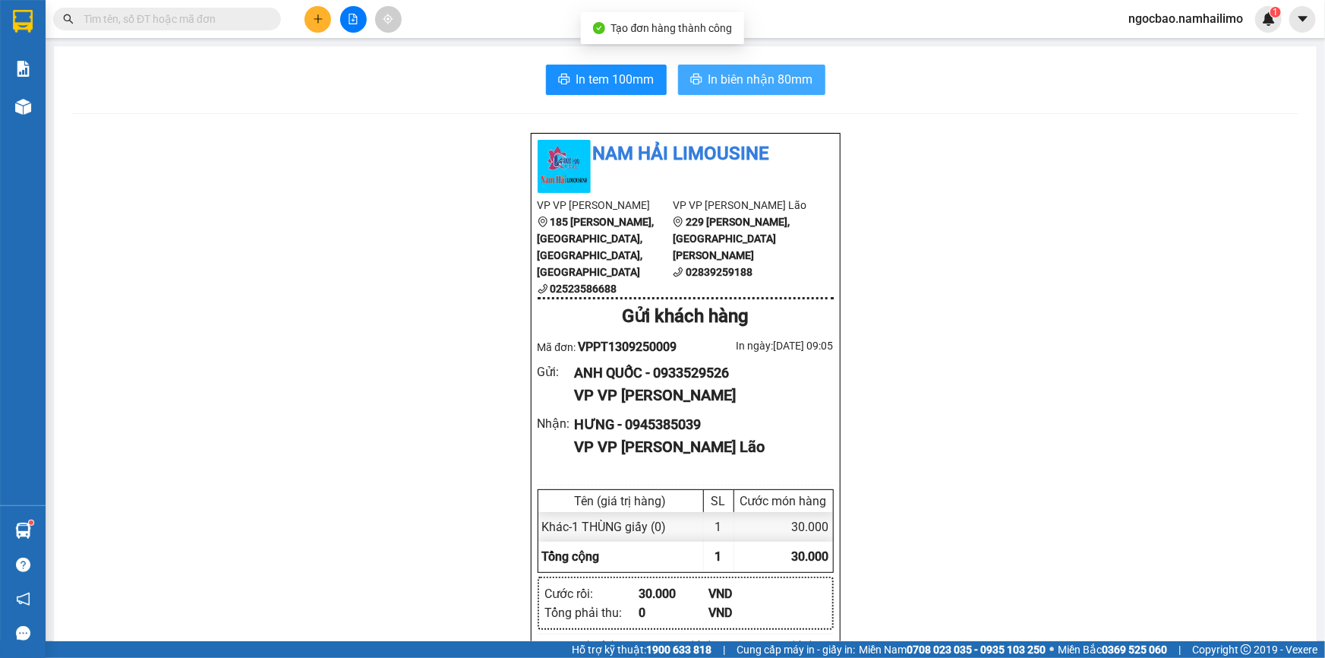
click at [792, 80] on span "In biên nhận 80mm" at bounding box center [760, 79] width 105 height 19
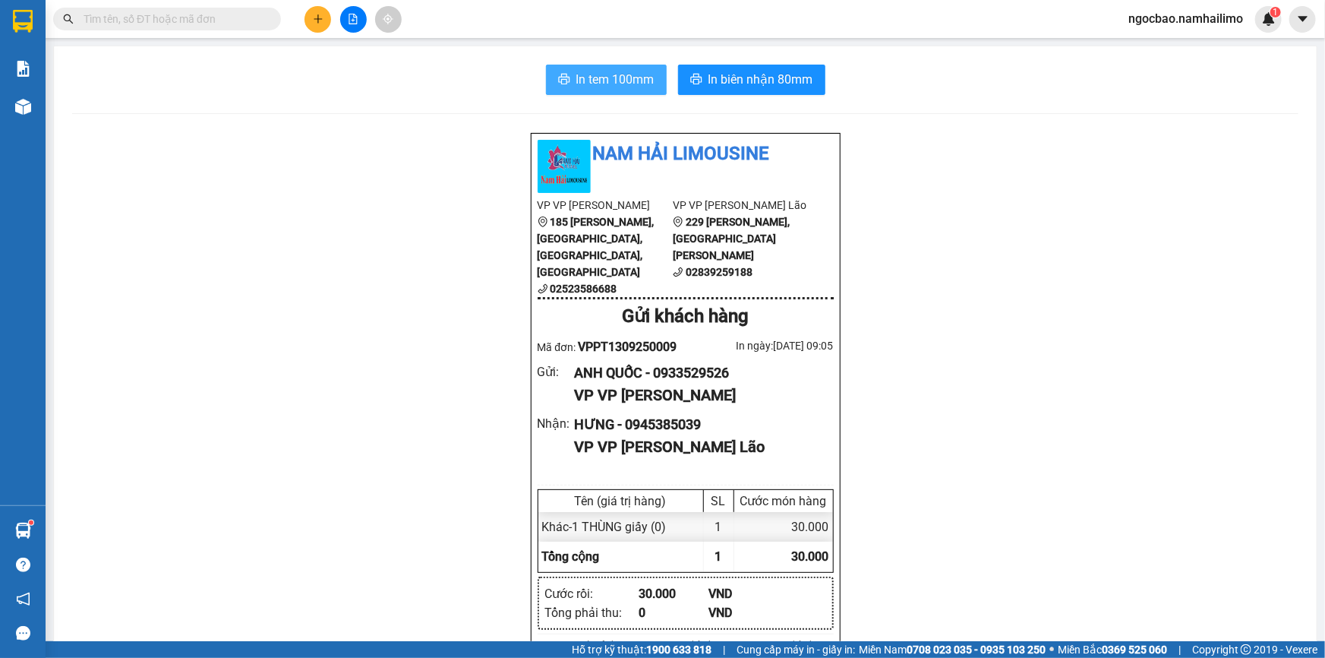
drag, startPoint x: 595, startPoint y: 79, endPoint x: 604, endPoint y: 75, distance: 9.2
click at [596, 78] on span "In tem 100mm" at bounding box center [615, 79] width 78 height 19
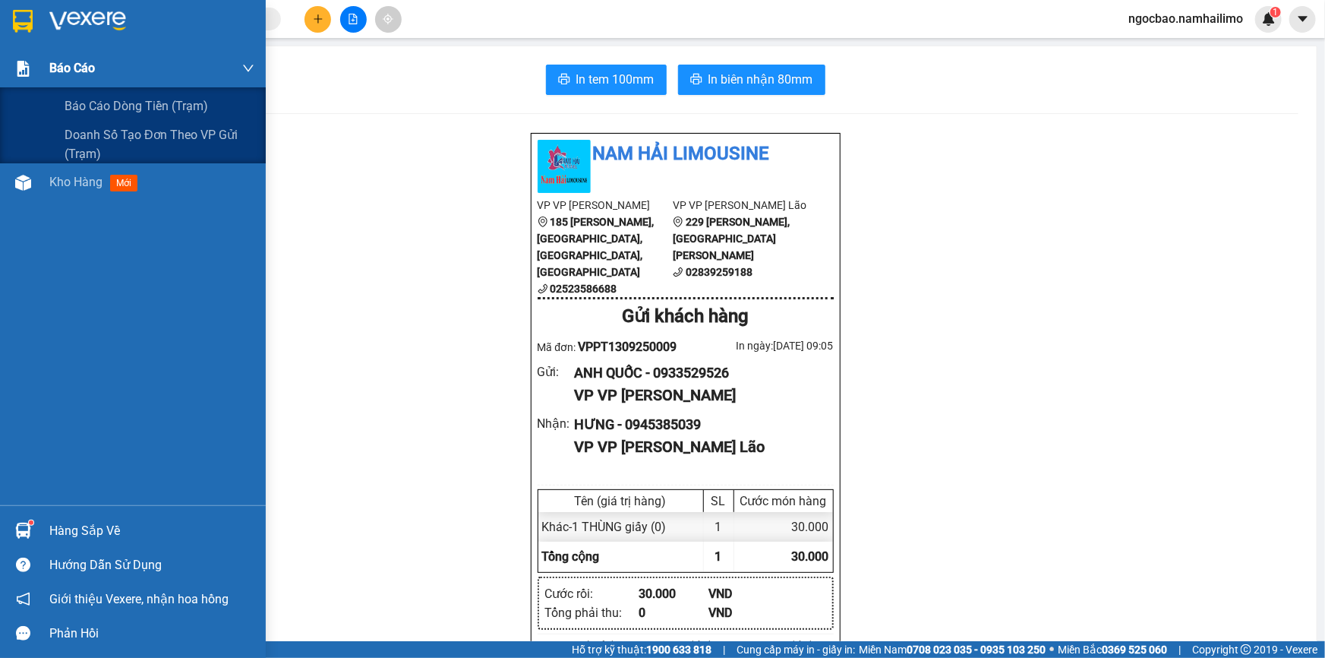
click at [72, 67] on span "Báo cáo" at bounding box center [72, 67] width 46 height 19
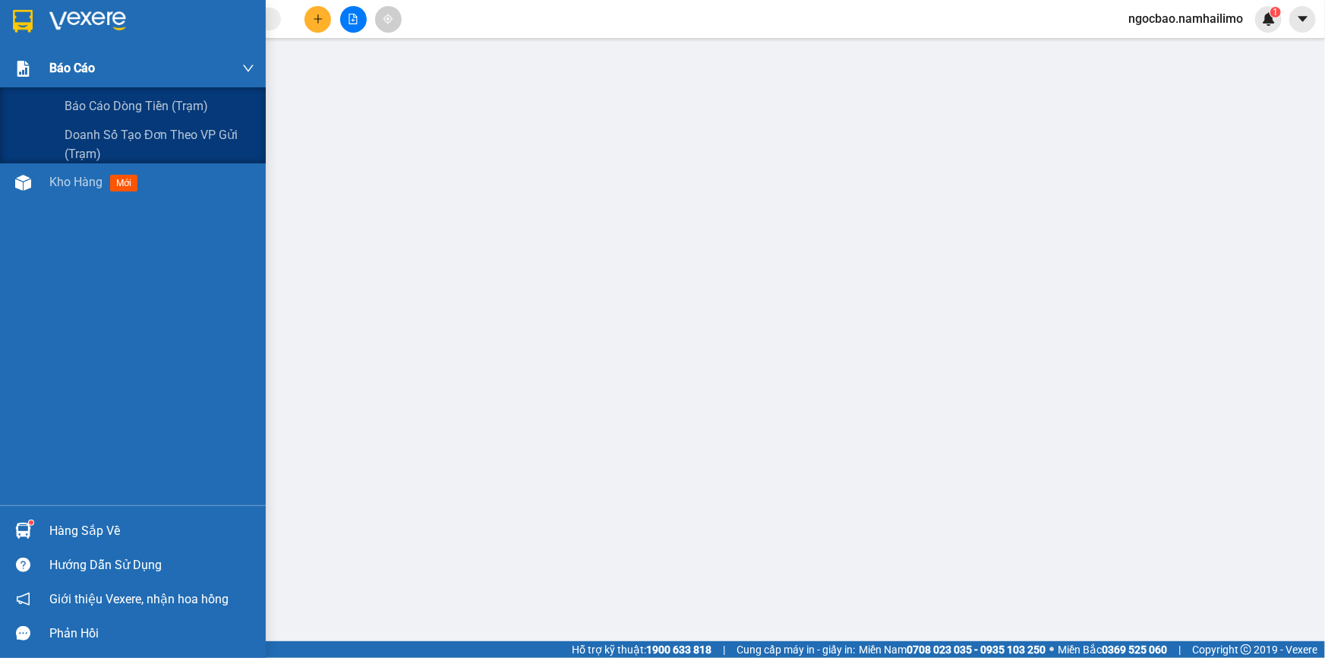
click at [60, 68] on span "Báo cáo" at bounding box center [72, 67] width 46 height 19
click at [92, 114] on span "Báo cáo dòng tiền (trạm)" at bounding box center [137, 105] width 145 height 19
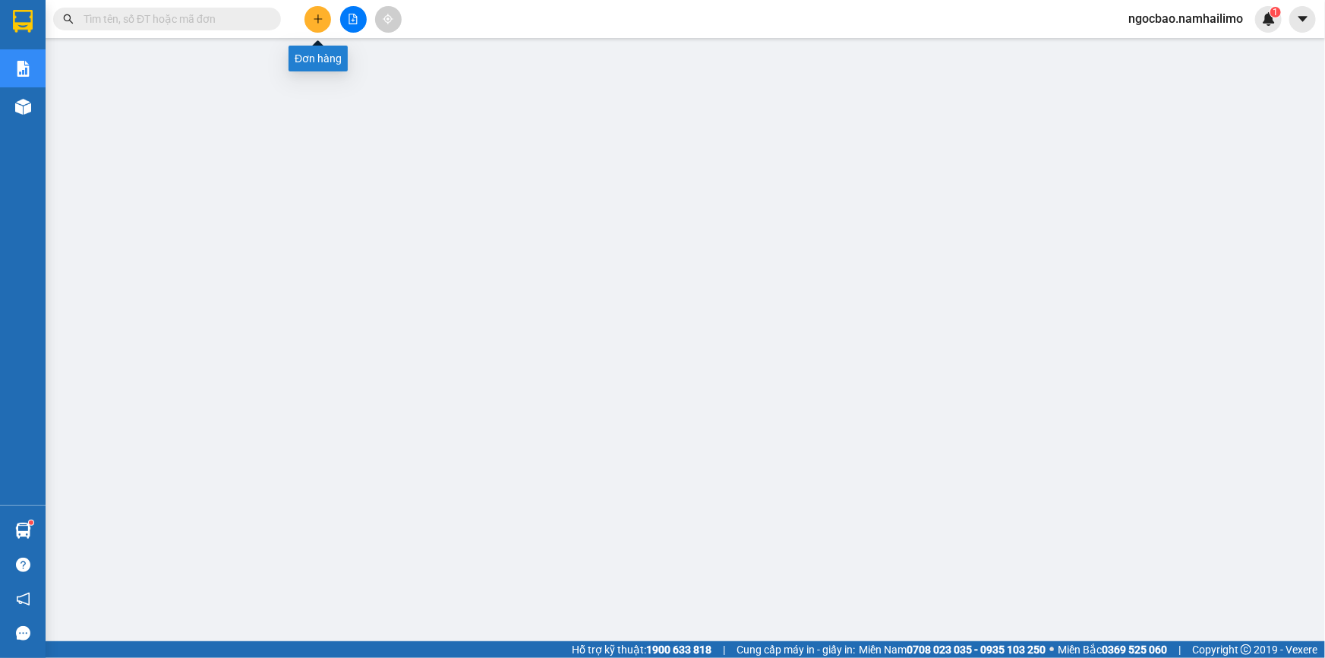
click at [317, 21] on icon "plus" at bounding box center [317, 18] width 1 height 8
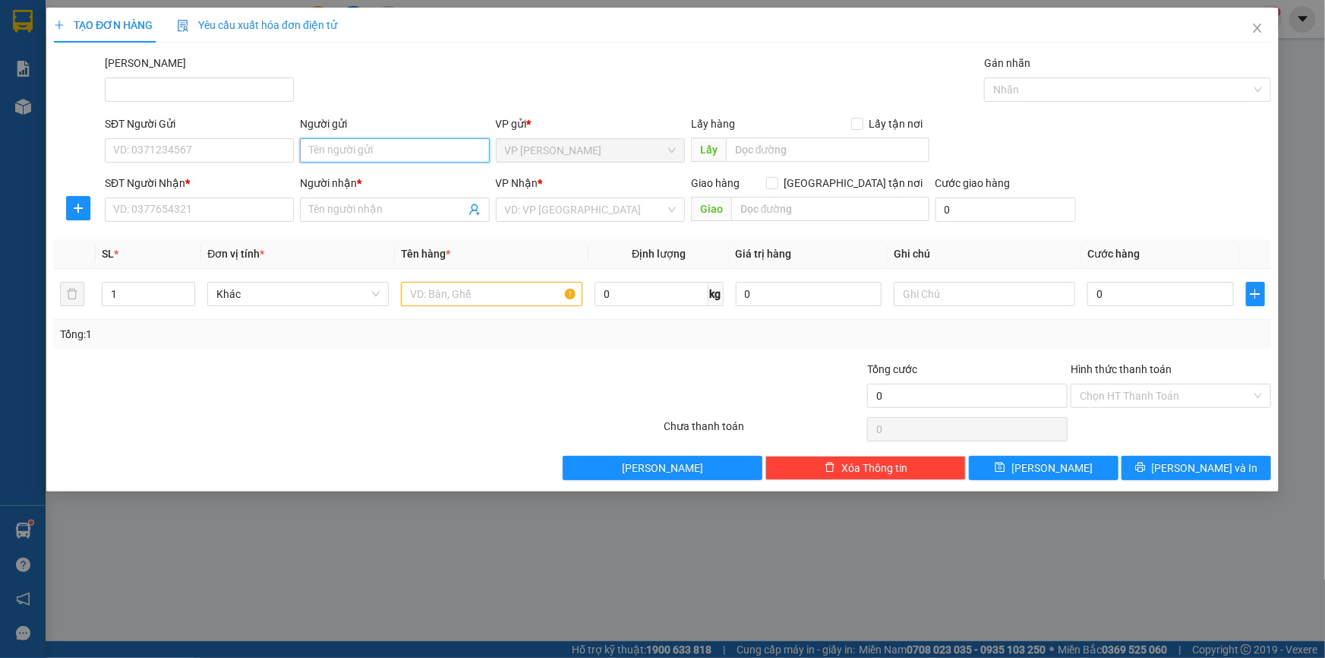
click at [328, 150] on input "Người gửi" at bounding box center [394, 150] width 189 height 24
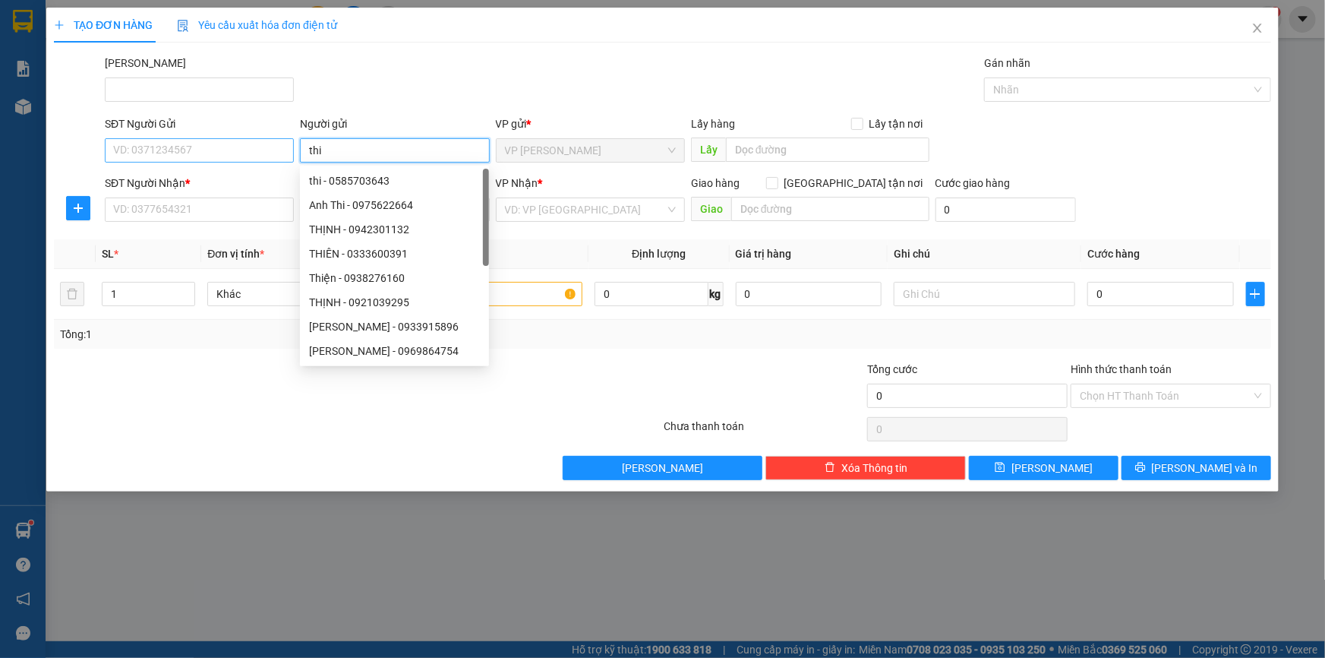
type input "thi"
click at [190, 152] on input "SĐT Người Gửi" at bounding box center [199, 150] width 189 height 24
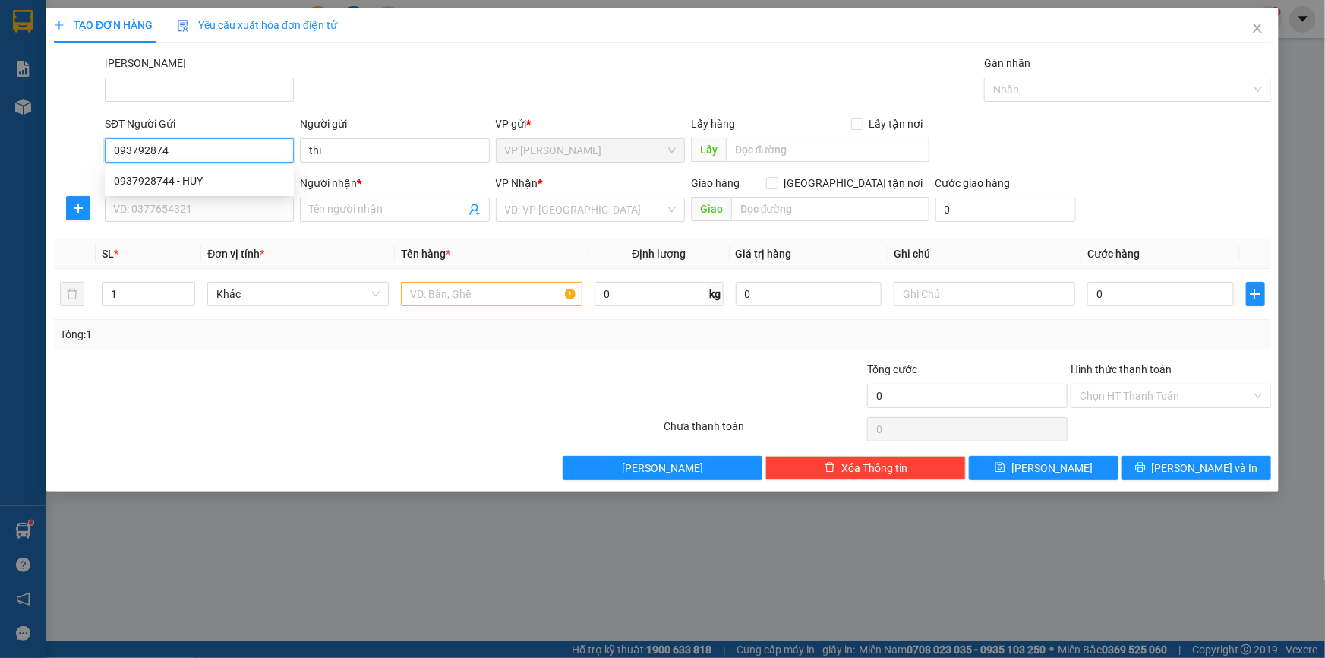
type input "0937928744"
click at [197, 181] on div "0937928744 - HUY" at bounding box center [199, 180] width 171 height 17
type input "HUY"
type input "0902775116"
type input "TÍN"
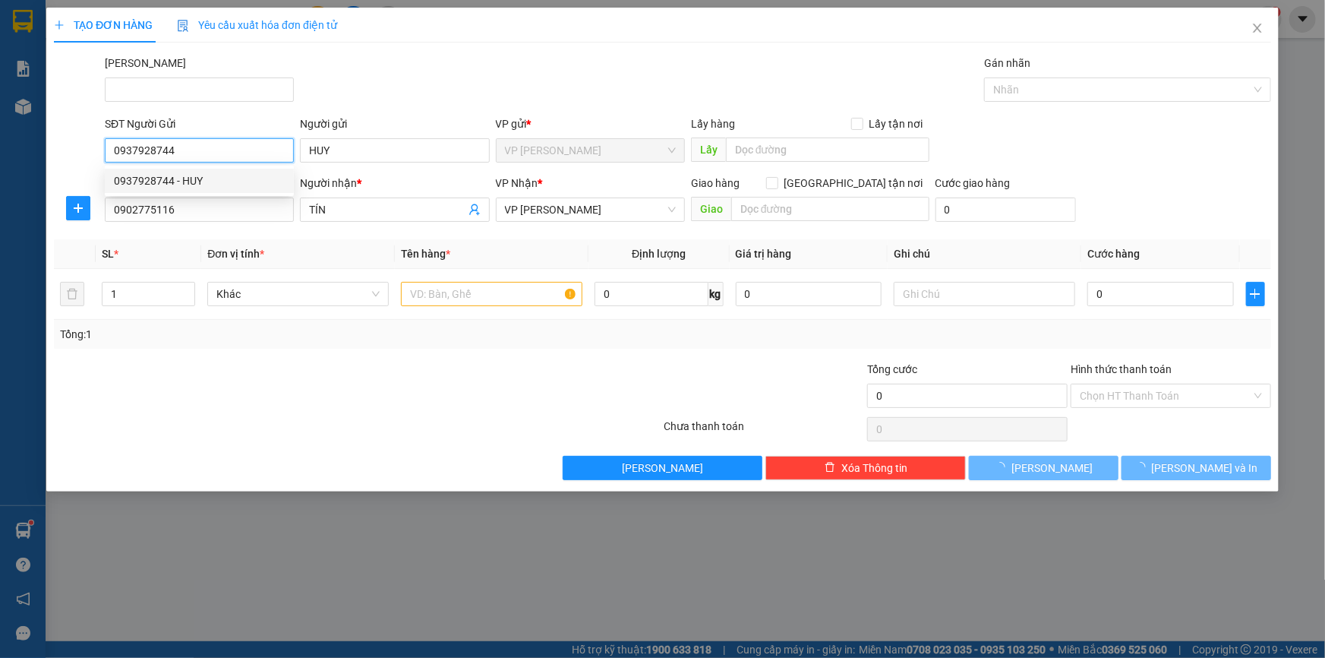
type input "30.000"
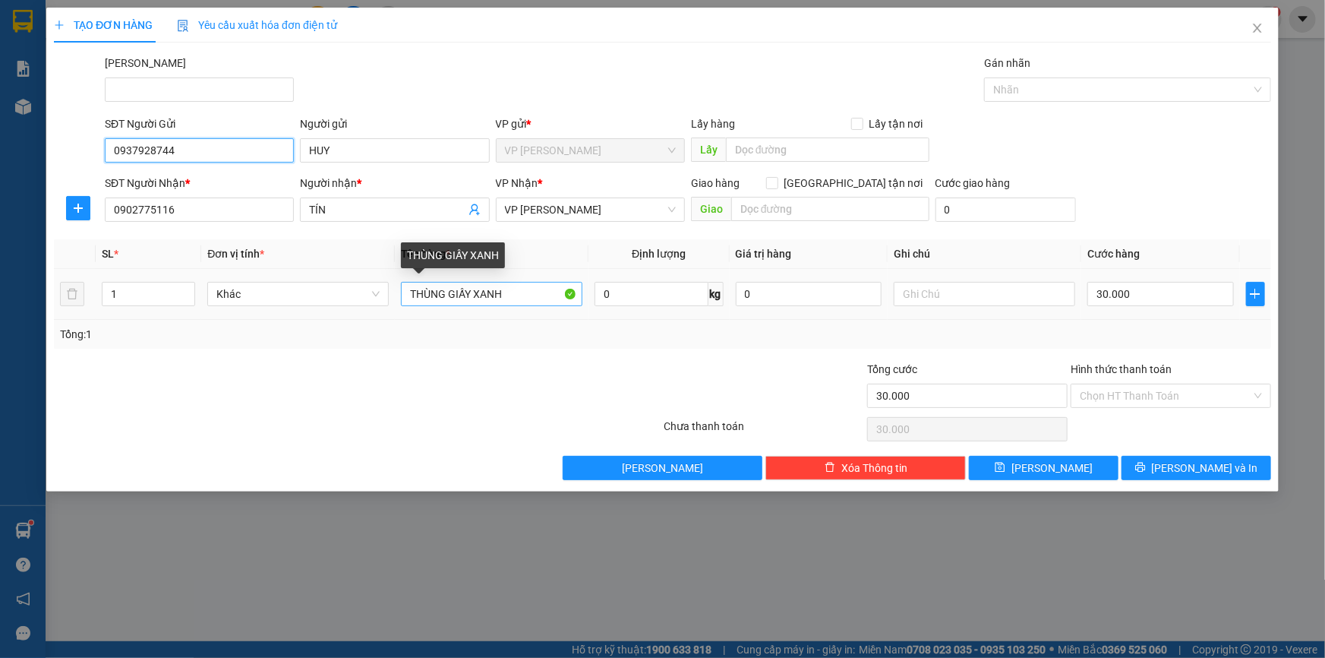
type input "0937928744"
click at [513, 290] on input "THÙNG GIẤY XANH" at bounding box center [491, 294] width 181 height 24
drag, startPoint x: 503, startPoint y: 292, endPoint x: 451, endPoint y: 291, distance: 51.6
click at [451, 291] on input "THÙNG GIẤY XANH" at bounding box center [491, 294] width 181 height 24
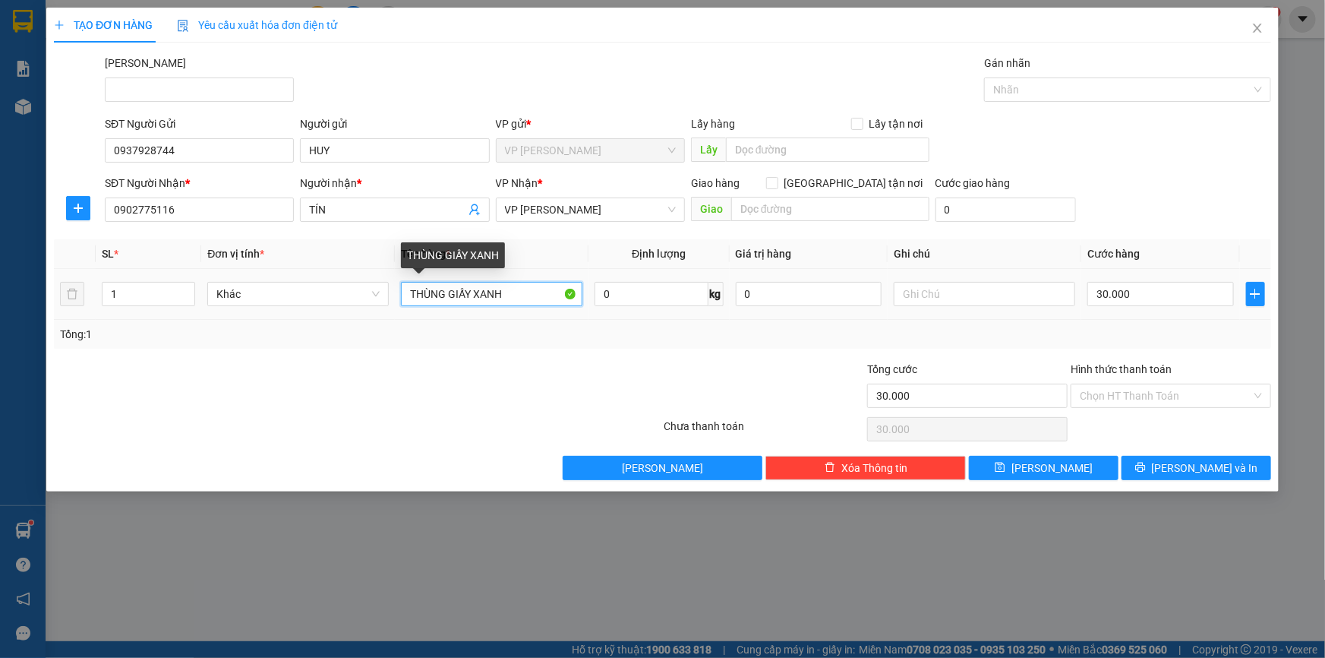
drag, startPoint x: 522, startPoint y: 289, endPoint x: 450, endPoint y: 296, distance: 71.7
click at [451, 295] on input "THÙNG GIẤY XANH" at bounding box center [491, 294] width 181 height 24
type input "THÙNG xốp"
click at [1178, 398] on input "Hình thức thanh toán" at bounding box center [1166, 395] width 172 height 23
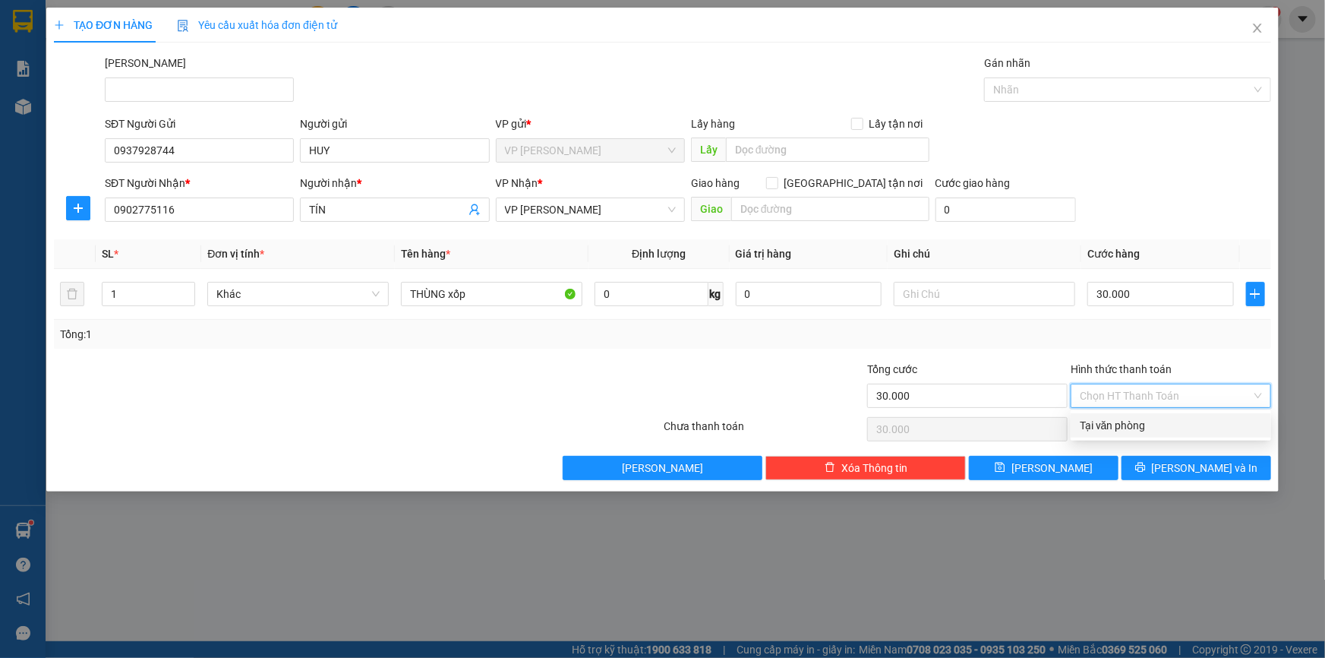
click at [1148, 428] on div "Tại văn phòng" at bounding box center [1171, 425] width 182 height 17
type input "0"
click at [1146, 464] on icon "printer" at bounding box center [1140, 467] width 11 height 11
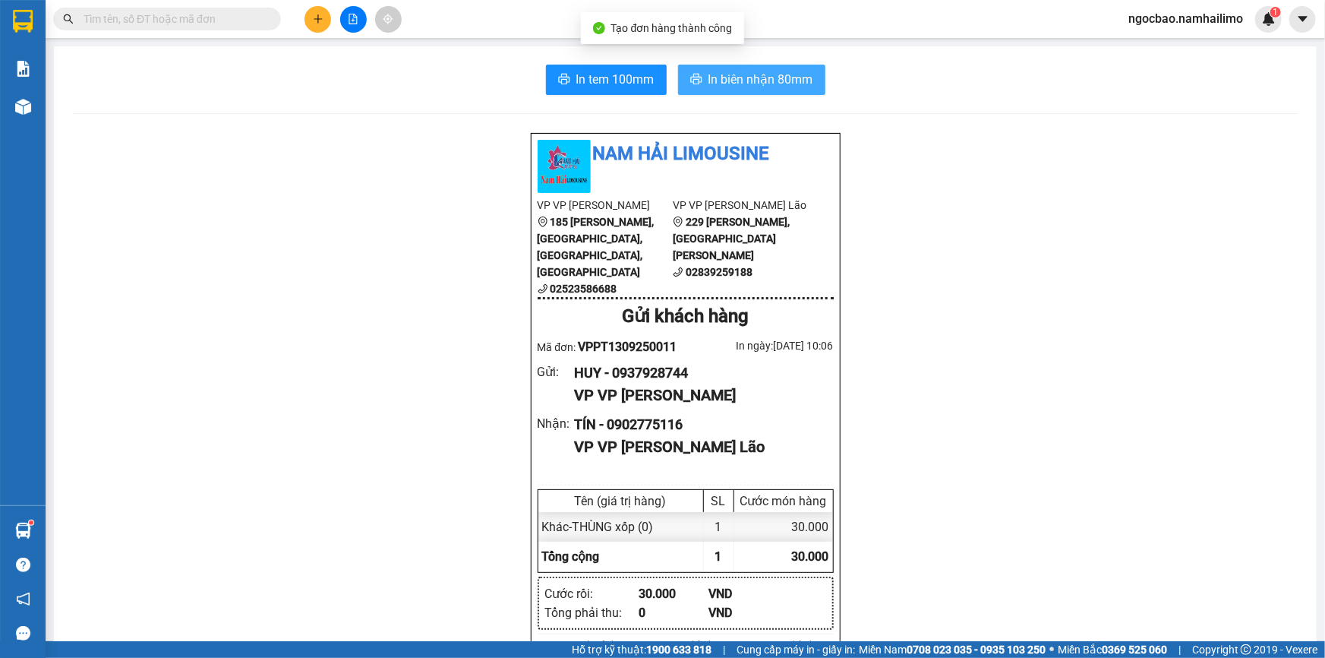
click at [714, 70] on span "In biên nhận 80mm" at bounding box center [760, 79] width 105 height 19
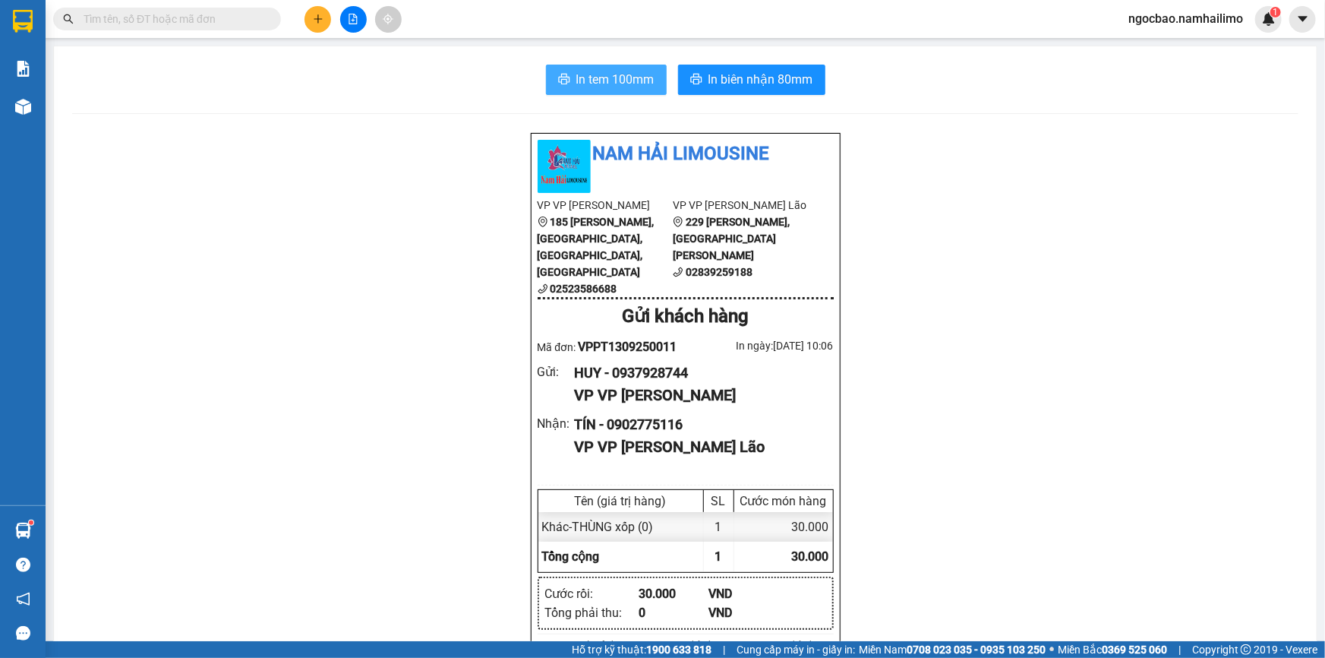
click at [626, 79] on span "In tem 100mm" at bounding box center [615, 79] width 78 height 19
click at [320, 24] on icon "plus" at bounding box center [318, 19] width 11 height 11
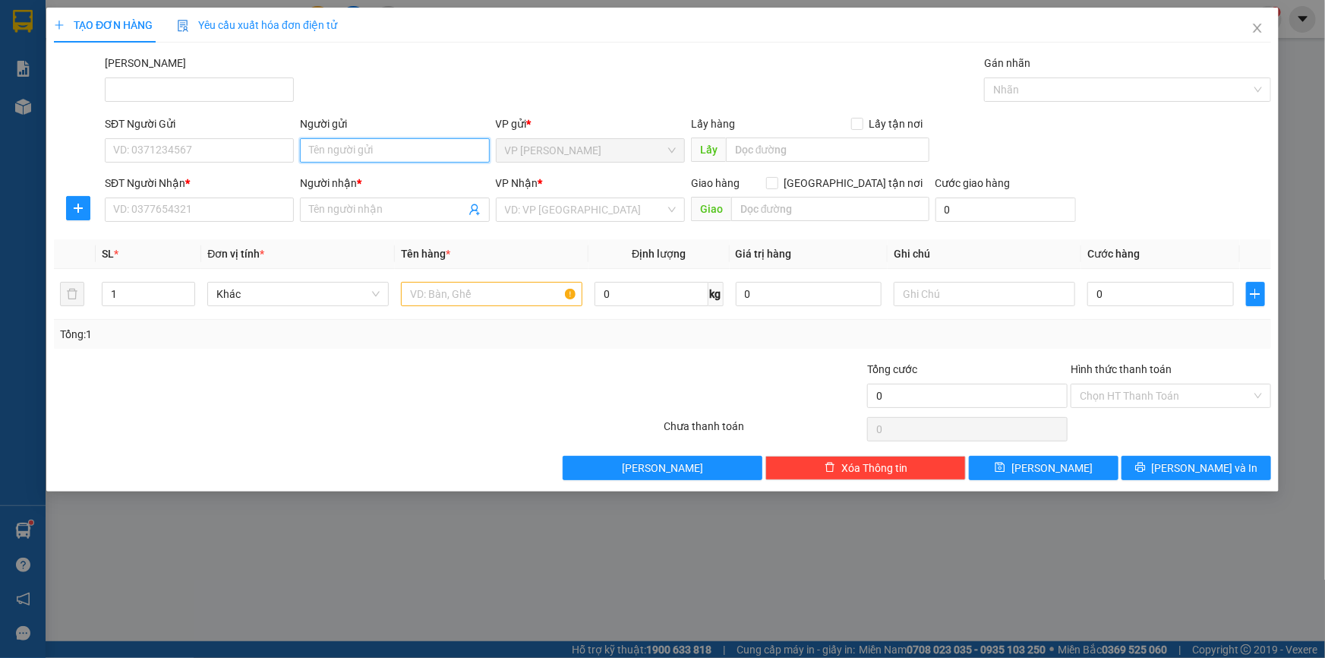
click at [382, 147] on input "Người gửi" at bounding box center [394, 150] width 189 height 24
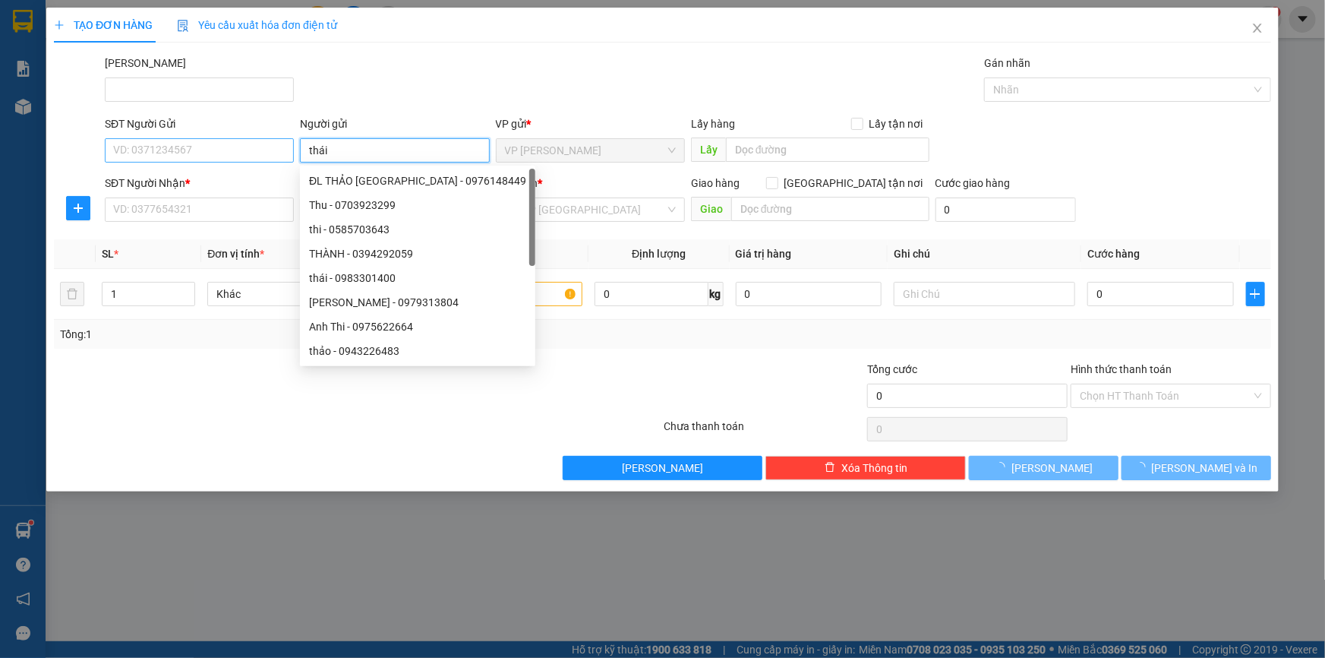
type input "thái"
click at [209, 155] on input "SĐT Người Gửi" at bounding box center [199, 150] width 189 height 24
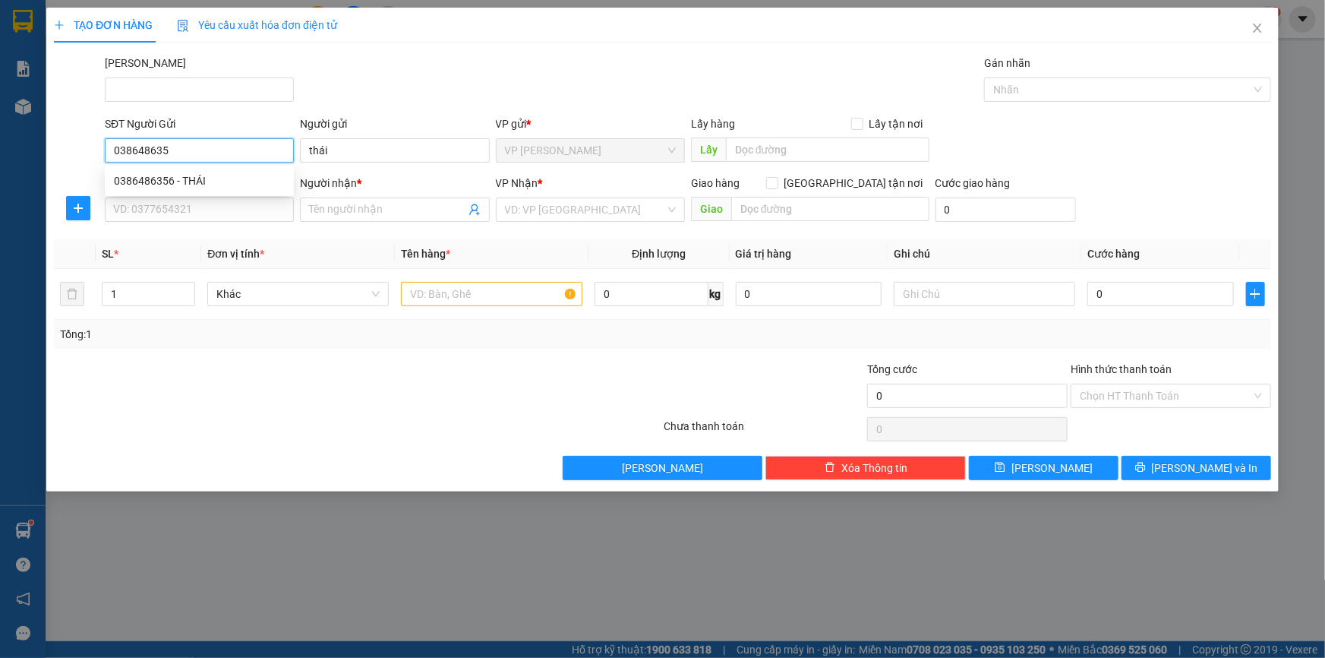
type input "0386486356"
click at [222, 181] on div "0386486356 - THÁI" at bounding box center [199, 180] width 171 height 17
type input "THÁI"
type input "0374380872"
type input "VÂN"
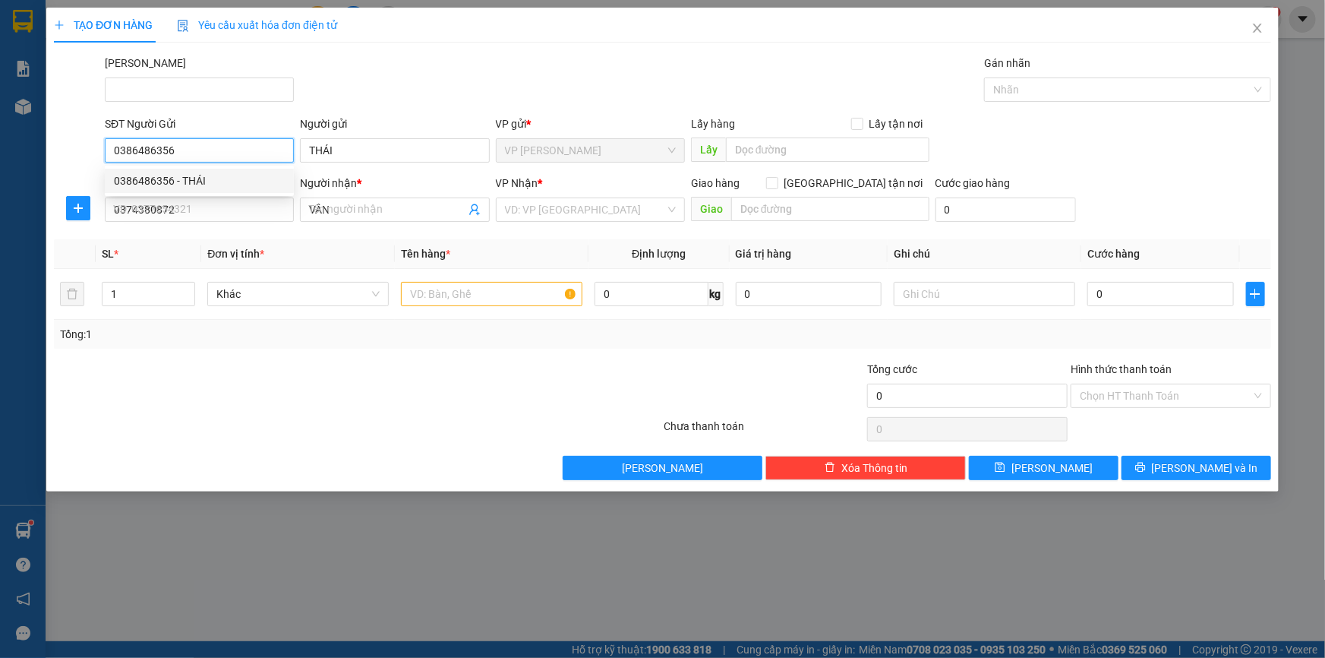
type input "30.000"
type input "0386486356"
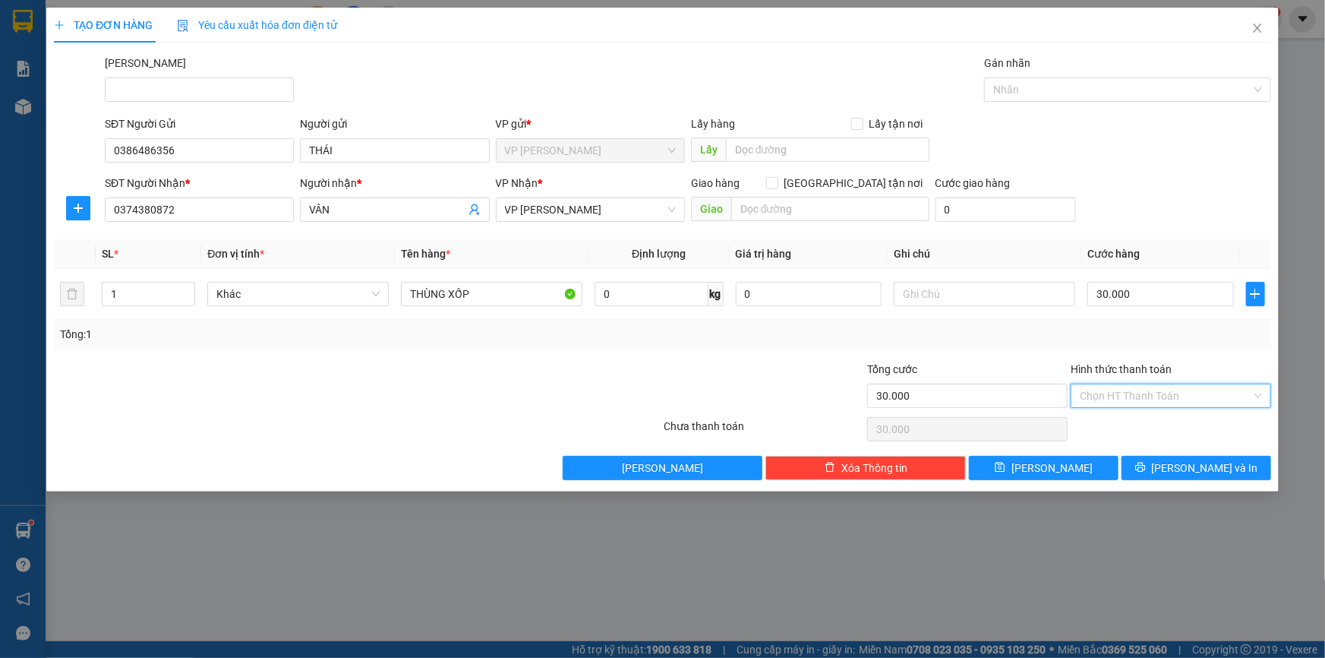
click at [1134, 393] on input "Hình thức thanh toán" at bounding box center [1166, 395] width 172 height 23
click at [1123, 421] on div "Tại văn phòng" at bounding box center [1171, 425] width 182 height 17
type input "0"
click at [1204, 468] on span "Lưu và In" at bounding box center [1205, 467] width 106 height 17
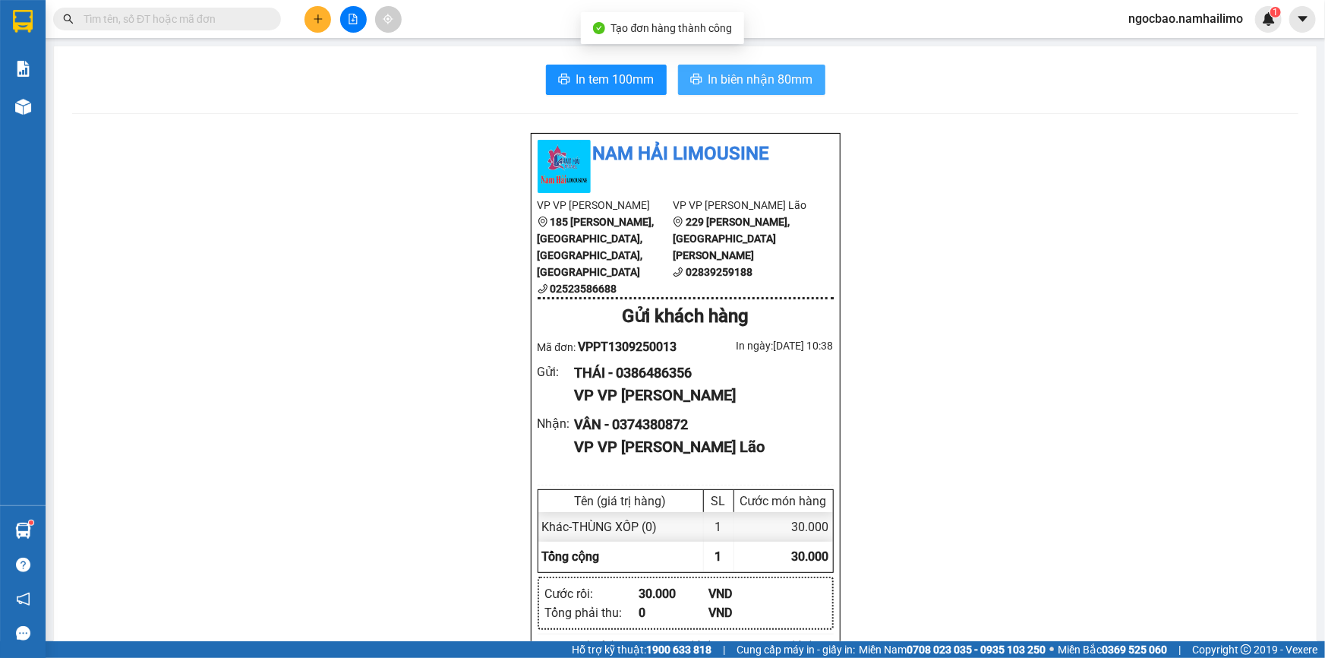
click at [708, 83] on span "In biên nhận 80mm" at bounding box center [760, 79] width 105 height 19
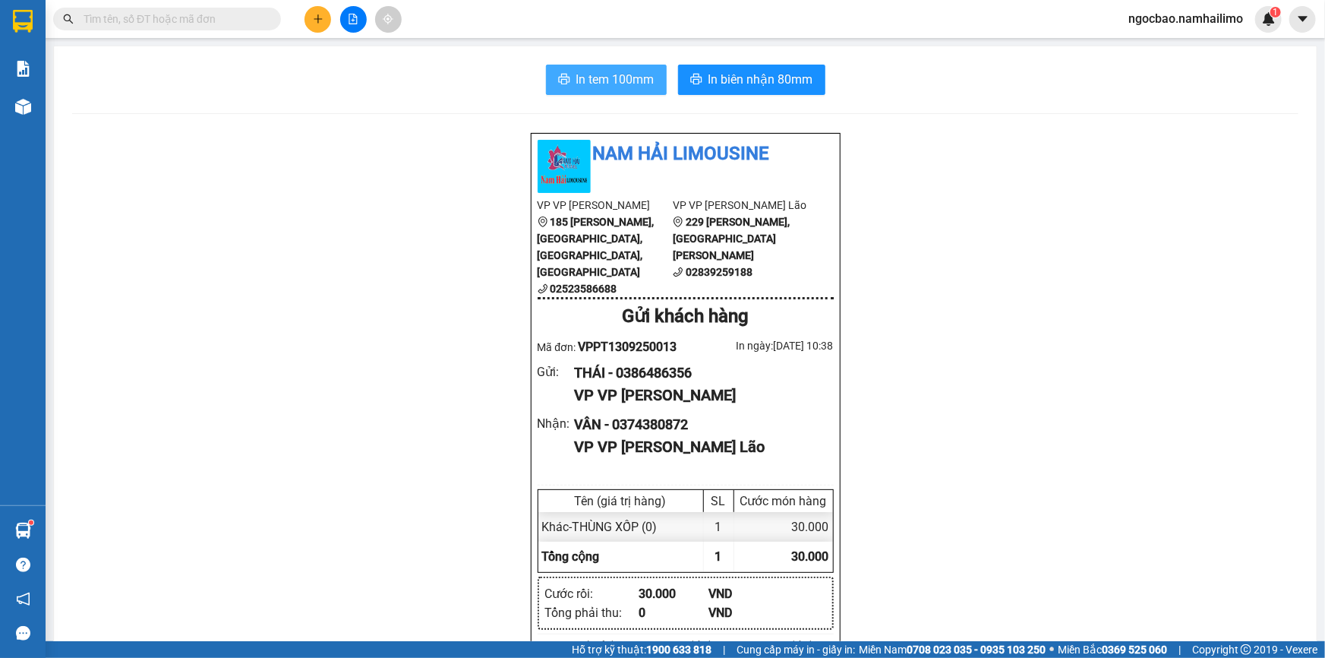
click at [638, 75] on span "In tem 100mm" at bounding box center [615, 79] width 78 height 19
click at [327, 19] on button at bounding box center [317, 19] width 27 height 27
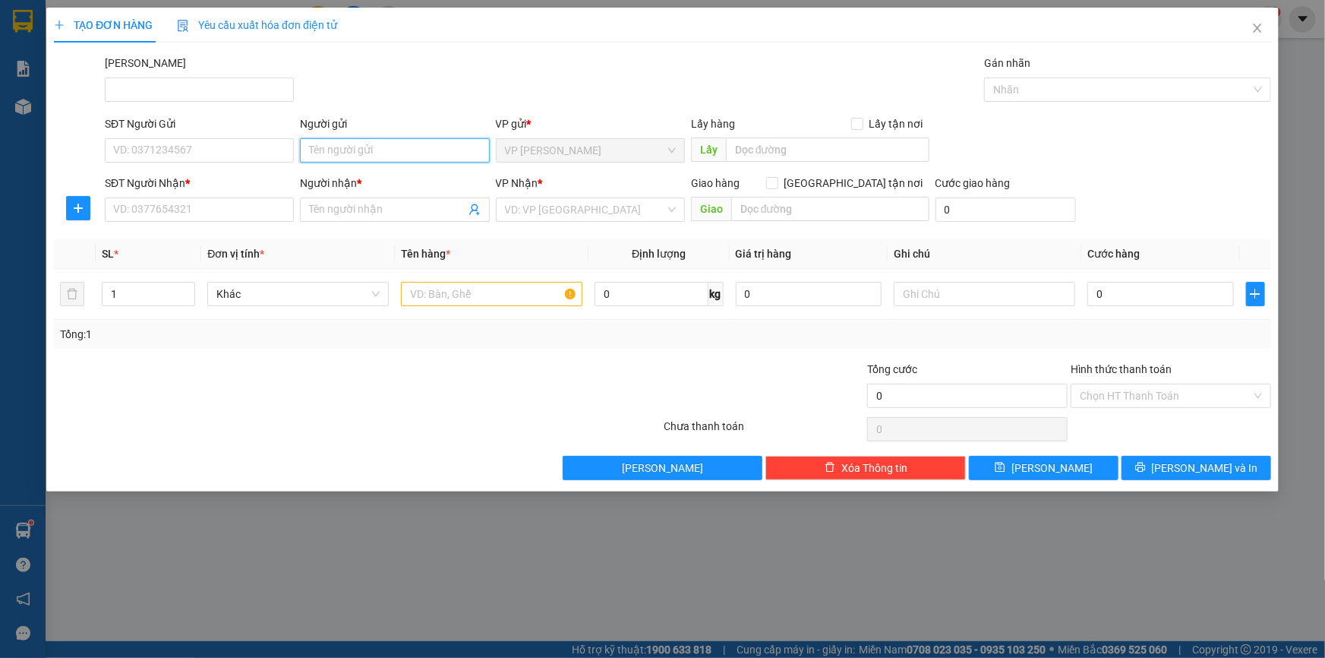
click at [341, 149] on input "Người gửi" at bounding box center [394, 150] width 189 height 24
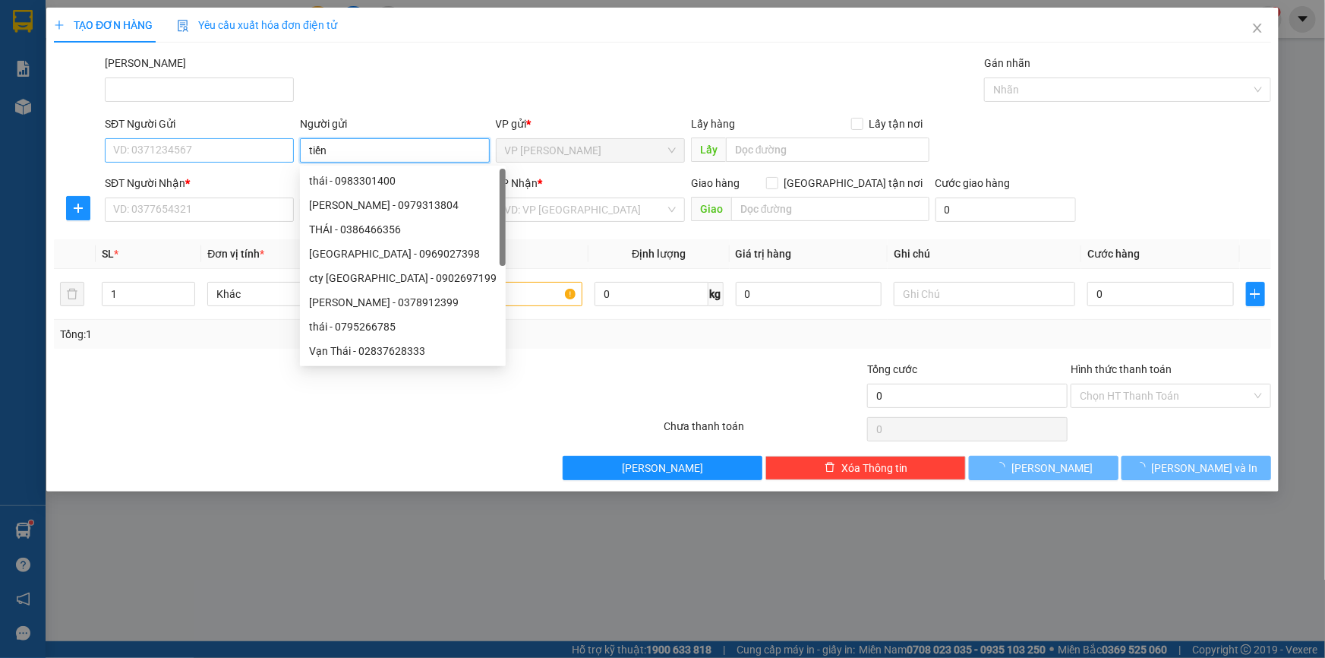
type input "tiến"
click at [259, 152] on input "SĐT Người Gửi" at bounding box center [199, 150] width 189 height 24
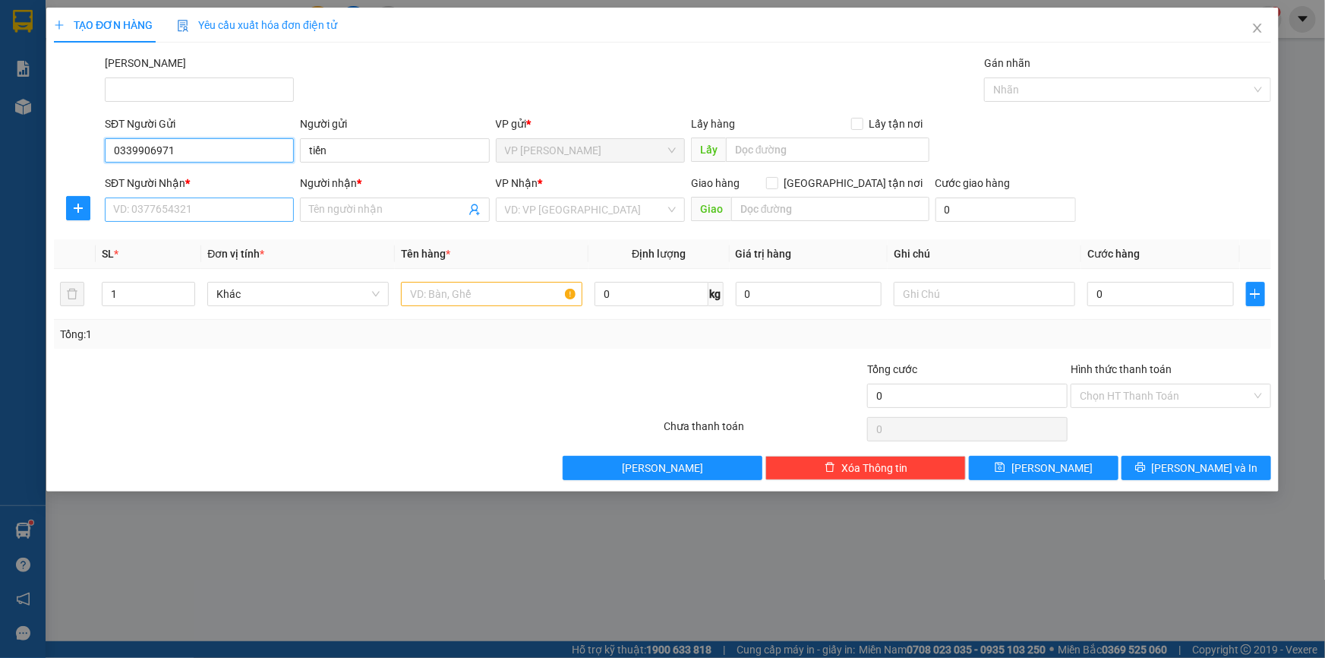
type input "0339906971"
click at [227, 215] on input "SĐT Người Nhận *" at bounding box center [199, 209] width 189 height 24
click at [354, 213] on input "Người nhận *" at bounding box center [387, 209] width 156 height 17
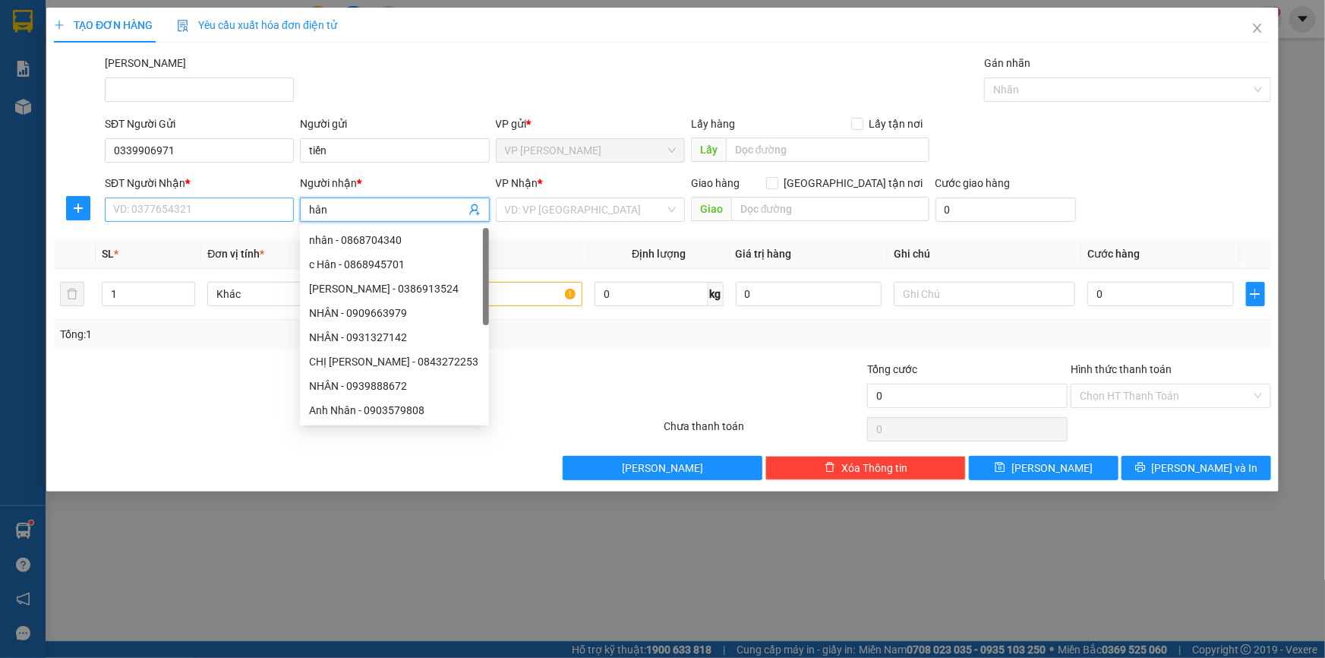
type input "hân"
click at [210, 217] on input "SĐT Người Nhận *" at bounding box center [199, 209] width 189 height 24
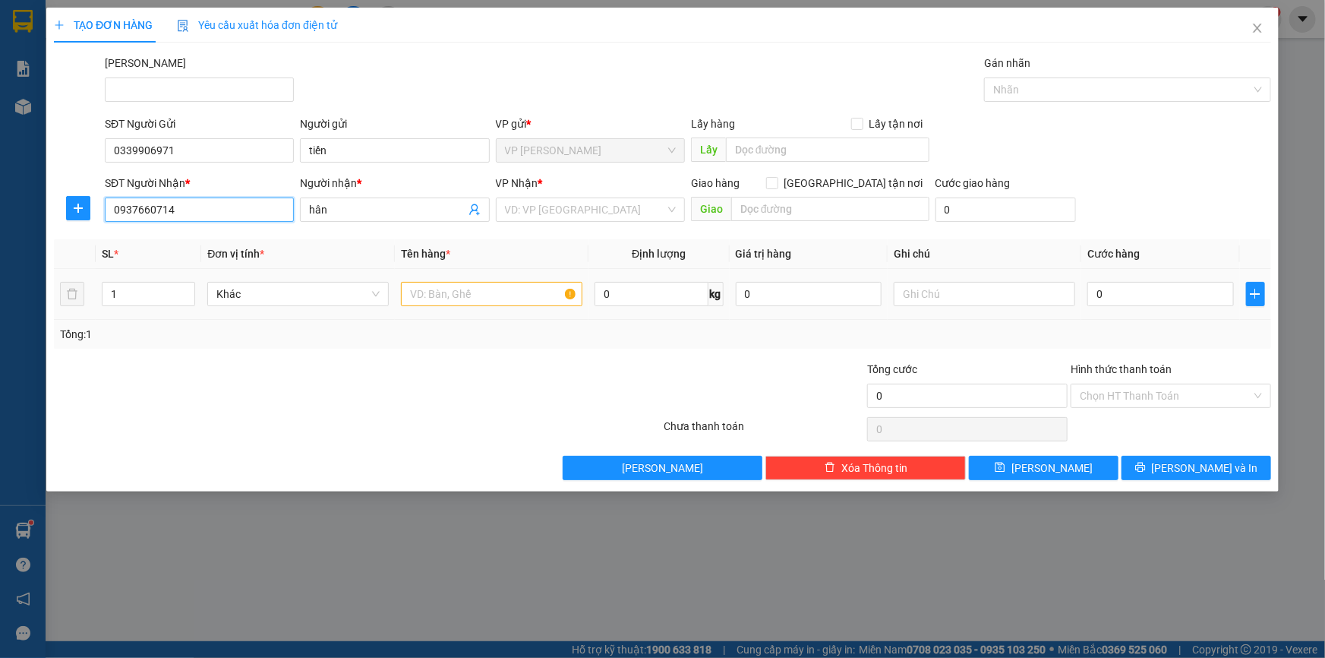
type input "0937660714"
click at [494, 295] on input "text" at bounding box center [491, 294] width 181 height 24
click at [551, 212] on input "search" at bounding box center [585, 209] width 160 height 23
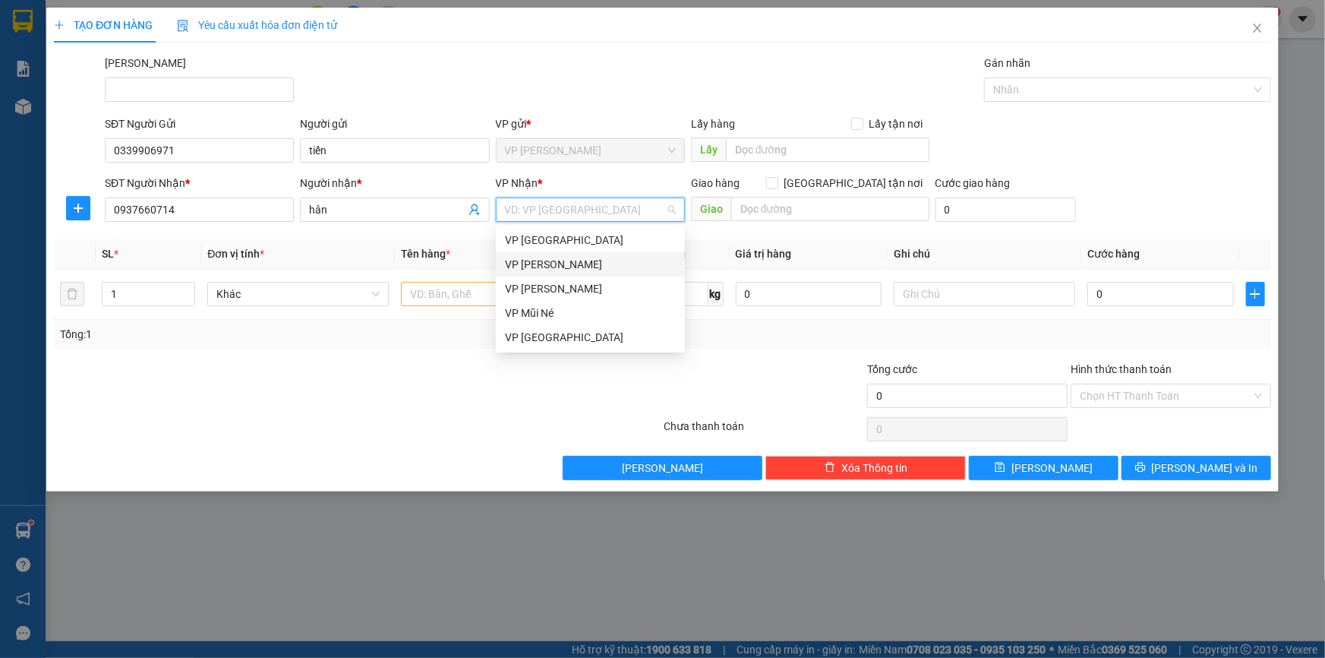
click at [561, 260] on div "VP Phạm Ngũ Lão" at bounding box center [590, 264] width 171 height 17
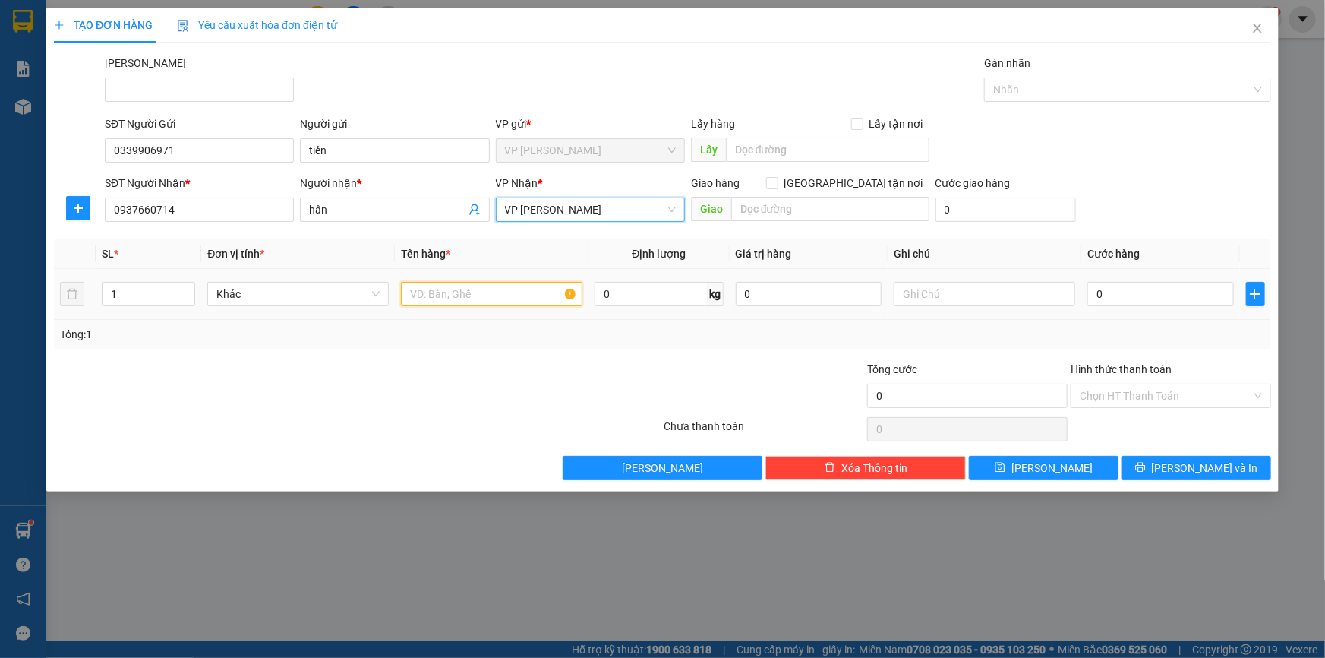
click at [464, 295] on input "text" at bounding box center [491, 294] width 181 height 24
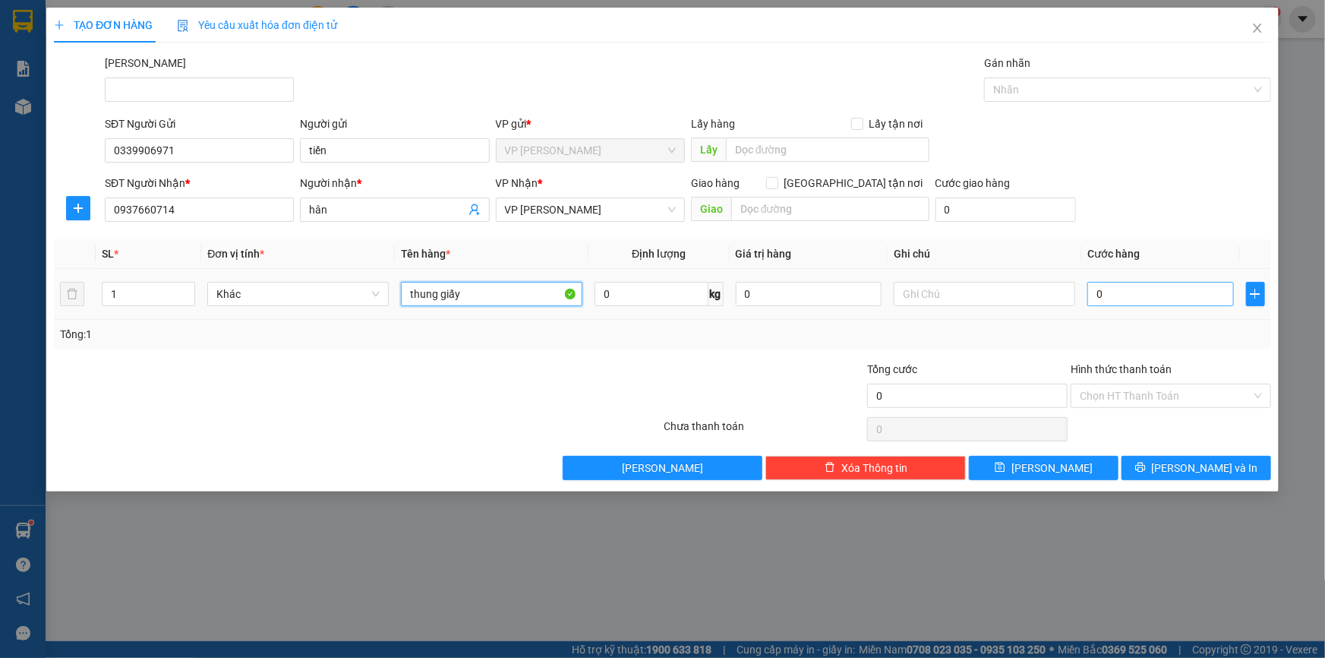
type input "thung giấy"
click at [1128, 299] on input "0" at bounding box center [1160, 294] width 147 height 24
type input "4"
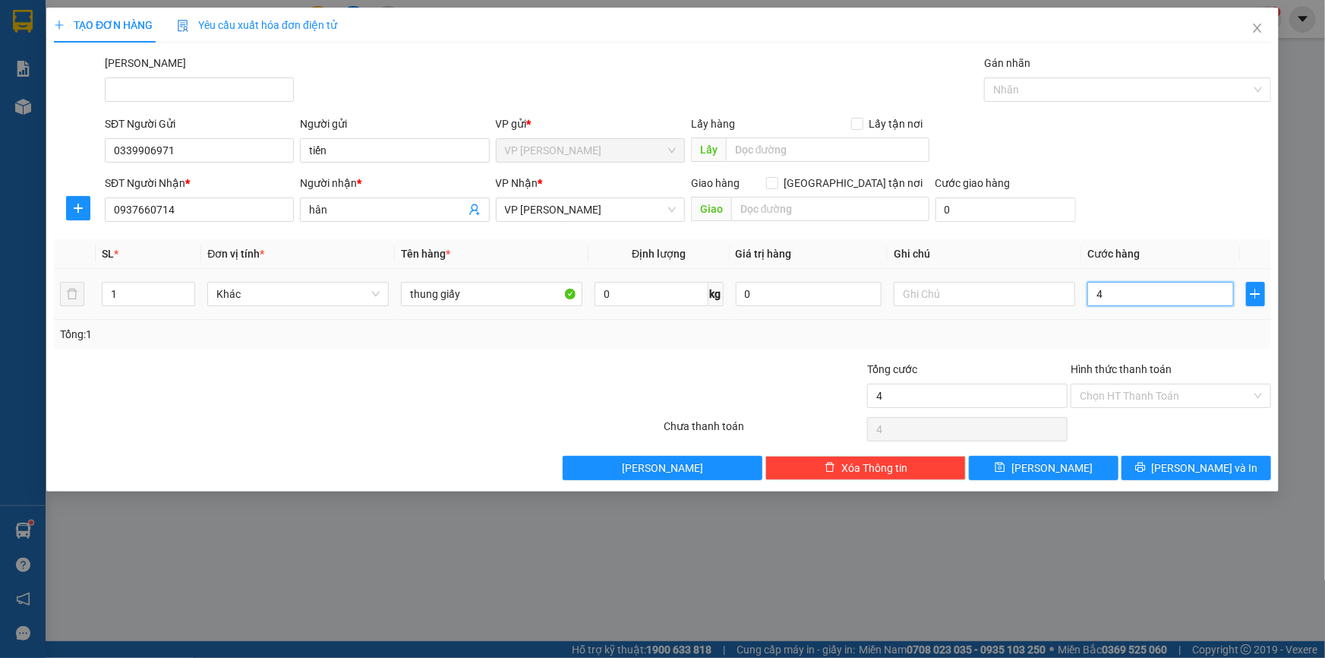
type input "40"
type input "40.000"
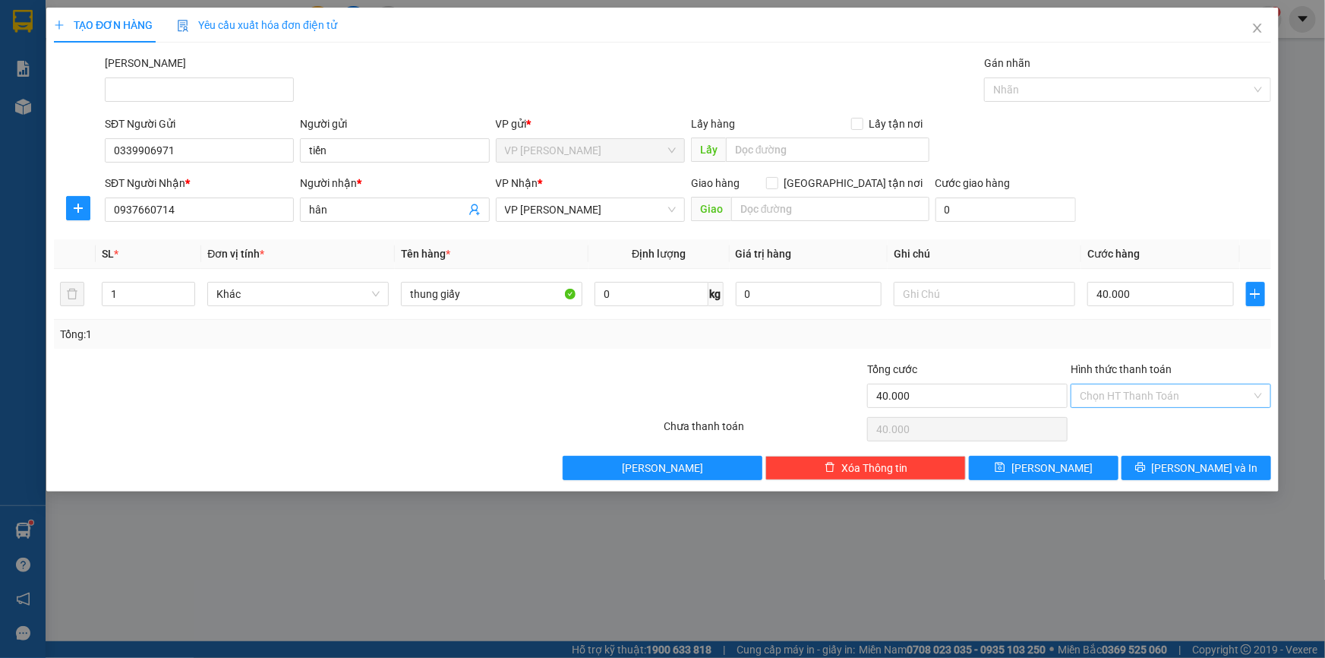
click at [1154, 396] on input "Hình thức thanh toán" at bounding box center [1166, 395] width 172 height 23
drag, startPoint x: 1148, startPoint y: 426, endPoint x: 1154, endPoint y: 418, distance: 9.7
click at [1150, 425] on div "Tại văn phòng" at bounding box center [1171, 425] width 182 height 17
type input "0"
click at [1146, 473] on button "Lưu và In" at bounding box center [1197, 468] width 150 height 24
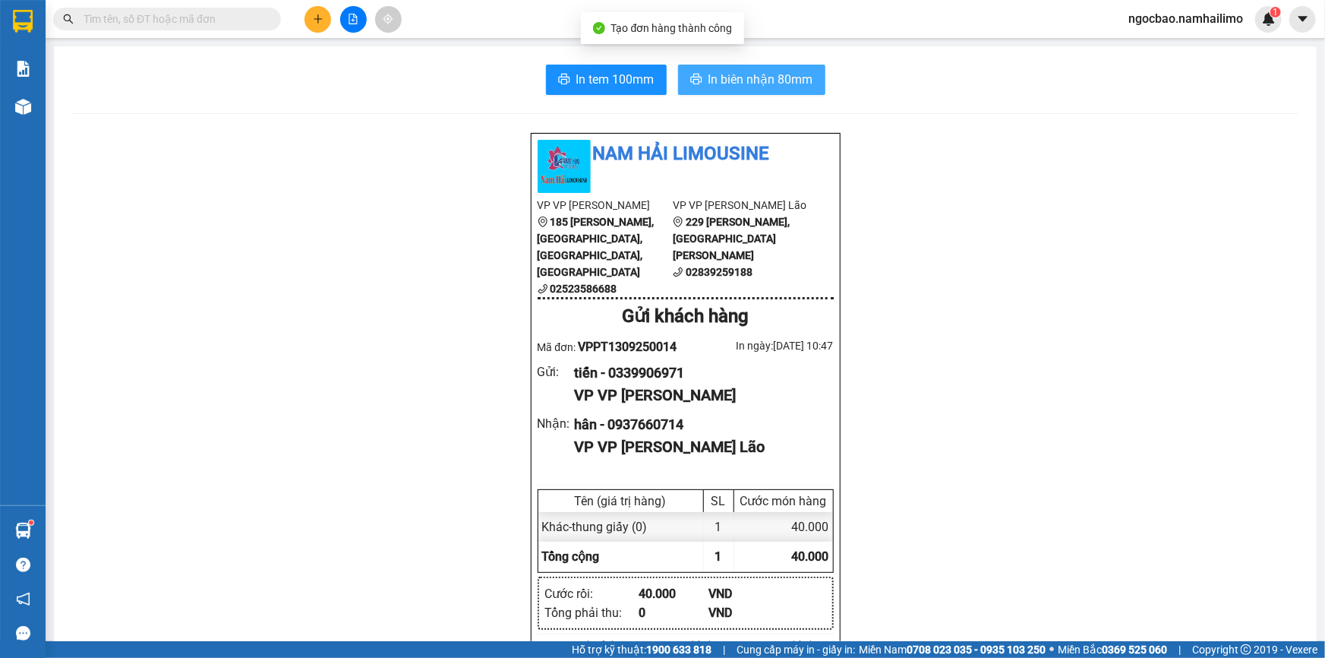
click at [708, 81] on span "In biên nhận 80mm" at bounding box center [760, 79] width 105 height 19
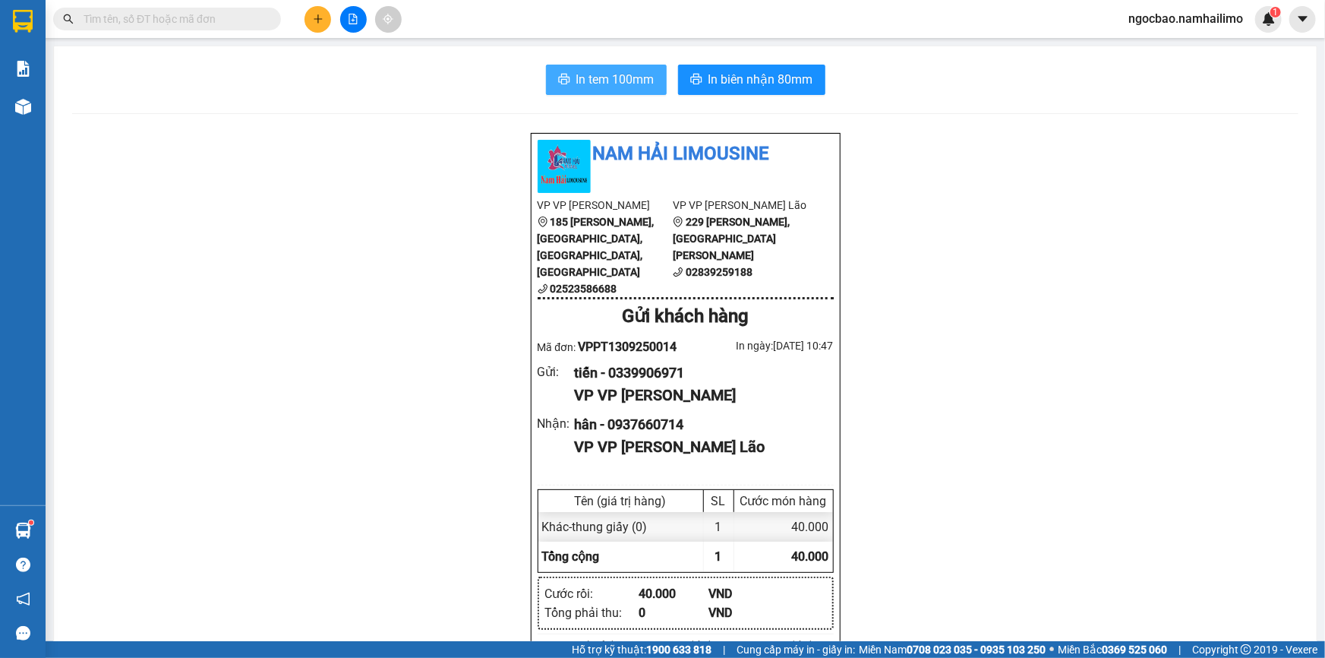
drag, startPoint x: 598, startPoint y: 81, endPoint x: 597, endPoint y: 74, distance: 7.6
click at [595, 80] on span "In tem 100mm" at bounding box center [615, 79] width 78 height 19
click at [317, 21] on icon "plus" at bounding box center [318, 19] width 11 height 11
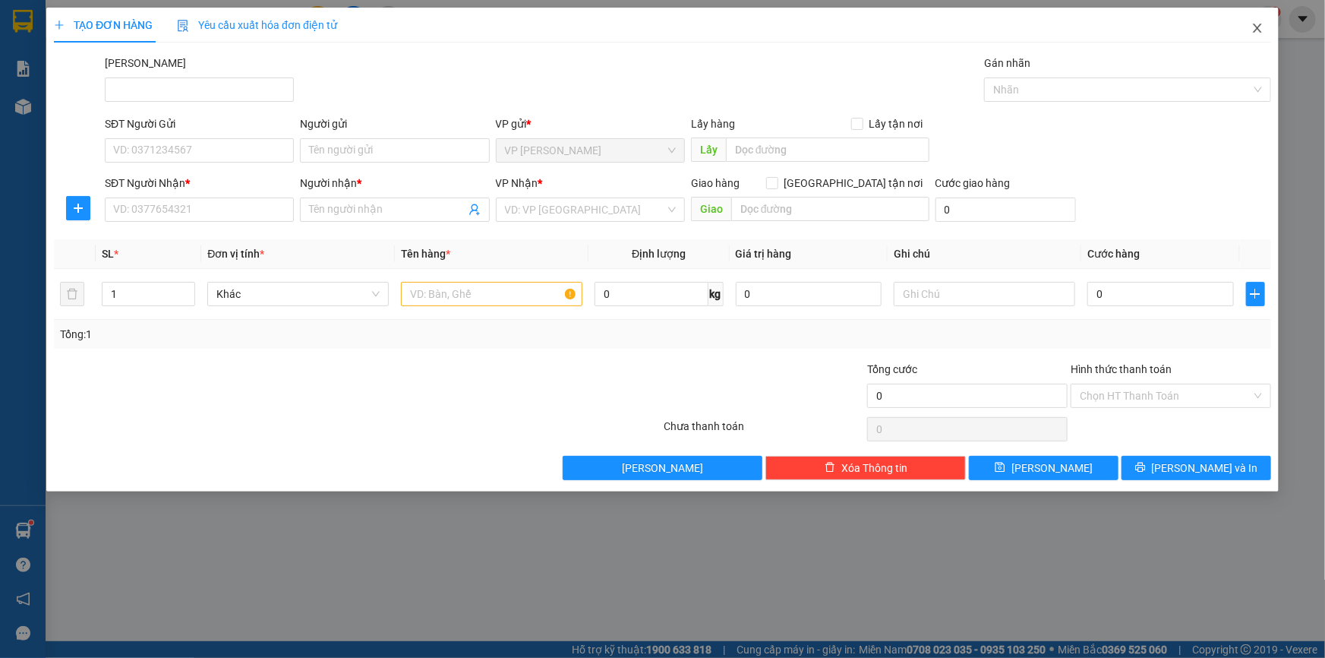
drag, startPoint x: 1258, startPoint y: 27, endPoint x: 721, endPoint y: 27, distance: 536.9
click at [1257, 27] on icon "close" at bounding box center [1257, 28] width 8 height 9
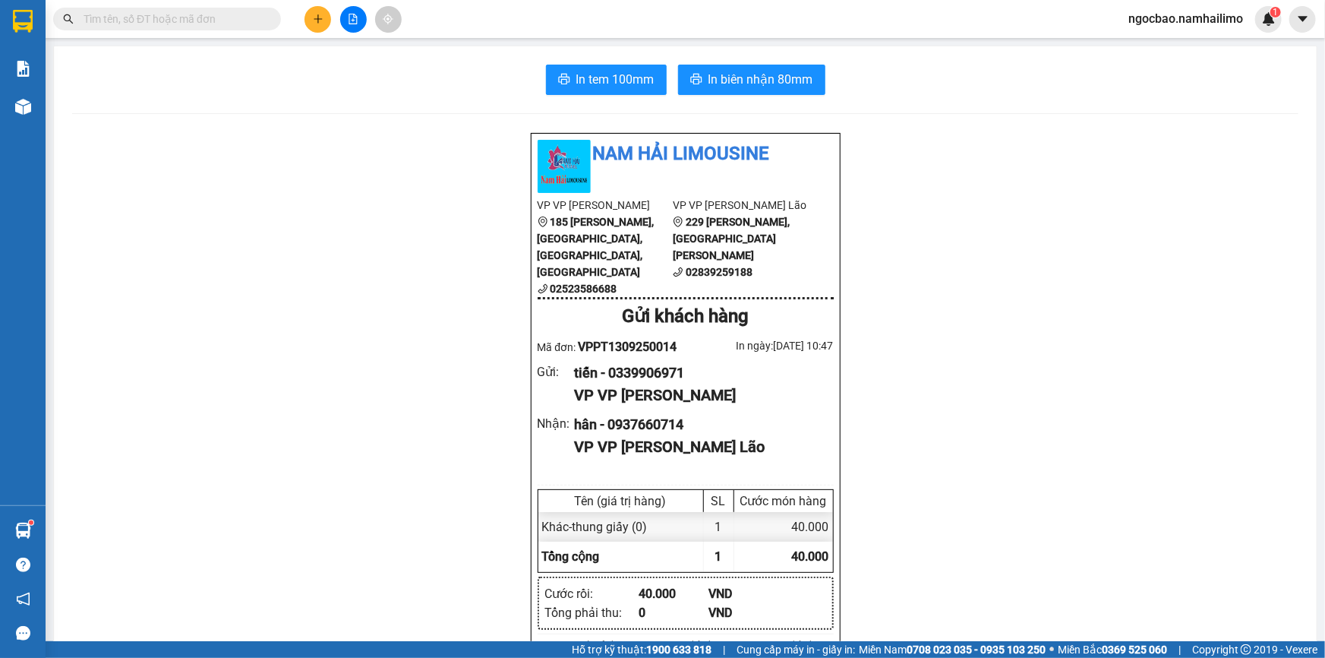
click at [266, 16] on span at bounding box center [270, 19] width 9 height 17
click at [229, 17] on input "text" at bounding box center [173, 19] width 179 height 17
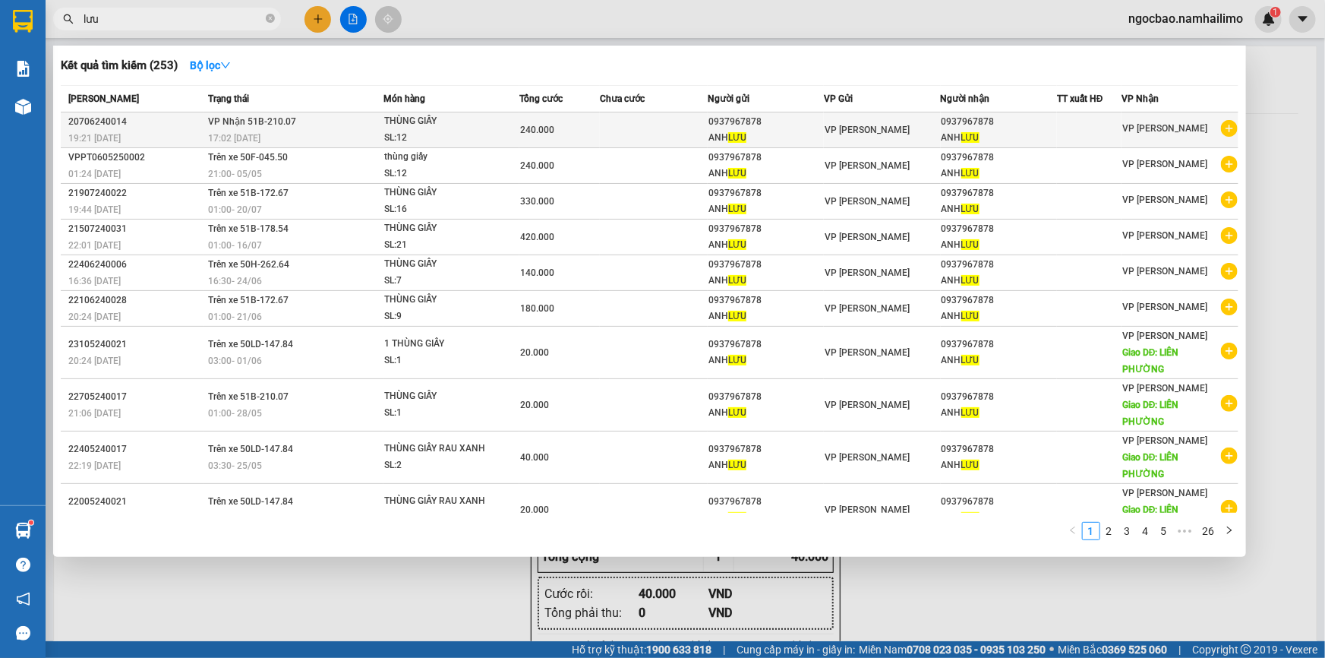
type input "lưu"
click at [1223, 127] on icon "plus-circle" at bounding box center [1229, 128] width 17 height 17
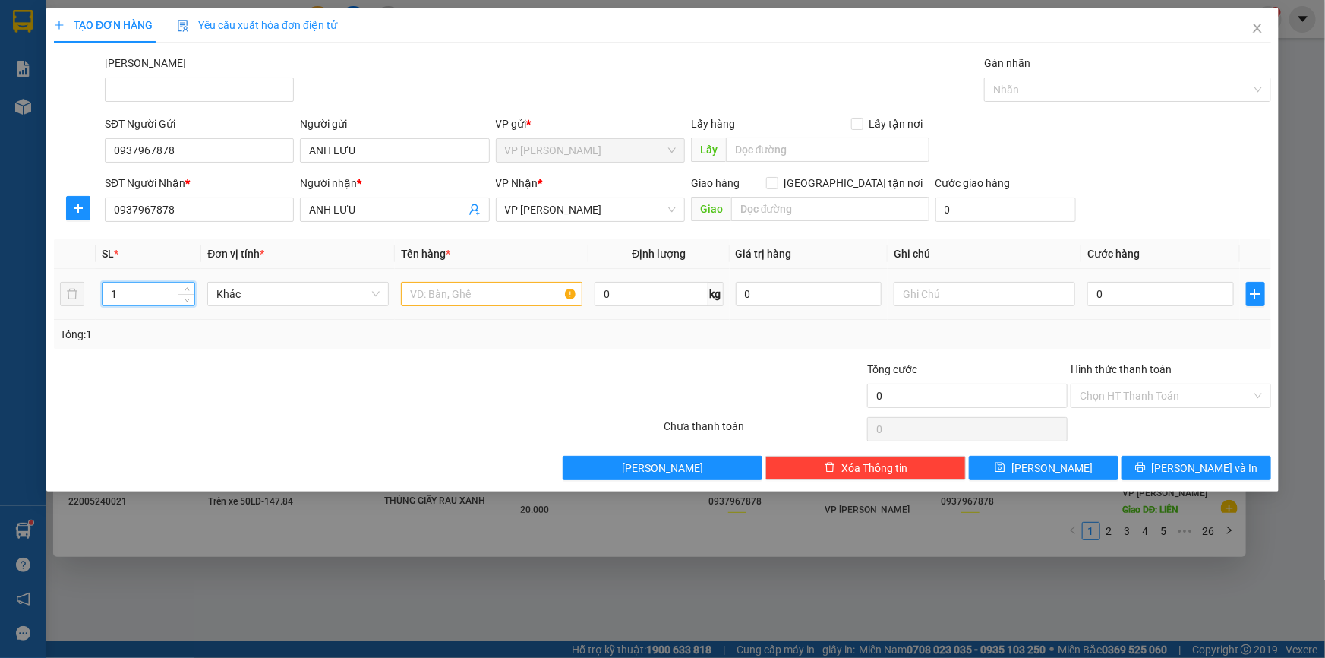
drag, startPoint x: 122, startPoint y: 296, endPoint x: 112, endPoint y: 295, distance: 9.9
click at [112, 295] on input "1" at bounding box center [149, 293] width 92 height 23
type input "25"
click at [471, 296] on input "text" at bounding box center [491, 294] width 181 height 24
type input "4 thùng xốp + 21 thùng giấy"
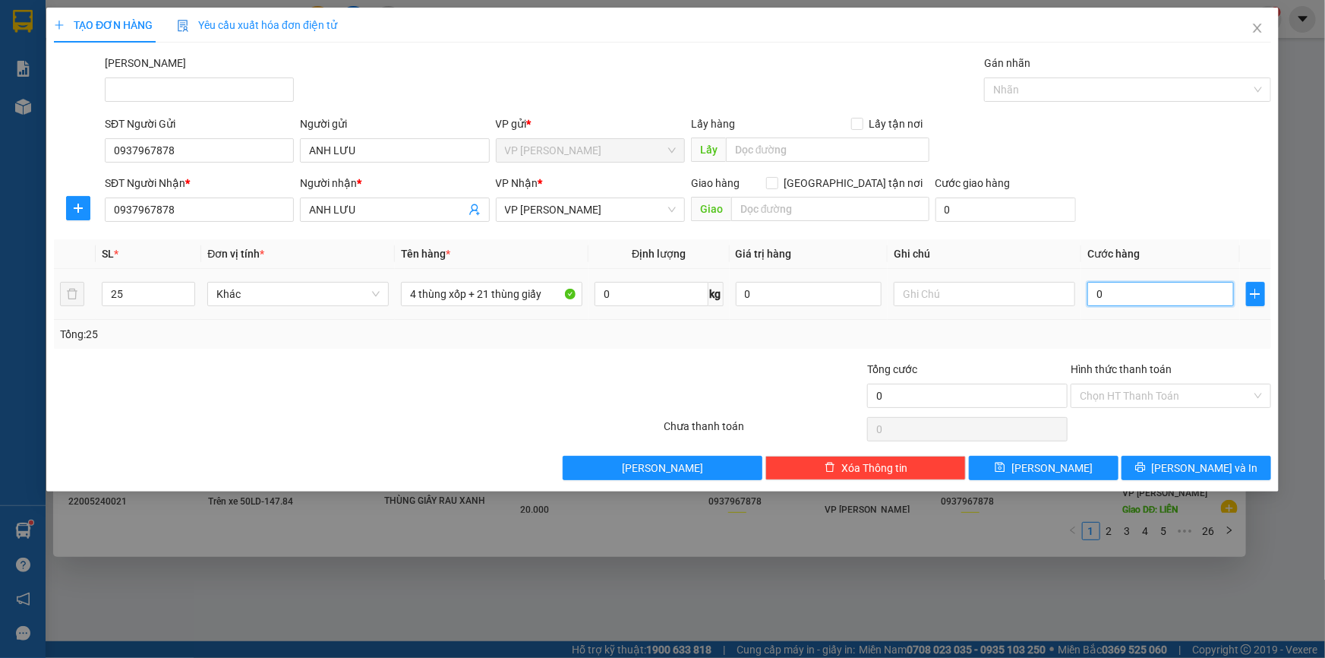
click at [1124, 289] on input "0" at bounding box center [1160, 294] width 147 height 24
type input "6"
type input "62"
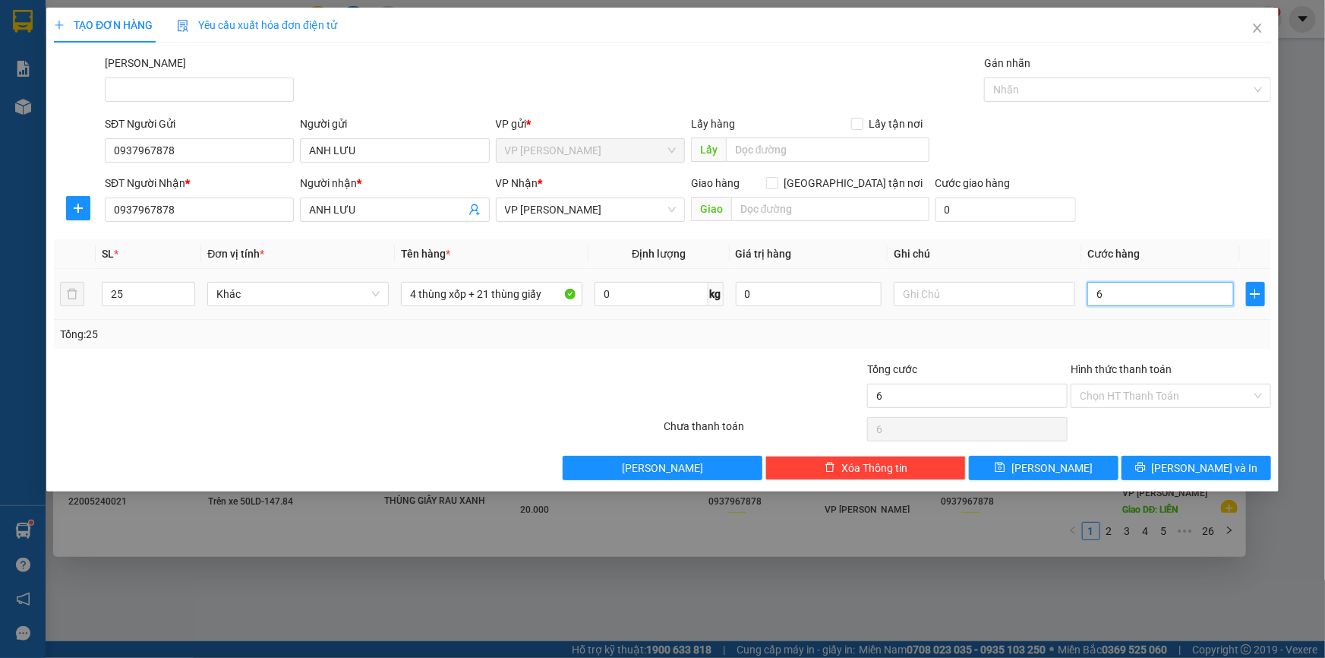
type input "62"
type input "625"
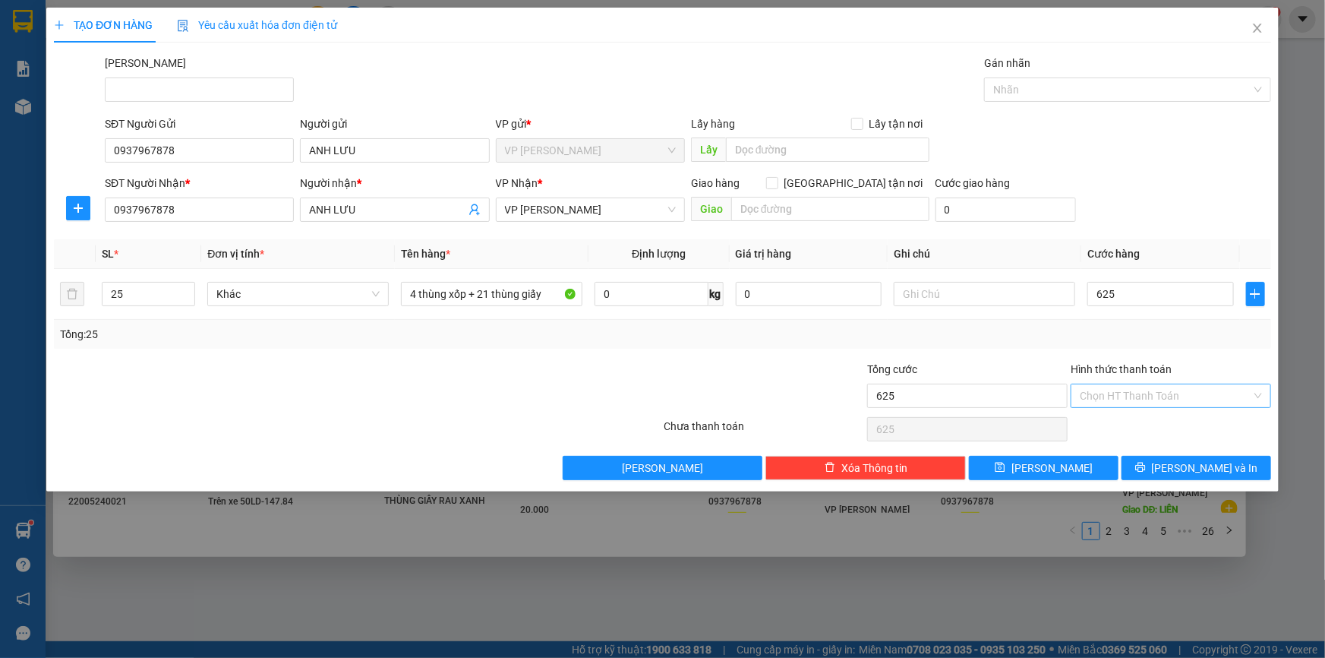
type input "625.000"
click at [1178, 398] on input "Hình thức thanh toán" at bounding box center [1166, 395] width 172 height 23
click at [1154, 428] on div "Tại văn phòng" at bounding box center [1171, 425] width 182 height 17
type input "0"
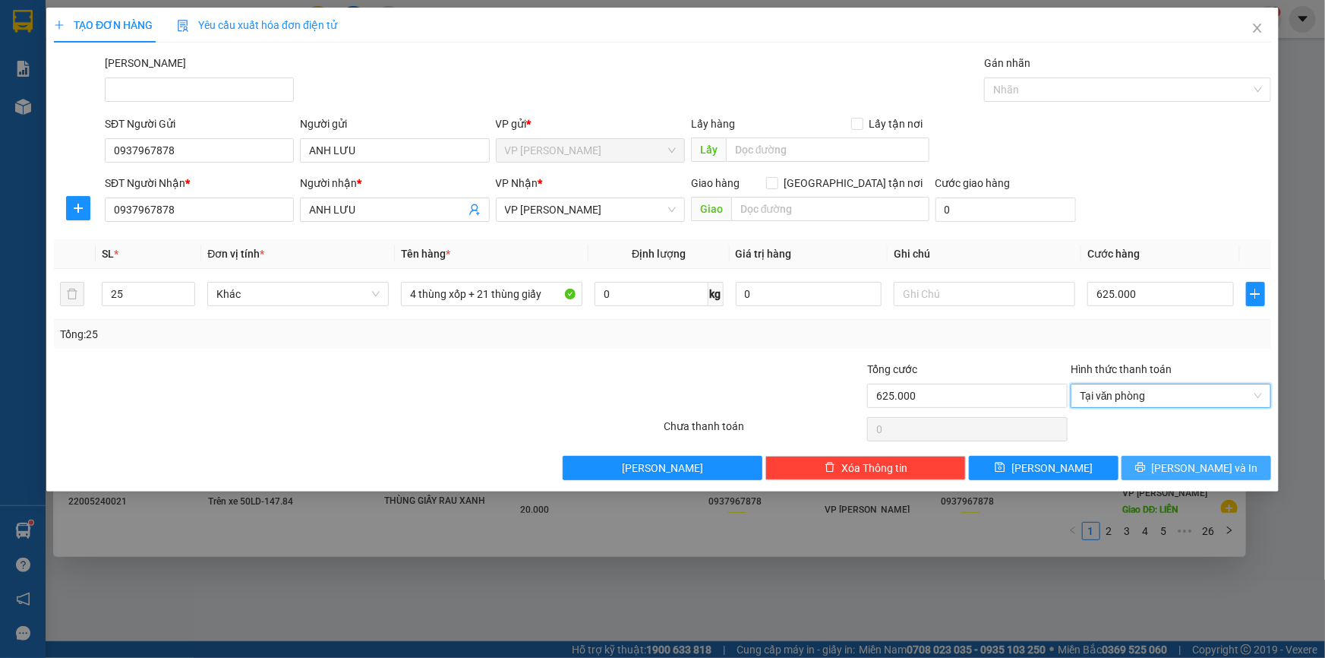
click at [1162, 468] on button "Lưu và In" at bounding box center [1197, 468] width 150 height 24
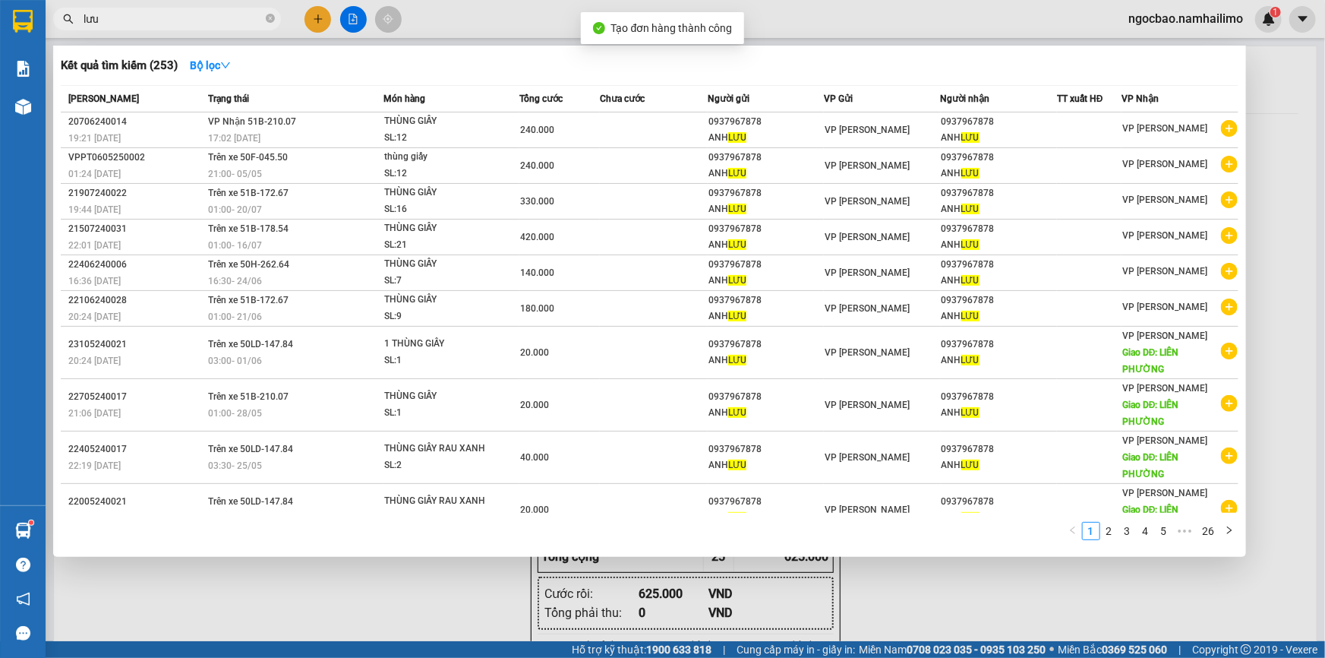
click at [1278, 93] on div at bounding box center [662, 329] width 1325 height 658
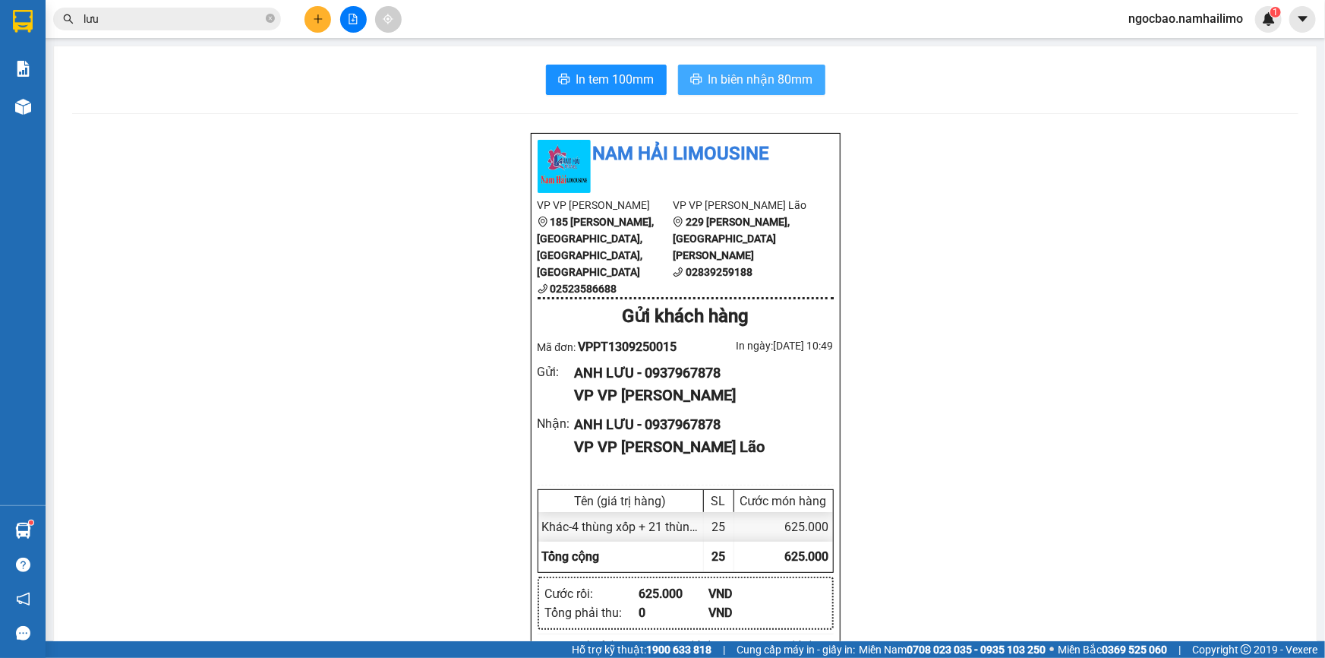
click at [712, 83] on span "In biên nhận 80mm" at bounding box center [760, 79] width 105 height 19
click at [615, 77] on span "In tem 100mm" at bounding box center [615, 79] width 78 height 19
click at [738, 80] on span "In biên nhận 80mm" at bounding box center [760, 79] width 105 height 19
